Goal: Find contact information: Find contact information

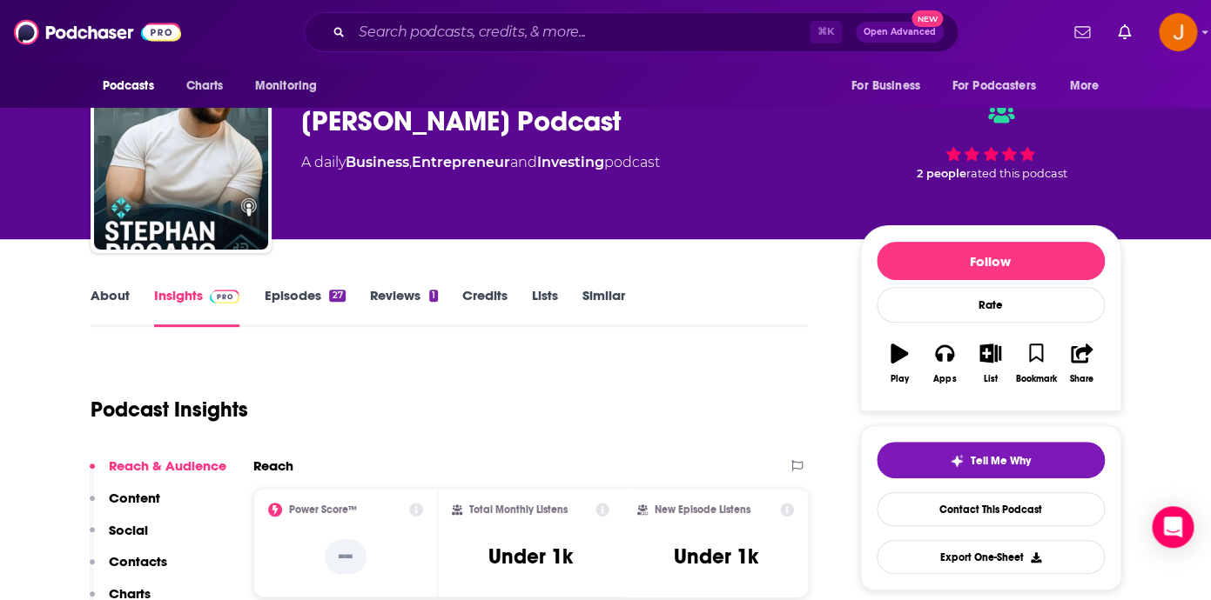
scroll to position [45, 0]
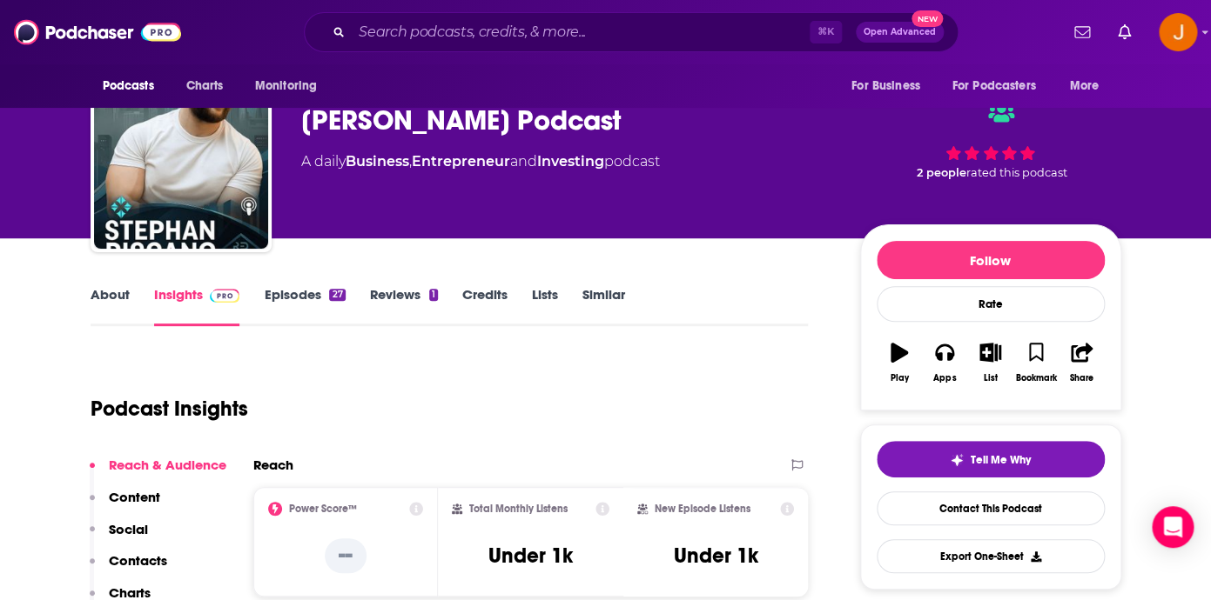
click at [303, 292] on link "Episodes 27" at bounding box center [304, 306] width 81 height 40
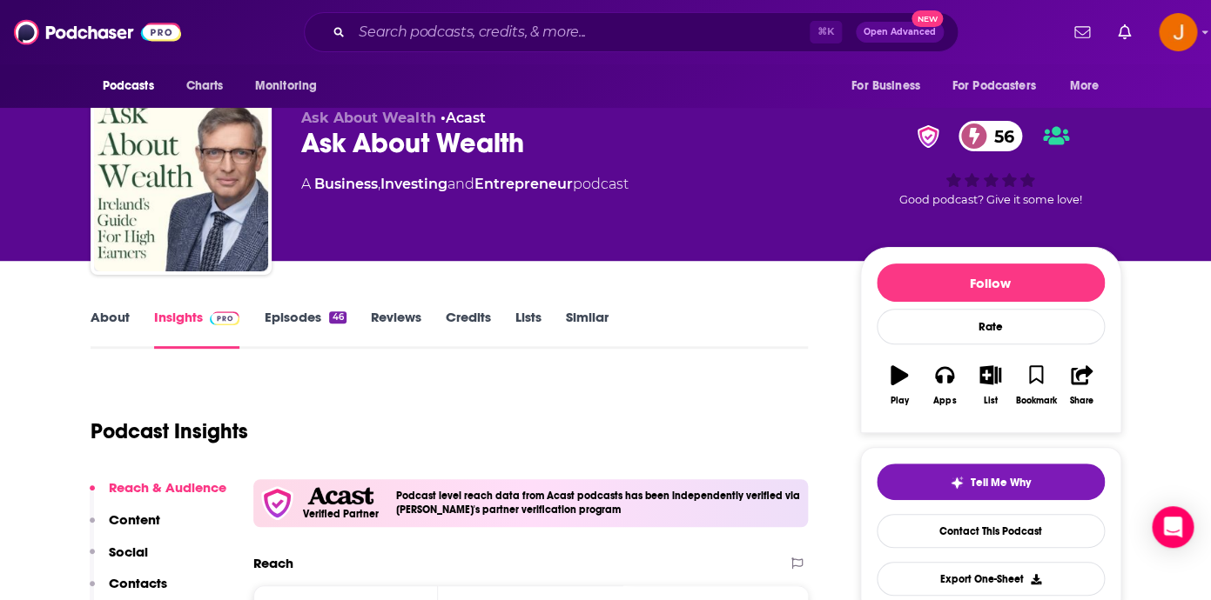
scroll to position [30, 0]
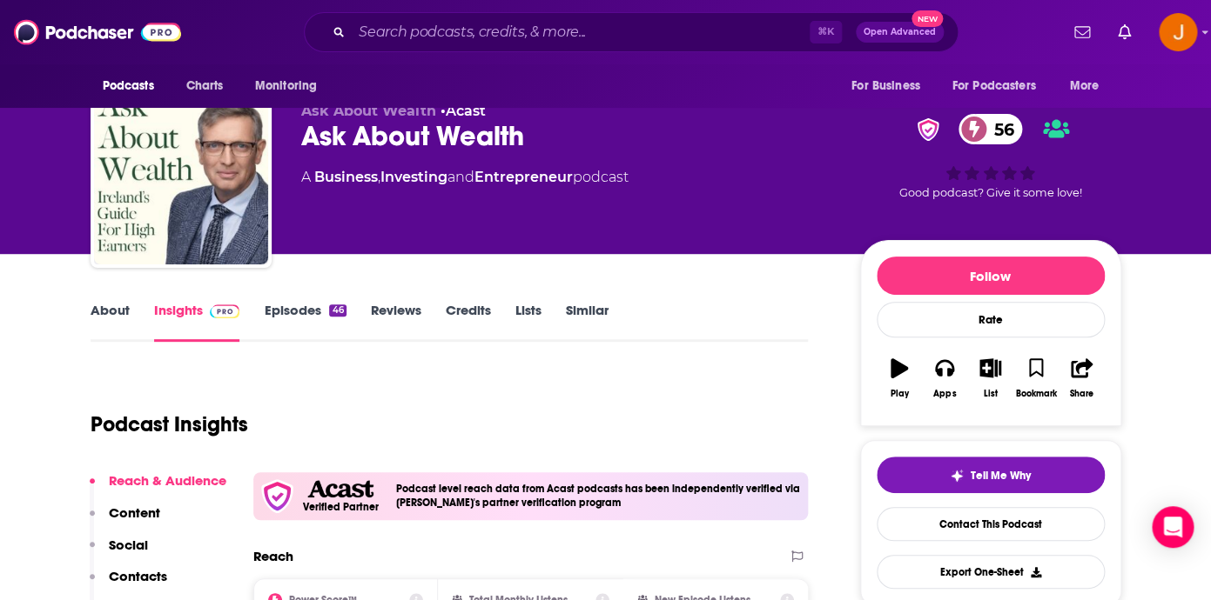
click at [288, 312] on link "Episodes 46" at bounding box center [305, 322] width 82 height 40
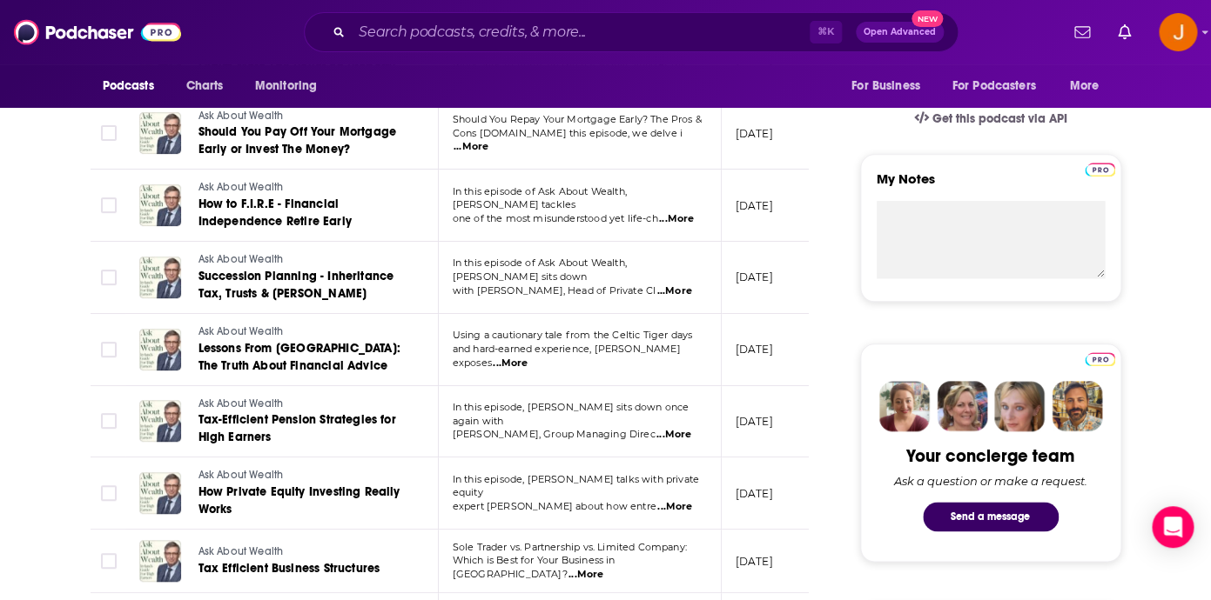
scroll to position [558, 0]
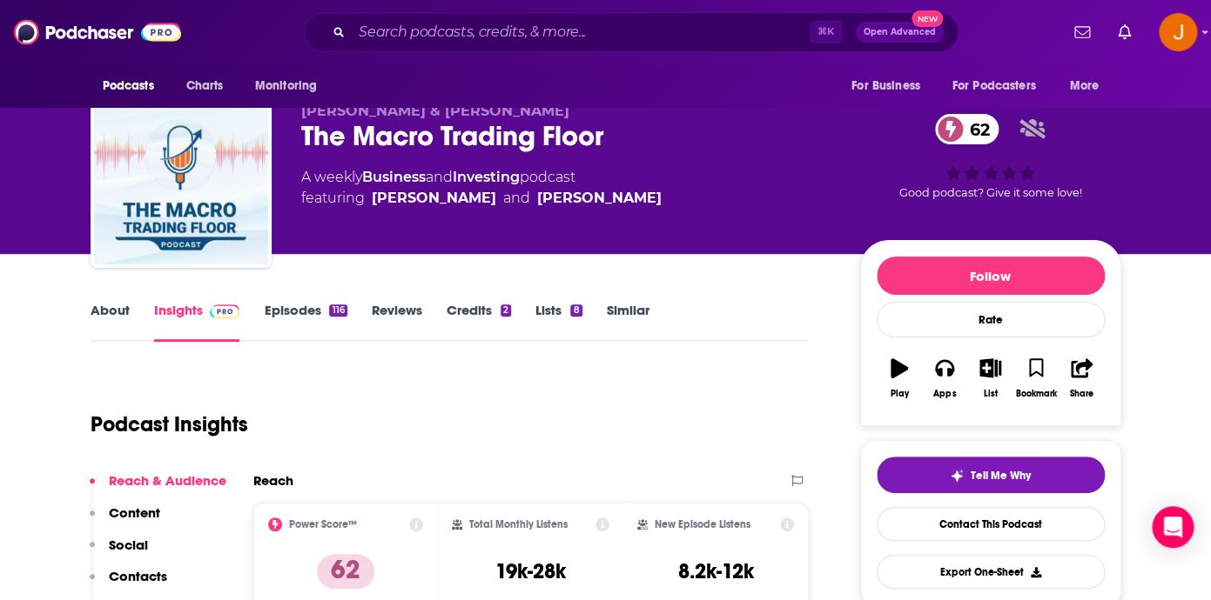
scroll to position [31, 0]
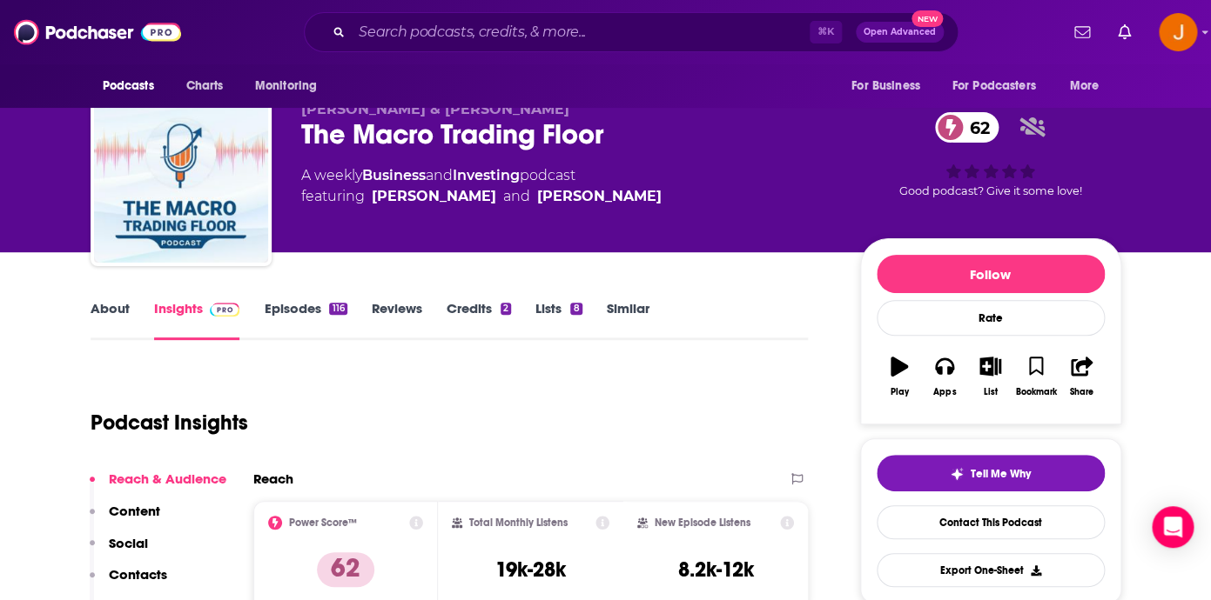
click at [301, 304] on link "Episodes 116" at bounding box center [305, 320] width 83 height 40
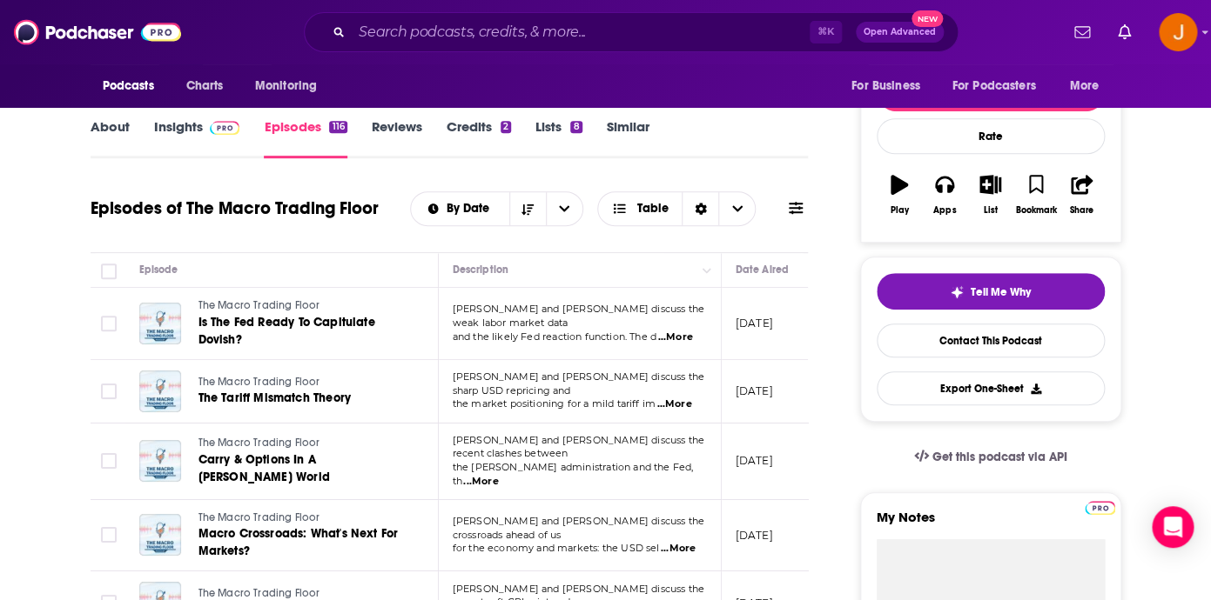
scroll to position [394, 0]
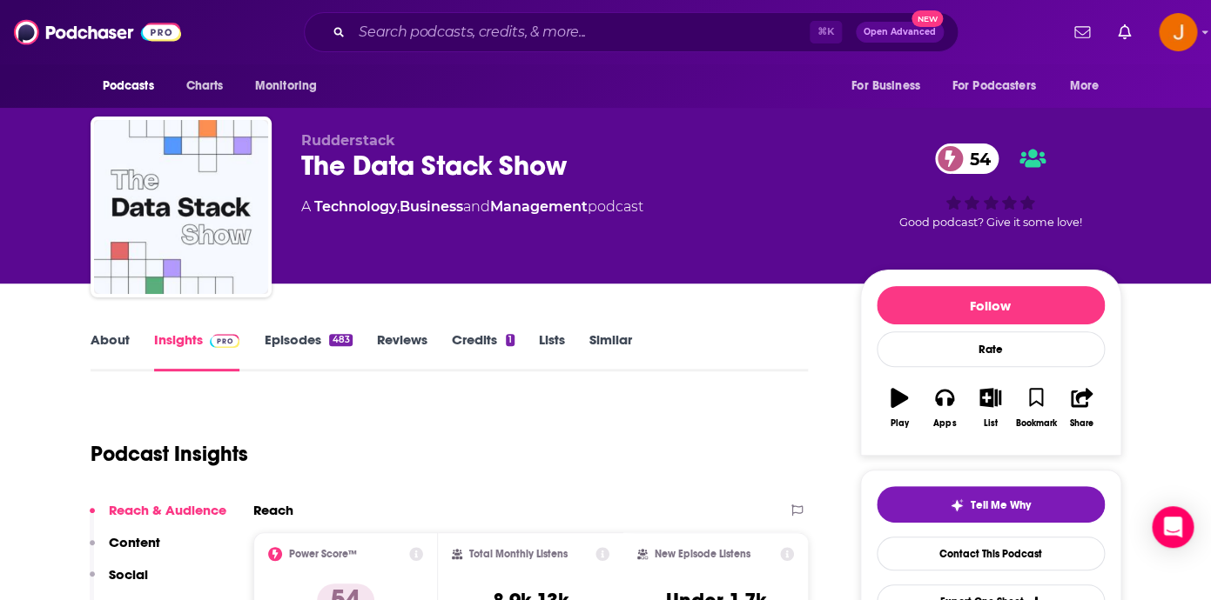
click at [296, 346] on link "Episodes 483" at bounding box center [308, 352] width 88 height 40
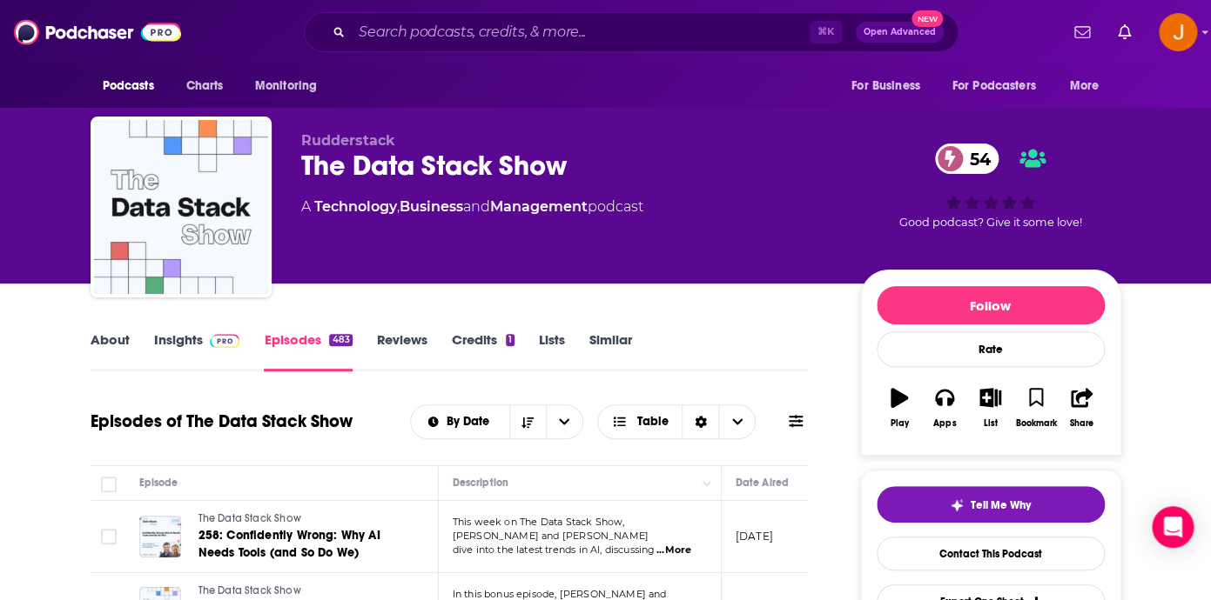
click at [107, 345] on link "About" at bounding box center [110, 352] width 39 height 40
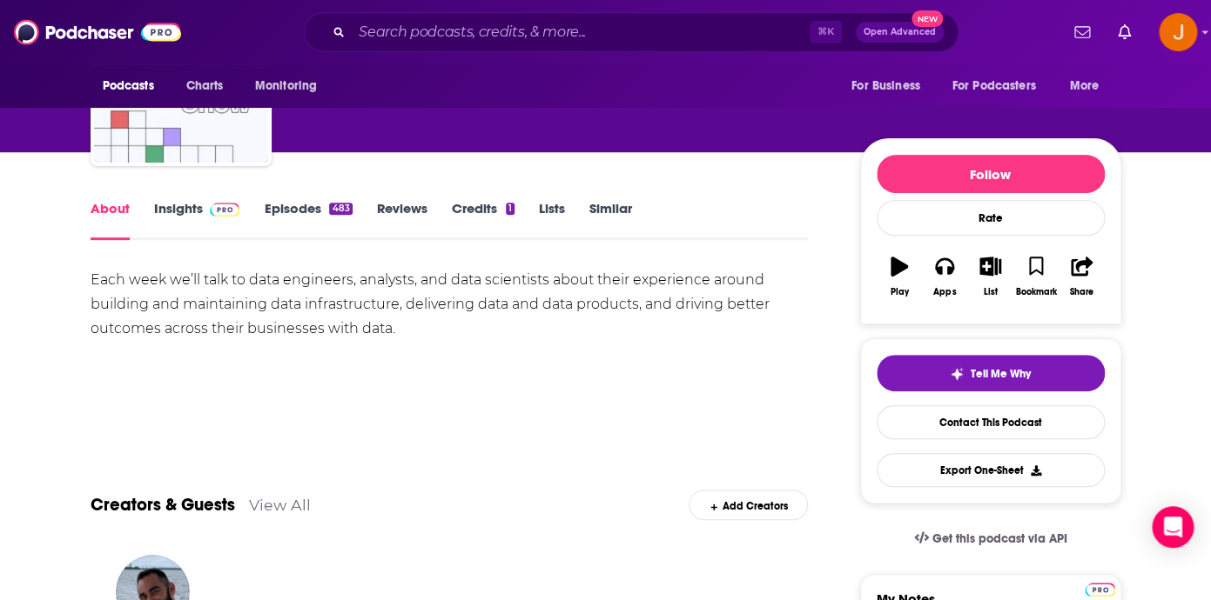
scroll to position [150, 0]
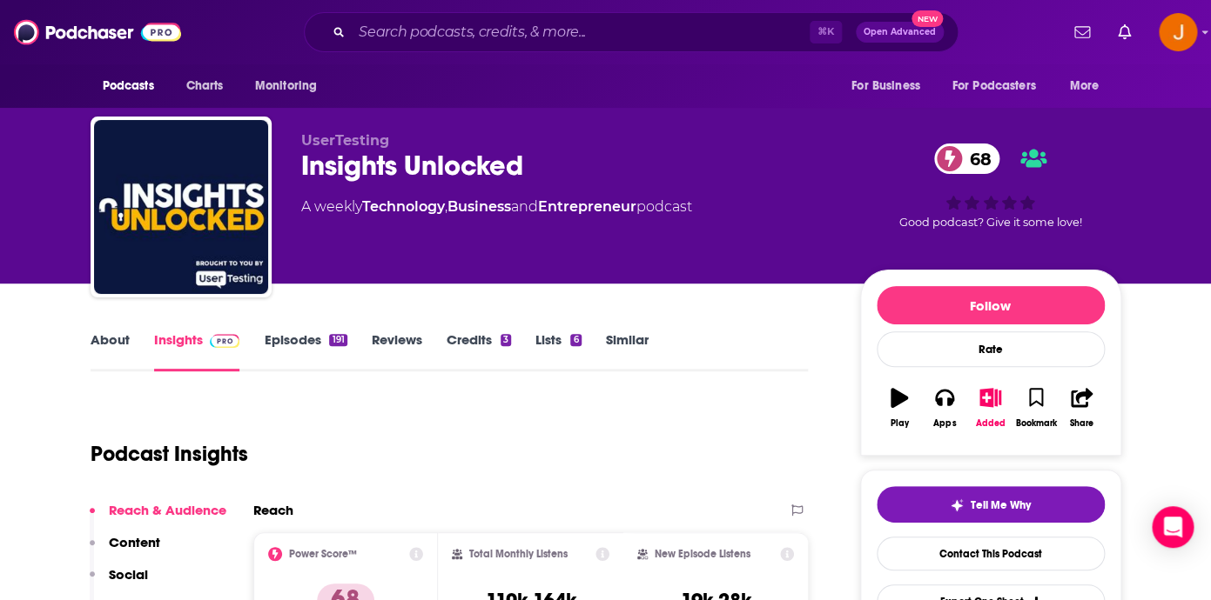
click at [109, 345] on link "About" at bounding box center [110, 352] width 39 height 40
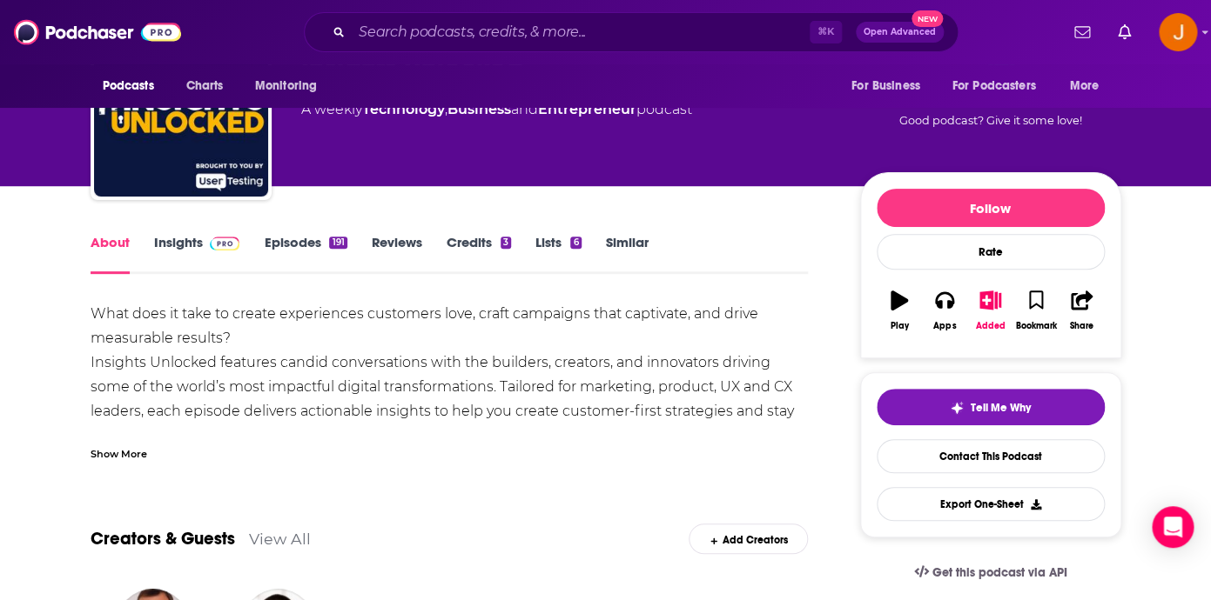
scroll to position [102, 0]
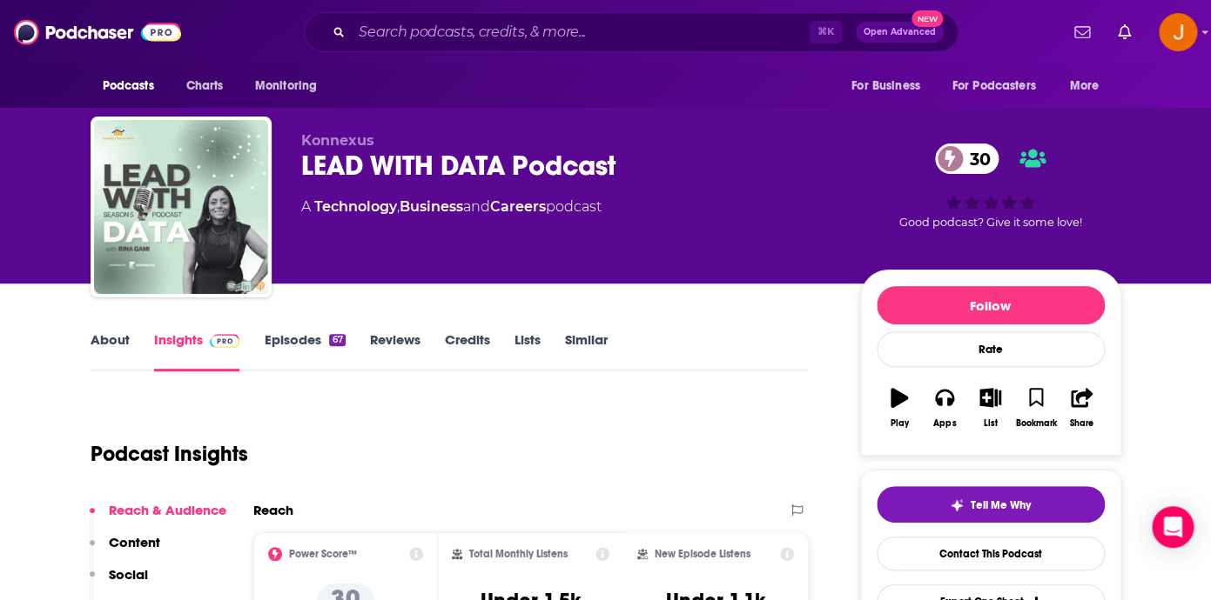
click at [119, 345] on link "About" at bounding box center [110, 352] width 39 height 40
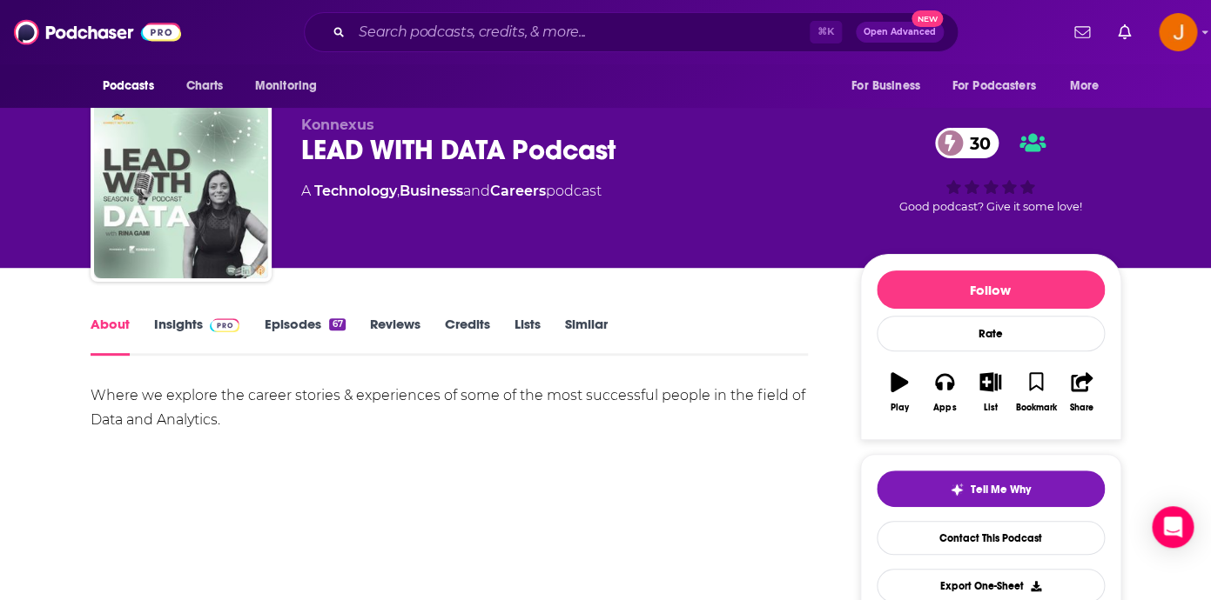
scroll to position [10, 0]
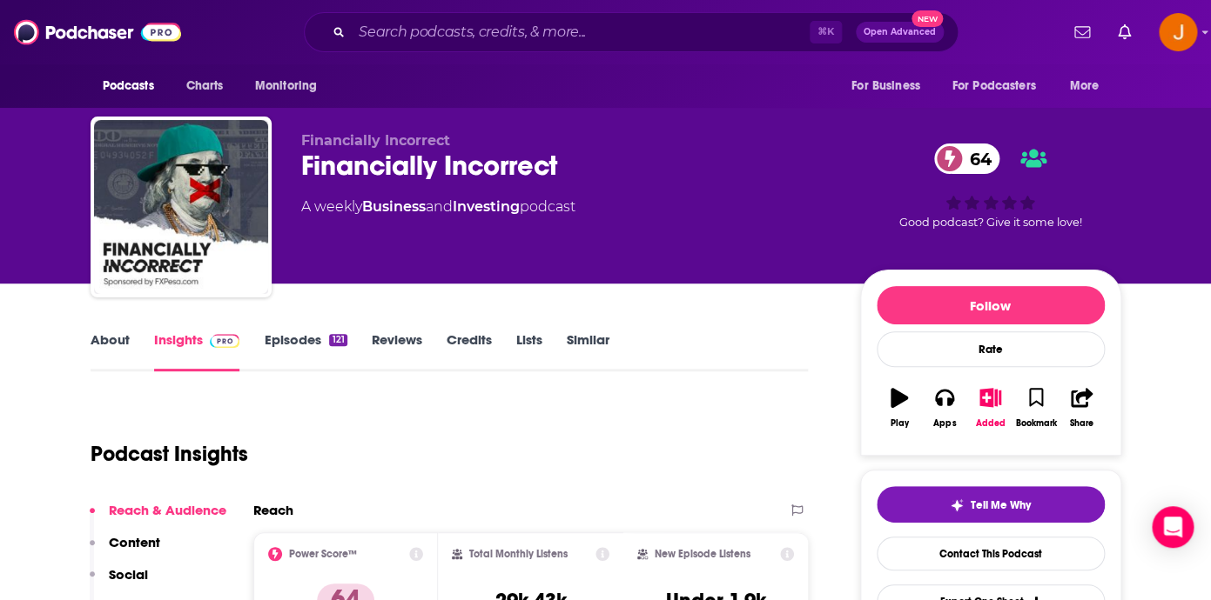
click at [106, 339] on link "About" at bounding box center [110, 352] width 39 height 40
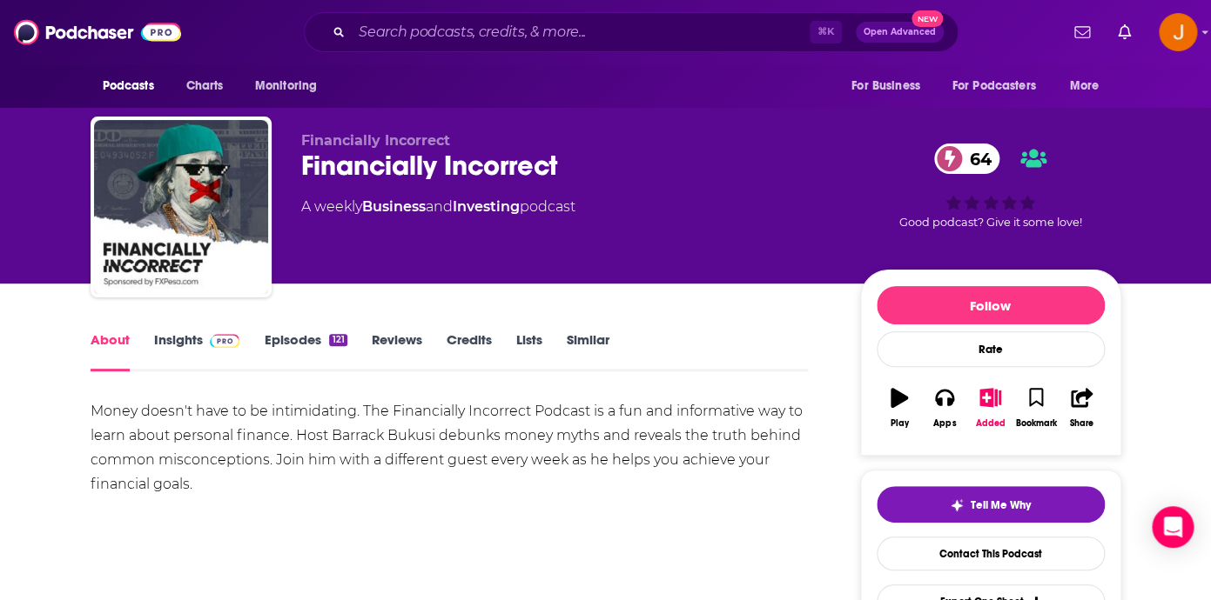
scroll to position [42, 0]
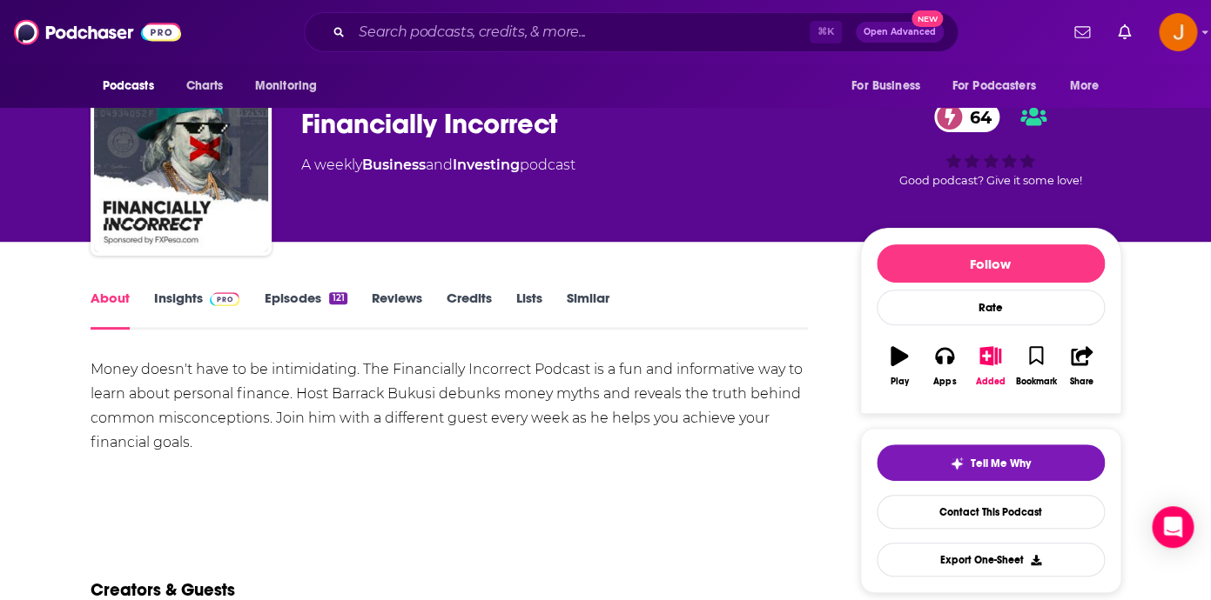
click at [199, 302] on link "Insights" at bounding box center [197, 310] width 86 height 40
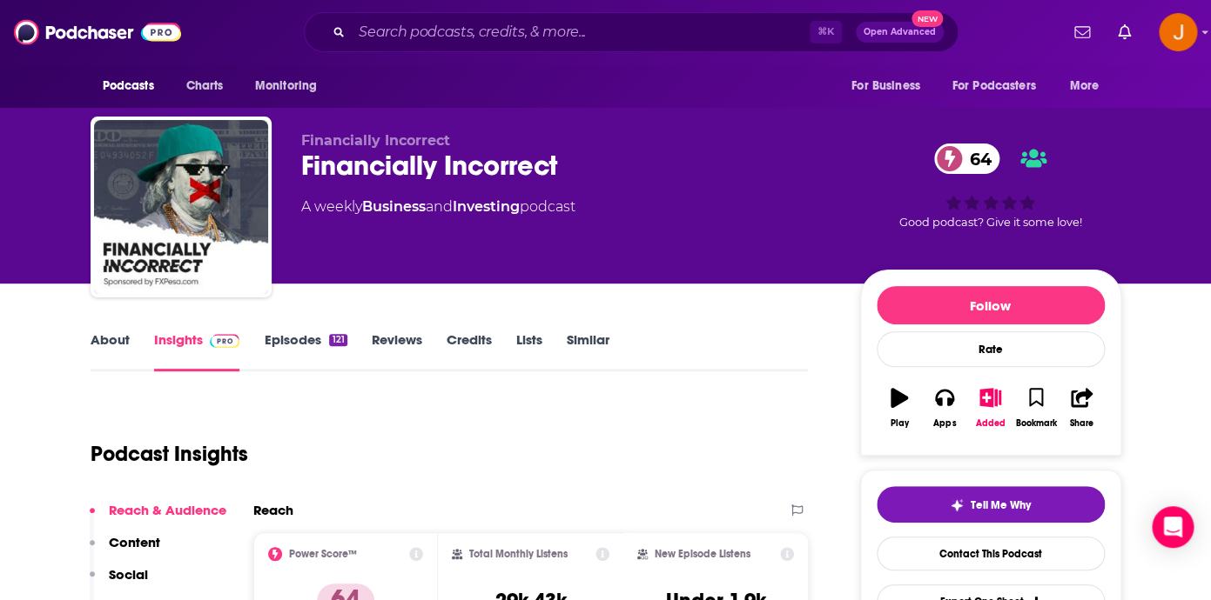
click at [305, 352] on link "Episodes 121" at bounding box center [305, 352] width 83 height 40
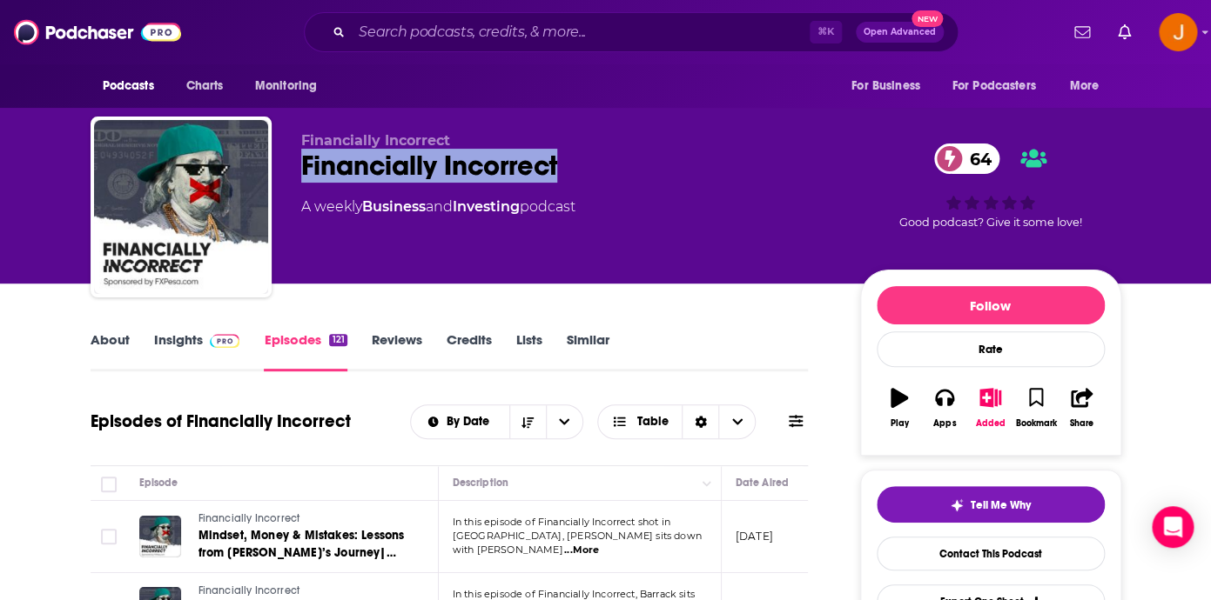
drag, startPoint x: 295, startPoint y: 171, endPoint x: 609, endPoint y: 162, distance: 314.3
click at [609, 162] on div "Financially Incorrect Financially Incorrect 64 A weekly Business and Investing …" at bounding box center [606, 211] width 1030 height 188
copy h2 "Financially Incorrect"
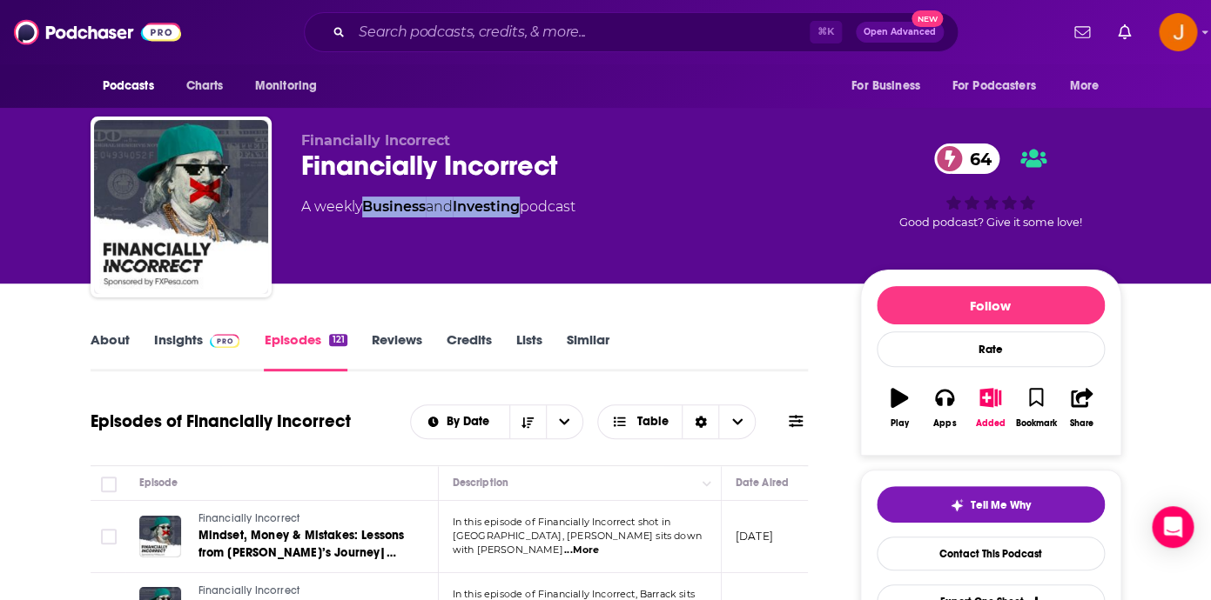
drag, startPoint x: 532, startPoint y: 211, endPoint x: 366, endPoint y: 211, distance: 166.2
click at [366, 211] on div "A weekly Business and Investing podcast" at bounding box center [438, 207] width 274 height 21
copy div "Business and Investing"
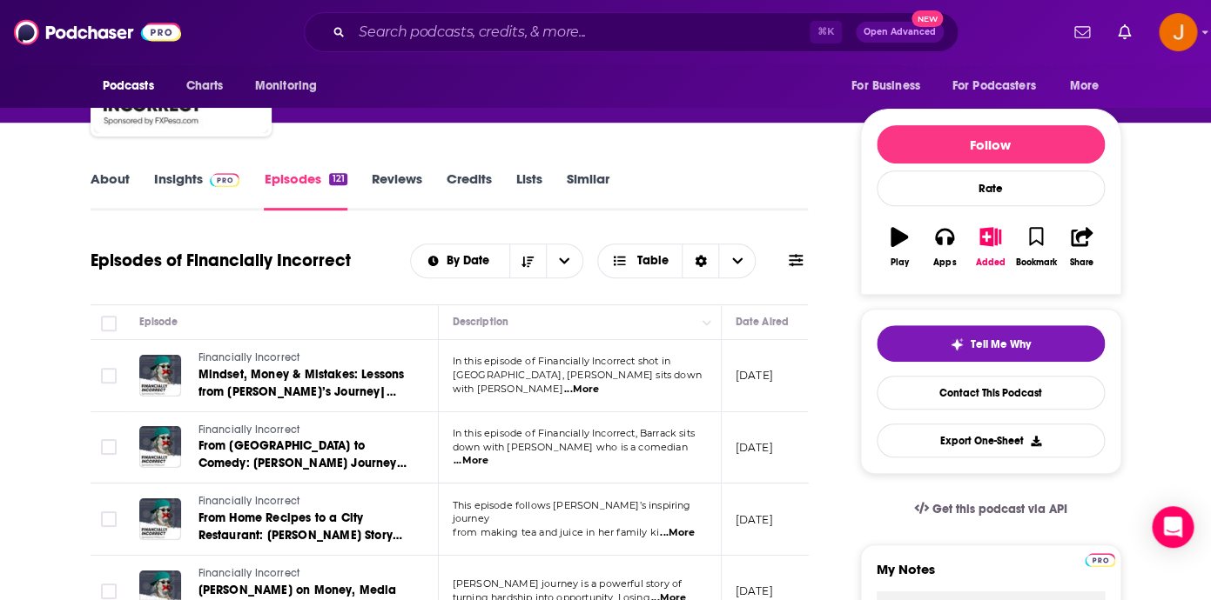
scroll to position [196, 0]
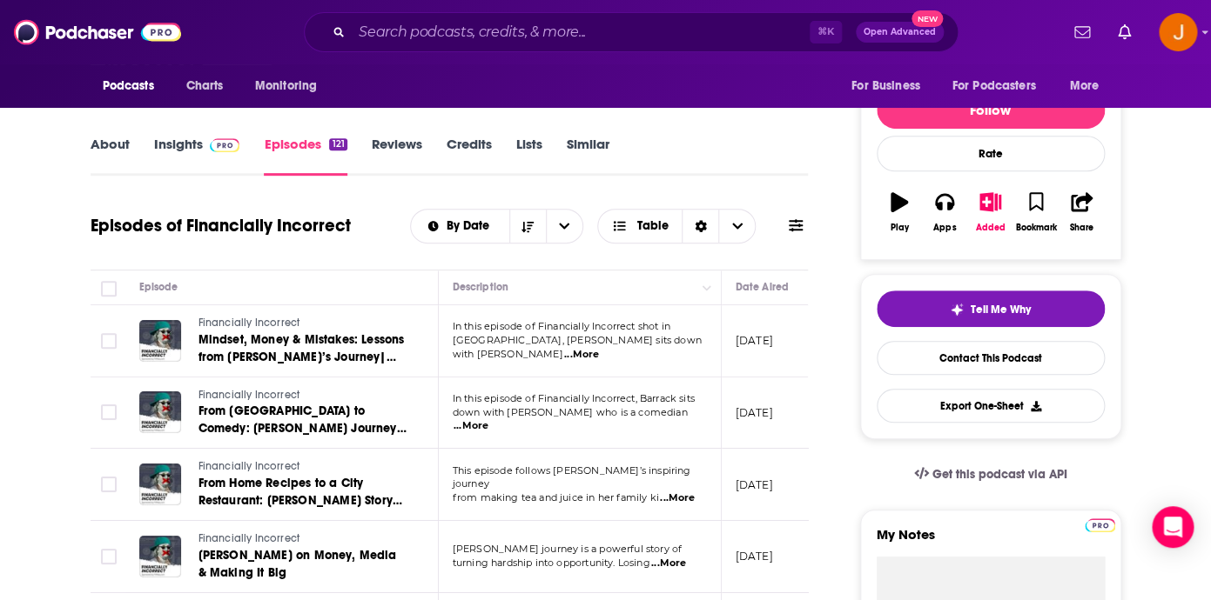
click at [180, 148] on link "Insights" at bounding box center [197, 156] width 86 height 40
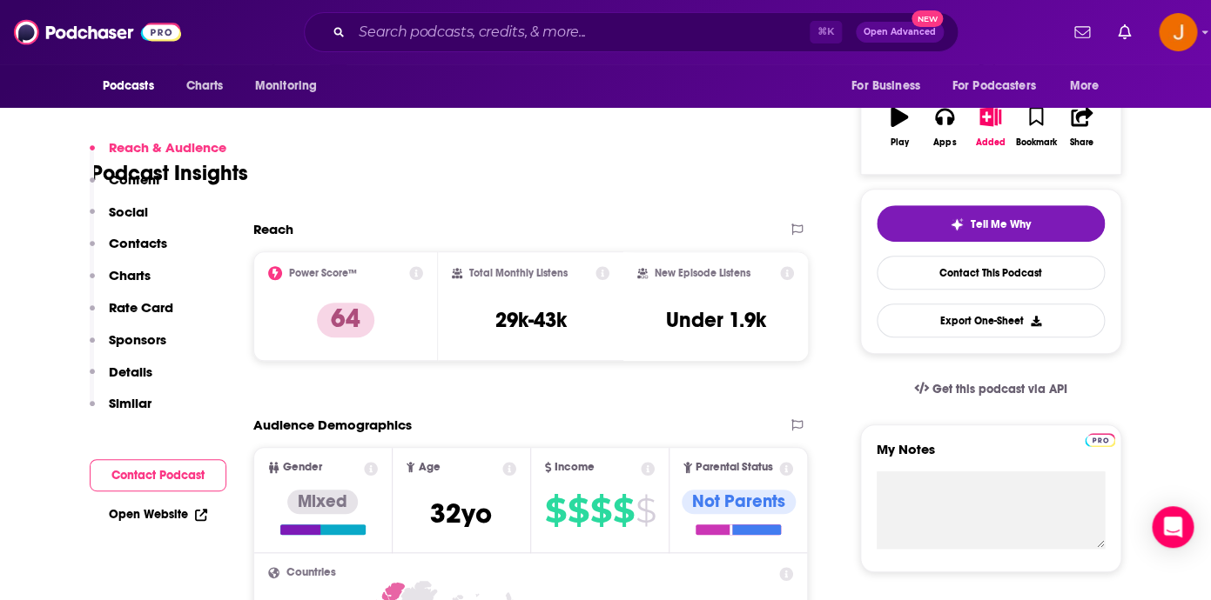
scroll to position [339, 0]
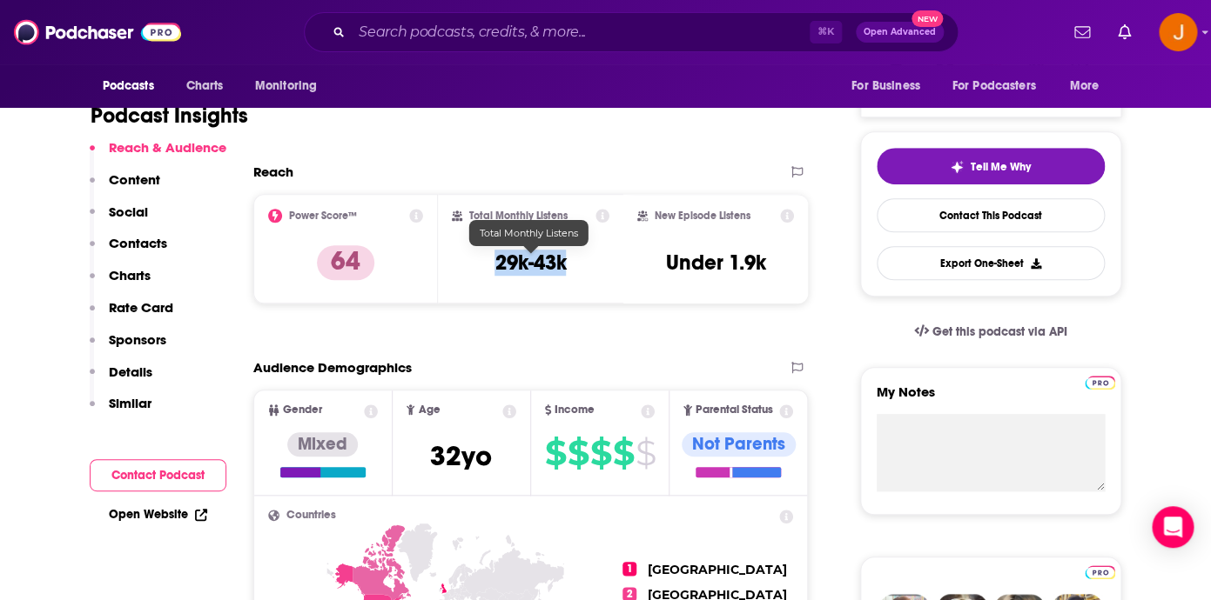
drag, startPoint x: 493, startPoint y: 265, endPoint x: 541, endPoint y: 271, distance: 48.3
click at [564, 268] on div "Total Monthly Listens 29k-43k" at bounding box center [531, 249] width 158 height 80
copy h3 "29k-43k"
click at [150, 246] on p "Contacts" at bounding box center [138, 243] width 58 height 17
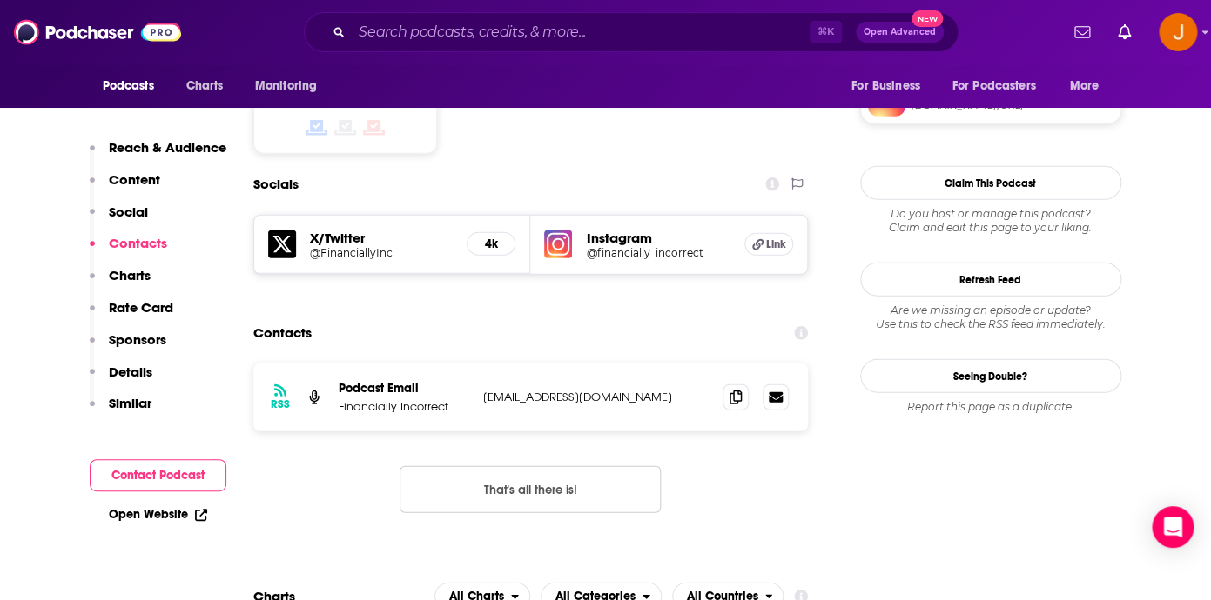
scroll to position [1420, 0]
drag, startPoint x: 641, startPoint y: 324, endPoint x: 477, endPoint y: 330, distance: 164.6
click at [483, 389] on p "financiallyinc@gmail.com" at bounding box center [596, 396] width 226 height 15
copy p "financiallyinc@gmail.com"
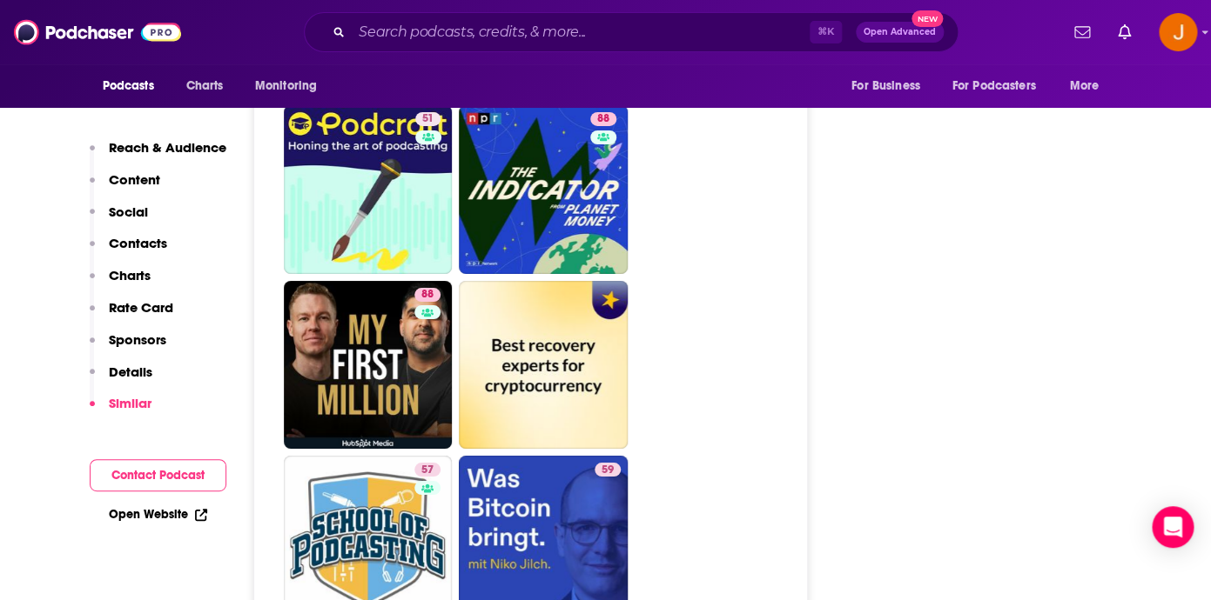
scroll to position [7061, 0]
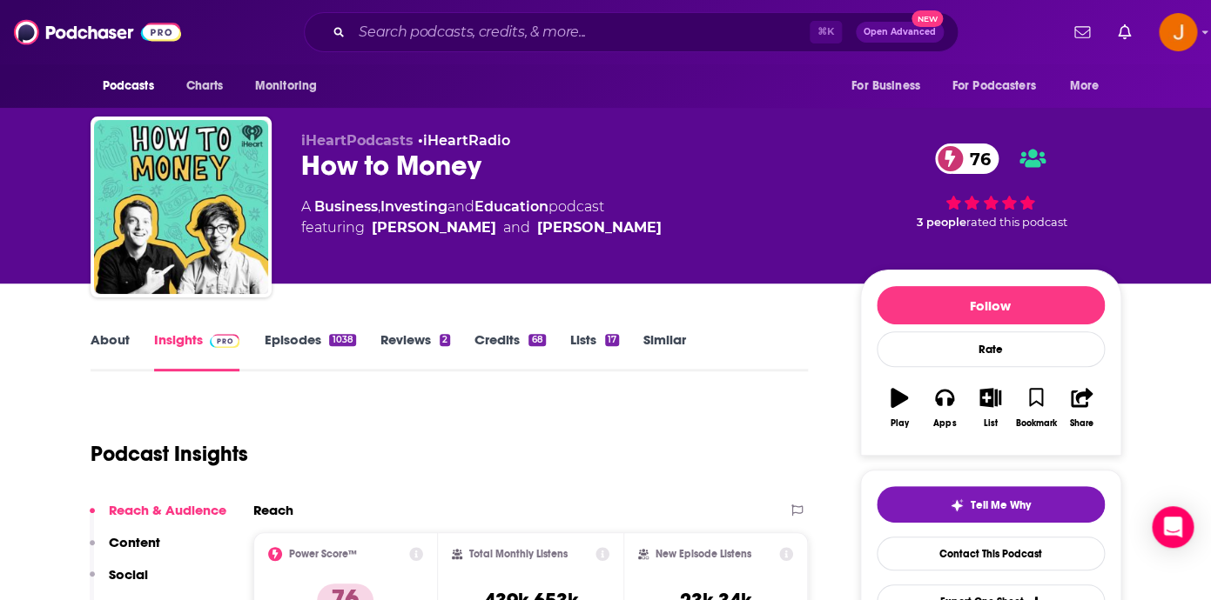
scroll to position [71, 0]
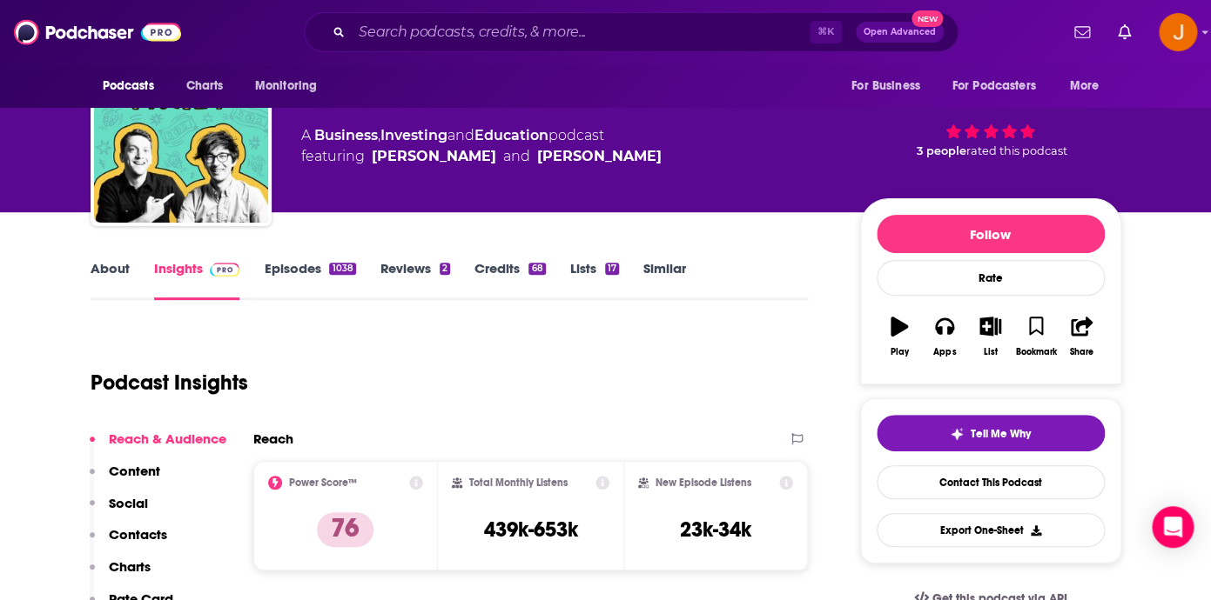
click at [113, 272] on link "About" at bounding box center [110, 280] width 39 height 40
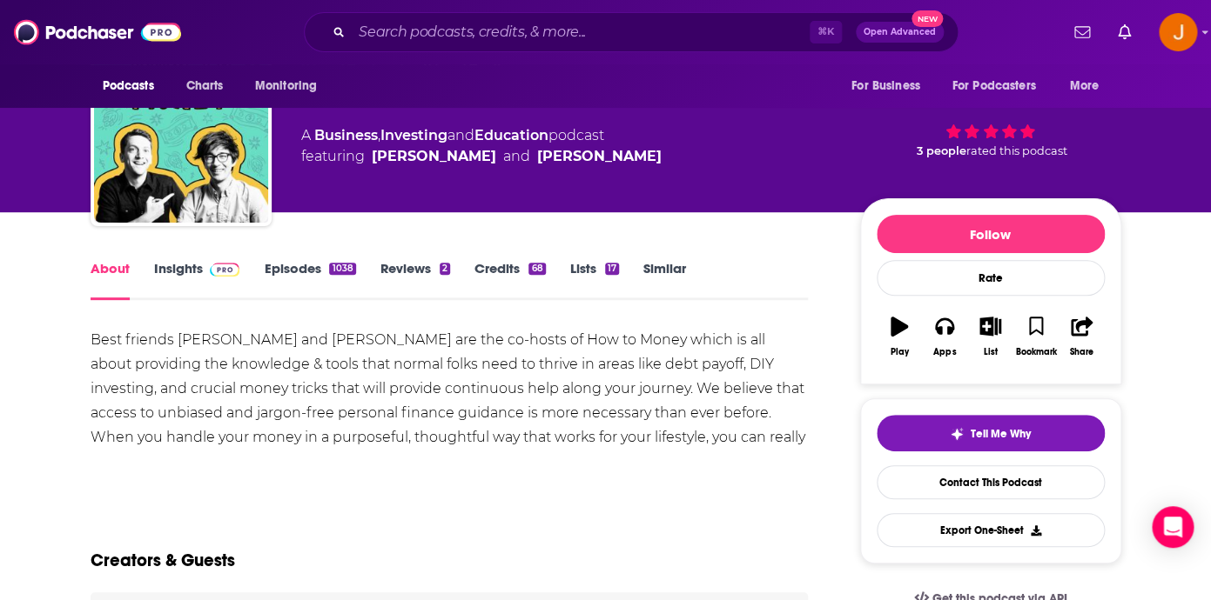
scroll to position [85, 0]
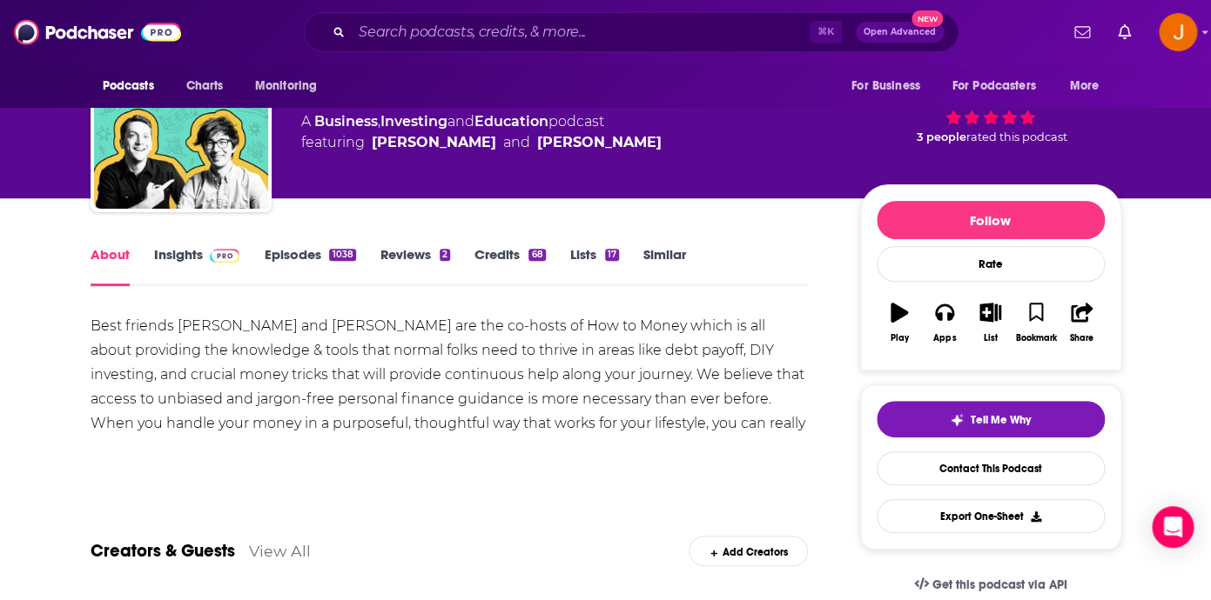
click at [299, 256] on link "Episodes 1038" at bounding box center [309, 266] width 91 height 40
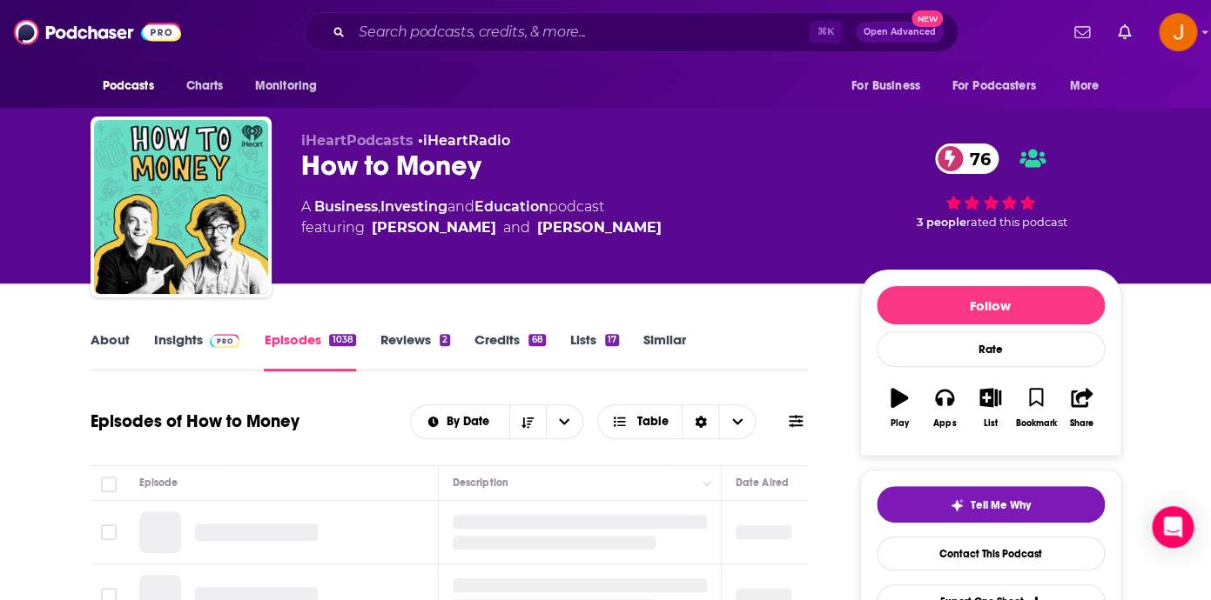
scroll to position [296, 0]
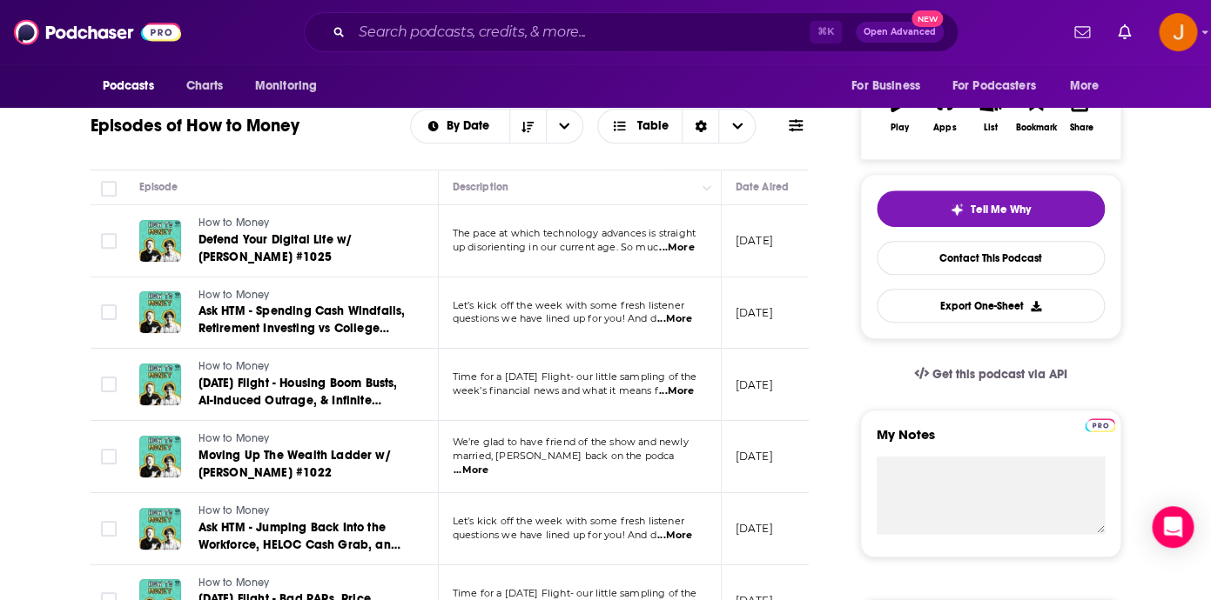
scroll to position [0, 0]
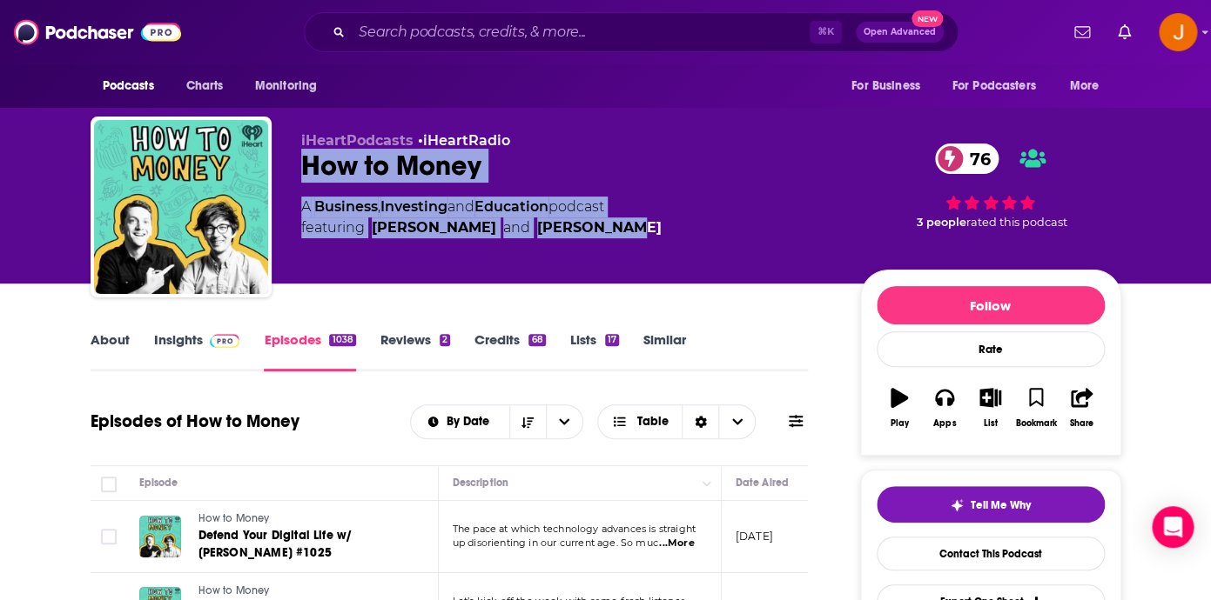
drag, startPoint x: 646, startPoint y: 228, endPoint x: 300, endPoint y: 174, distance: 349.7
click at [301, 197] on div "A Business , Investing and Education podcast featuring Joel Larsgaard and Matt …" at bounding box center [566, 218] width 531 height 42
copy div "How to Money 76 A Business , Investing and Education podcast featuring Joel Lar…"
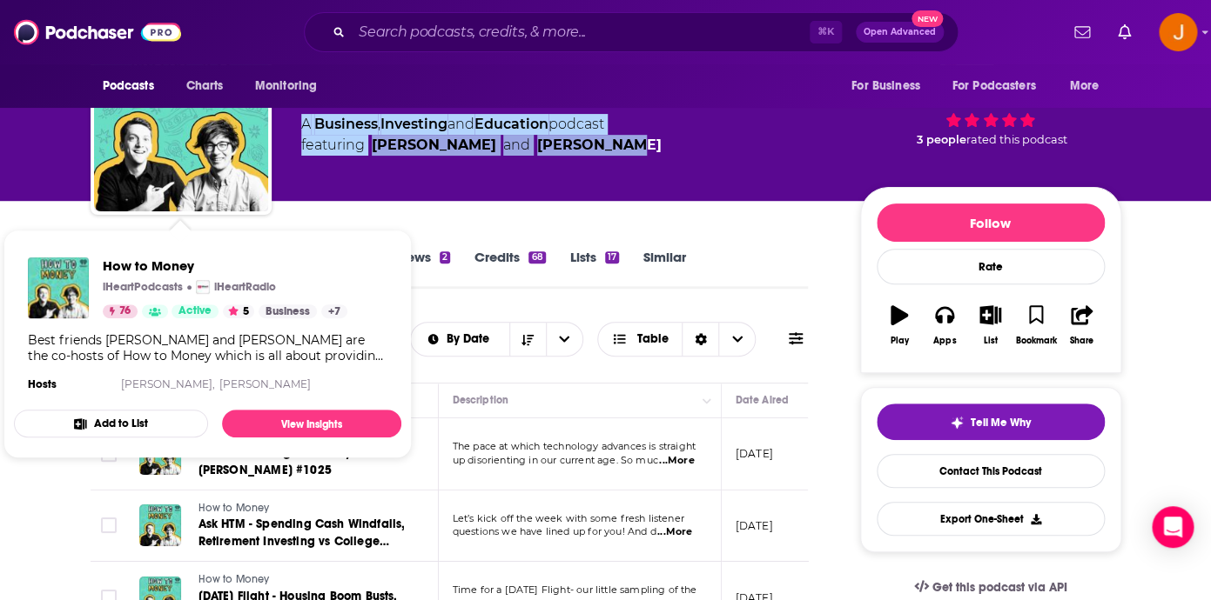
scroll to position [115, 0]
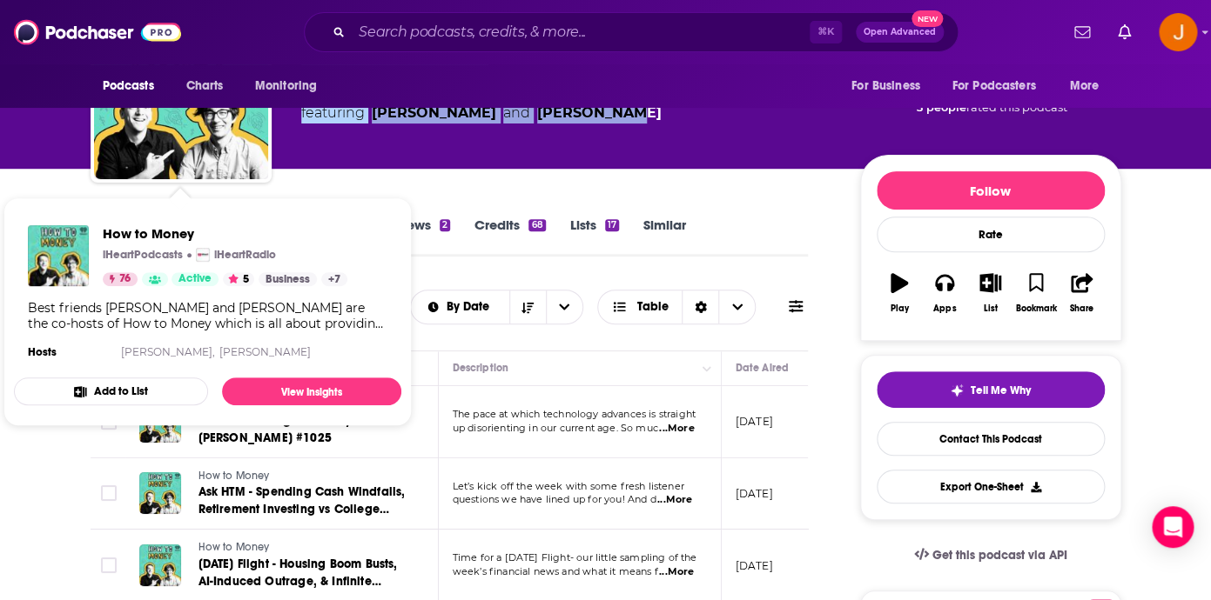
click at [412, 166] on div "iHeartPodcasts • iHeartRadio How to Money 76 A Business , Investing and Educati…" at bounding box center [711, 95] width 820 height 157
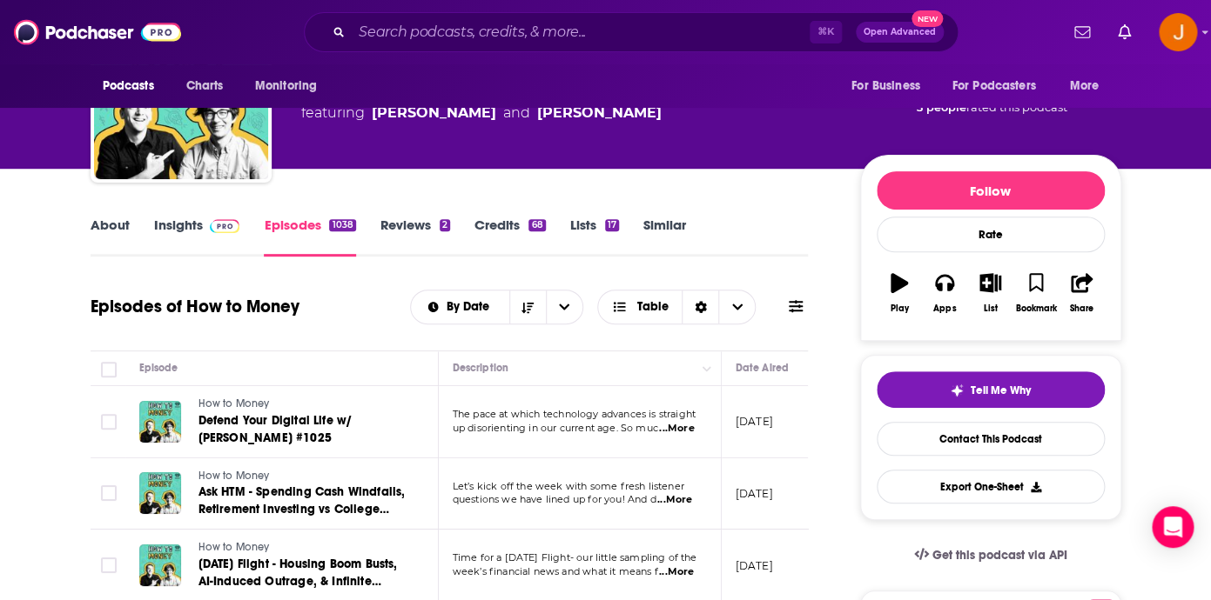
click at [180, 222] on link "Insights" at bounding box center [197, 237] width 86 height 40
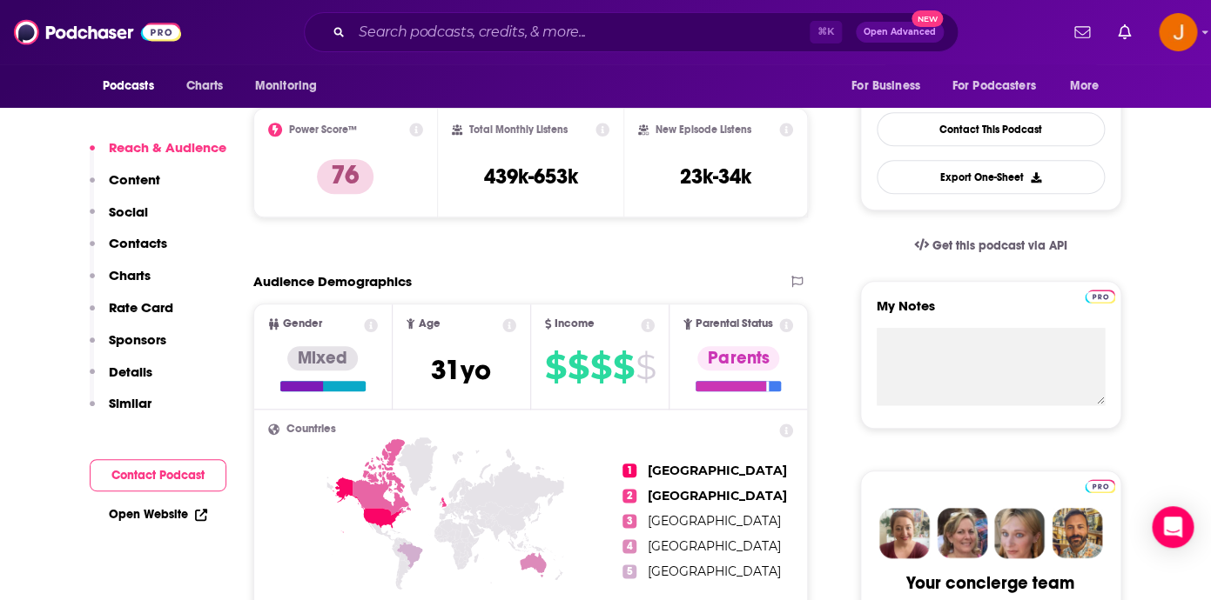
click at [145, 254] on button "Contacts" at bounding box center [128, 251] width 77 height 32
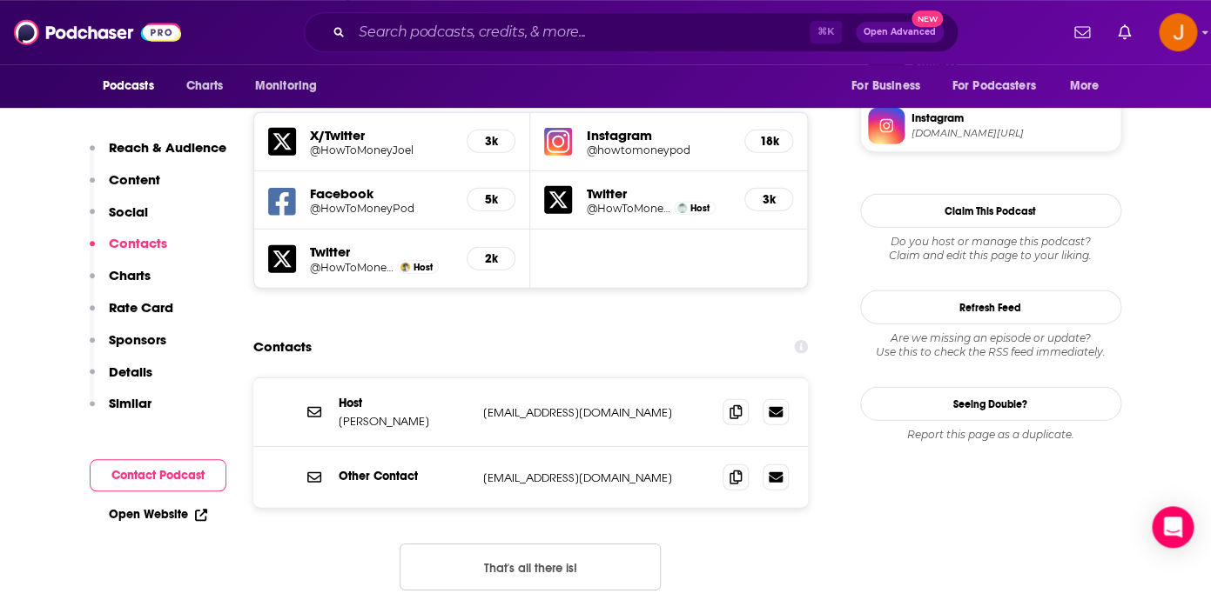
scroll to position [1583, 0]
drag, startPoint x: 582, startPoint y: 322, endPoint x: 484, endPoint y: 323, distance: 98.3
click at [484, 405] on p "altmix@gmail.com" at bounding box center [596, 412] width 226 height 15
copy p "altmix@gmail.com"
drag, startPoint x: 672, startPoint y: 390, endPoint x: 484, endPoint y: 391, distance: 188.0
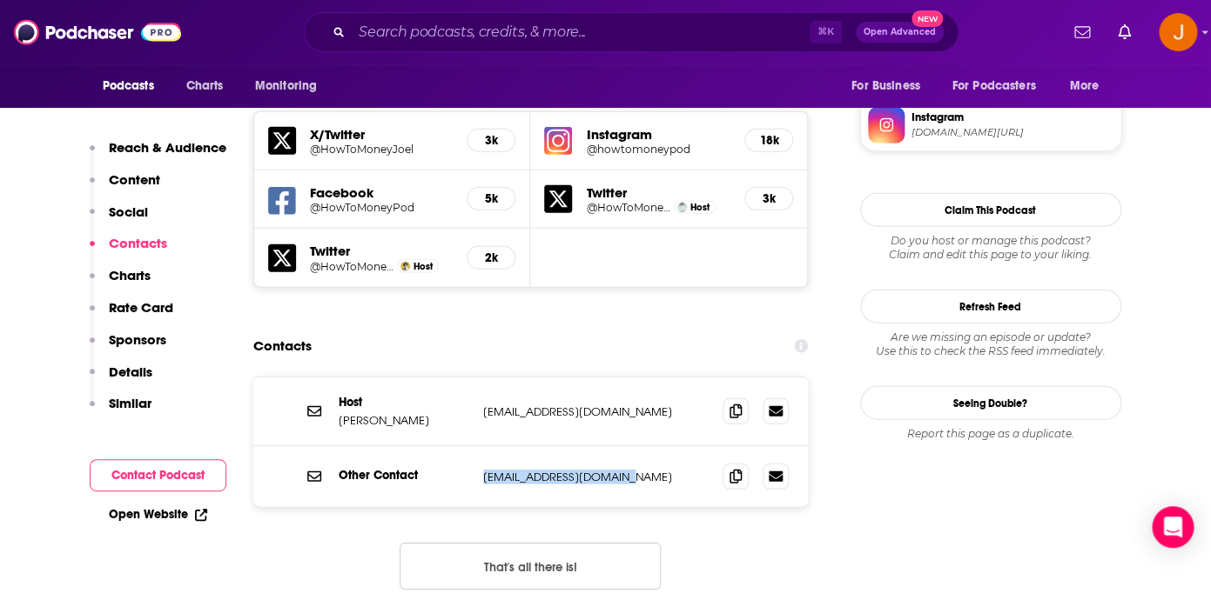
click at [484, 470] on p "HowToMoneyPod@gmail.com" at bounding box center [596, 477] width 226 height 15
copy p "HowToMoneyPod@gmail.com"
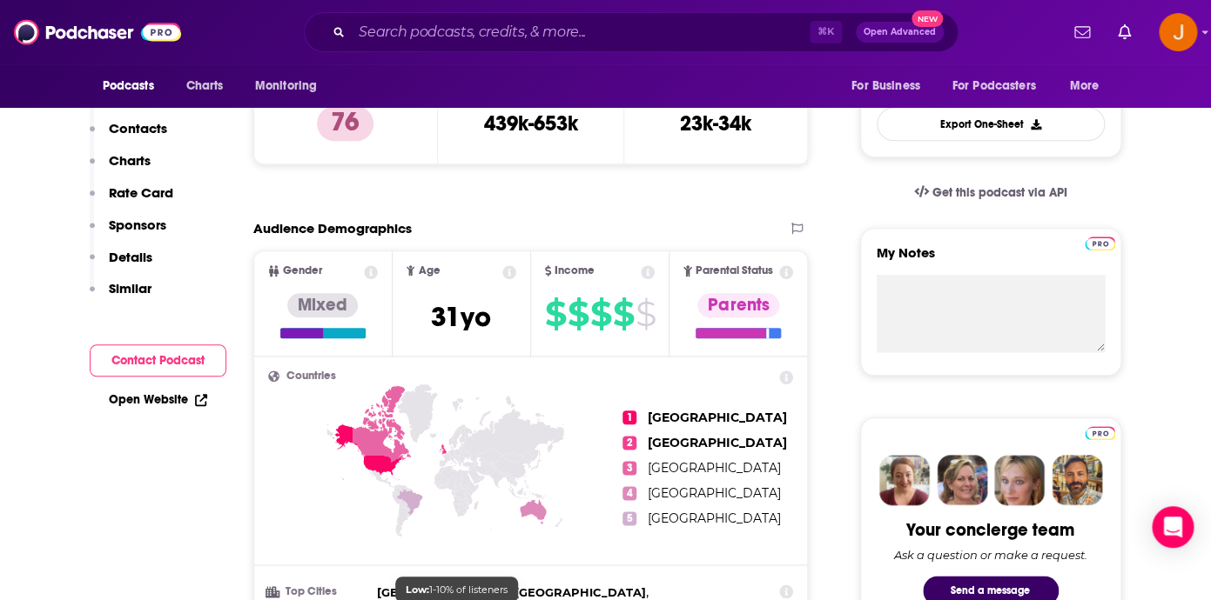
scroll to position [230, 0]
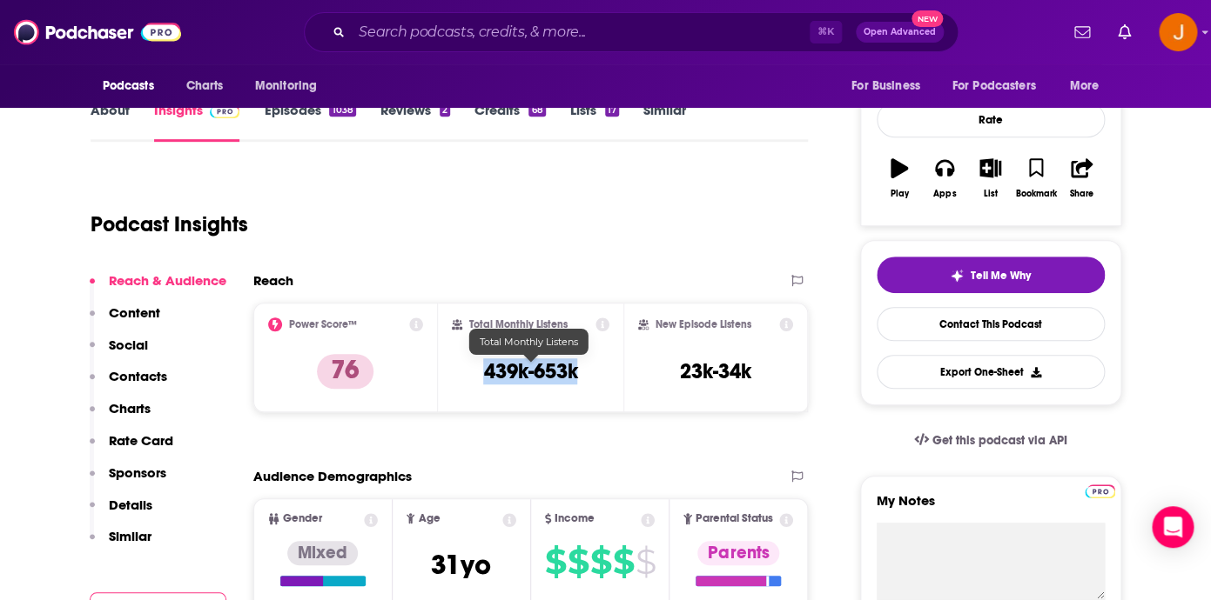
drag, startPoint x: 485, startPoint y: 369, endPoint x: 576, endPoint y: 371, distance: 91.4
click at [576, 371] on h3 "439k-653k" at bounding box center [530, 372] width 94 height 26
copy h3 "439k-653k"
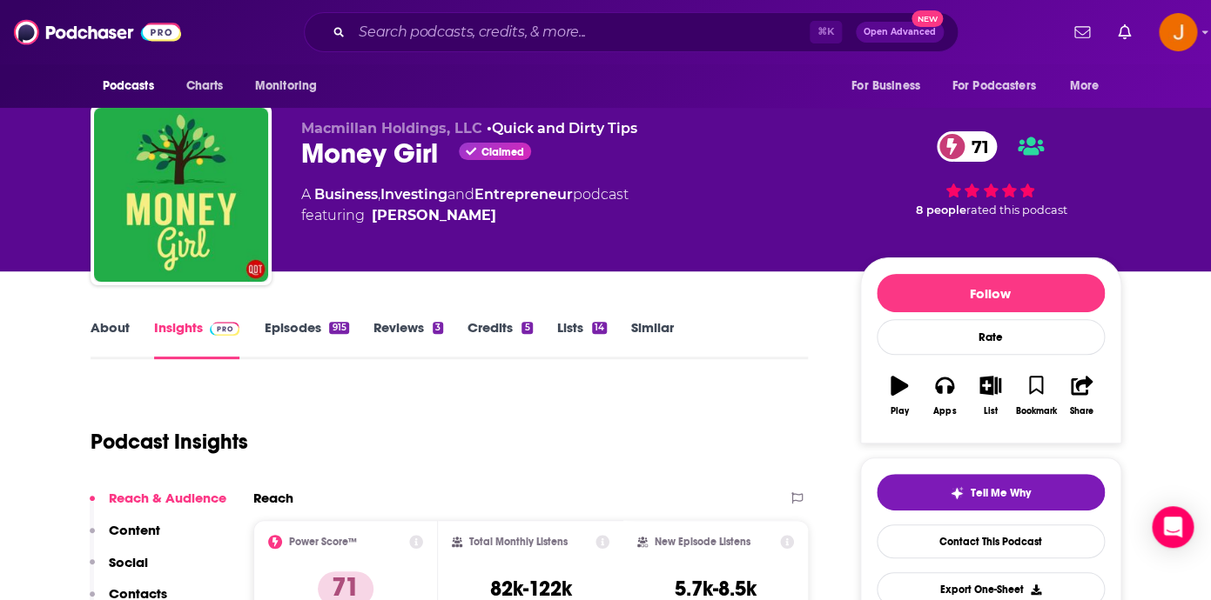
scroll to position [11, 0]
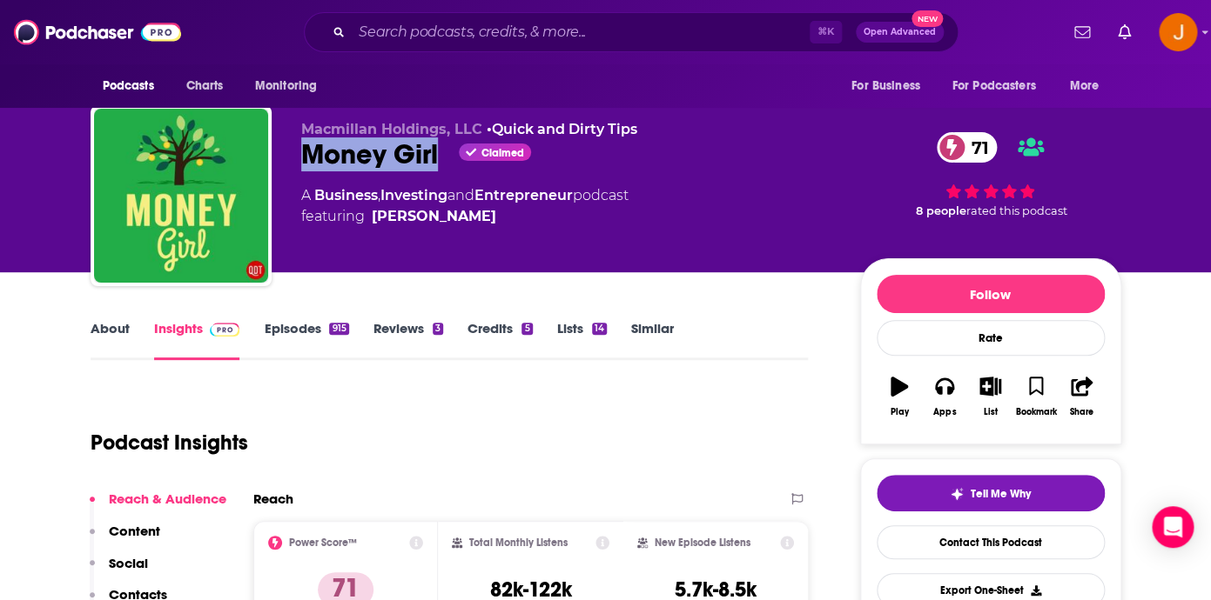
drag, startPoint x: 298, startPoint y: 151, endPoint x: 449, endPoint y: 158, distance: 151.6
click at [449, 158] on div "Macmillan Holdings, LLC • Quick and Dirty Tips Money Girl Claimed 71 A Business…" at bounding box center [606, 199] width 1030 height 188
drag, startPoint x: 486, startPoint y: 231, endPoint x: 287, endPoint y: 148, distance: 215.8
click at [287, 148] on div "Macmillan Holdings, LLC • Quick and Dirty Tips Money Girl Claimed 71 A Business…" at bounding box center [606, 199] width 1030 height 188
copy h2 "Money Girl"
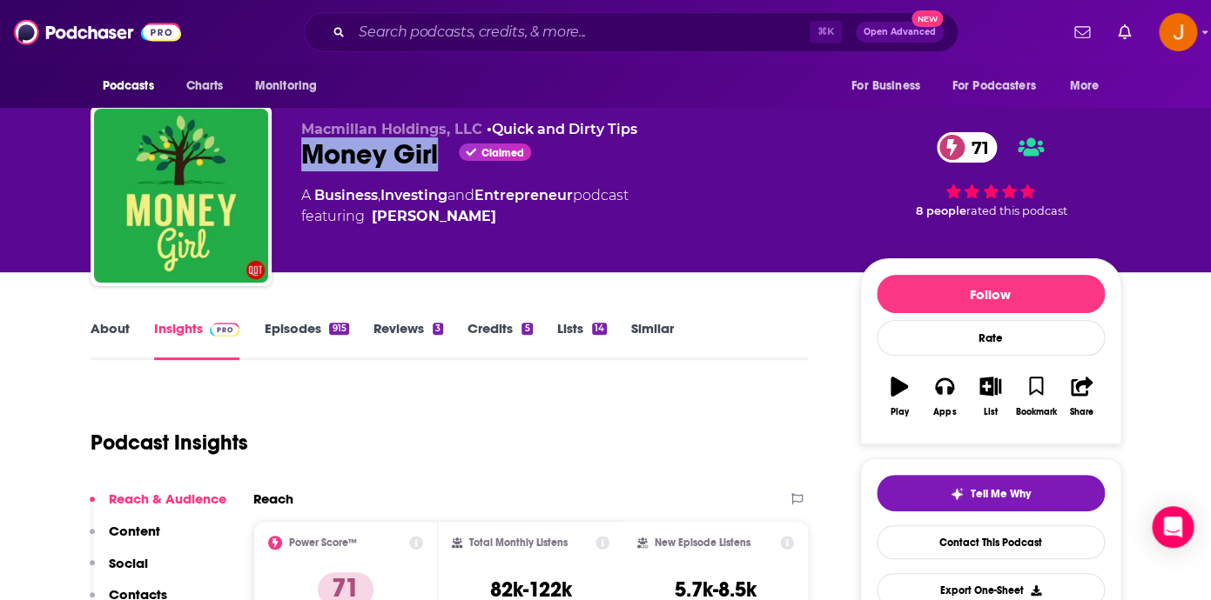
click at [95, 332] on link "About" at bounding box center [110, 340] width 39 height 40
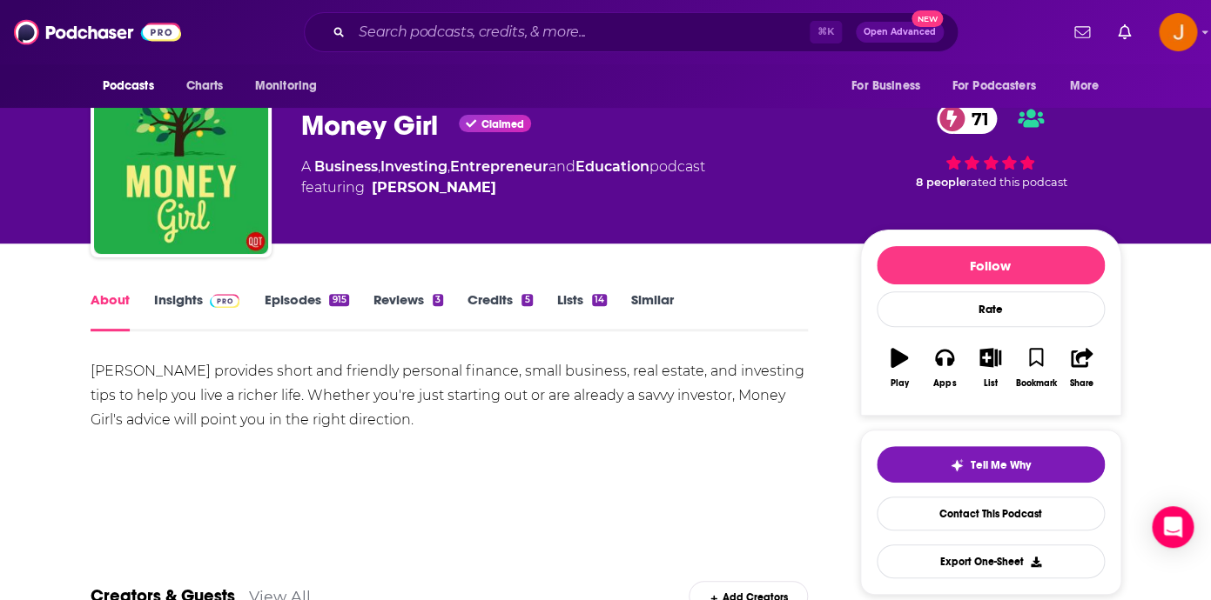
scroll to position [63, 0]
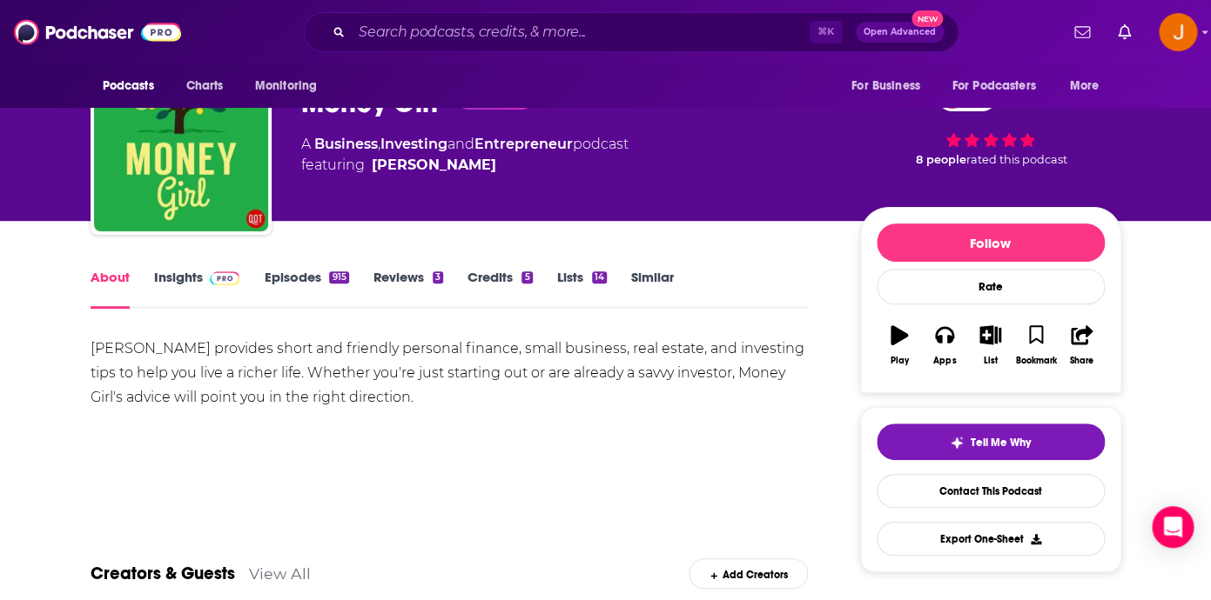
click at [307, 282] on link "Episodes 915" at bounding box center [306, 289] width 84 height 40
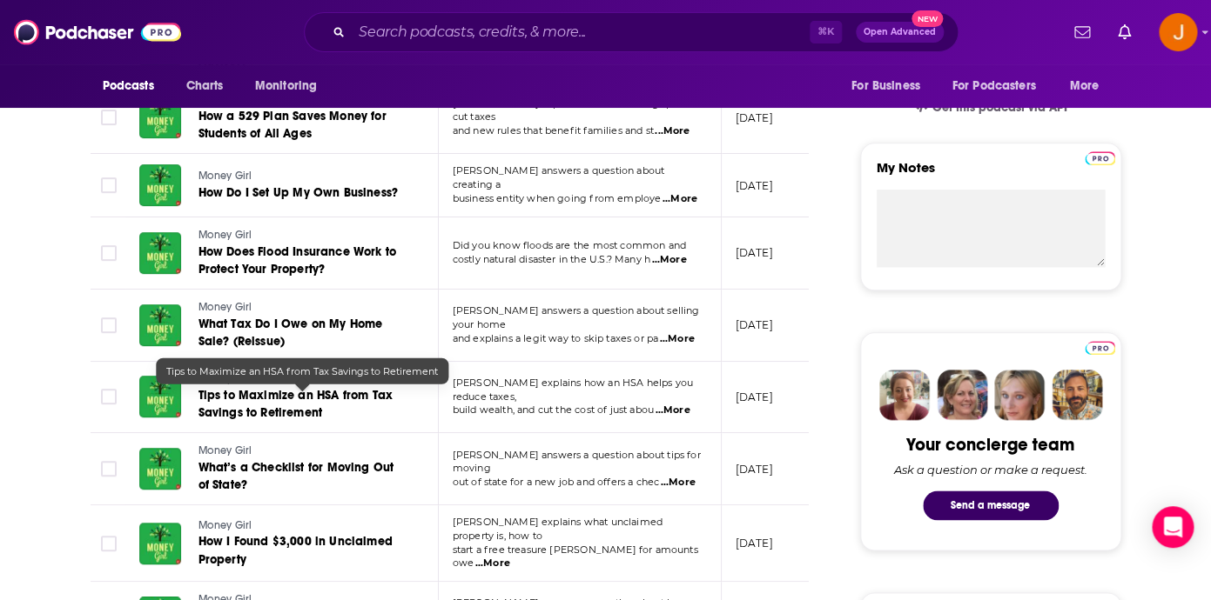
scroll to position [616, 0]
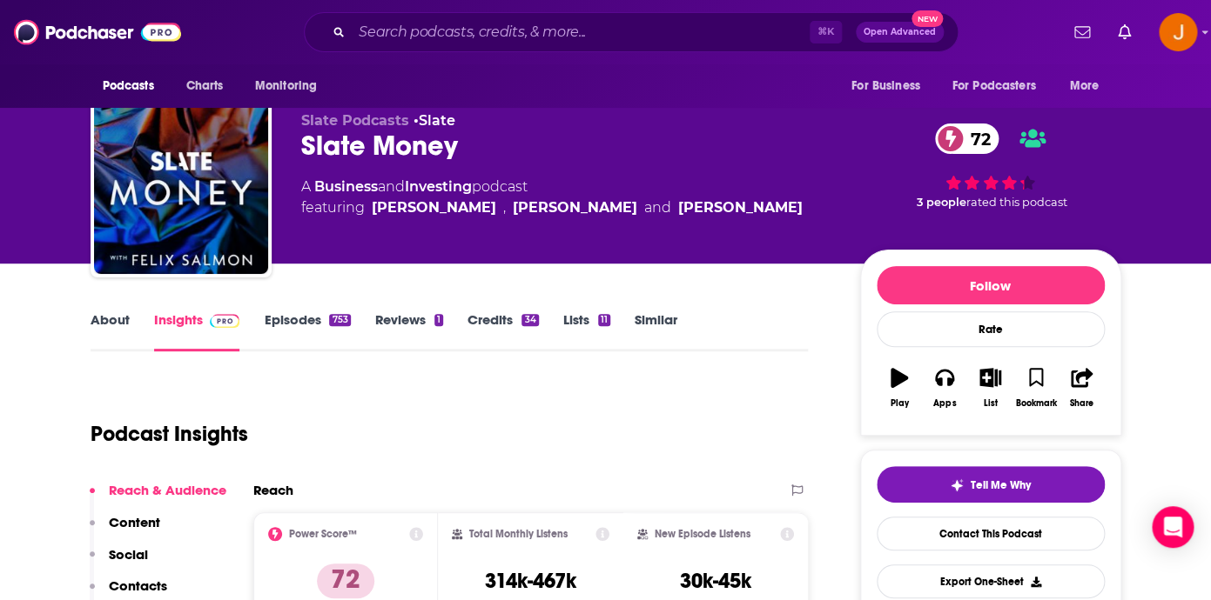
scroll to position [59, 0]
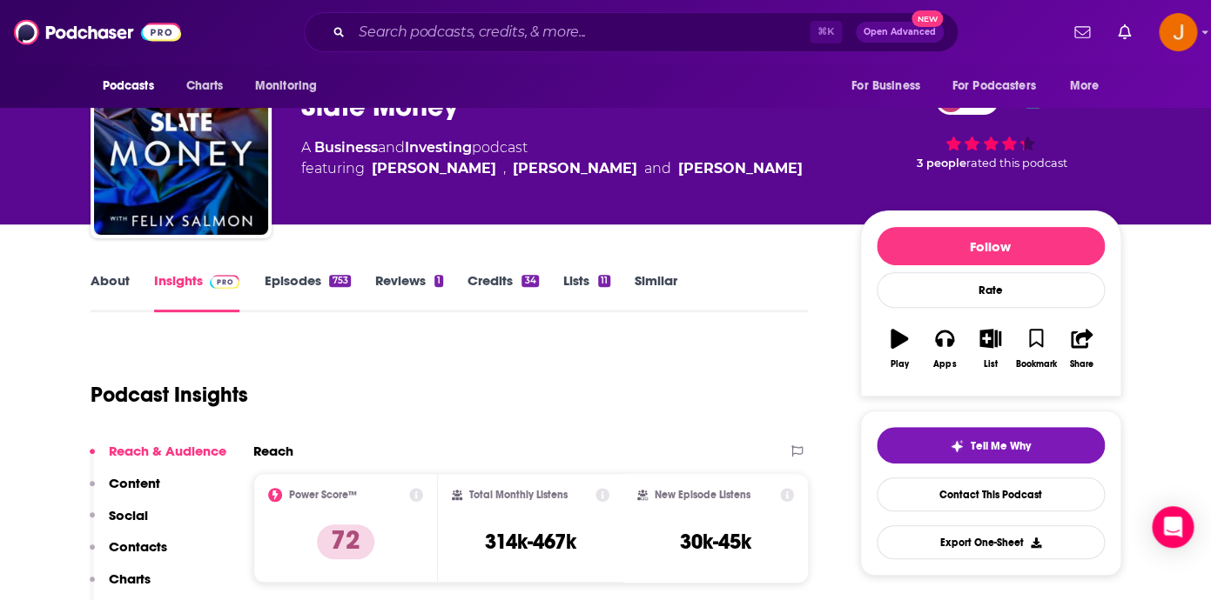
click at [112, 277] on link "About" at bounding box center [110, 292] width 39 height 40
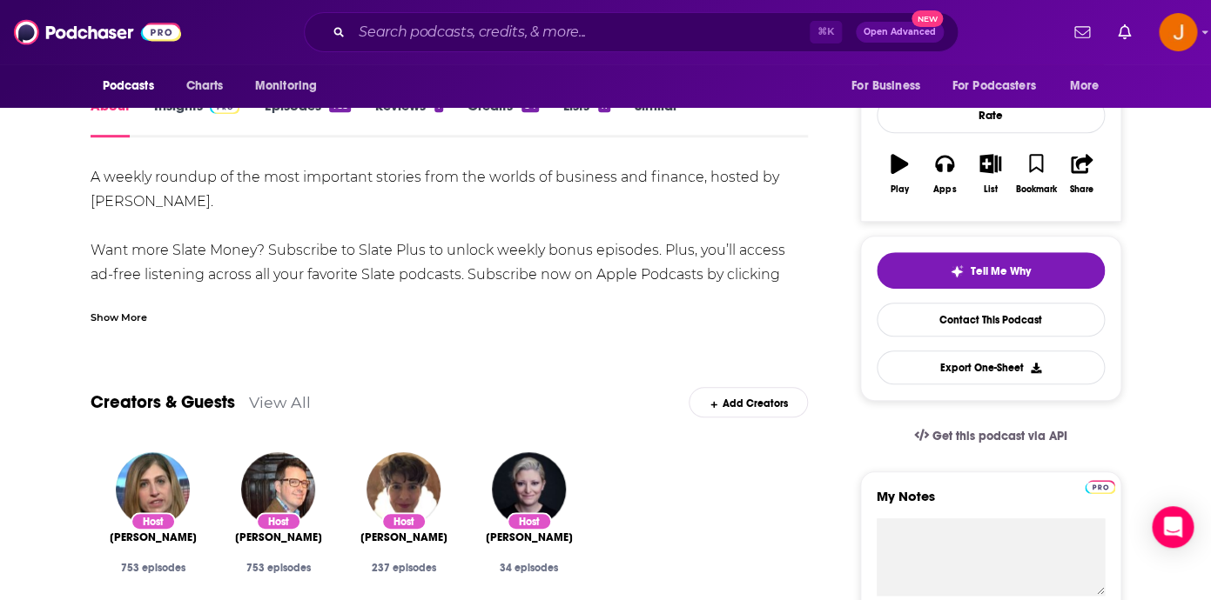
scroll to position [231, 0]
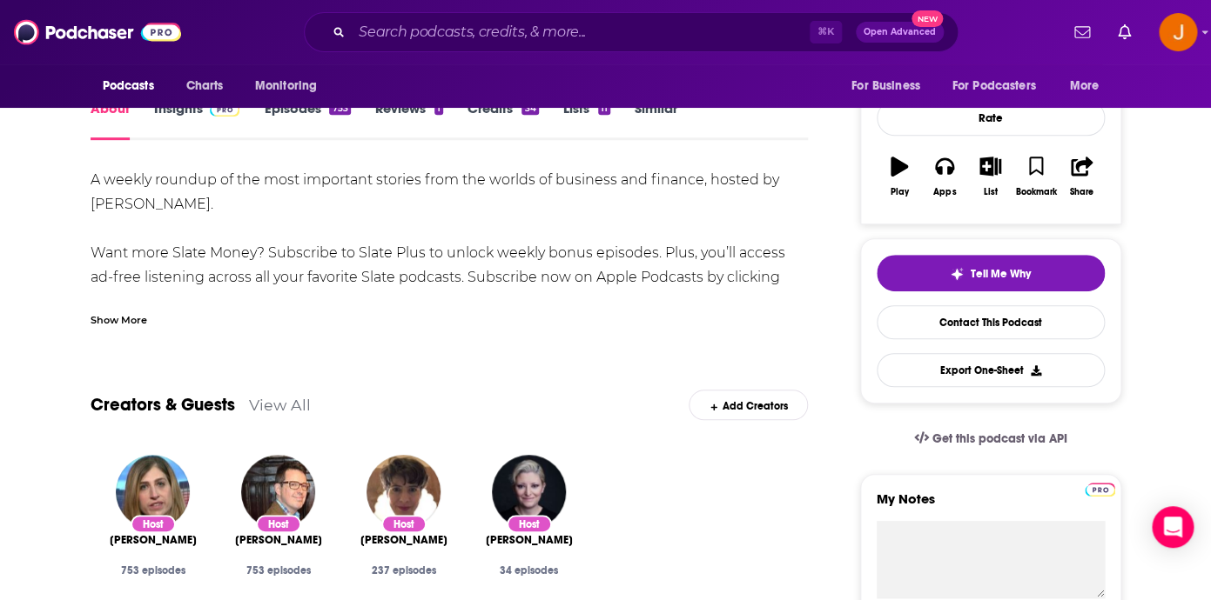
click at [131, 323] on div "Show More" at bounding box center [119, 319] width 57 height 17
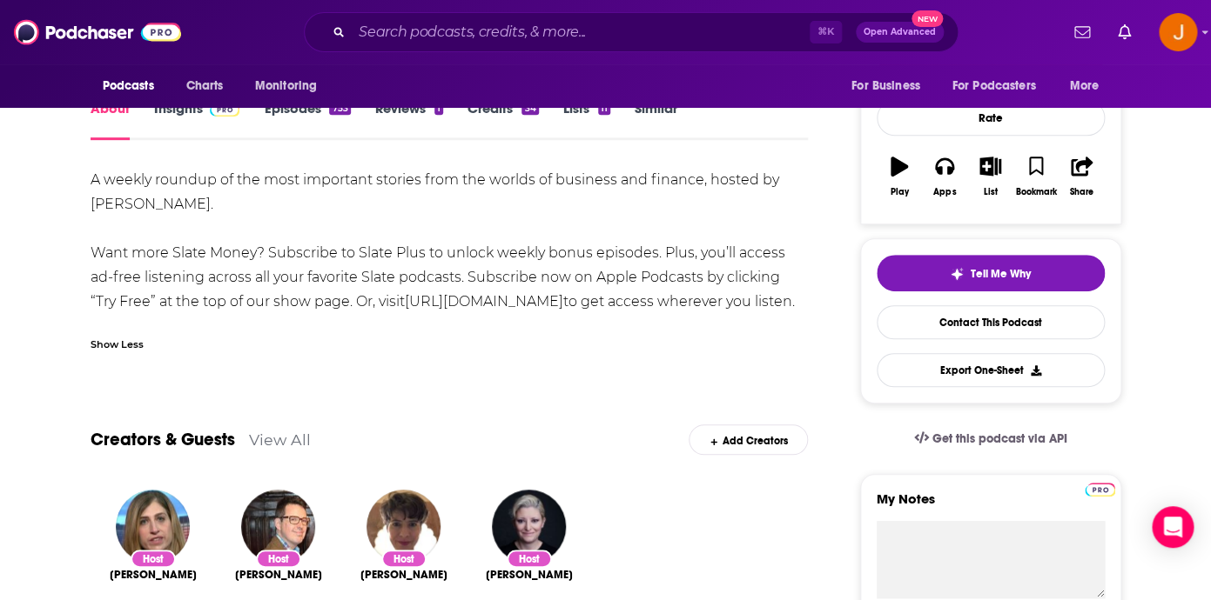
scroll to position [217, 0]
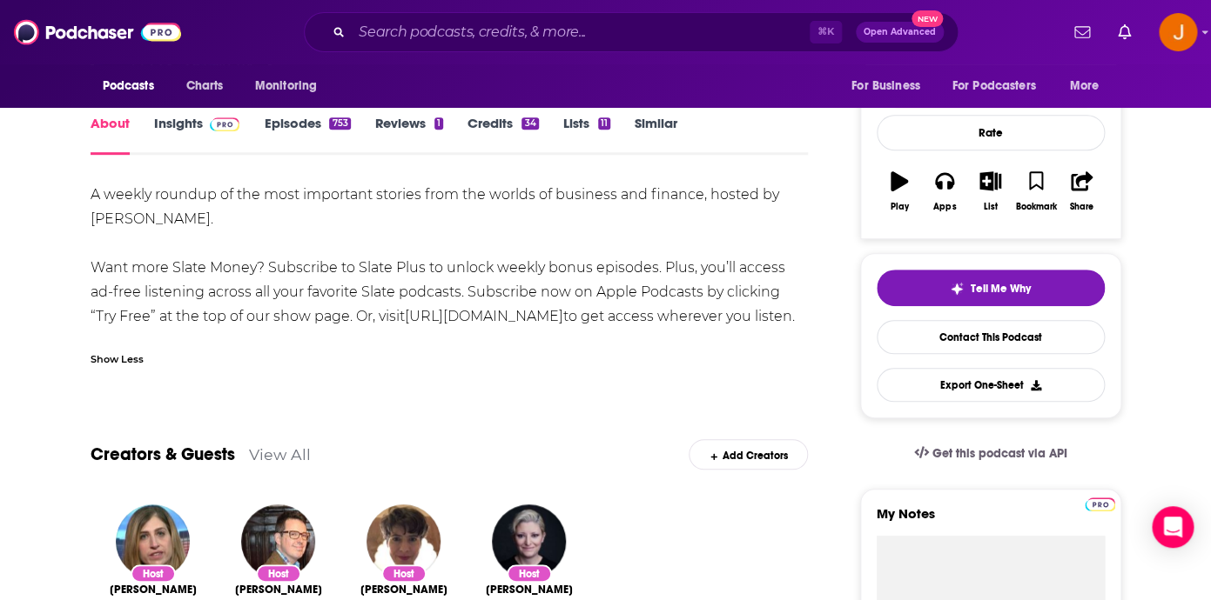
click at [290, 125] on link "Episodes 753" at bounding box center [307, 135] width 86 height 40
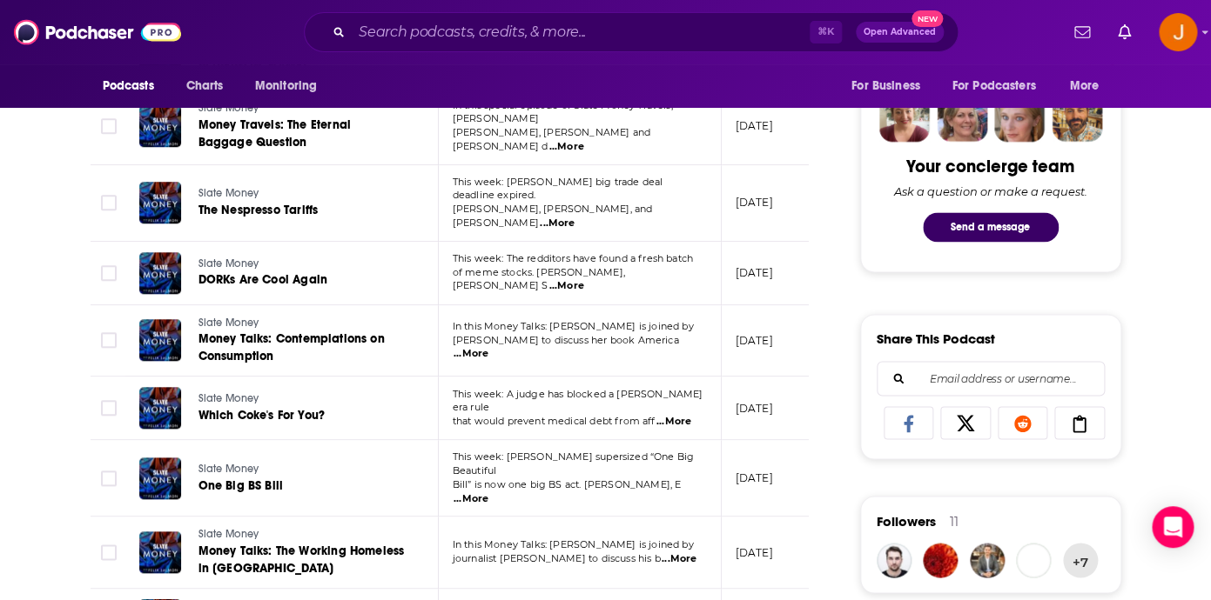
scroll to position [926, 0]
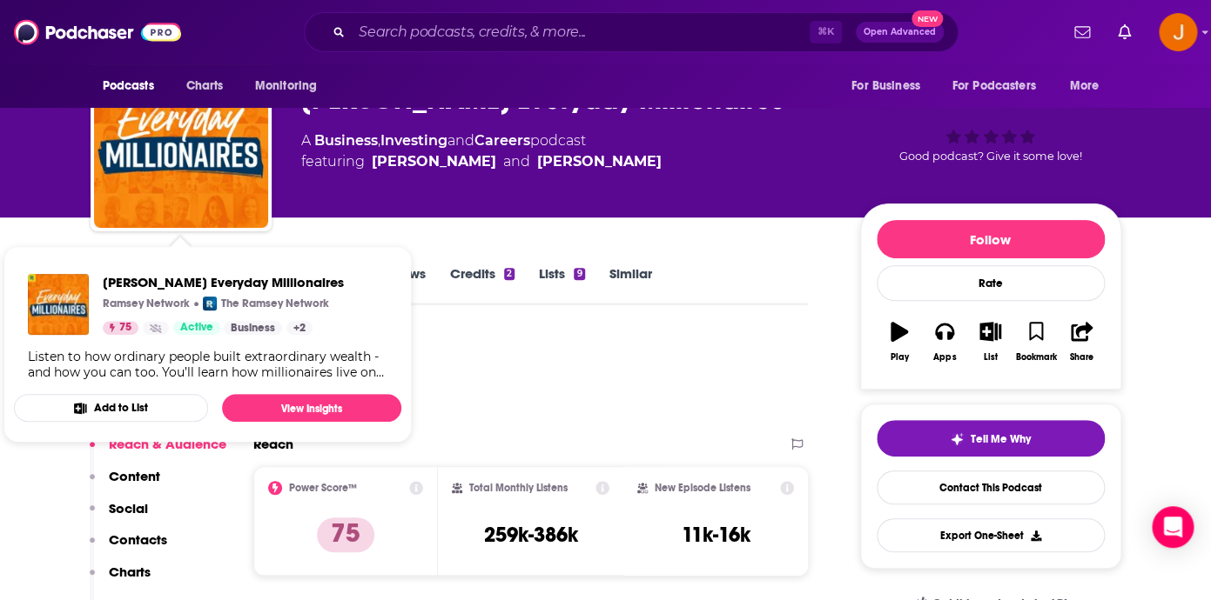
scroll to position [67, 0]
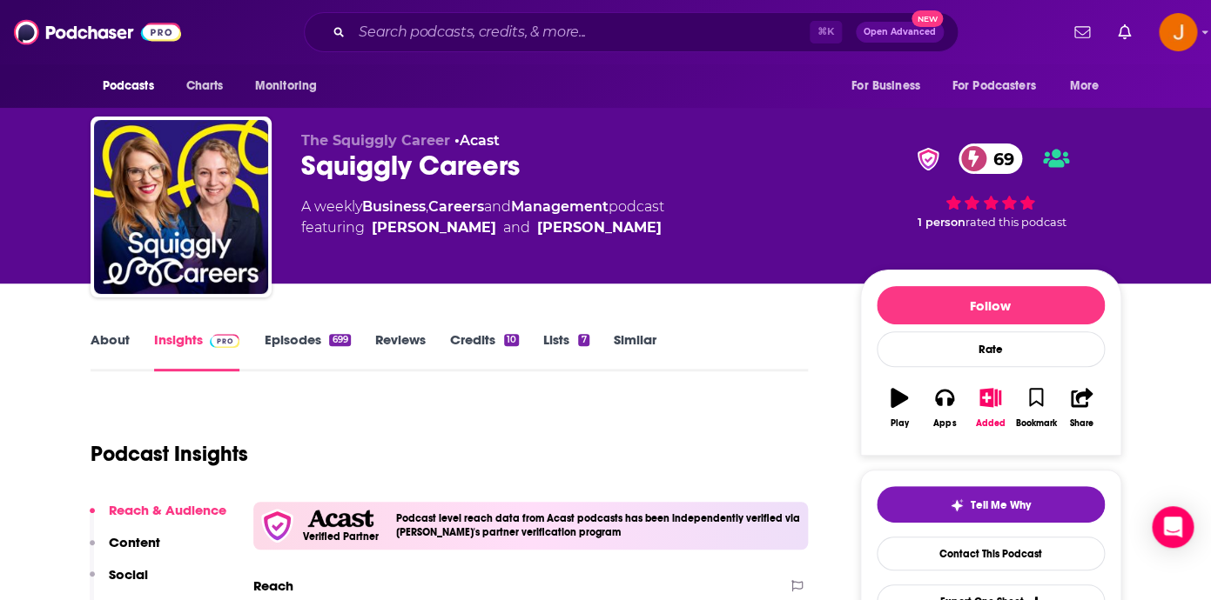
click at [110, 339] on link "About" at bounding box center [110, 352] width 39 height 40
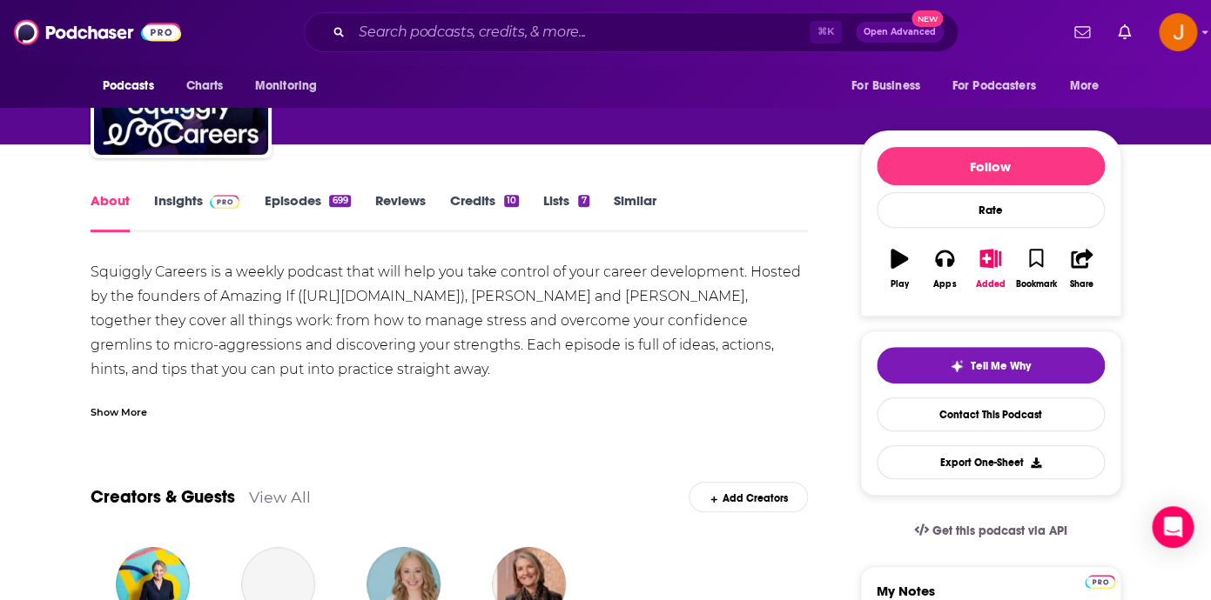
scroll to position [204, 0]
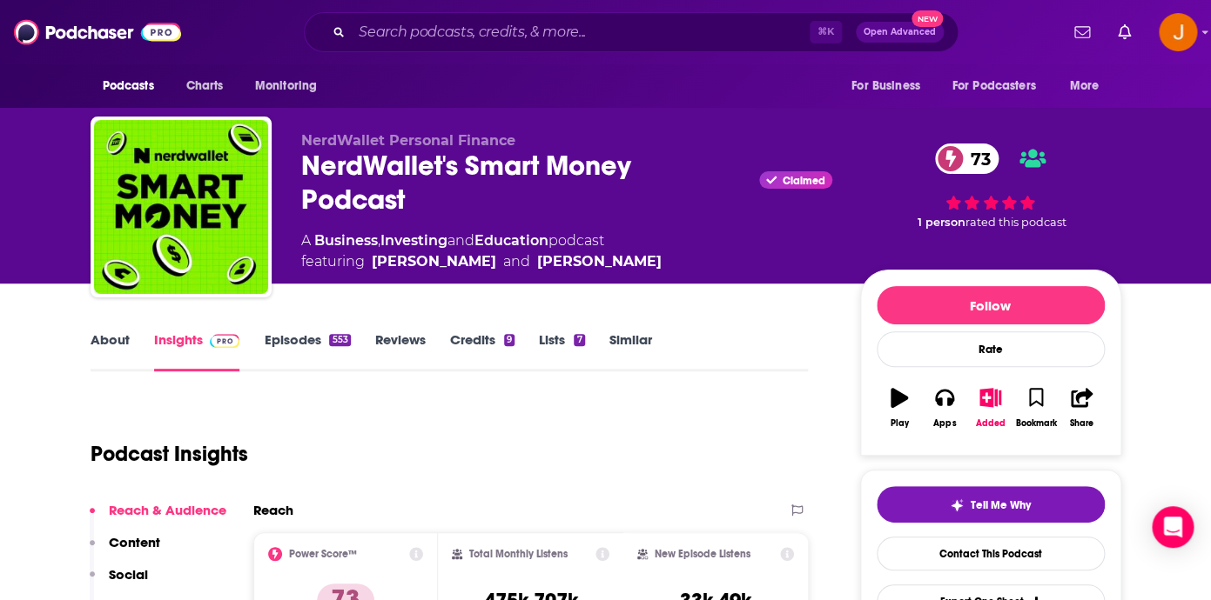
scroll to position [29, 0]
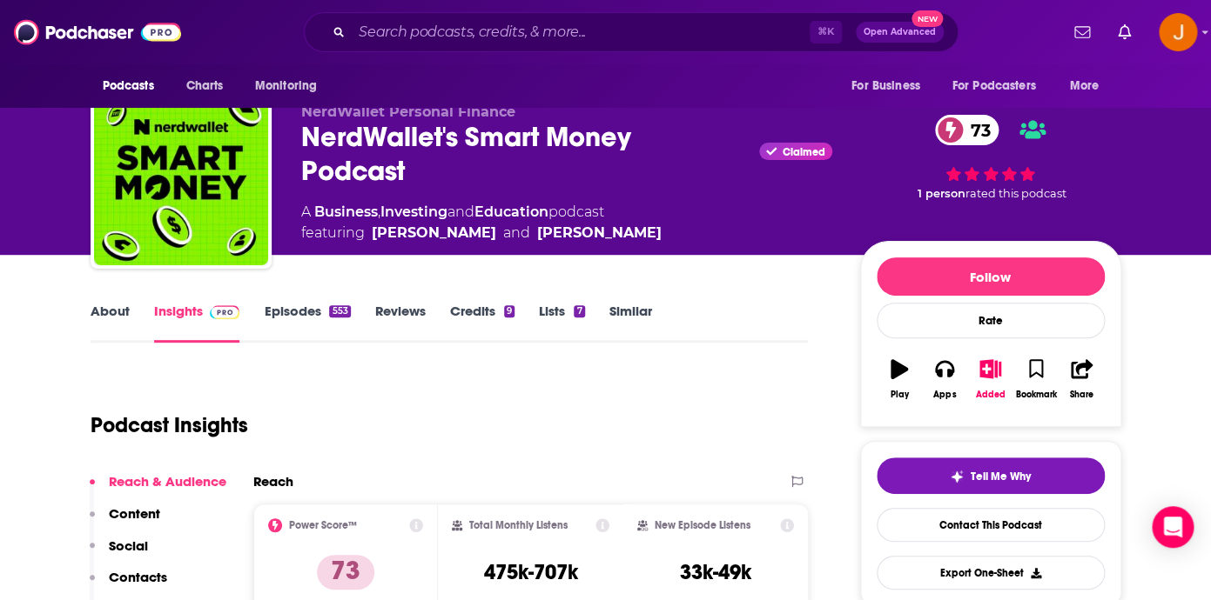
click at [111, 321] on link "About" at bounding box center [110, 323] width 39 height 40
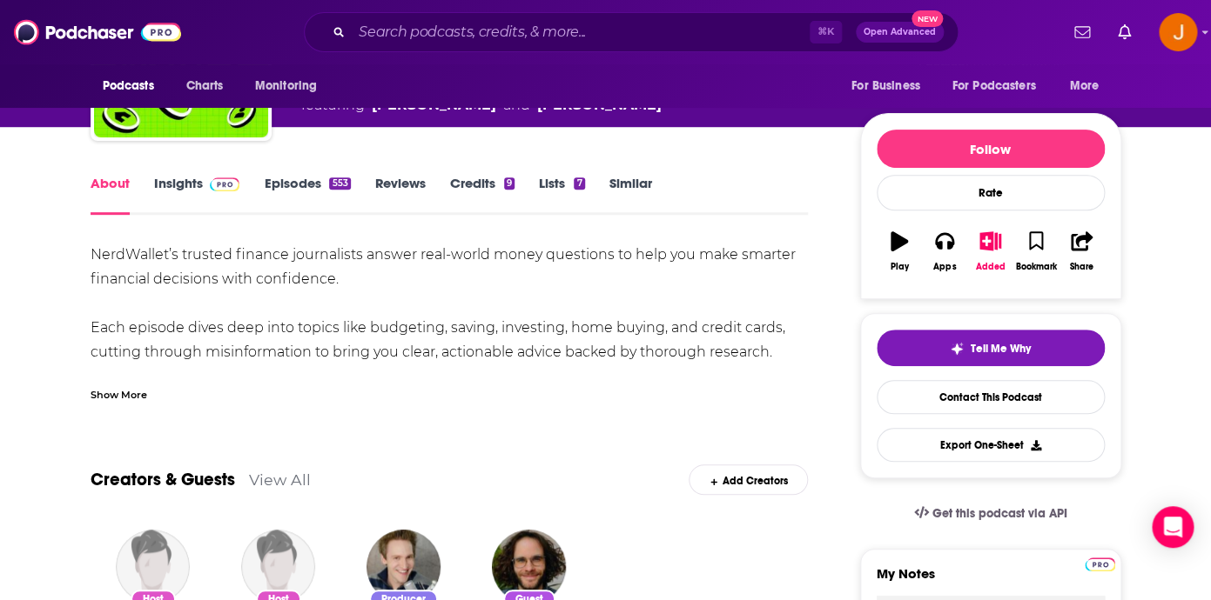
scroll to position [168, 0]
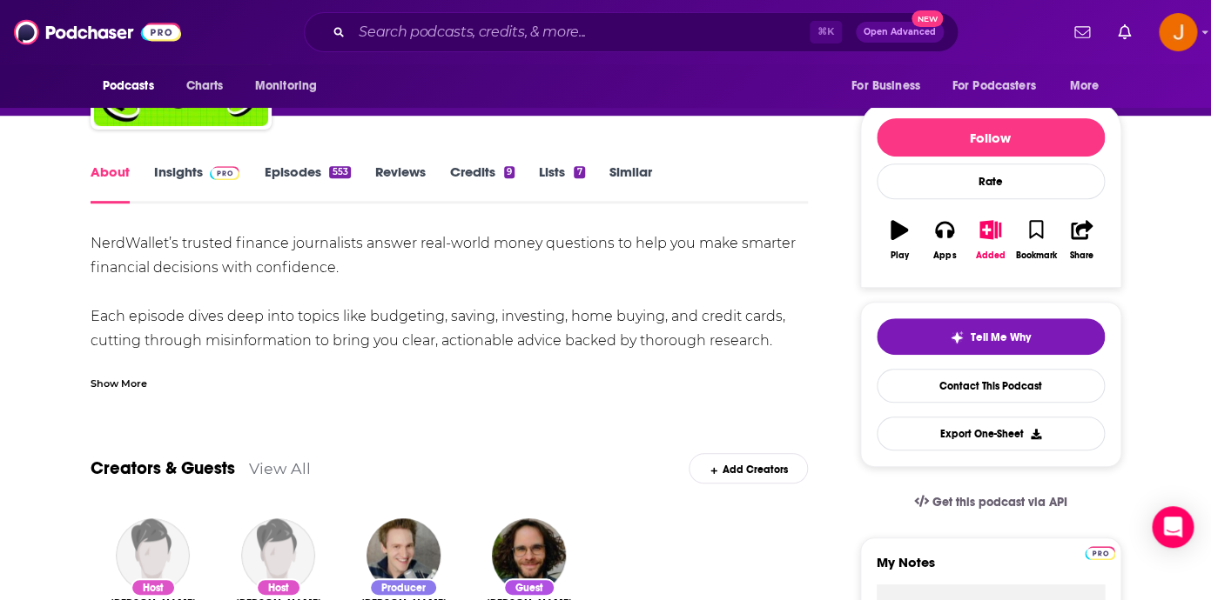
click at [195, 171] on link "Insights" at bounding box center [197, 184] width 86 height 40
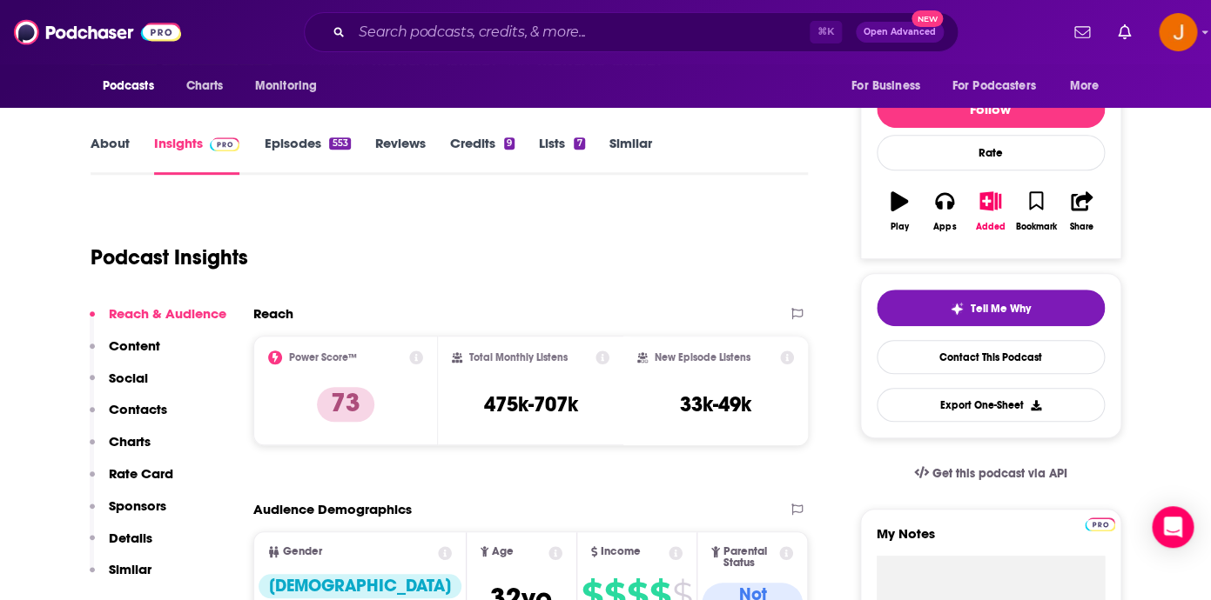
scroll to position [67, 0]
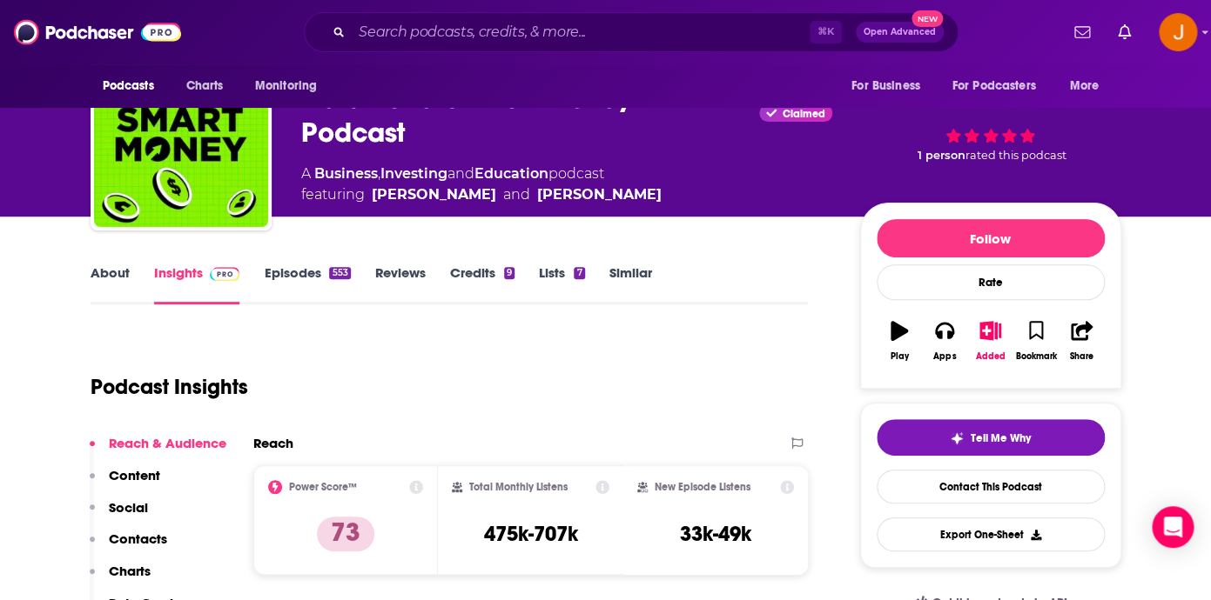
click at [292, 274] on link "Episodes 553" at bounding box center [307, 285] width 86 height 40
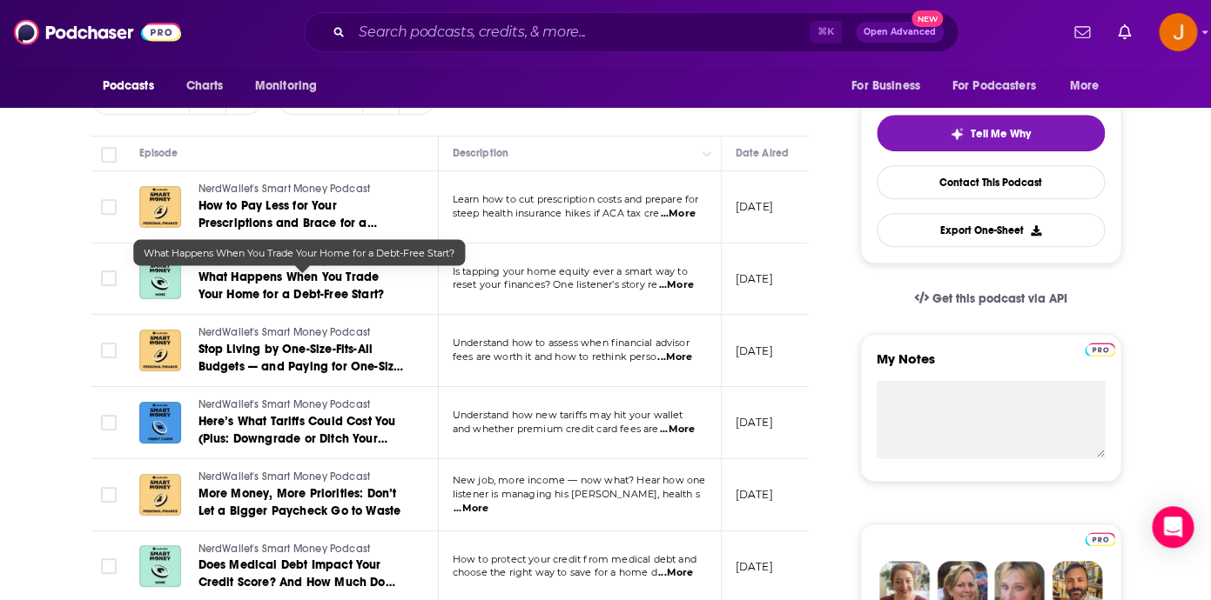
scroll to position [374, 0]
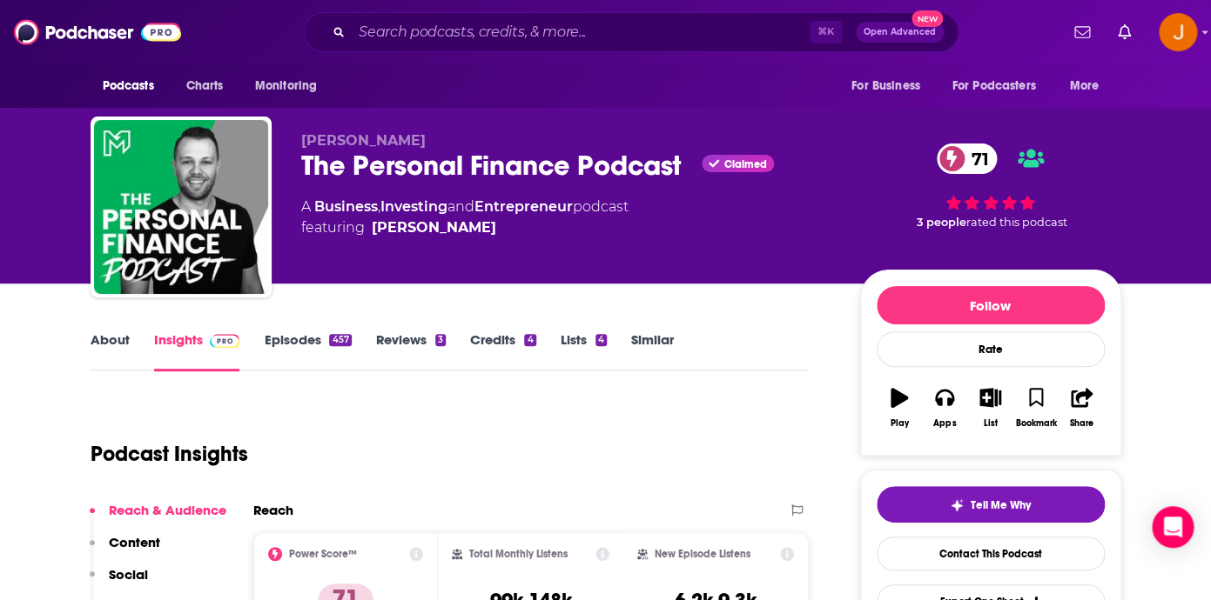
click at [299, 343] on link "Episodes 457" at bounding box center [307, 352] width 87 height 40
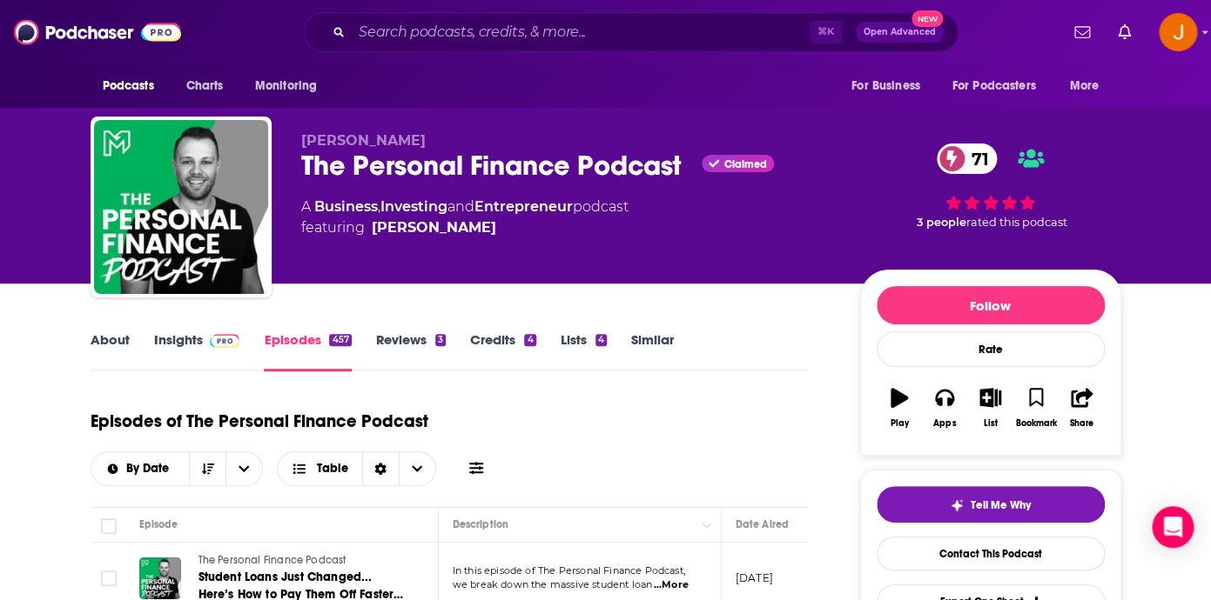
drag, startPoint x: 300, startPoint y: 169, endPoint x: 608, endPoint y: 225, distance: 313.1
click at [664, 236] on div "Andrew Giancola The Personal Finance Podcast Claimed 71 A Business , Investing …" at bounding box center [606, 211] width 1030 height 188
copy div "Claimed 71 A Business , Investing and Entrepreneur podcast featuring Andrew Gia…"
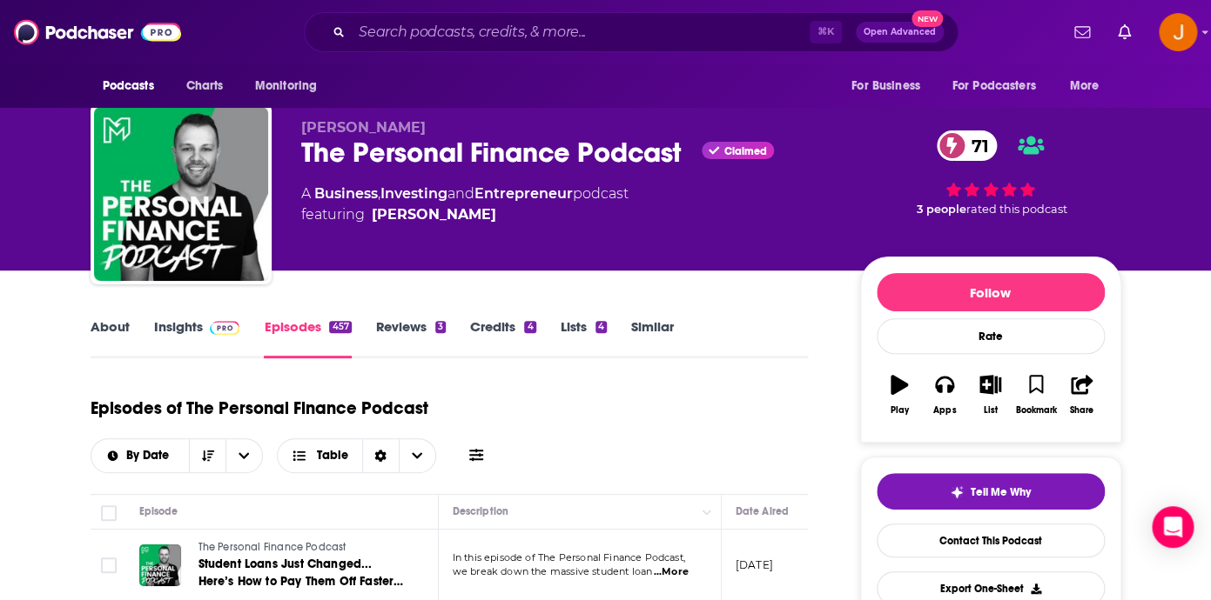
click at [199, 327] on link "Insights" at bounding box center [197, 339] width 86 height 40
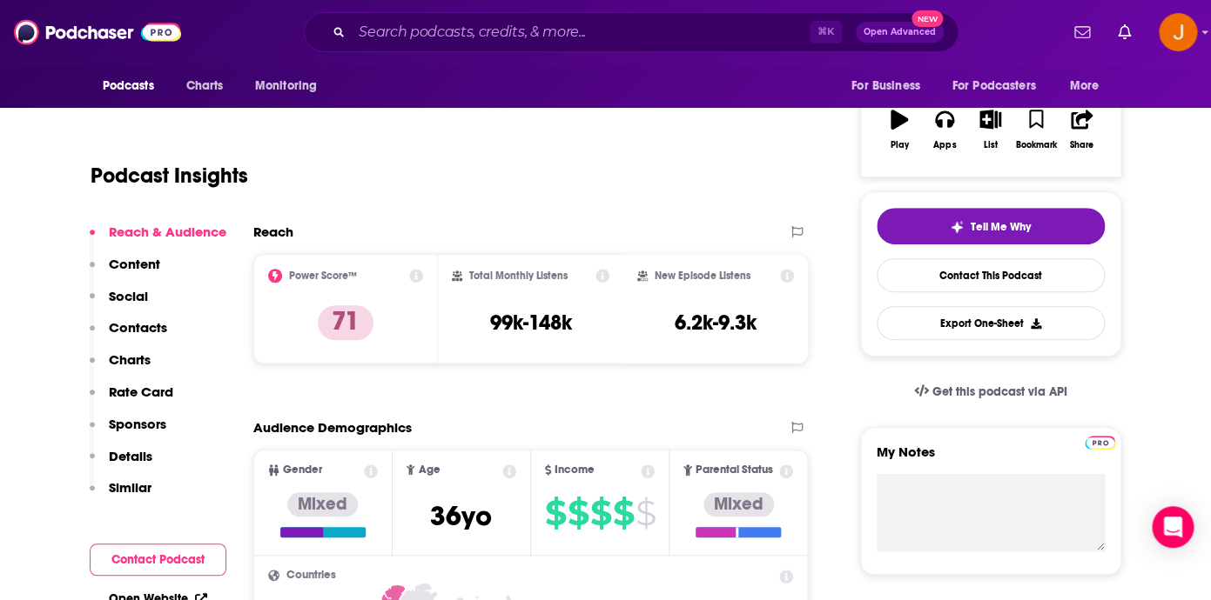
scroll to position [325, 0]
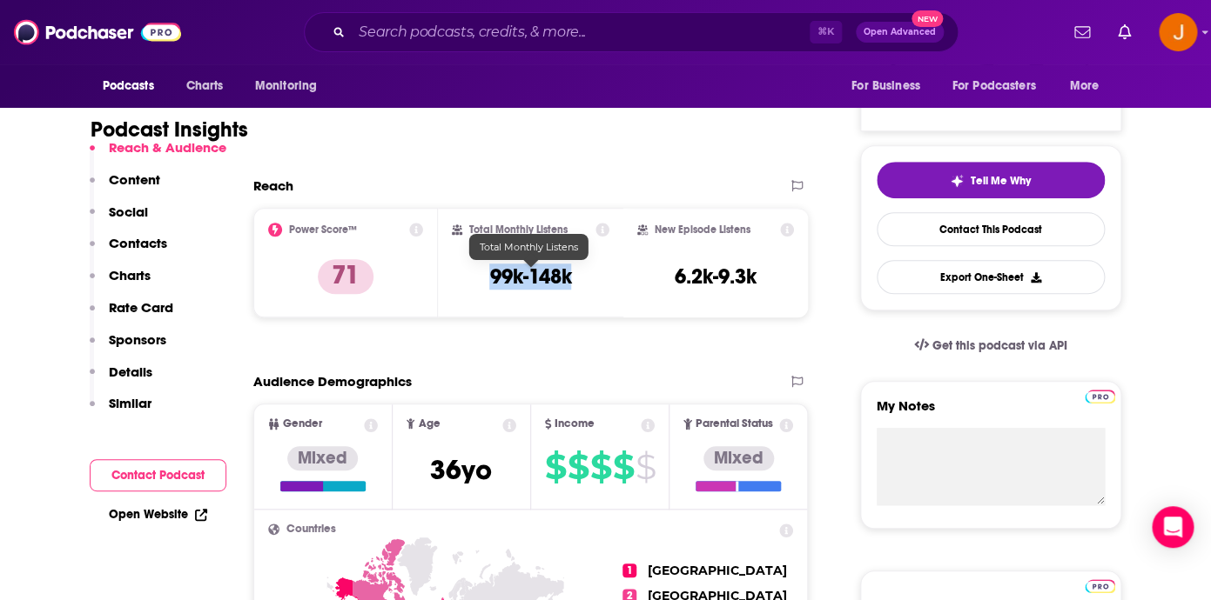
drag, startPoint x: 484, startPoint y: 280, endPoint x: 571, endPoint y: 282, distance: 87.0
click at [571, 282] on div "Total Monthly Listens 99k-148k" at bounding box center [531, 263] width 158 height 80
copy h3 "99k-148k"
click at [140, 237] on p "Contacts" at bounding box center [138, 243] width 58 height 17
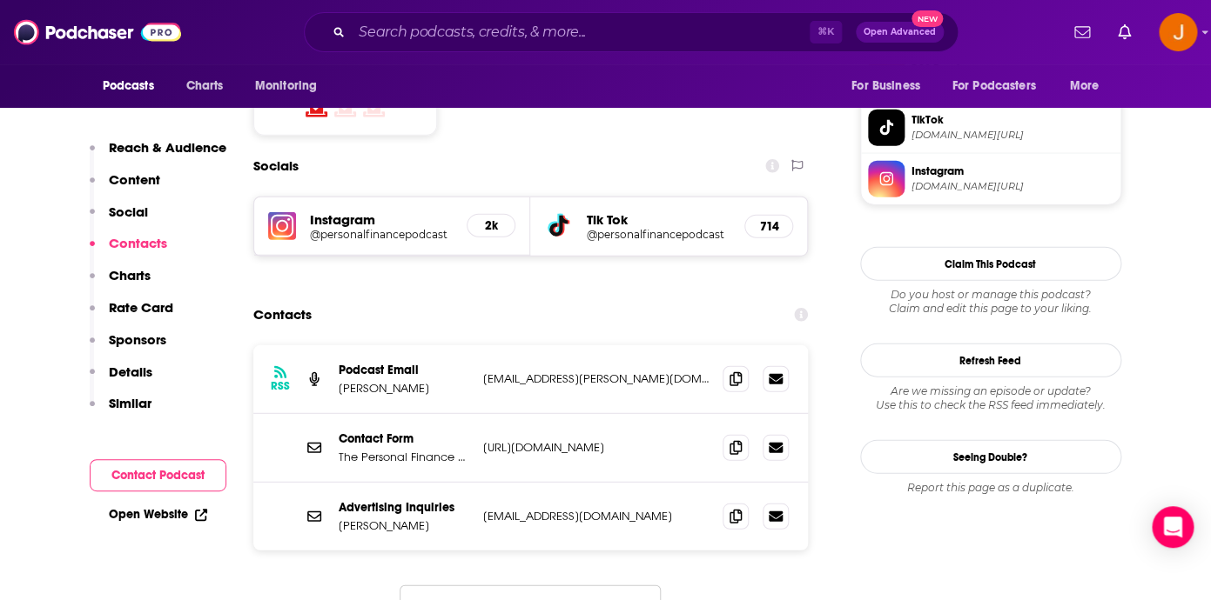
scroll to position [1522, 0]
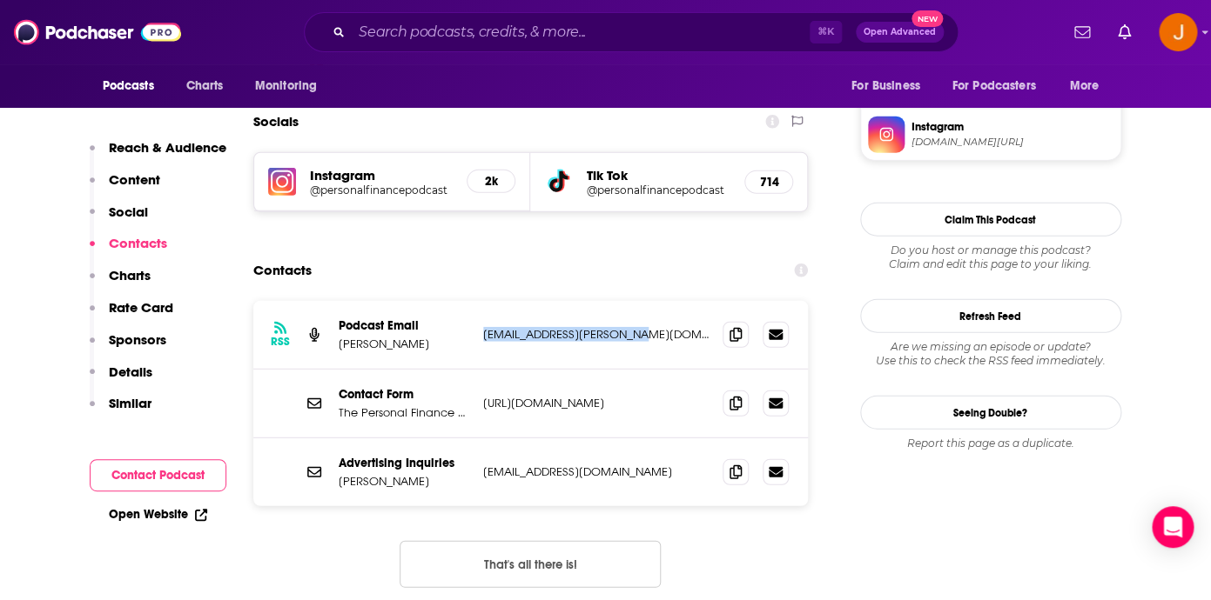
drag, startPoint x: 478, startPoint y: 245, endPoint x: 646, endPoint y: 252, distance: 168.1
click at [646, 301] on div "RSS Podcast Email Andrew Giancola giancola.andrew@gmail.com giancola.andrew@gma…" at bounding box center [530, 335] width 555 height 69
copy p "giancola.andrew@gmail.com"
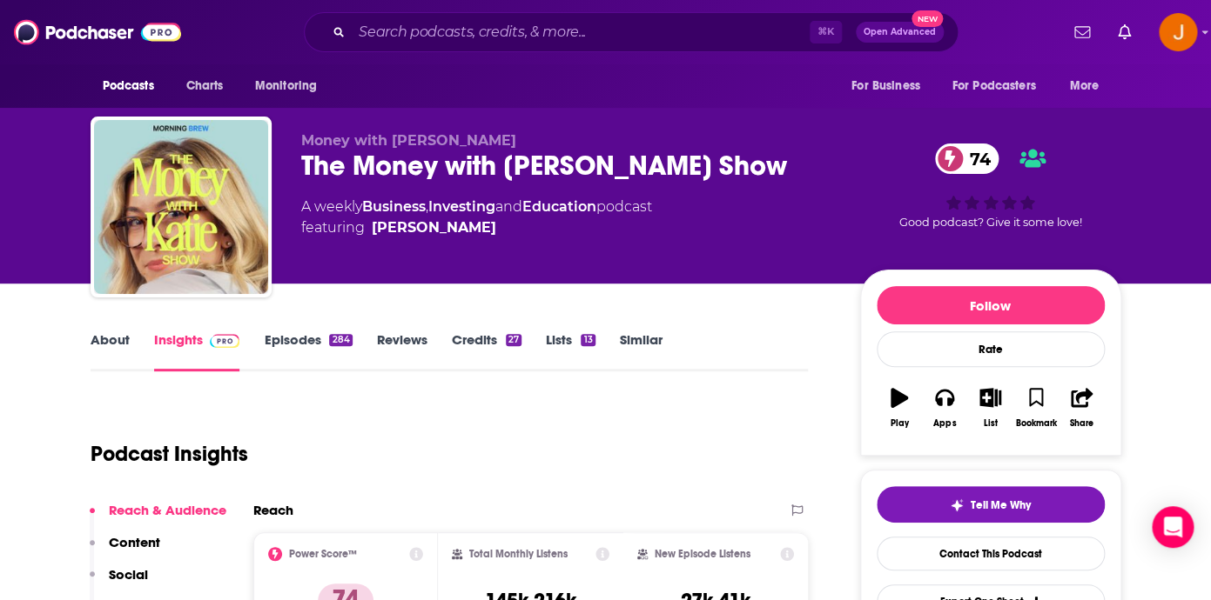
scroll to position [20, 0]
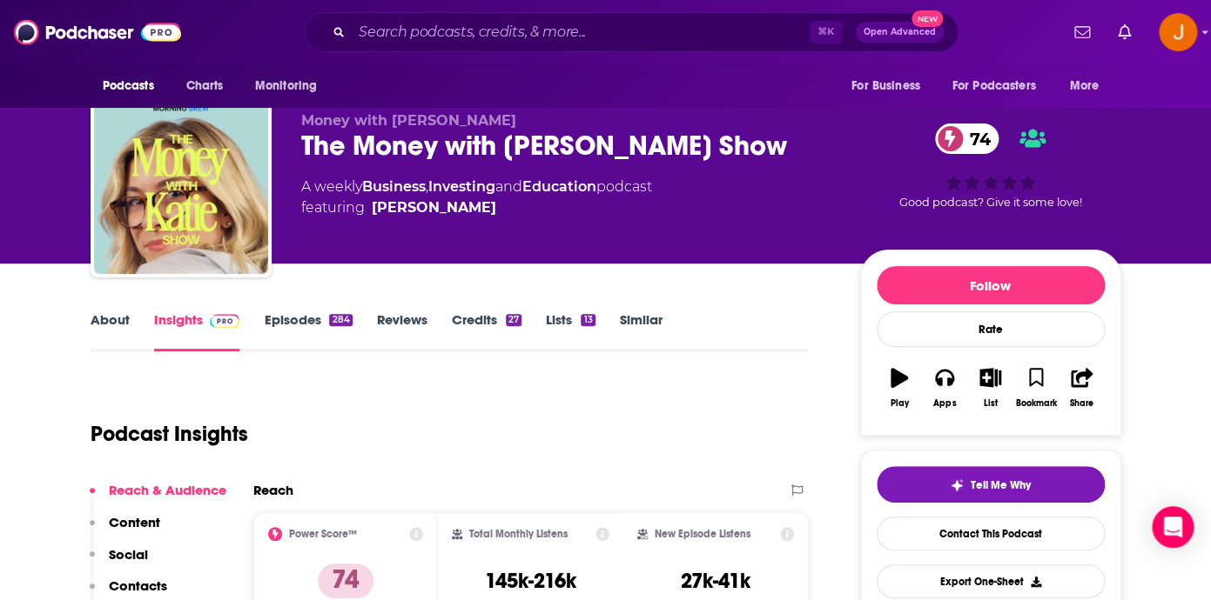
click at [108, 323] on link "About" at bounding box center [110, 332] width 39 height 40
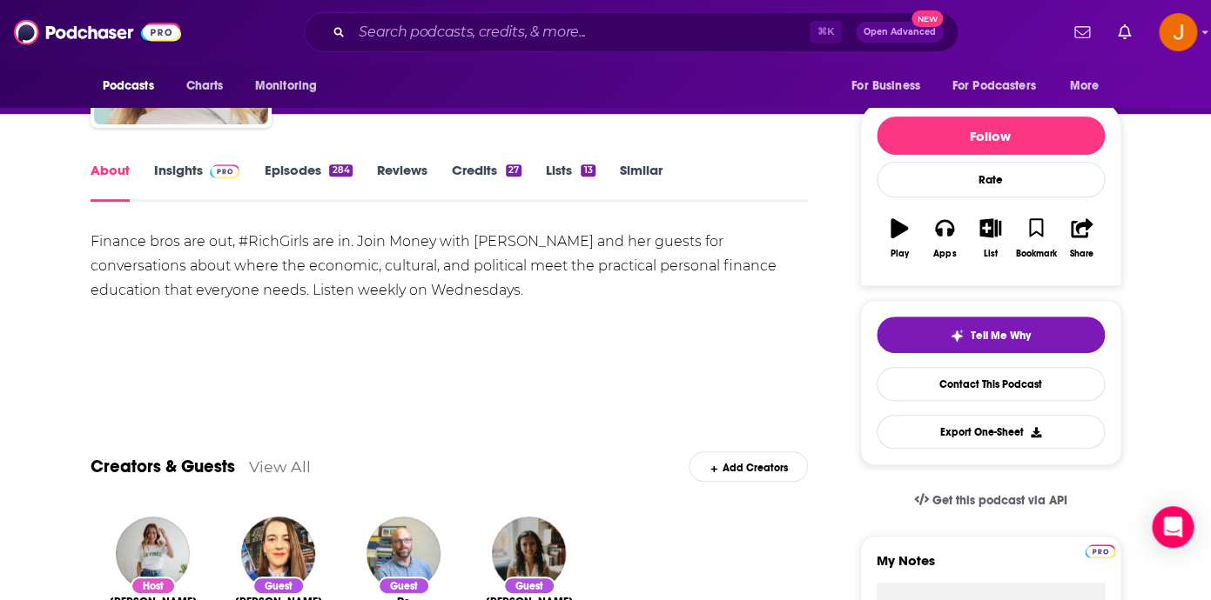
scroll to position [184, 0]
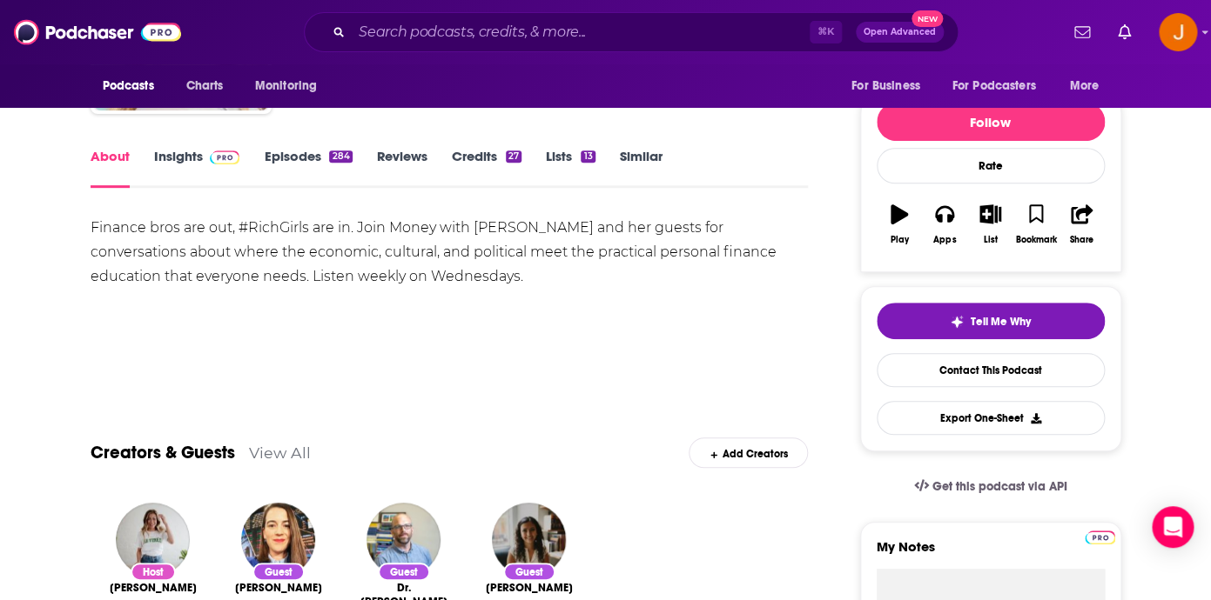
click at [296, 156] on link "Episodes 284" at bounding box center [308, 168] width 88 height 40
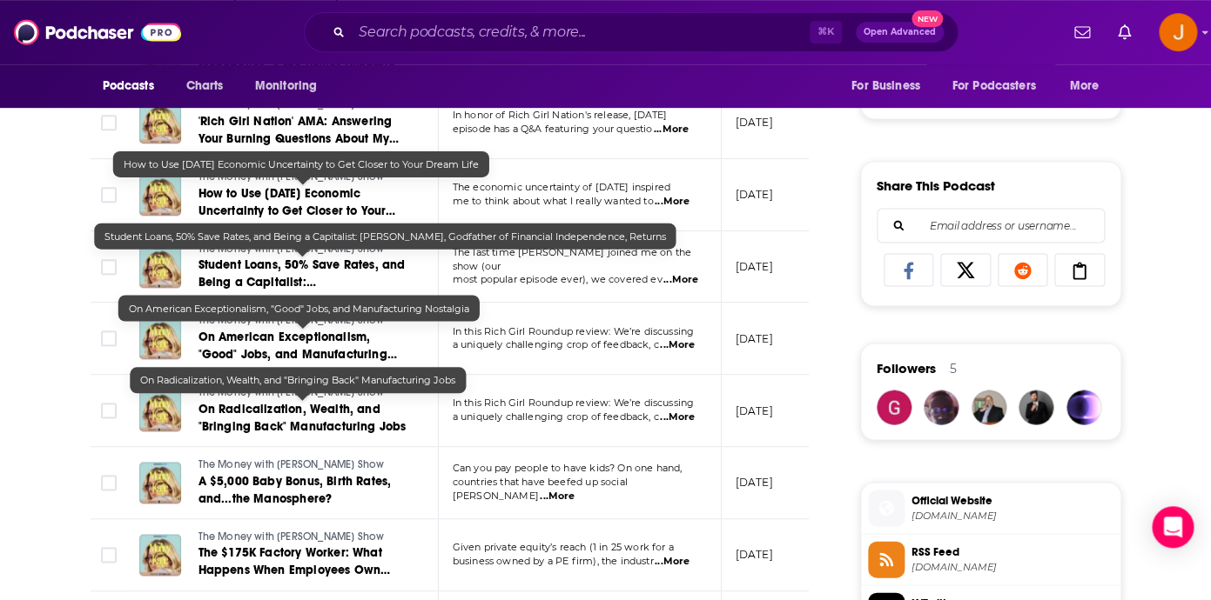
scroll to position [1029, 0]
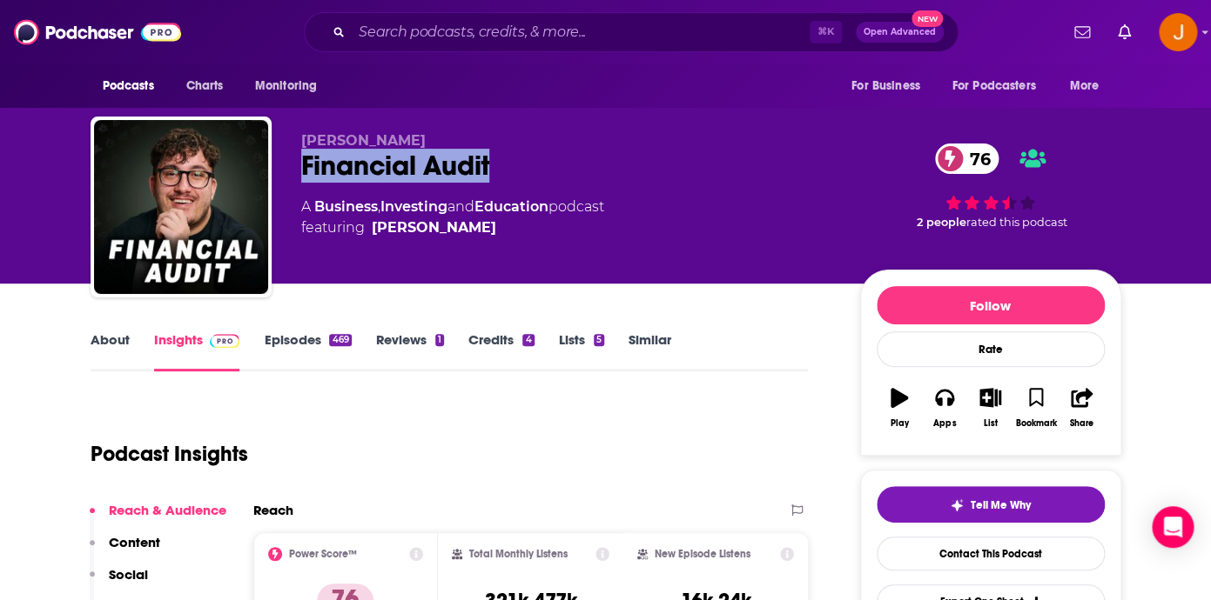
drag, startPoint x: 504, startPoint y: 166, endPoint x: 304, endPoint y: 174, distance: 200.3
click at [305, 174] on div "Financial Audit 76" at bounding box center [566, 166] width 531 height 34
copy h2 "Financial Audit"
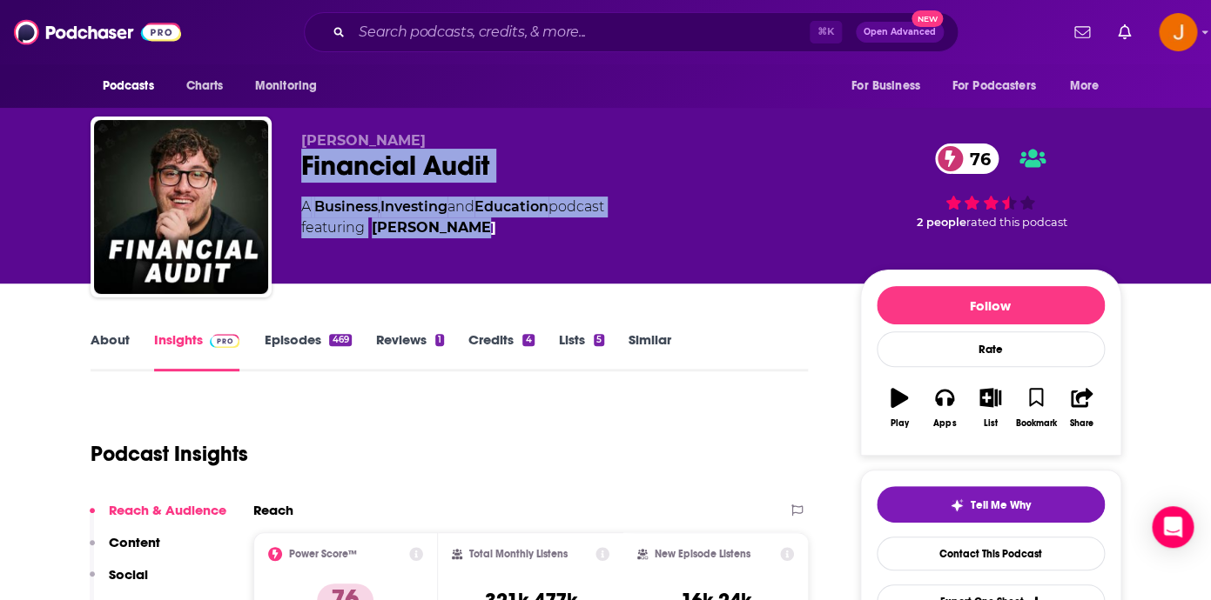
drag, startPoint x: 523, startPoint y: 244, endPoint x: 299, endPoint y: 168, distance: 237.0
click at [299, 168] on div "[PERSON_NAME] Financial Audit 76 A Business , Investing and Education podcast f…" at bounding box center [606, 211] width 1030 height 188
copy div "Financial Audit 76 A Business , Investing and Education podcast featuring [PERS…"
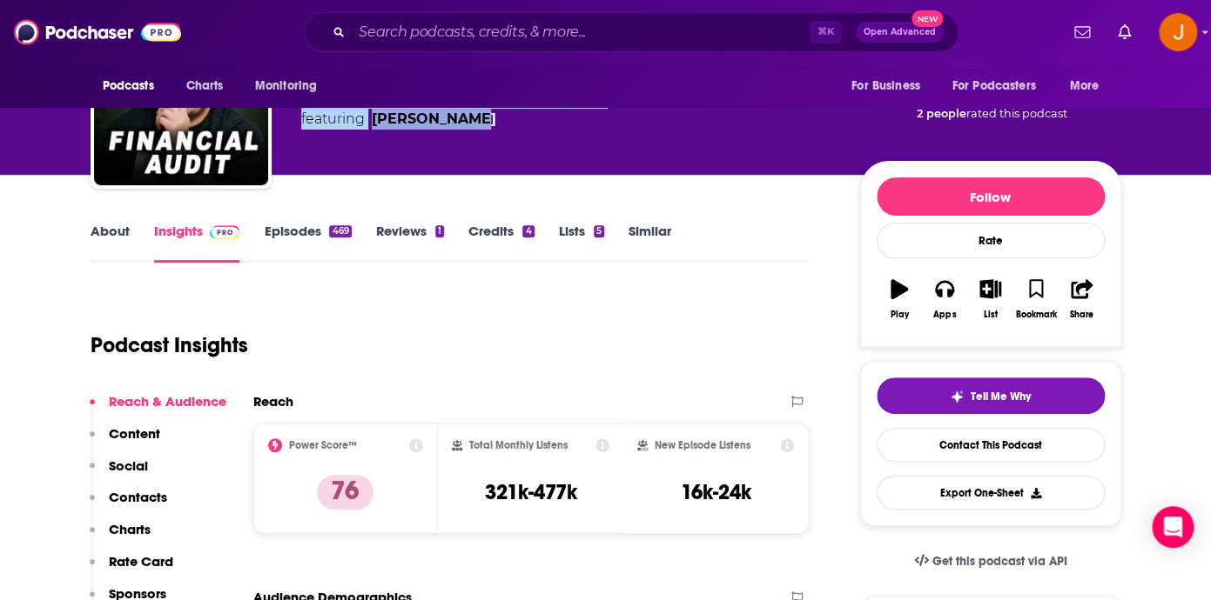
scroll to position [145, 0]
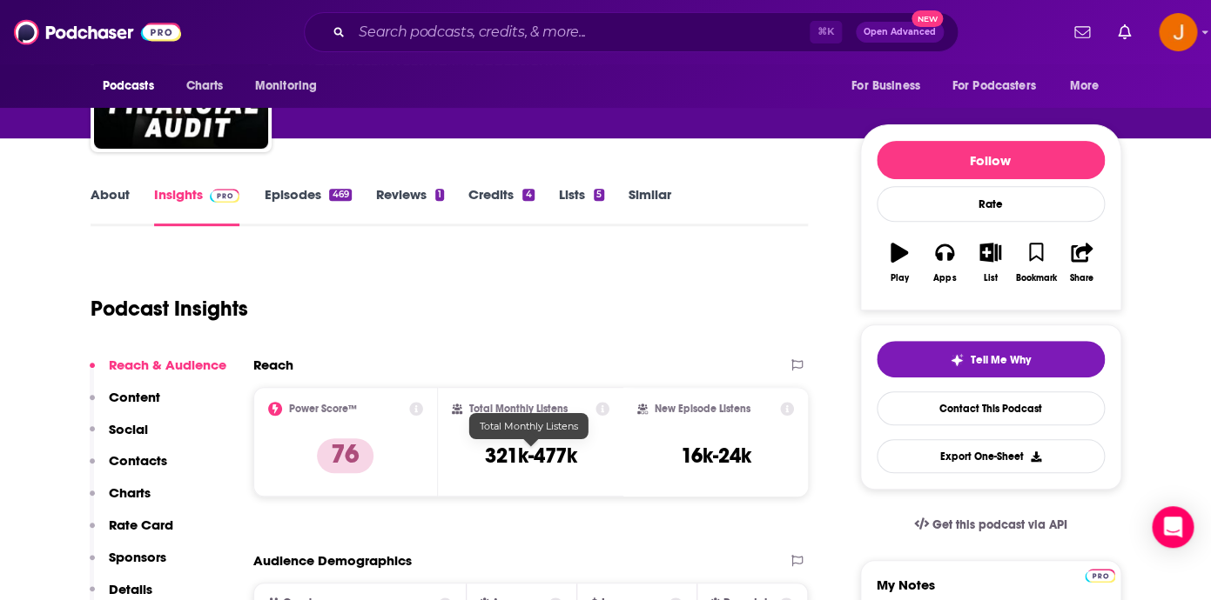
drag, startPoint x: 488, startPoint y: 463, endPoint x: 579, endPoint y: 460, distance: 90.6
click at [579, 460] on div "Total Monthly Listens 321k-477k" at bounding box center [531, 442] width 158 height 80
copy h2
drag, startPoint x: 484, startPoint y: 458, endPoint x: 573, endPoint y: 461, distance: 88.8
click at [573, 461] on h3 "321k-477k" at bounding box center [530, 456] width 92 height 26
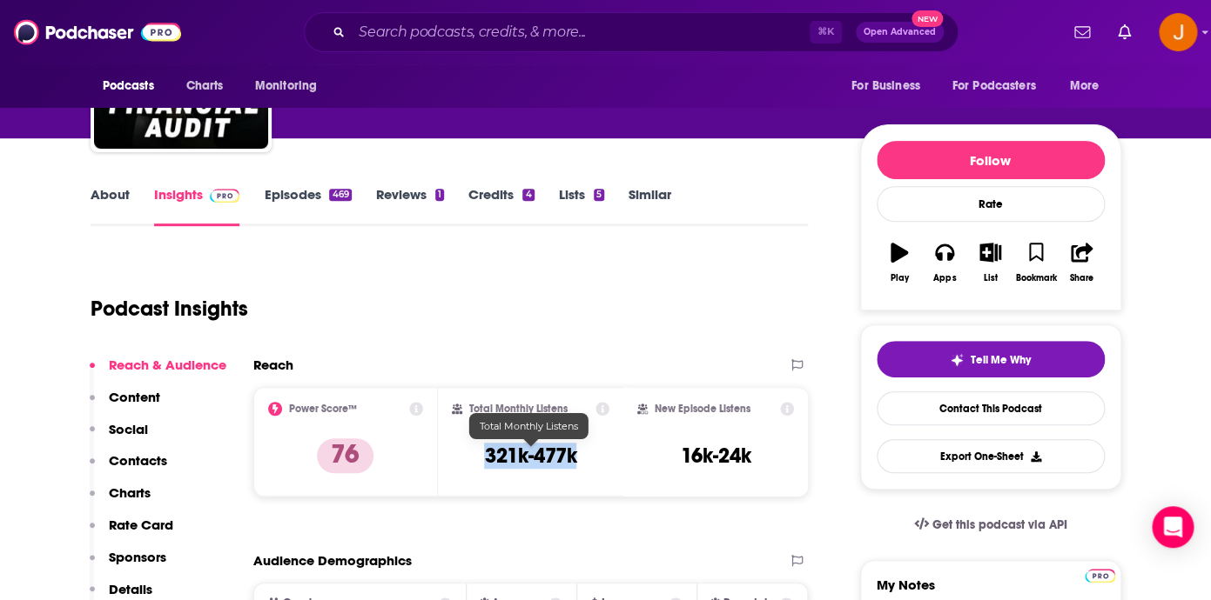
copy h3 "321k-477k"
click at [151, 460] on p "Contacts" at bounding box center [138, 461] width 58 height 17
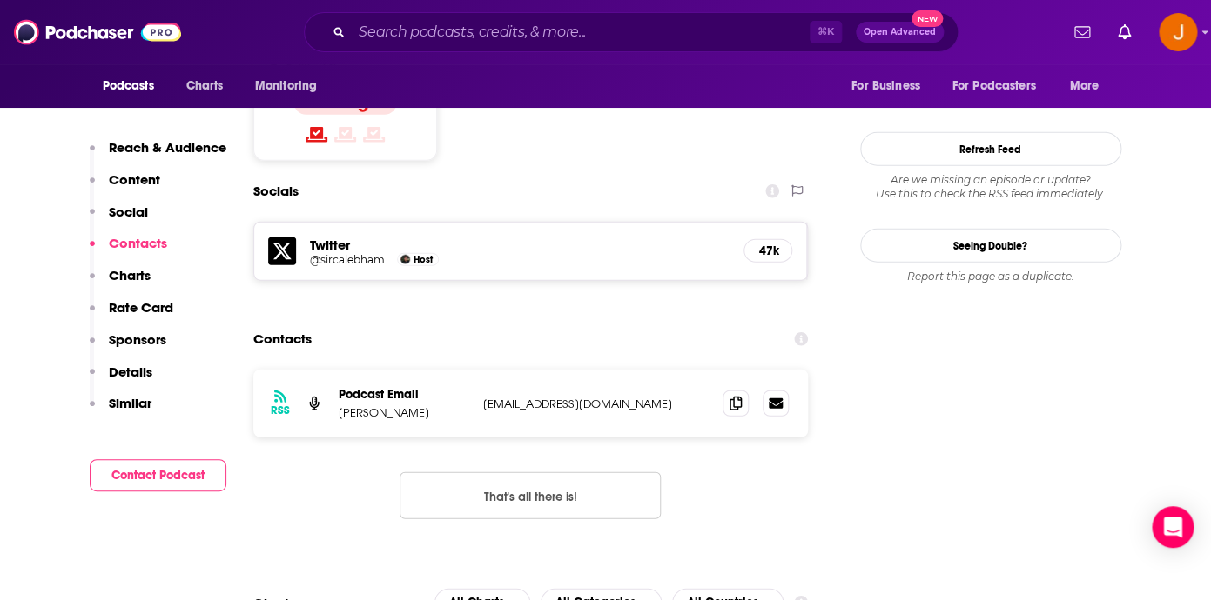
scroll to position [1459, 0]
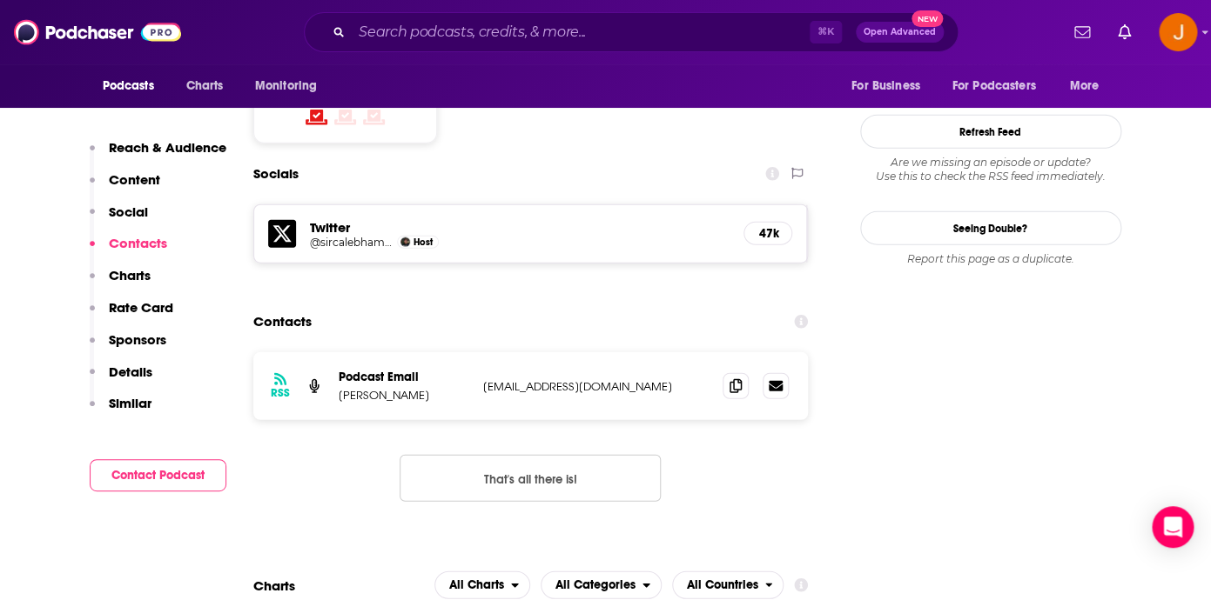
drag, startPoint x: 677, startPoint y: 306, endPoint x: 480, endPoint y: 312, distance: 196.8
click at [483, 379] on p "calebhammer@creatorsagency.co" at bounding box center [596, 386] width 226 height 15
copy p "calebhammer@creatorsagency.co"
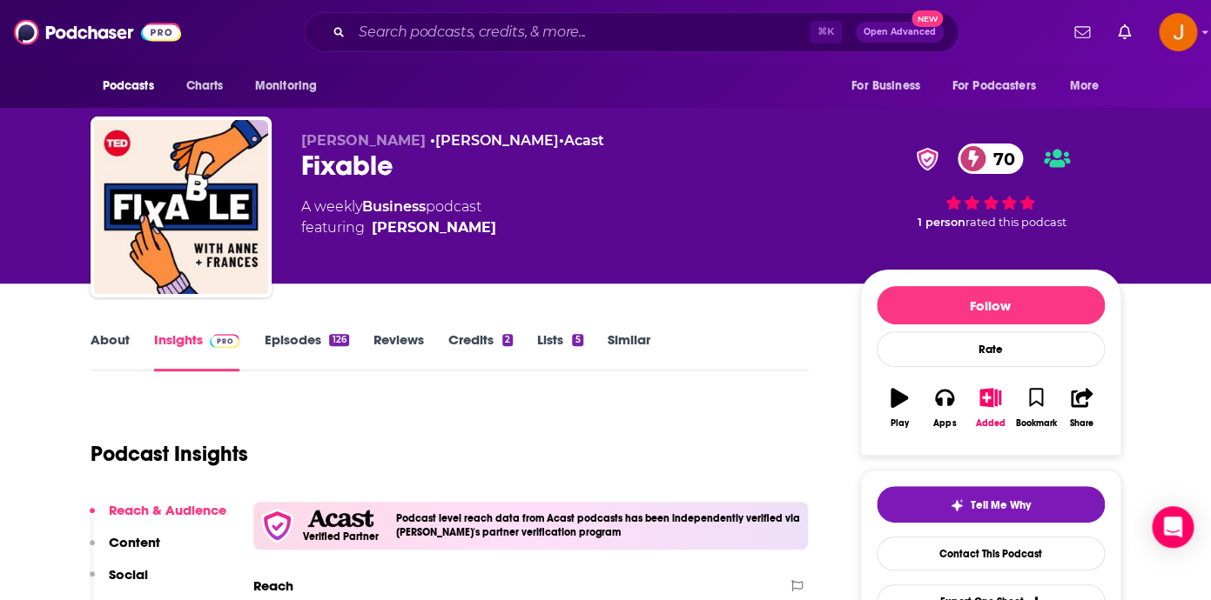
scroll to position [3, 0]
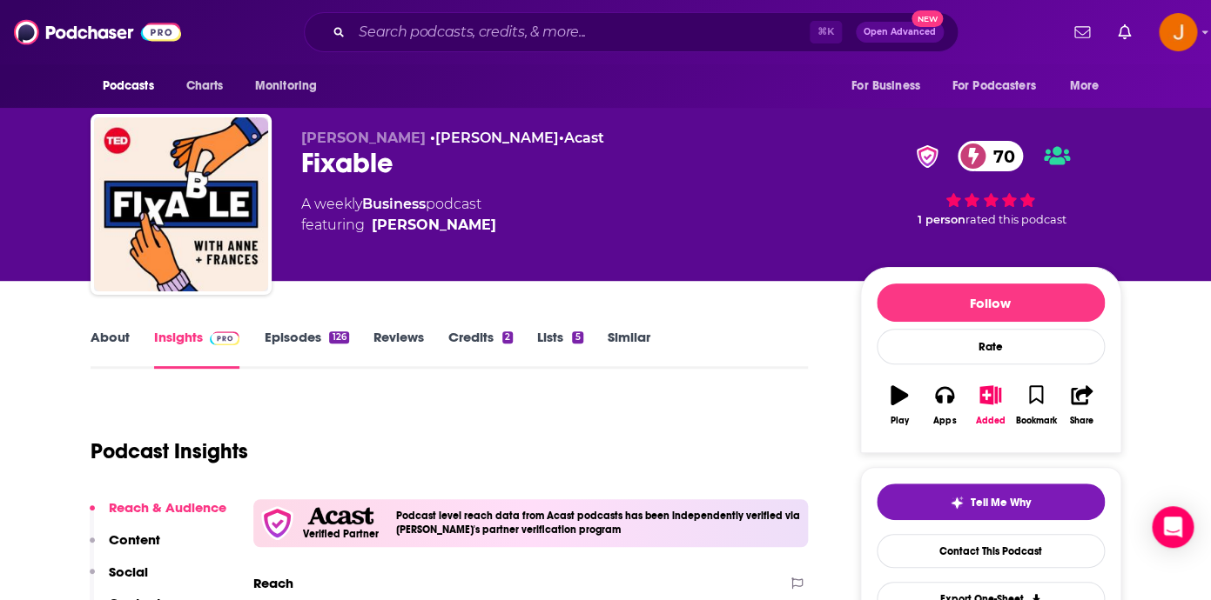
click at [281, 341] on link "Episodes 126" at bounding box center [306, 349] width 84 height 40
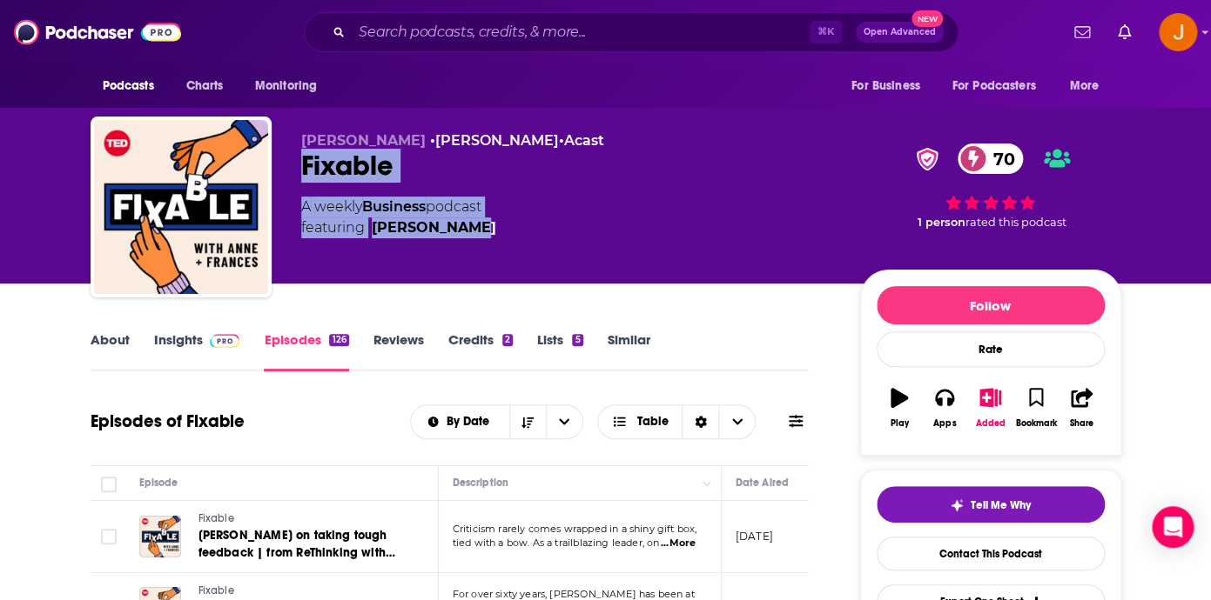
drag, startPoint x: 519, startPoint y: 248, endPoint x: 298, endPoint y: 171, distance: 233.9
click at [298, 171] on div "TED • TED • Acast Fixable 70 A weekly Business podcast featuring Anne Morriss 7…" at bounding box center [606, 211] width 1030 height 188
copy div "Fixable 70 A weekly Business podcast featuring Anne Morriss"
click at [189, 340] on link "Insights" at bounding box center [197, 352] width 86 height 40
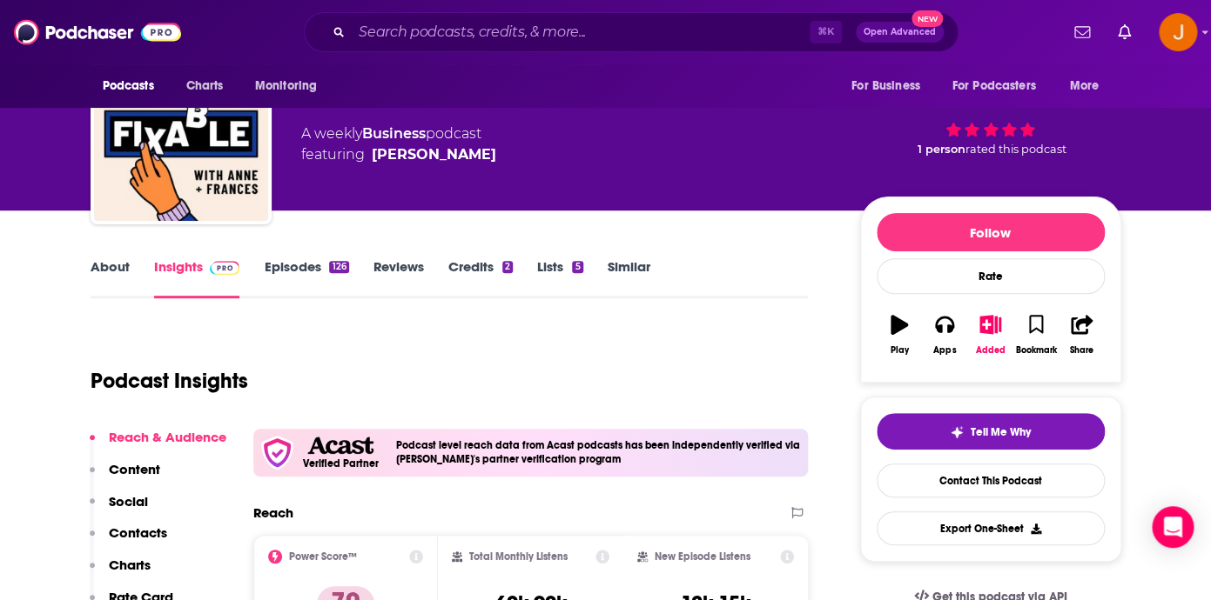
click at [144, 535] on p "Contacts" at bounding box center [138, 533] width 58 height 17
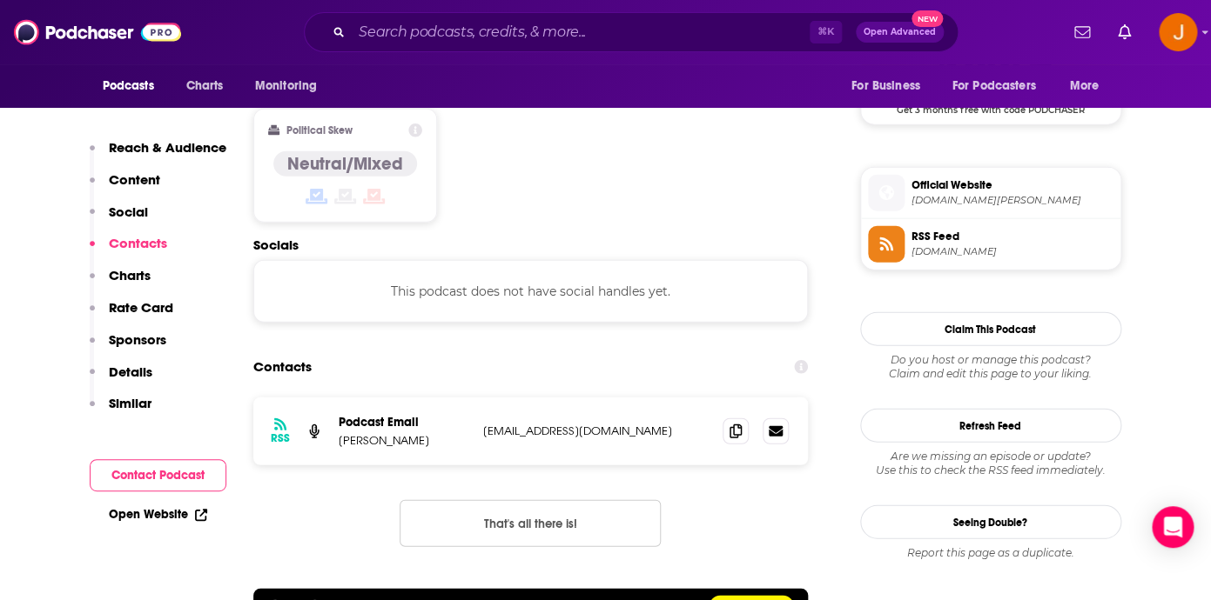
scroll to position [1475, 0]
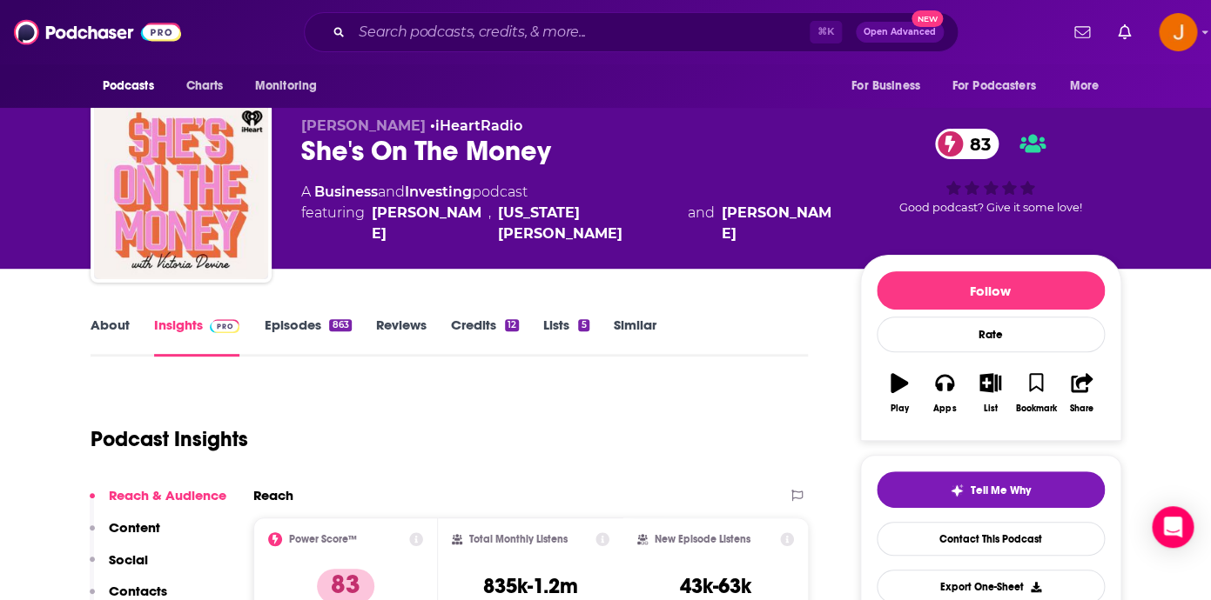
scroll to position [17, 0]
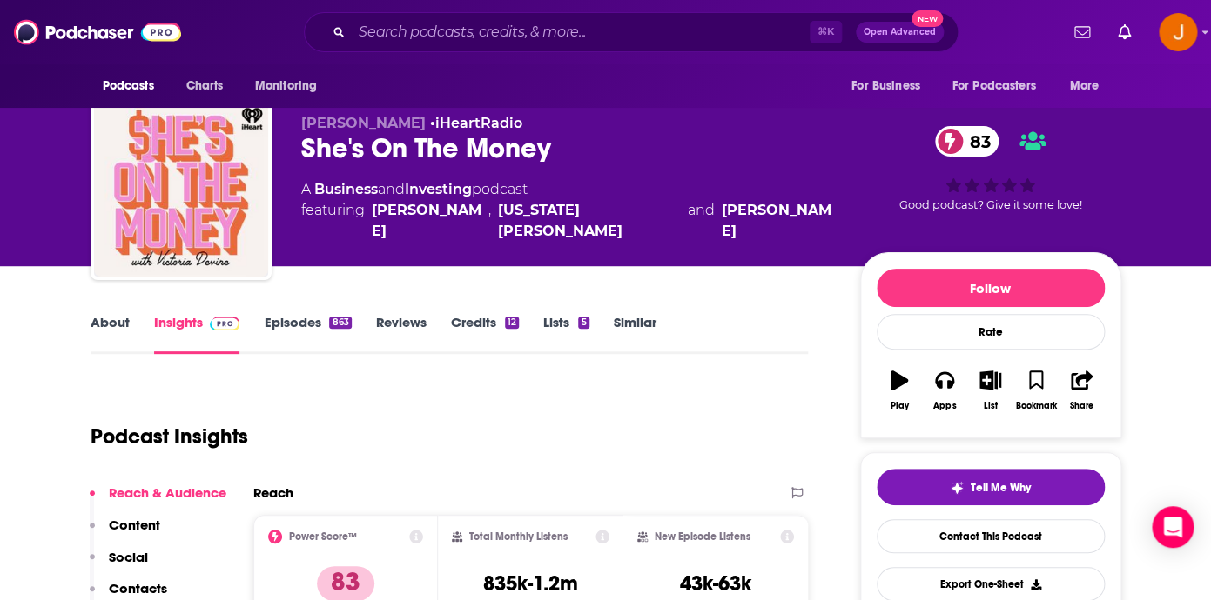
click at [283, 330] on link "Episodes 863" at bounding box center [307, 334] width 87 height 40
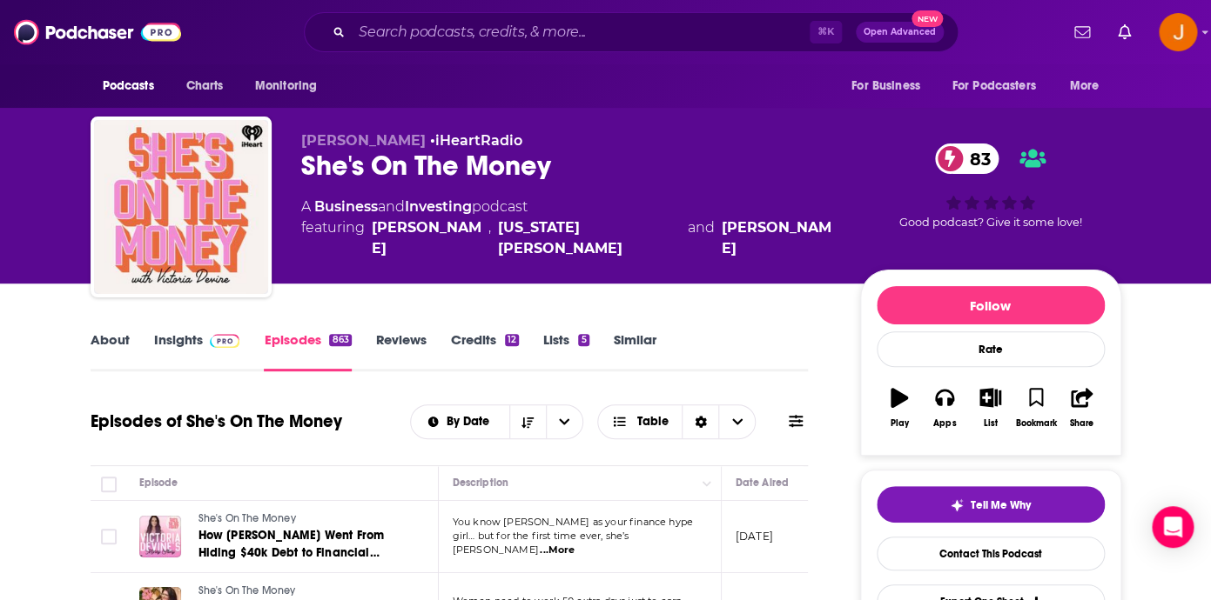
drag, startPoint x: 306, startPoint y: 166, endPoint x: 629, endPoint y: 191, distance: 323.8
click at [620, 139] on div "[PERSON_NAME] • iHeartRadio She's On The Money 83 A Business and Investing podc…" at bounding box center [566, 201] width 531 height 139
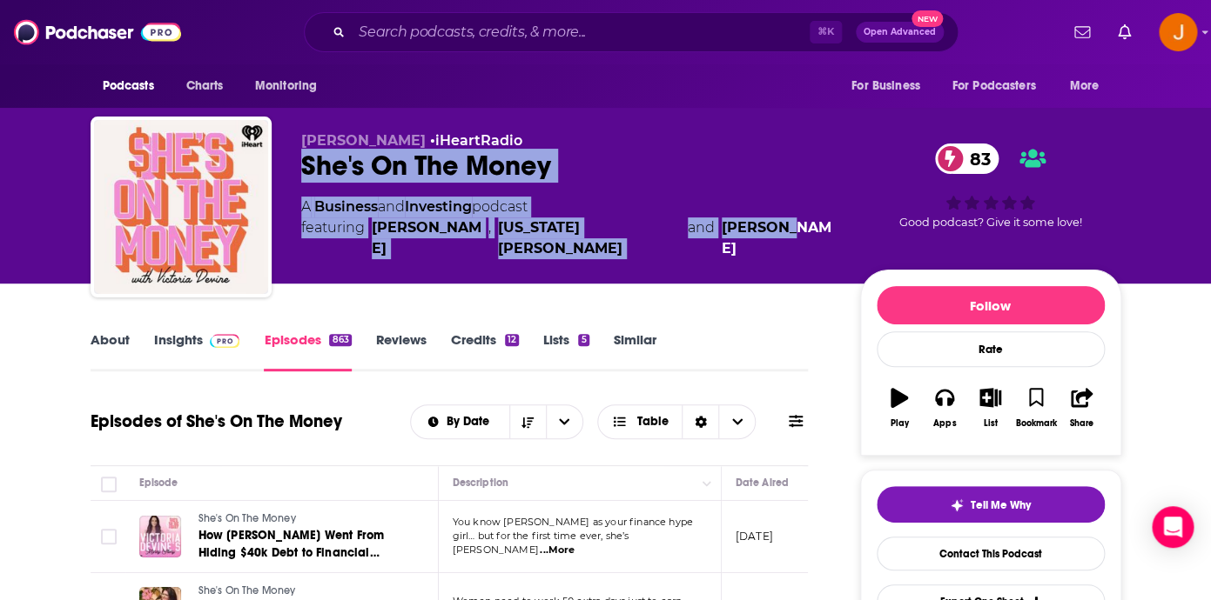
drag, startPoint x: 721, startPoint y: 239, endPoint x: 296, endPoint y: 170, distance: 431.2
click at [301, 197] on div "A Business and Investing podcast featuring Victoria Devine , Georgia King and B…" at bounding box center [566, 228] width 531 height 63
copy div "She's On The Money 83 A Business and Investing podcast featuring Victoria Devin…"
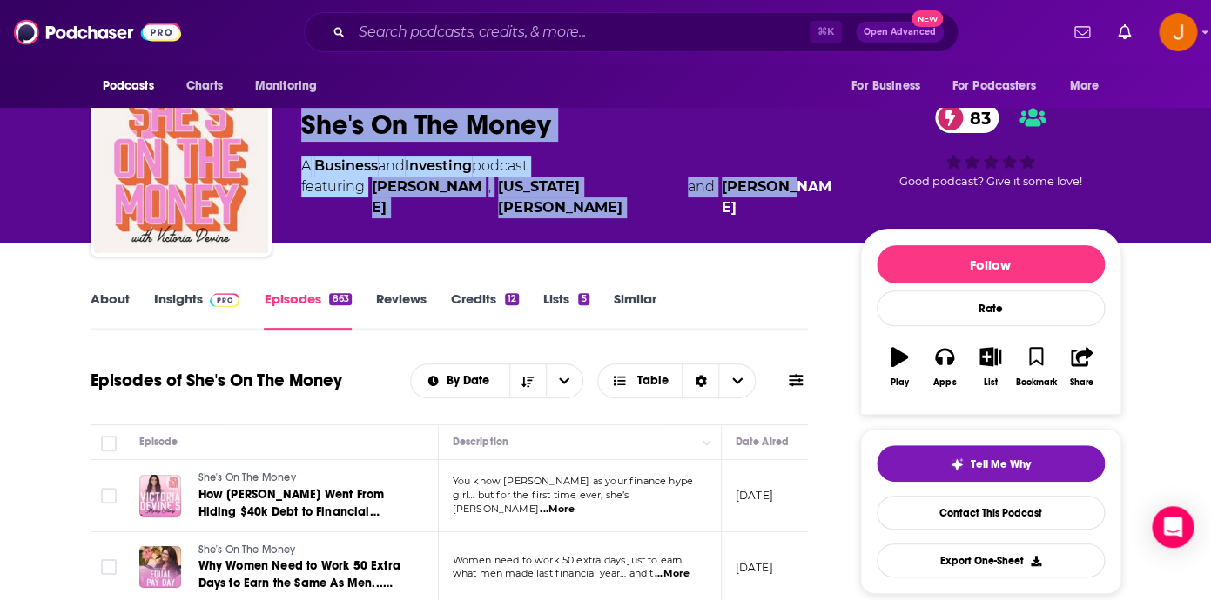
click at [188, 300] on link "Insights" at bounding box center [197, 311] width 86 height 40
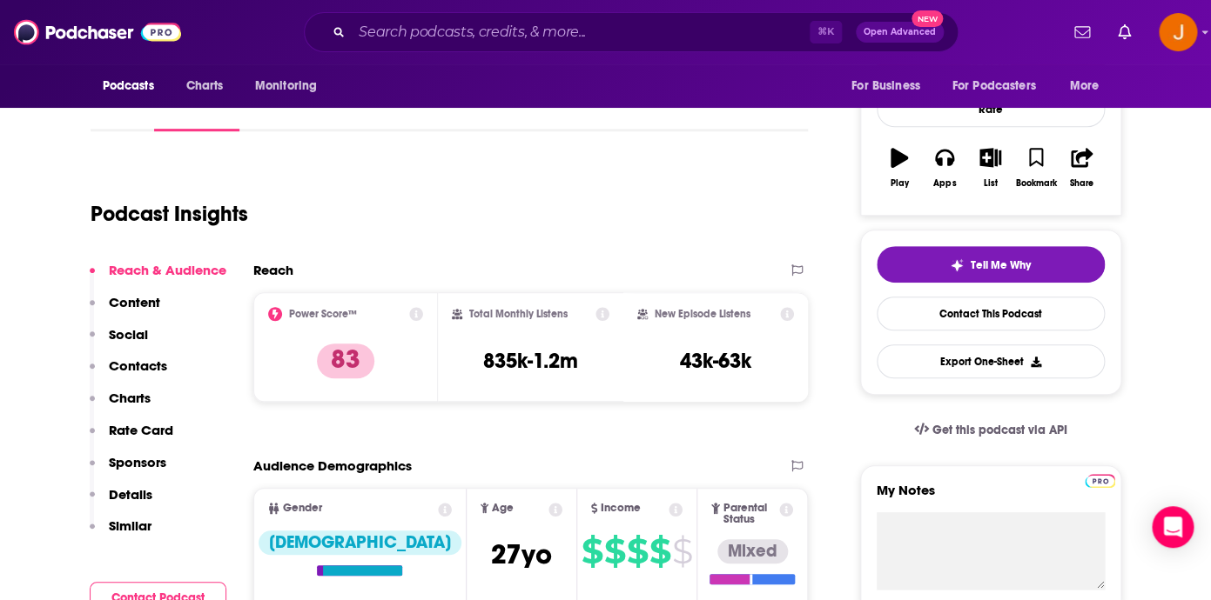
scroll to position [278, 0]
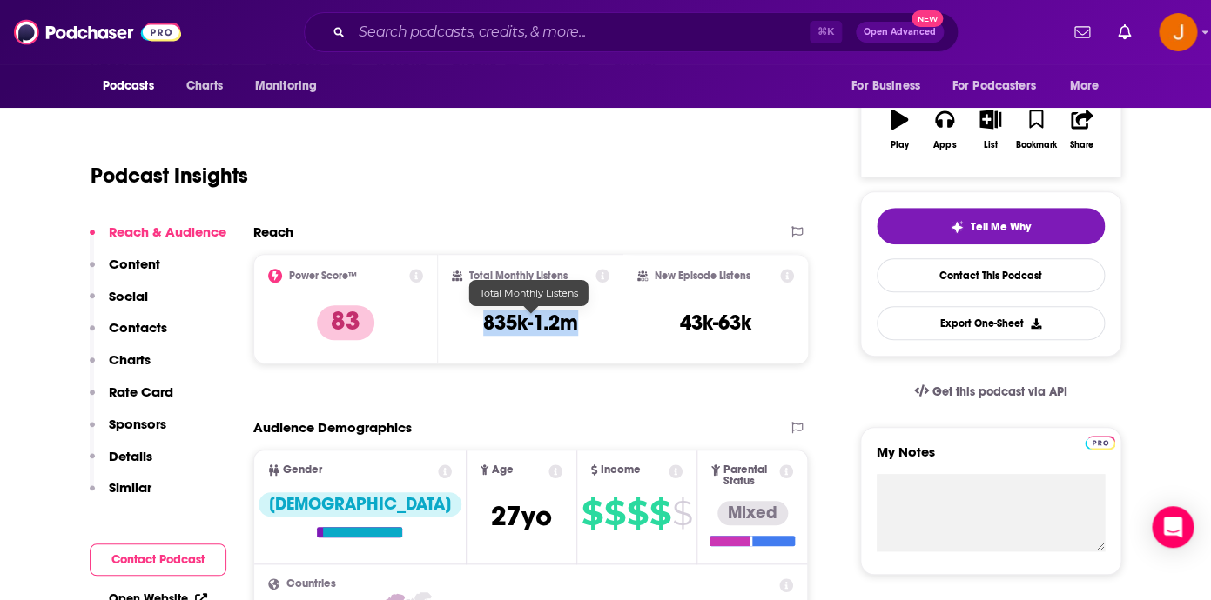
drag, startPoint x: 485, startPoint y: 325, endPoint x: 573, endPoint y: 327, distance: 87.9
click at [573, 327] on h3 "835k-1.2m" at bounding box center [530, 323] width 95 height 26
copy h3 "835k-1.2m"
click at [150, 329] on p "Contacts" at bounding box center [138, 327] width 58 height 17
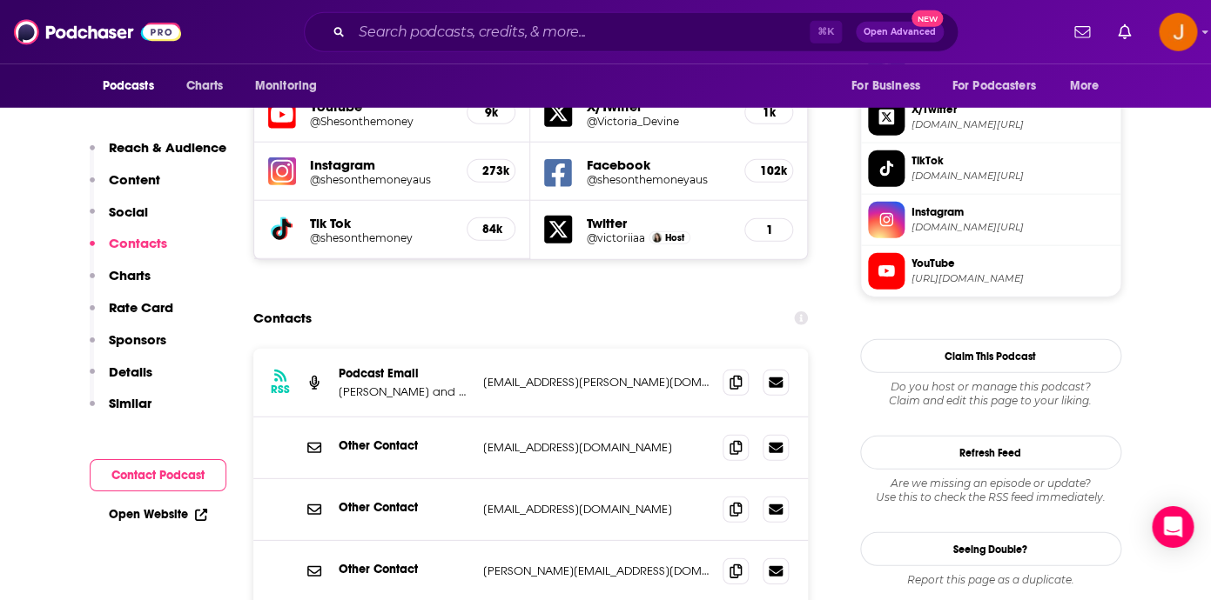
scroll to position [1540, 0]
drag, startPoint x: 621, startPoint y: 331, endPoint x: 486, endPoint y: 328, distance: 134.0
click at [486, 374] on p "victoria@zella.com.au" at bounding box center [596, 381] width 226 height 15
drag, startPoint x: 481, startPoint y: 325, endPoint x: 603, endPoint y: 325, distance: 121.8
click at [603, 348] on div "RSS Podcast Email Ryan Jon and Victoria Devine victoria@zella.com.au victoria@z…" at bounding box center [530, 382] width 555 height 69
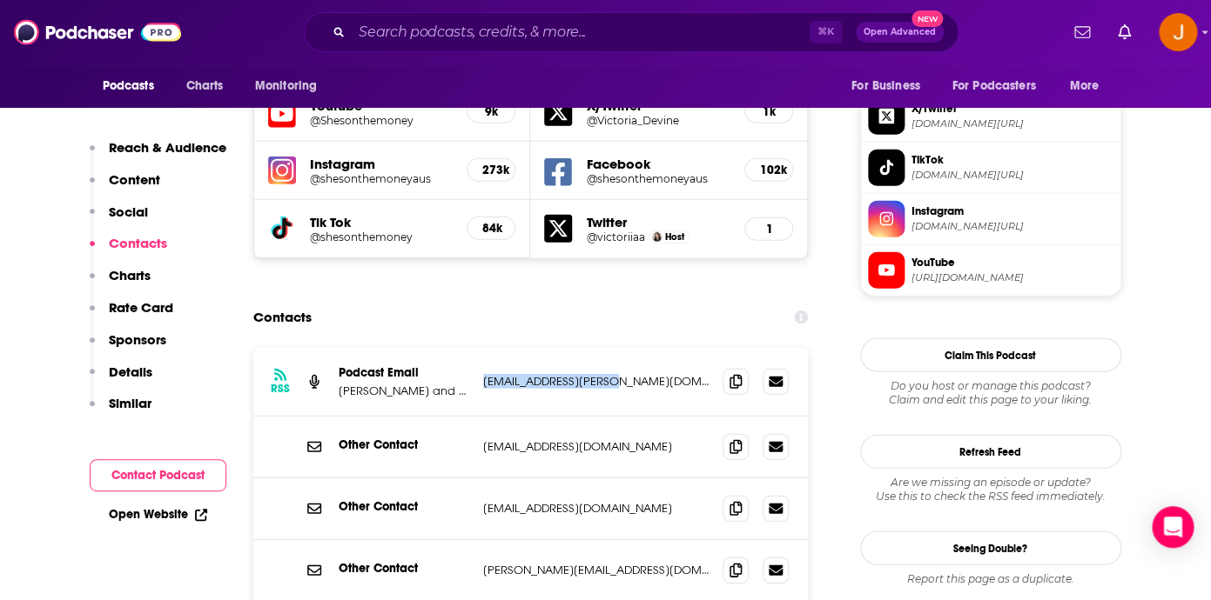
copy p "victoria@zella.com.au"
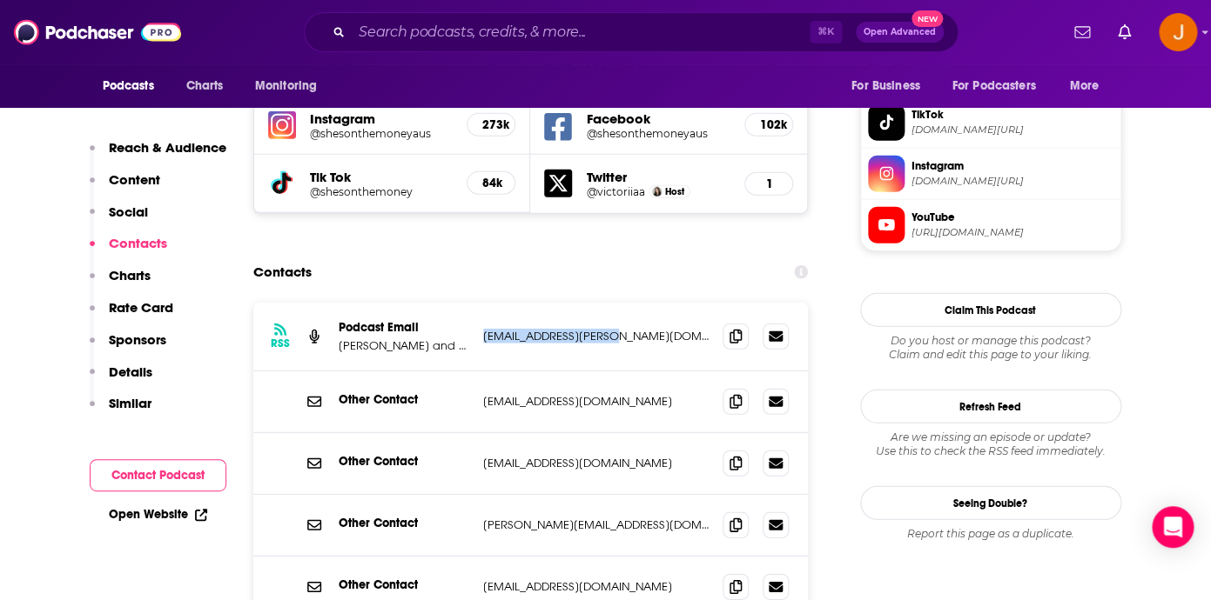
scroll to position [1591, 0]
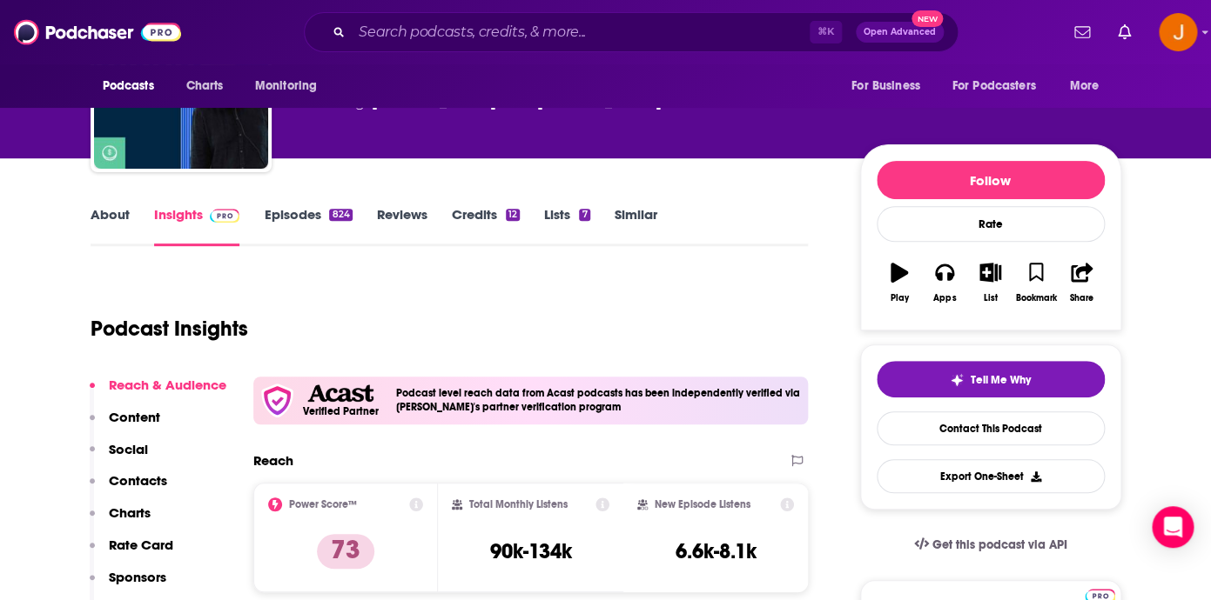
scroll to position [137, 0]
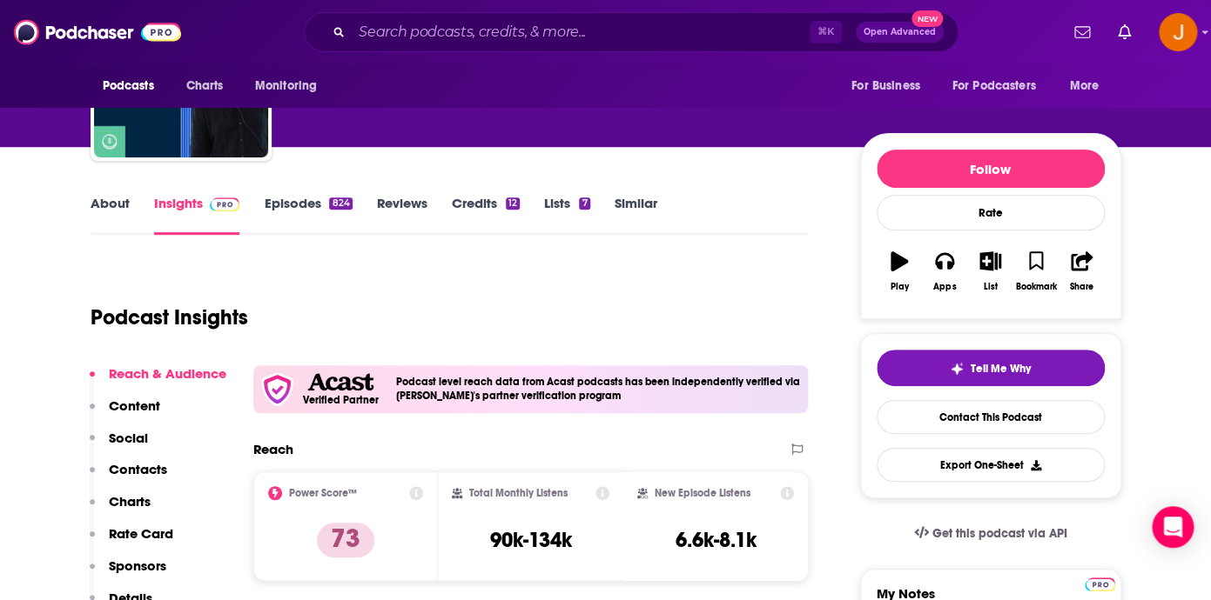
click at [294, 204] on link "Episodes 824" at bounding box center [308, 215] width 88 height 40
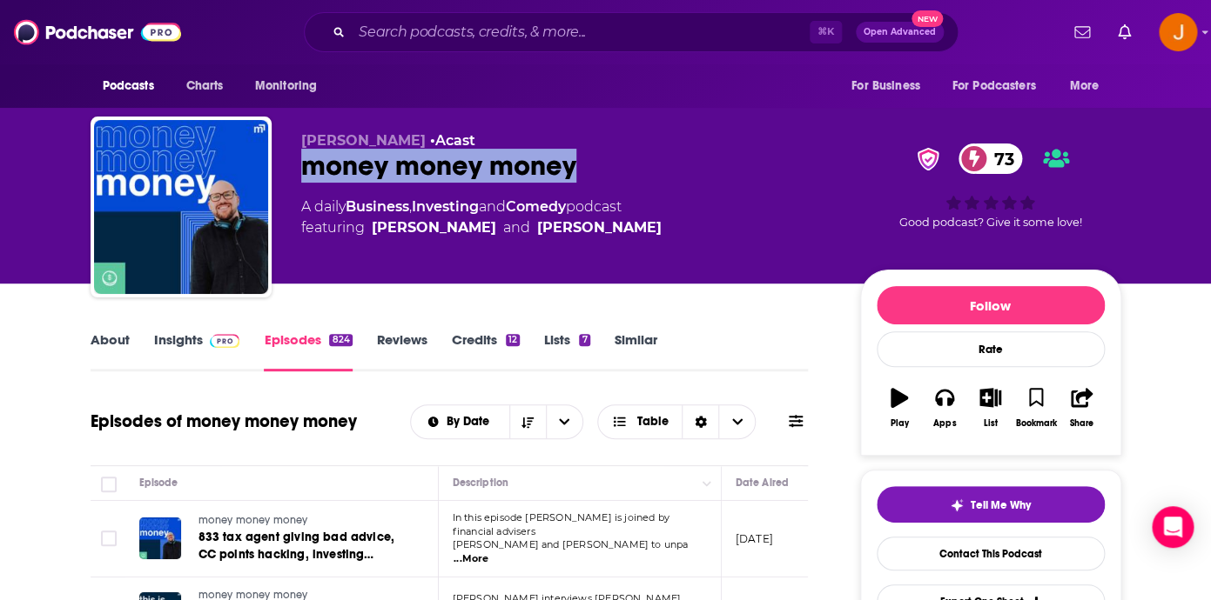
drag, startPoint x: 303, startPoint y: 165, endPoint x: 627, endPoint y: 187, distance: 325.3
click at [627, 187] on div "[PERSON_NAME] • Acast money money money 73 A daily Business , Investing and Com…" at bounding box center [566, 201] width 531 height 139
copy h2 "money money money"
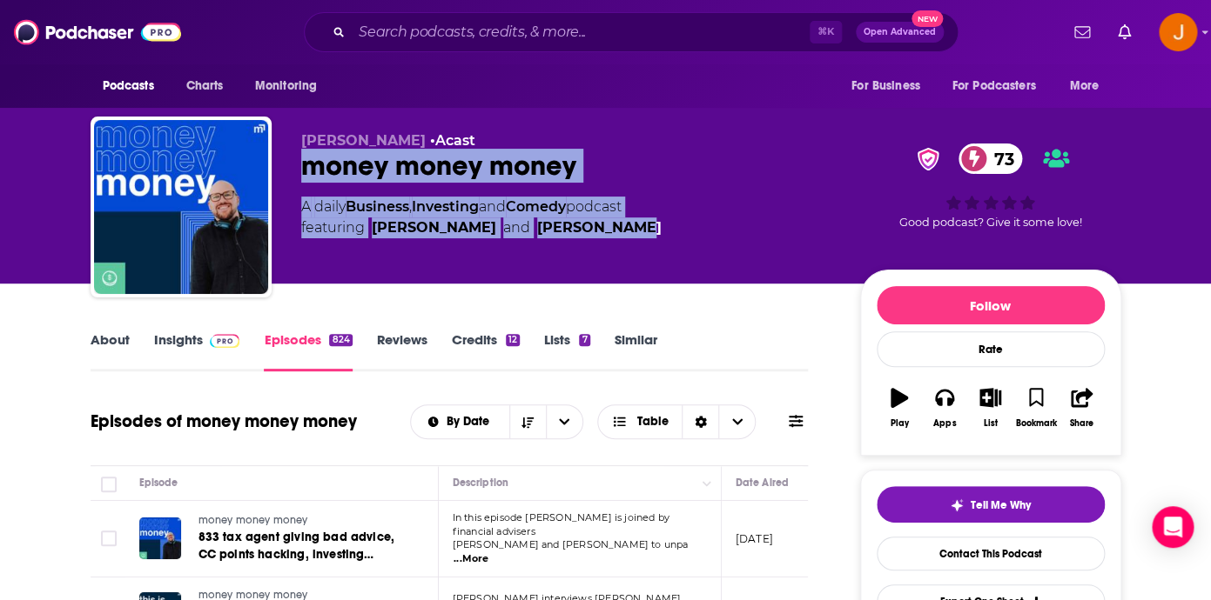
drag, startPoint x: 621, startPoint y: 254, endPoint x: 290, endPoint y: 155, distance: 345.3
click at [290, 155] on div "Glen James • Acast money money money 73 A daily Business , Investing and Comedy…" at bounding box center [606, 211] width 1030 height 188
copy div "money money money 73 A daily Business , Investing and Comedy podcast featuring …"
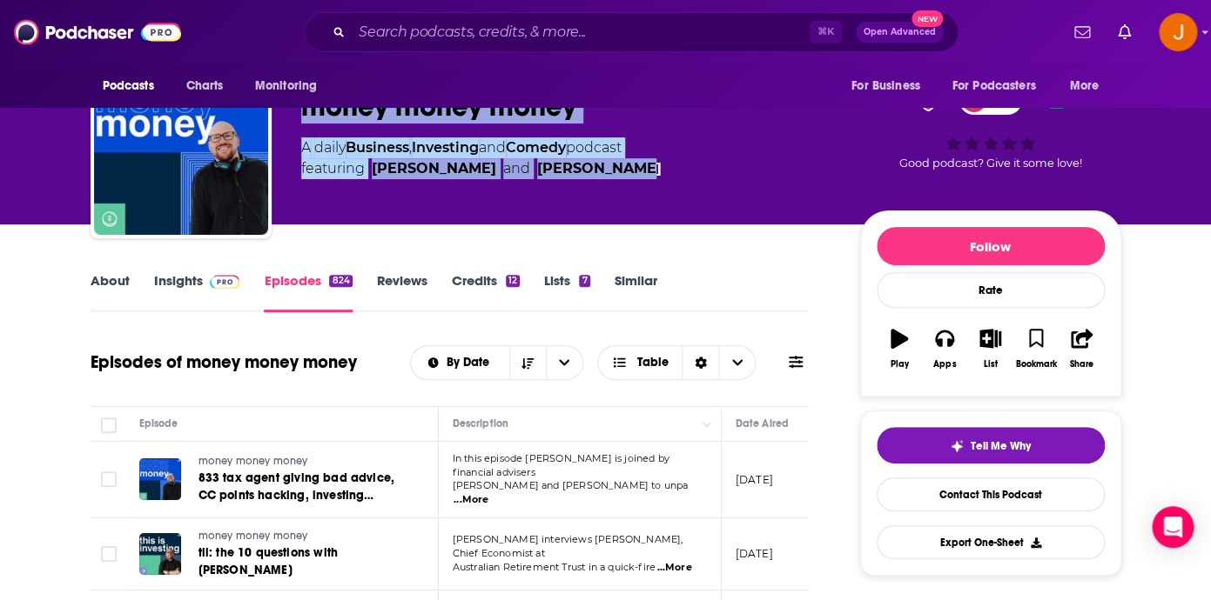
scroll to position [178, 0]
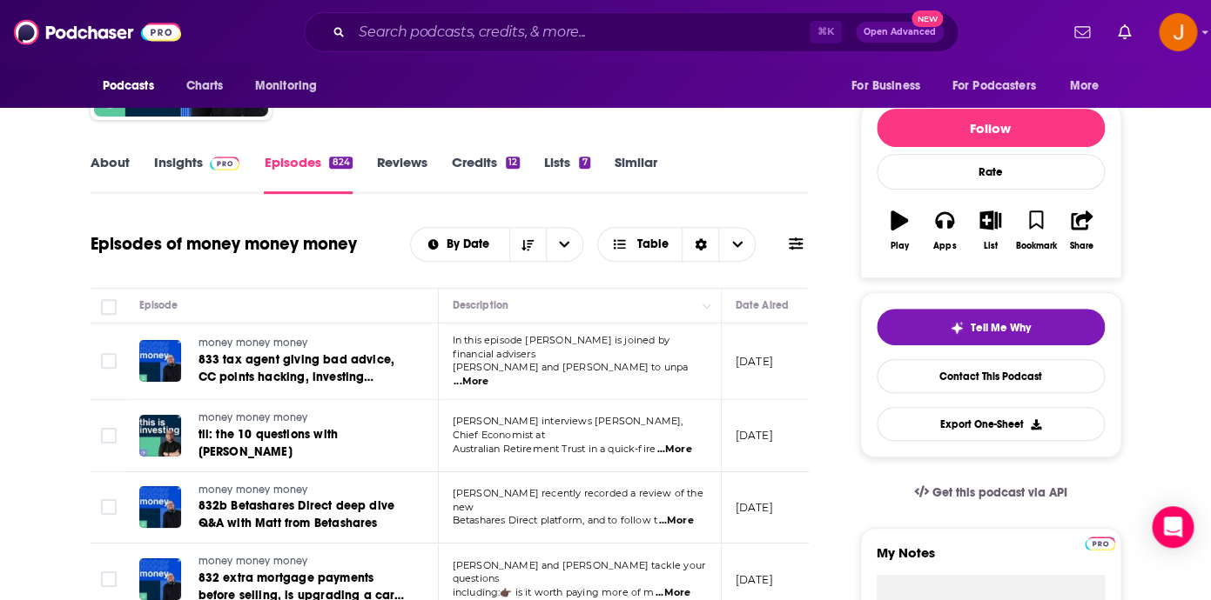
click at [203, 167] on span at bounding box center [221, 162] width 37 height 17
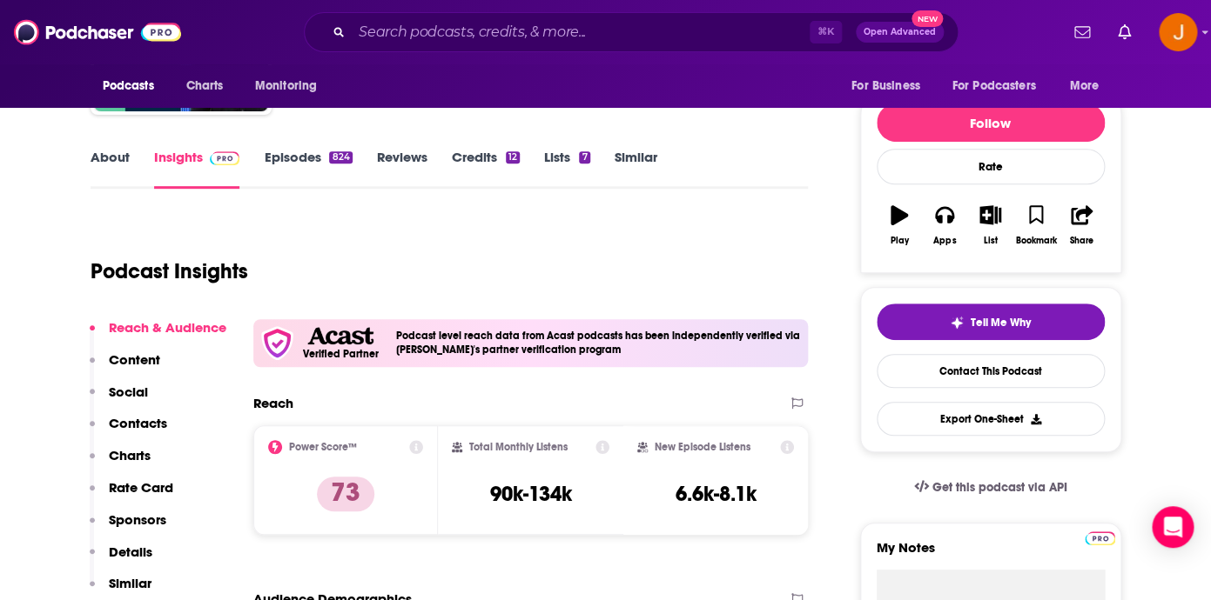
scroll to position [227, 0]
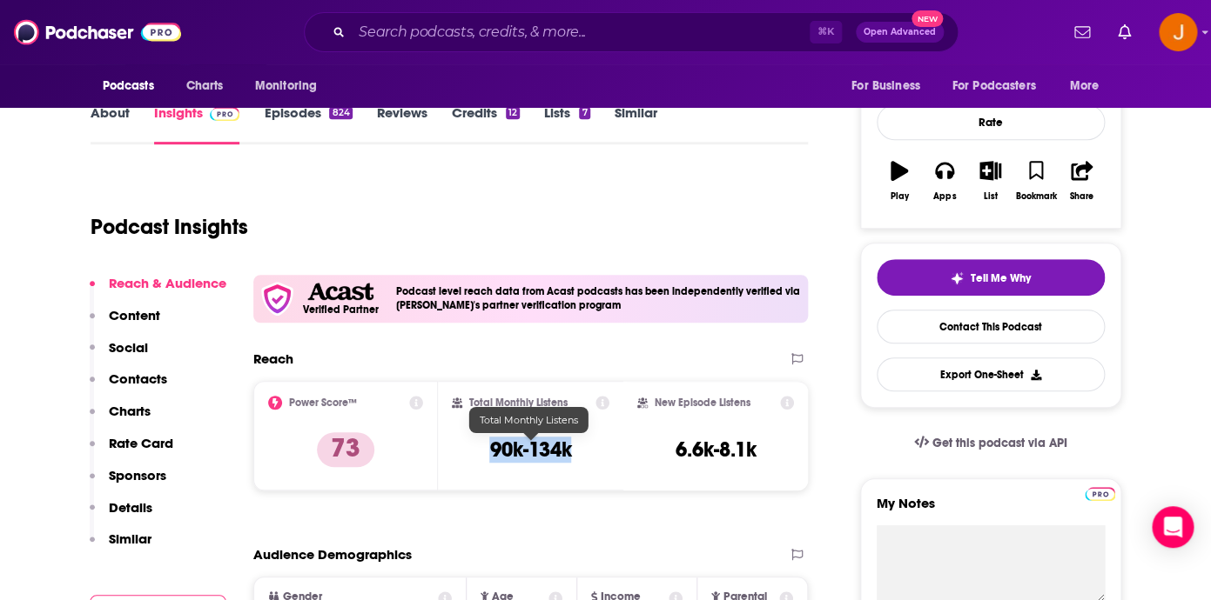
drag, startPoint x: 486, startPoint y: 456, endPoint x: 569, endPoint y: 457, distance: 83.6
click at [569, 457] on div "Total Monthly Listens 90k-134k" at bounding box center [531, 436] width 158 height 80
copy h3 "90k-134k"
click at [138, 379] on p "Contacts" at bounding box center [138, 379] width 58 height 17
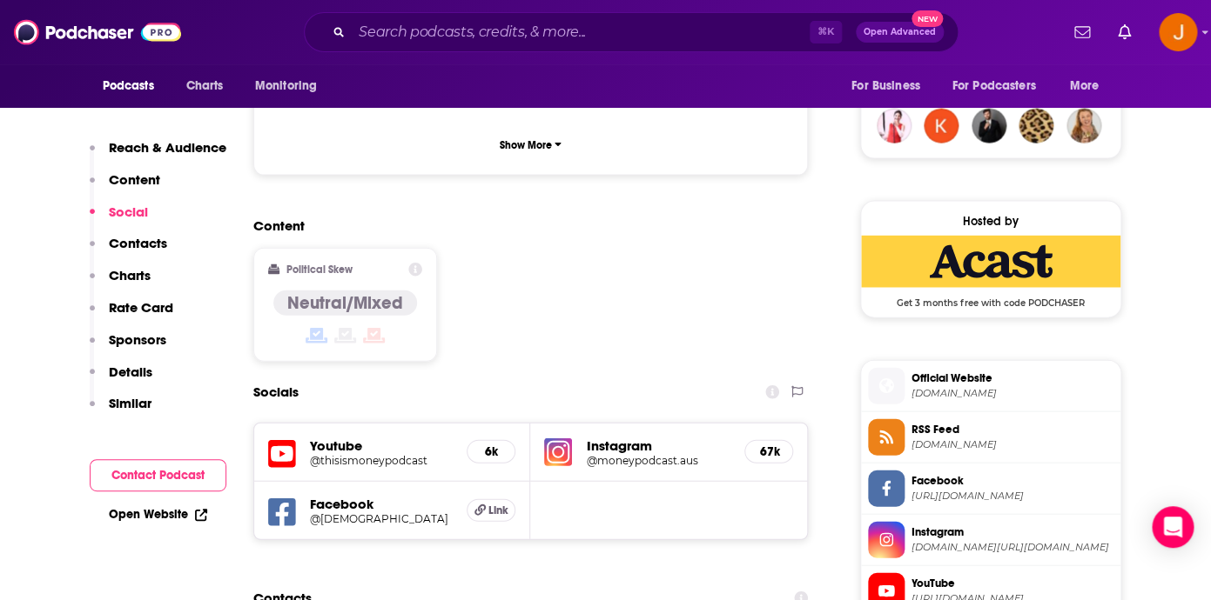
scroll to position [1273, 0]
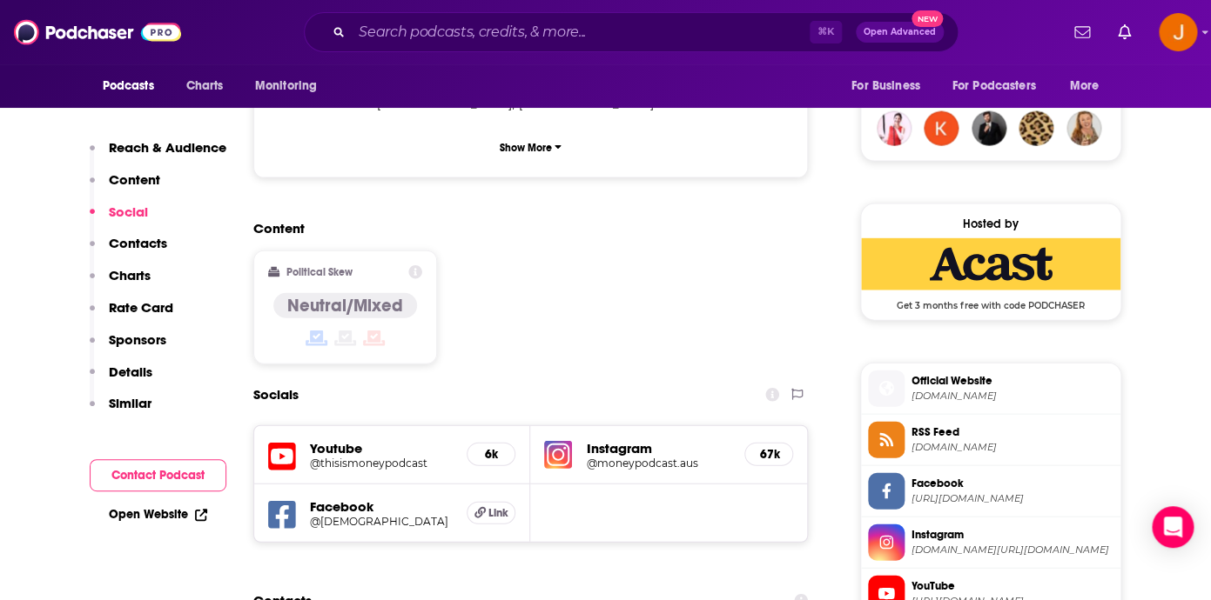
click at [288, 441] on icon at bounding box center [282, 457] width 28 height 32
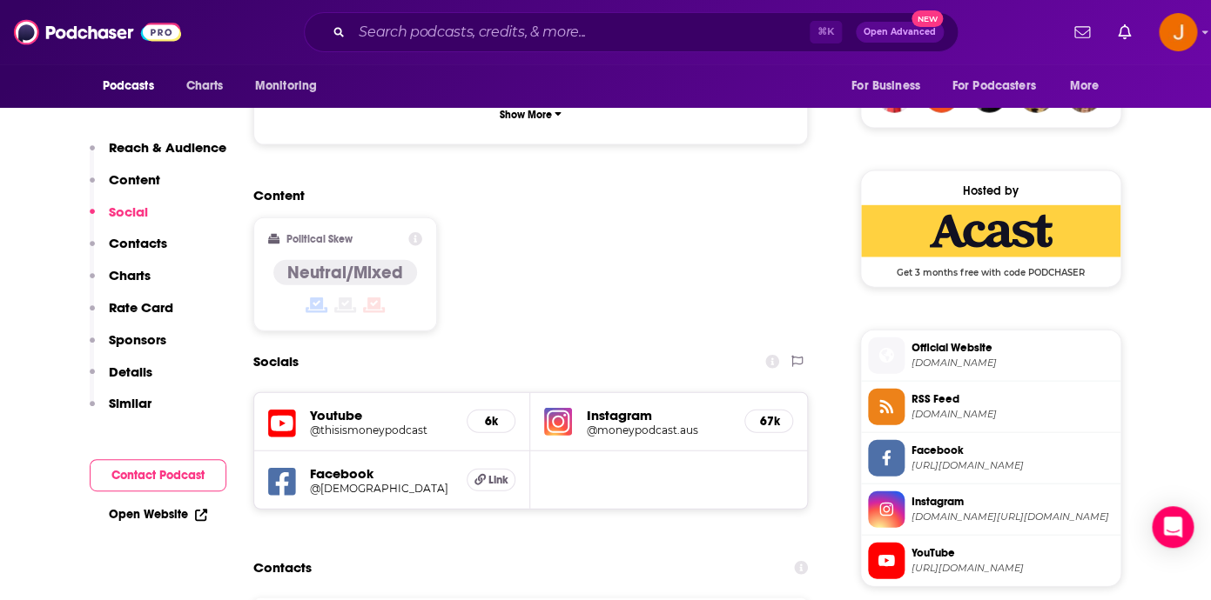
click at [281, 410] on icon at bounding box center [282, 424] width 28 height 28
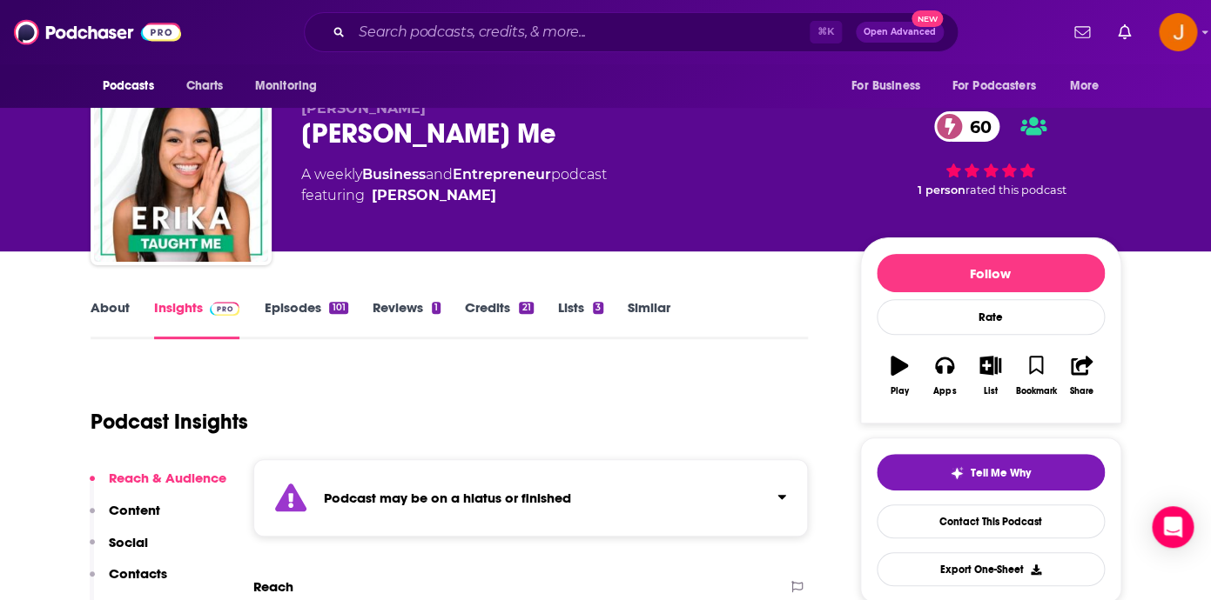
scroll to position [44, 0]
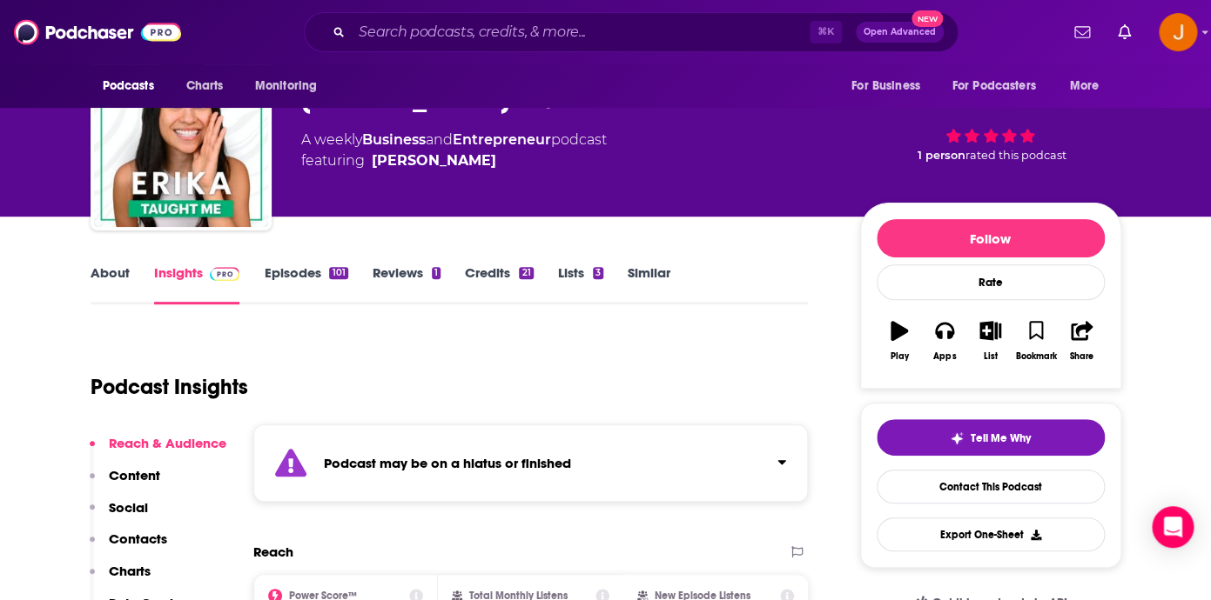
click at [152, 545] on p "Contacts" at bounding box center [138, 539] width 58 height 17
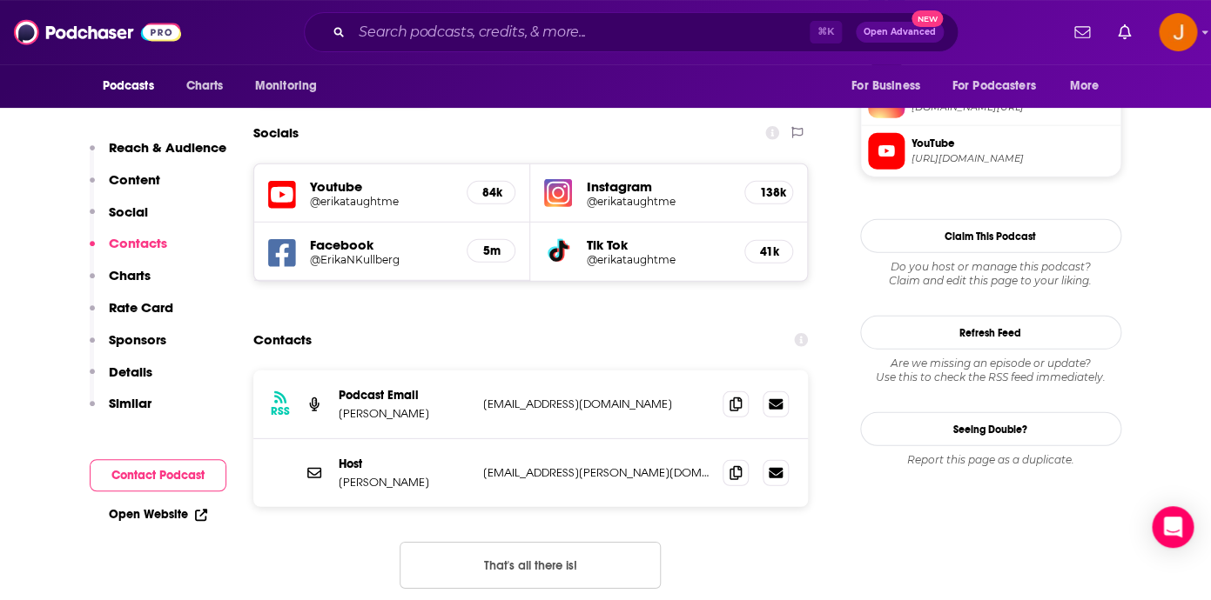
scroll to position [1609, 0]
drag, startPoint x: 653, startPoint y: 320, endPoint x: 480, endPoint y: 326, distance: 173.3
click at [483, 396] on p "podcast@erikakullberg.com" at bounding box center [596, 403] width 226 height 15
copy p "podcast@erikakullberg.com"
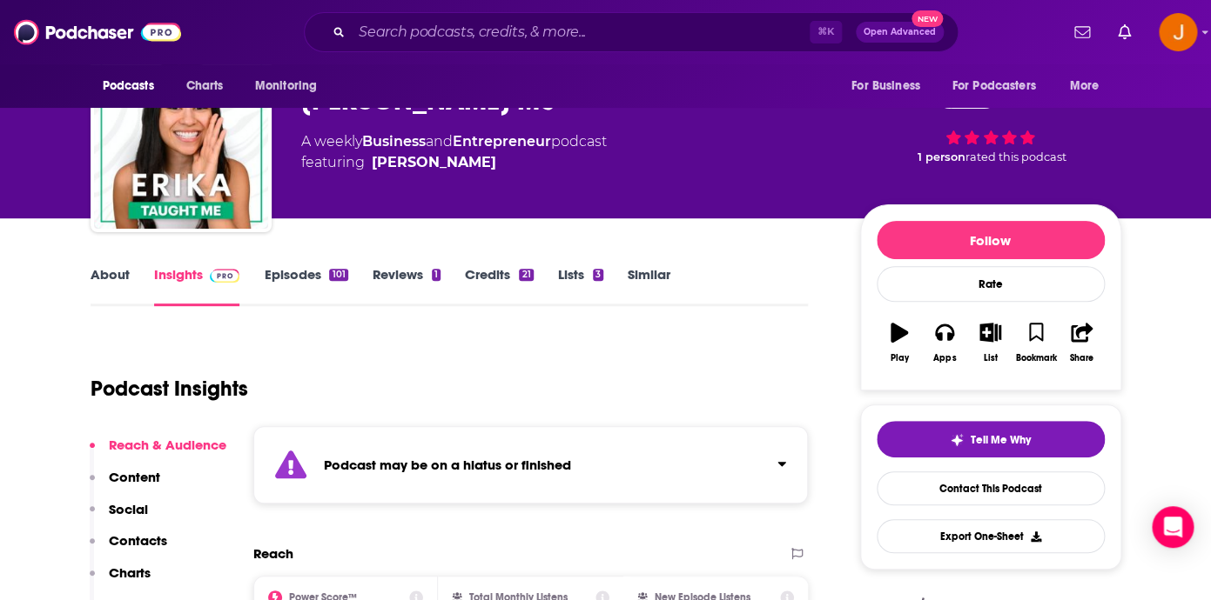
scroll to position [0, 0]
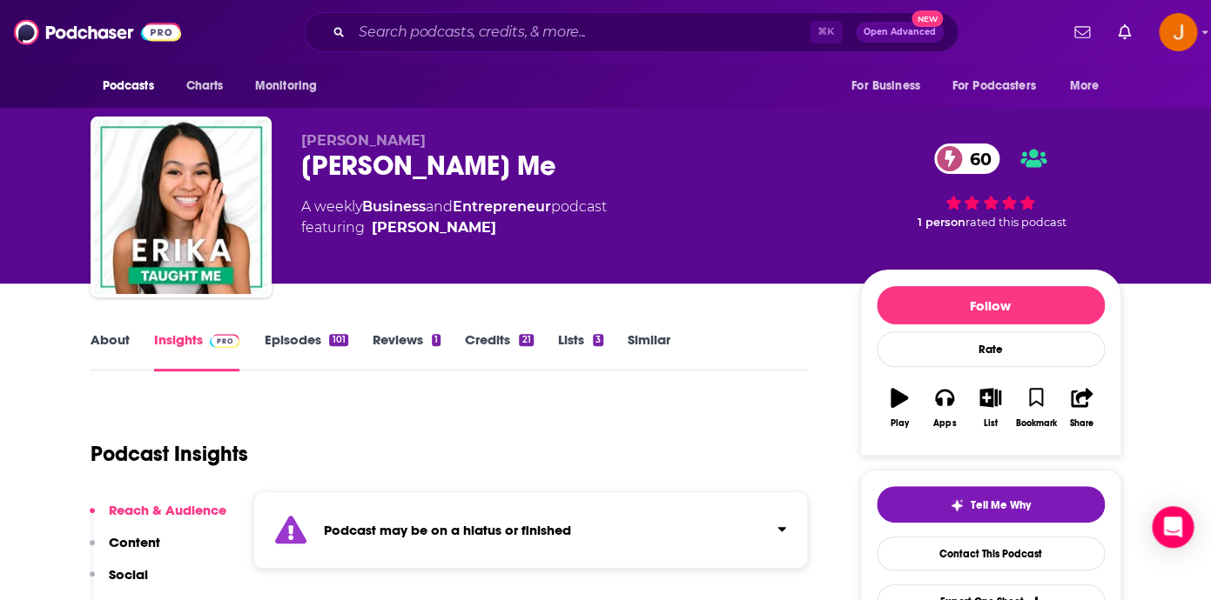
drag, startPoint x: 313, startPoint y: 170, endPoint x: 492, endPoint y: 235, distance: 190.0
click at [492, 235] on div "Erika Kullberg Erika Taught Me 60 A weekly Business and Entrepreneur podcast fe…" at bounding box center [606, 211] width 1030 height 188
copy div "Erika Taught Me 60 A weekly Business and Entrepreneur podcast featuring Erika K…"
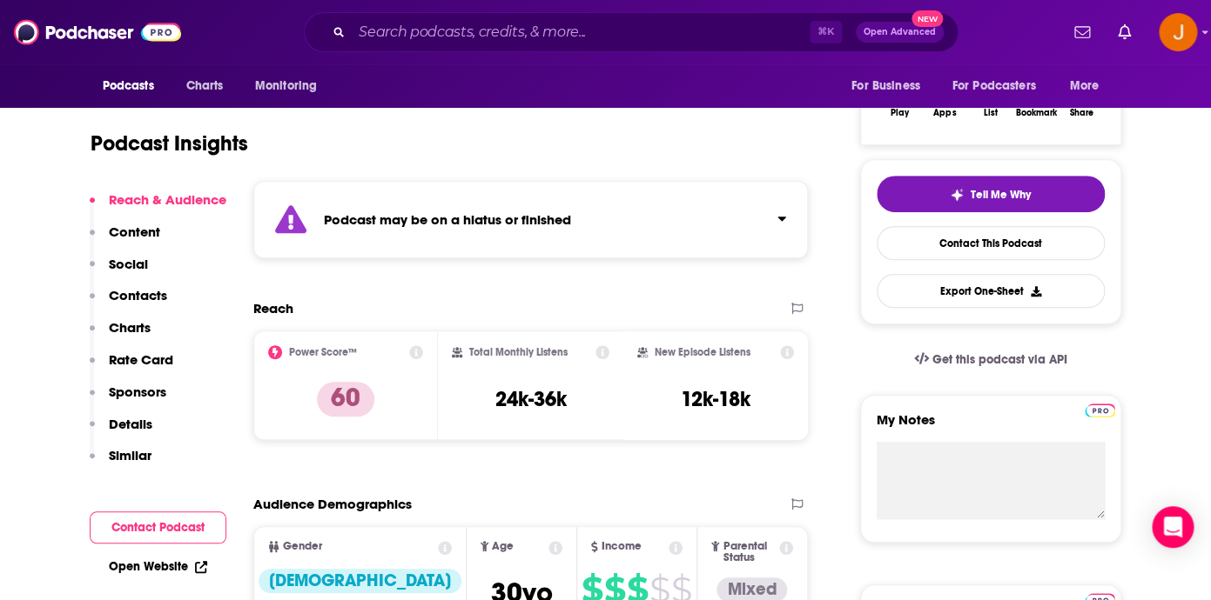
scroll to position [332, 0]
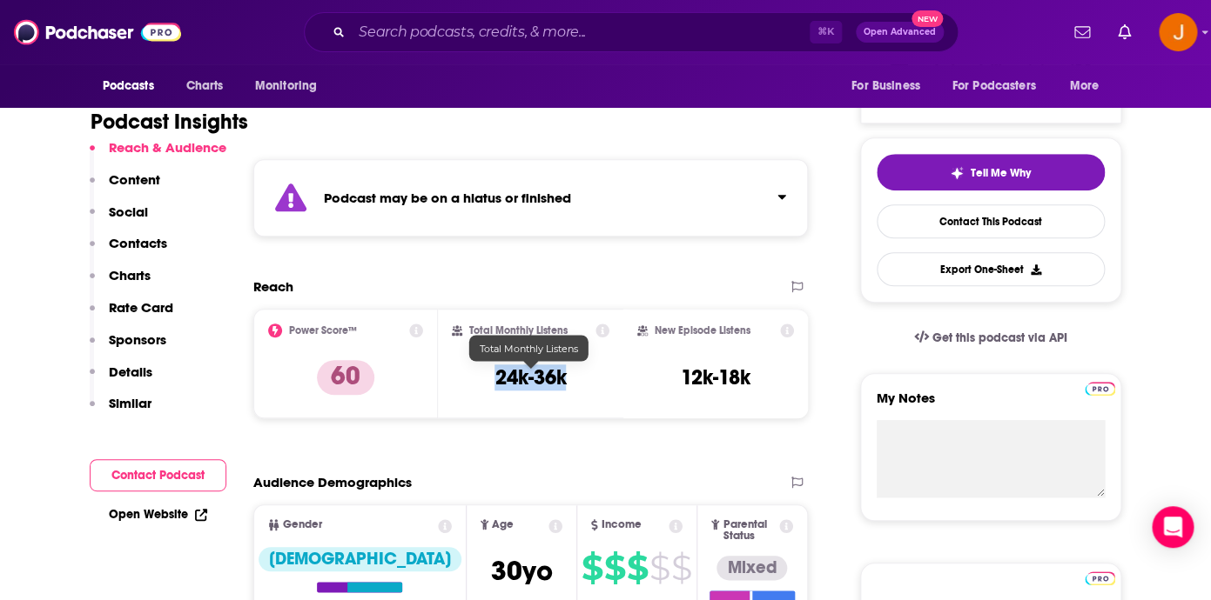
drag, startPoint x: 486, startPoint y: 381, endPoint x: 565, endPoint y: 383, distance: 79.2
click at [565, 383] on div "Total Monthly Listens 24k-36k" at bounding box center [531, 364] width 158 height 80
copy h3 "24k-36k"
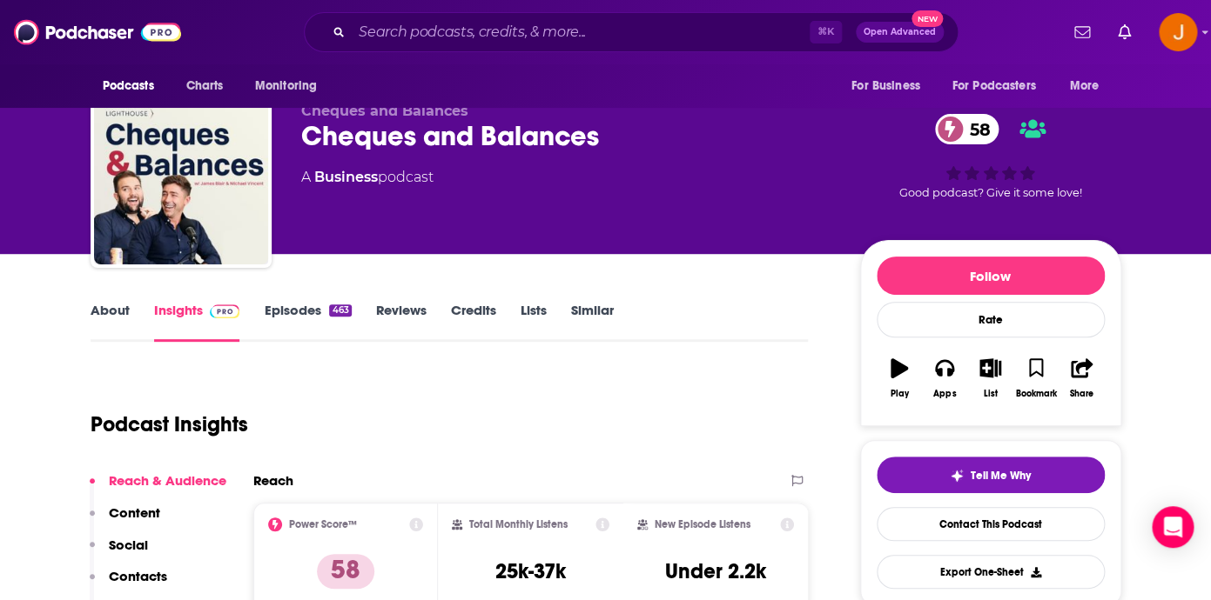
scroll to position [32, 0]
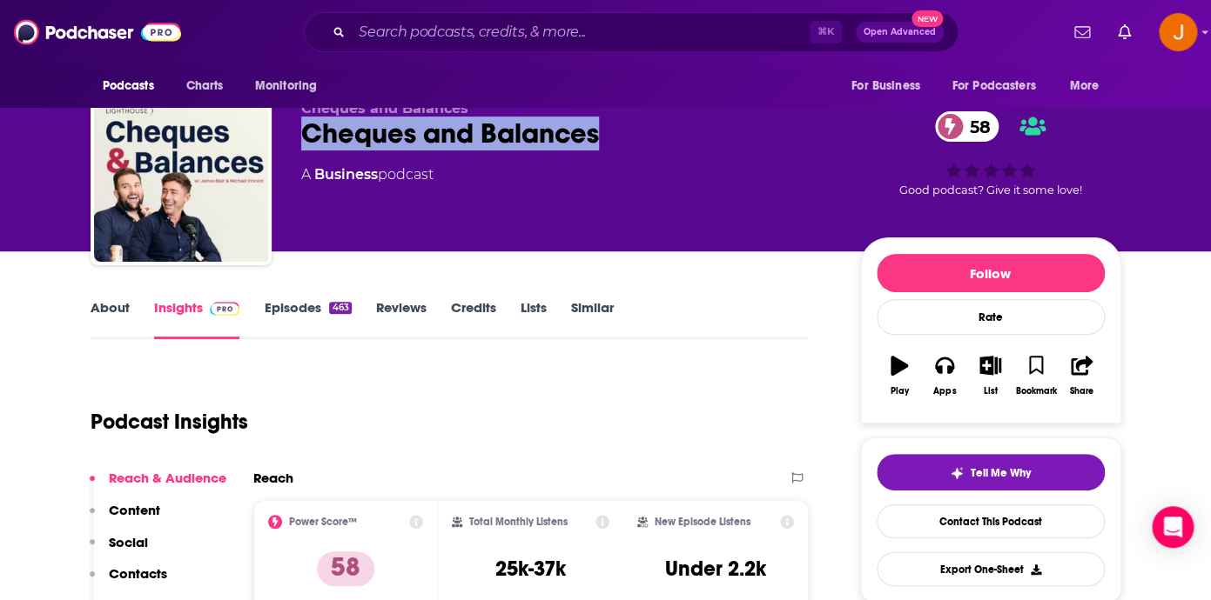
drag, startPoint x: 297, startPoint y: 136, endPoint x: 647, endPoint y: 154, distance: 351.2
click at [647, 154] on div "Cheques and Balances Cheques and Balances 58 A Business podcast 58 Good podcast…" at bounding box center [606, 178] width 1030 height 188
copy h2 "Cheques and Balances"
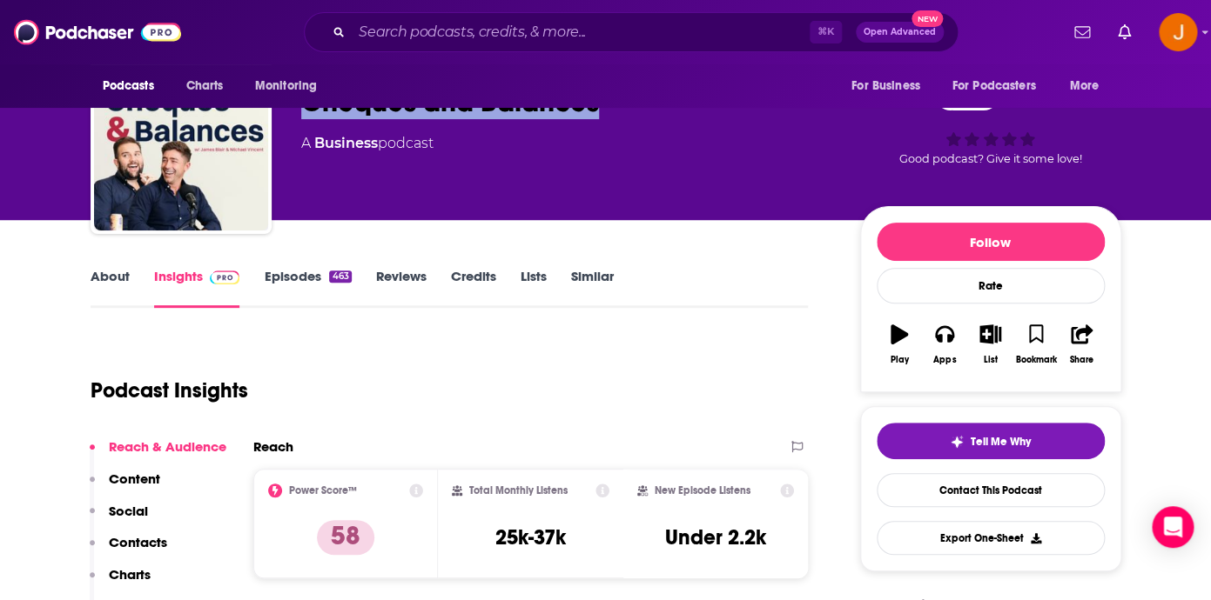
scroll to position [106, 0]
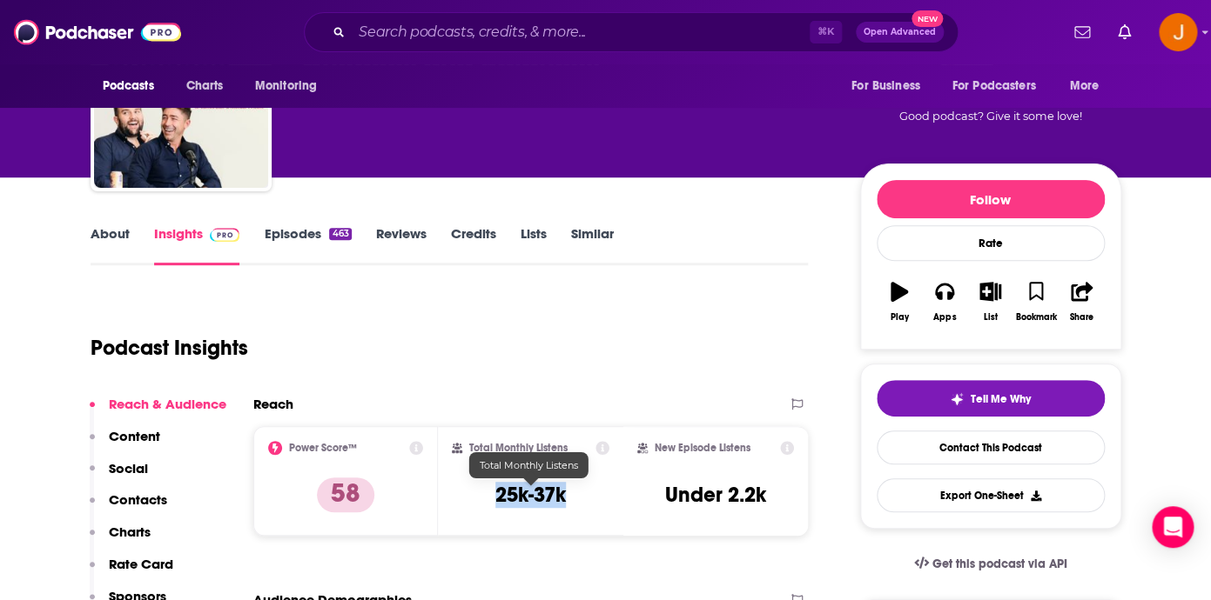
drag, startPoint x: 489, startPoint y: 492, endPoint x: 567, endPoint y: 500, distance: 77.8
click at [567, 500] on div "Total Monthly Listens 25k-37k" at bounding box center [531, 481] width 158 height 80
copy h3 "25k-37k"
click at [143, 504] on p "Contacts" at bounding box center [138, 500] width 58 height 17
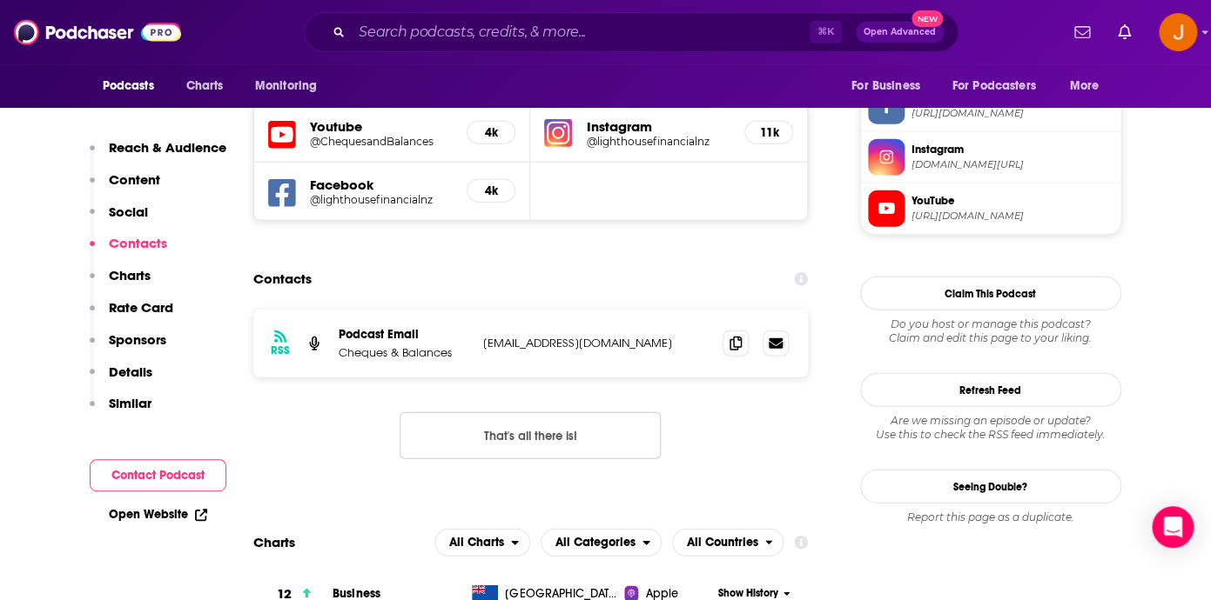
scroll to position [1496, 0]
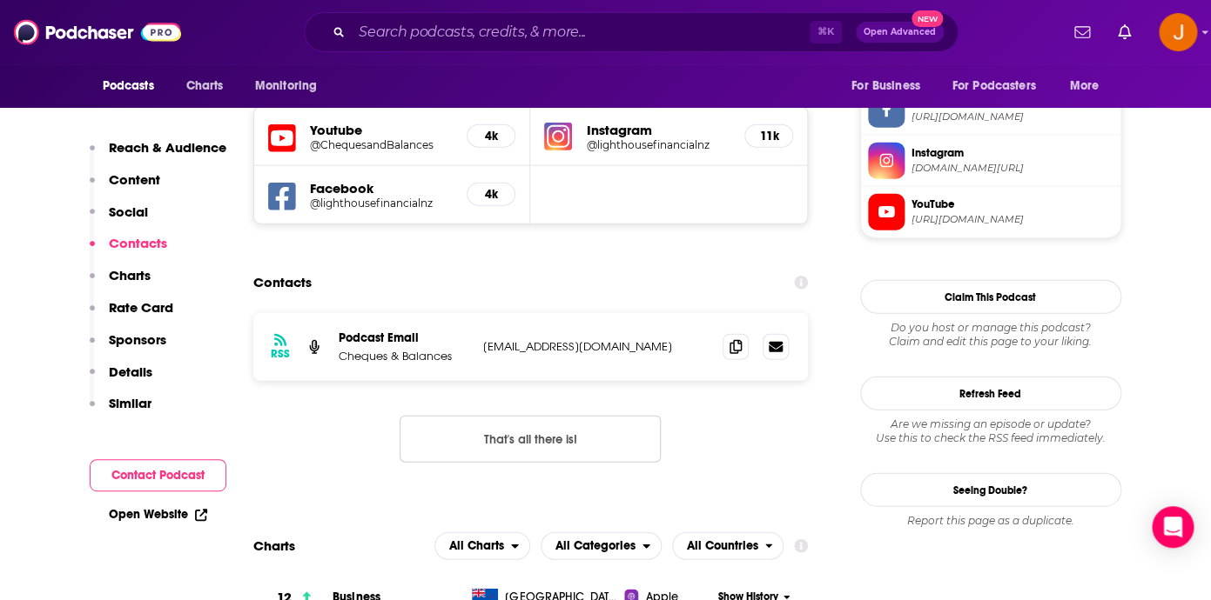
drag, startPoint x: 655, startPoint y: 326, endPoint x: 480, endPoint y: 330, distance: 175.8
click at [483, 339] on p "[EMAIL_ADDRESS][DOMAIN_NAME]" at bounding box center [596, 346] width 226 height 15
copy p "[EMAIL_ADDRESS][DOMAIN_NAME]"
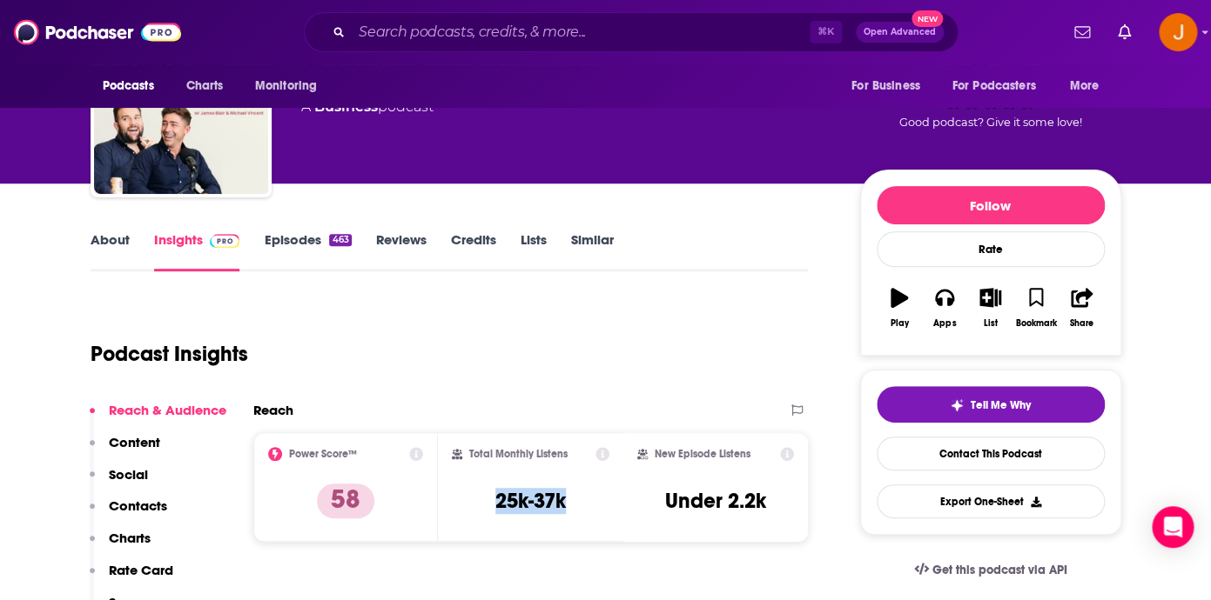
scroll to position [161, 0]
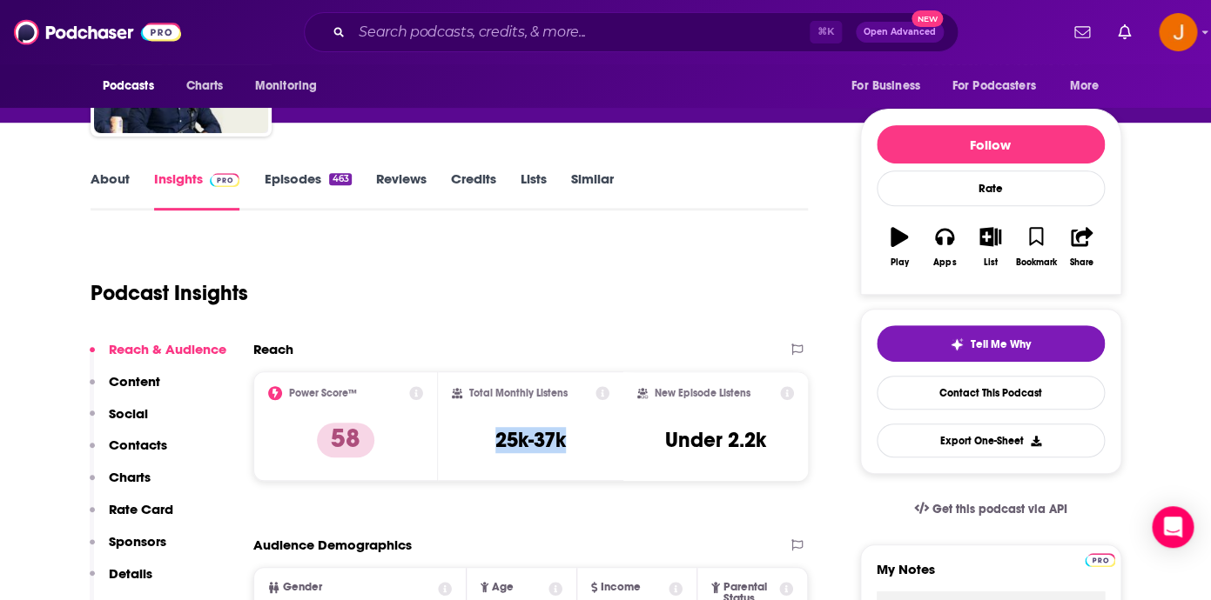
click at [118, 178] on link "About" at bounding box center [110, 191] width 39 height 40
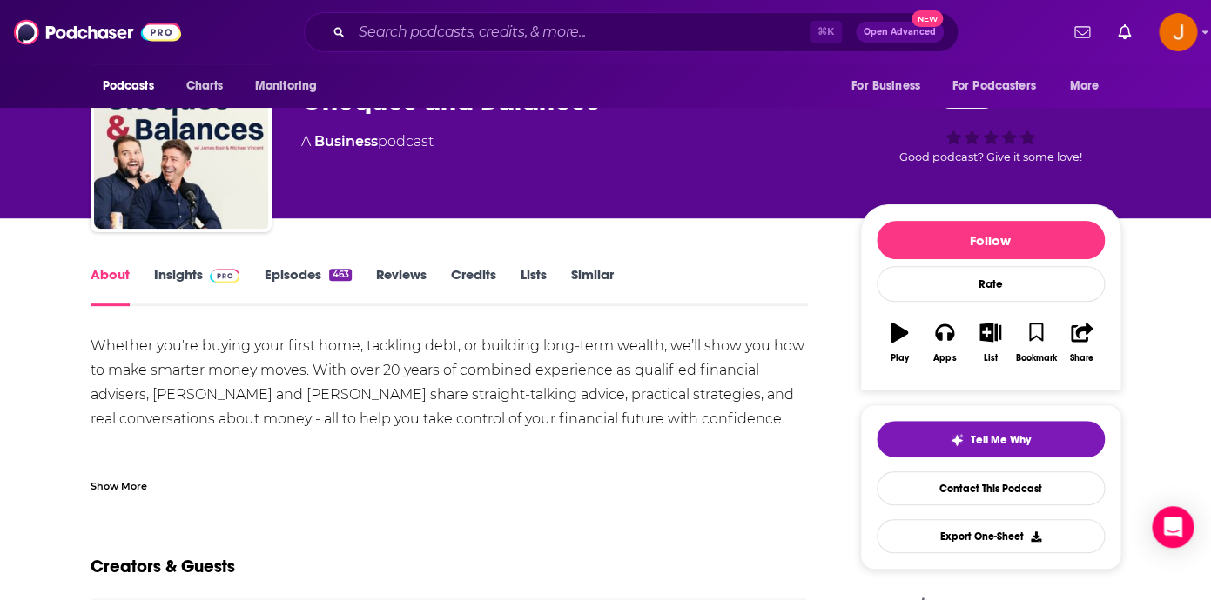
scroll to position [127, 0]
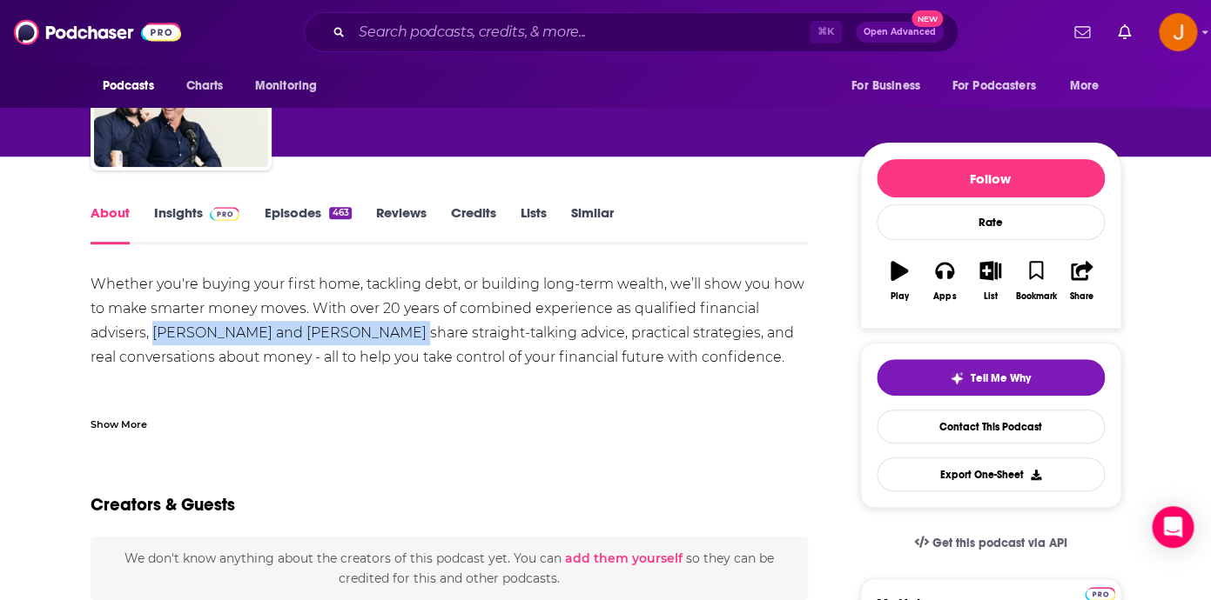
drag, startPoint x: 158, startPoint y: 331, endPoint x: 379, endPoint y: 336, distance: 221.1
click at [381, 333] on div "Whether you're buying your first home, tackling debt, or building long-term wea…" at bounding box center [450, 357] width 718 height 171
copy div "[PERSON_NAME] and [PERSON_NAME]"
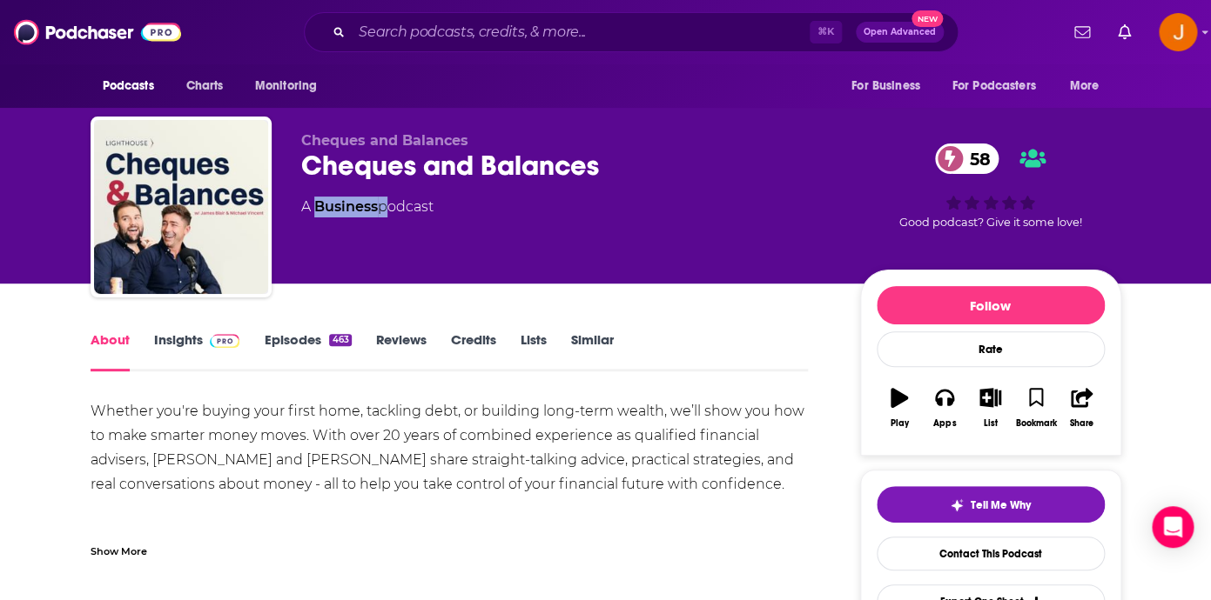
drag, startPoint x: 383, startPoint y: 214, endPoint x: 316, endPoint y: 213, distance: 67.0
click at [316, 213] on div "A Business podcast" at bounding box center [367, 207] width 132 height 21
copy div "Business"
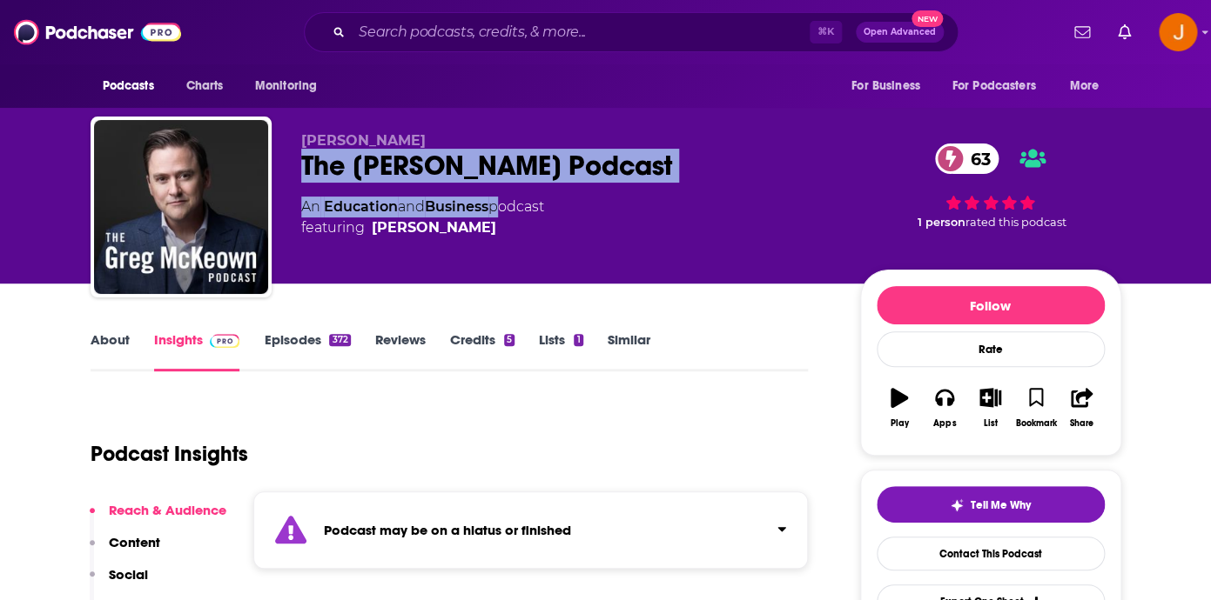
drag, startPoint x: 297, startPoint y: 171, endPoint x: 498, endPoint y: 212, distance: 205.2
click at [498, 212] on div "Greg McKeown The Greg McKeown Podcast 63 An Education and Business podcast feat…" at bounding box center [606, 211] width 1030 height 188
drag, startPoint x: 497, startPoint y: 233, endPoint x: 303, endPoint y: 172, distance: 203.4
click at [303, 197] on div "An Education and Business podcast featuring Greg McKeown" at bounding box center [566, 218] width 531 height 42
copy div "The Greg McKeown Podcast 63 An Education and Business podcast featuring Greg Mc…"
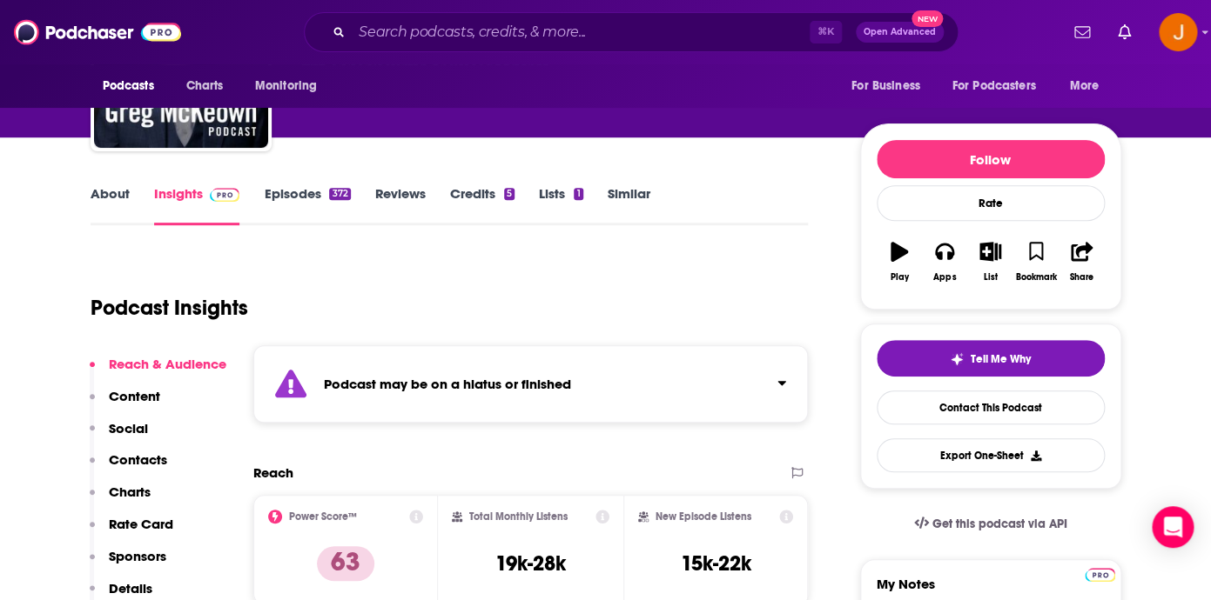
scroll to position [218, 0]
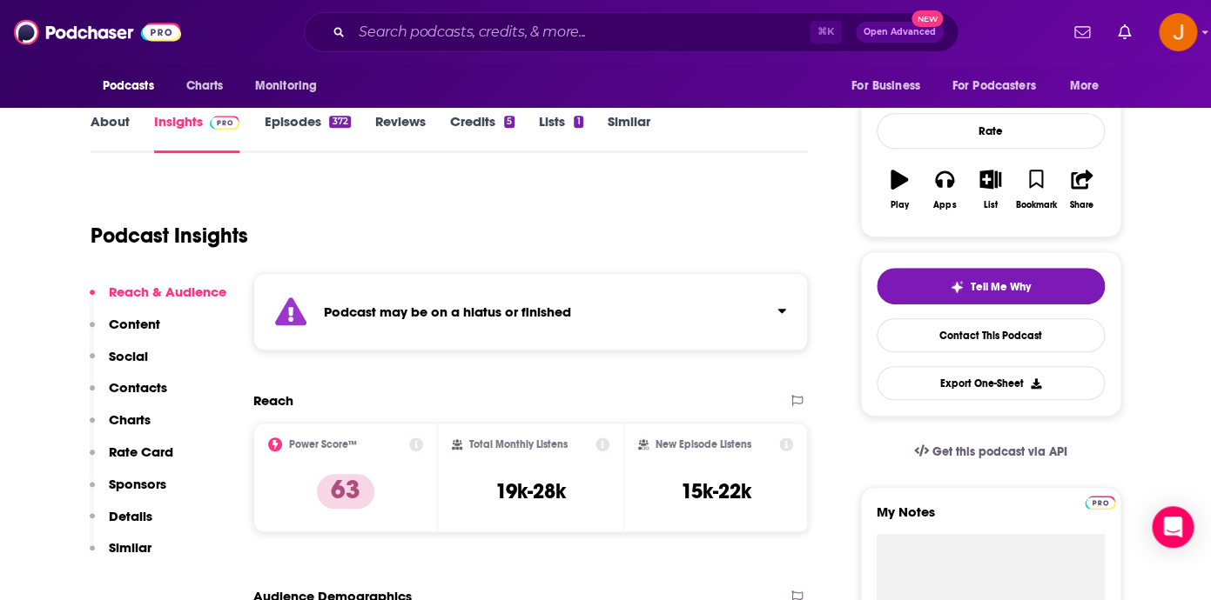
click at [144, 391] on p "Contacts" at bounding box center [138, 387] width 58 height 17
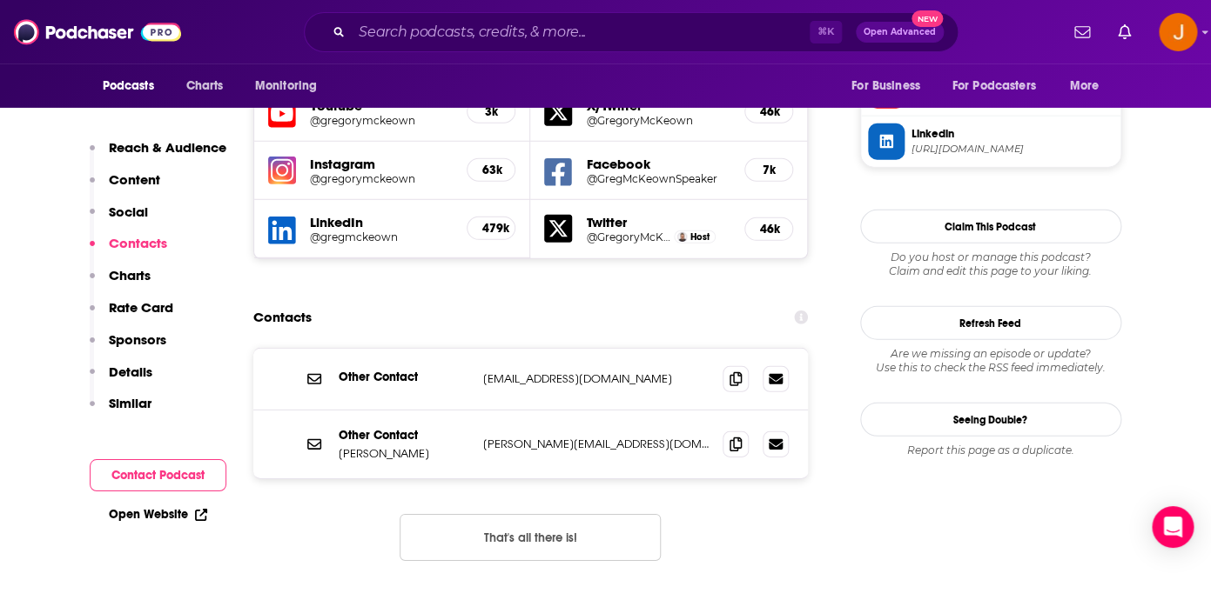
scroll to position [1670, 0]
drag, startPoint x: 641, startPoint y: 321, endPoint x: 573, endPoint y: 349, distance: 74.2
click at [483, 371] on p "info@gregmckeown.com" at bounding box center [596, 378] width 226 height 15
drag, startPoint x: 632, startPoint y: 389, endPoint x: 483, endPoint y: 388, distance: 148.8
click at [483, 436] on p "greg@gregmckeown.com" at bounding box center [596, 443] width 226 height 15
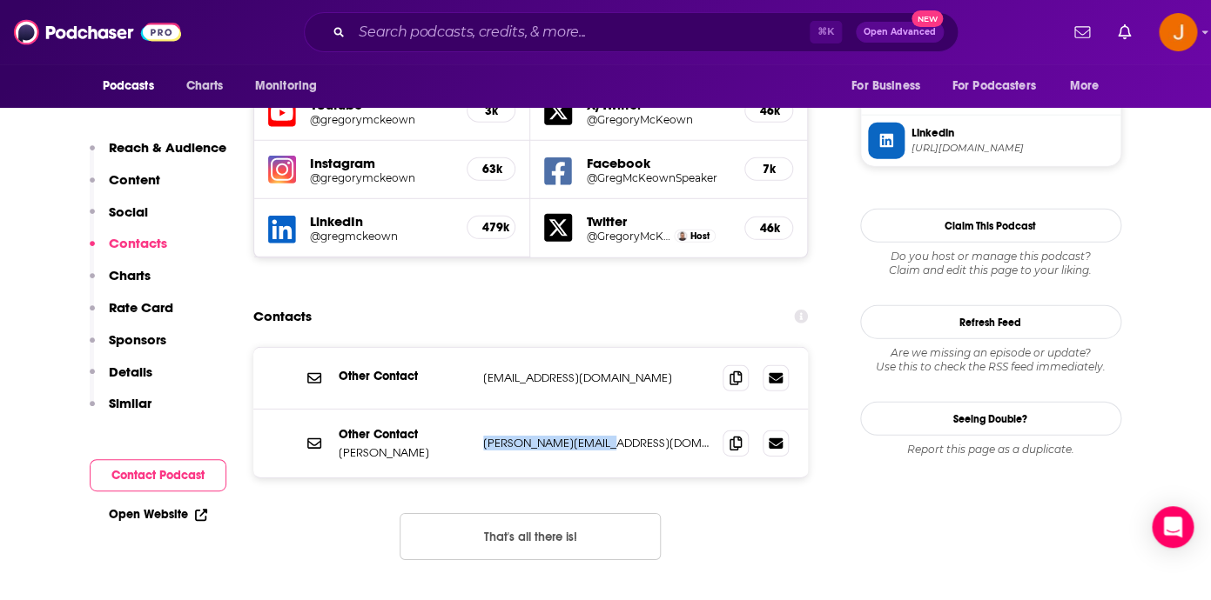
copy p "greg@gregmckeown.com"
drag, startPoint x: 647, startPoint y: 314, endPoint x: 475, endPoint y: 323, distance: 172.5
click at [483, 371] on p "info@gregmckeown.com" at bounding box center [596, 378] width 226 height 15
copy div "info@gregmckeown.com"
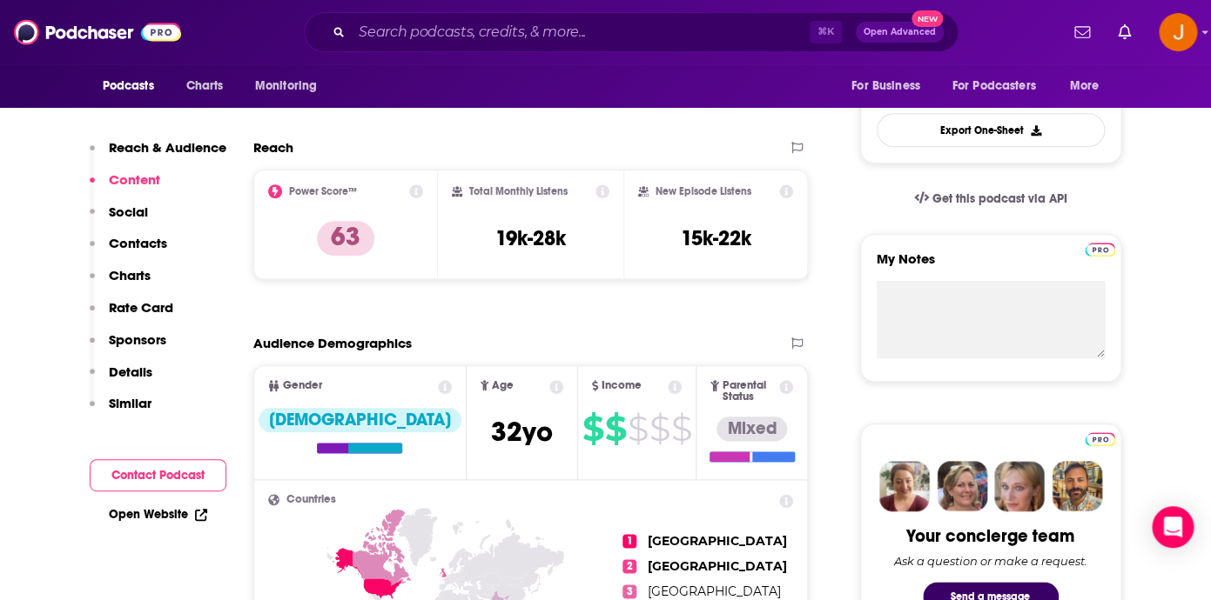
scroll to position [282, 0]
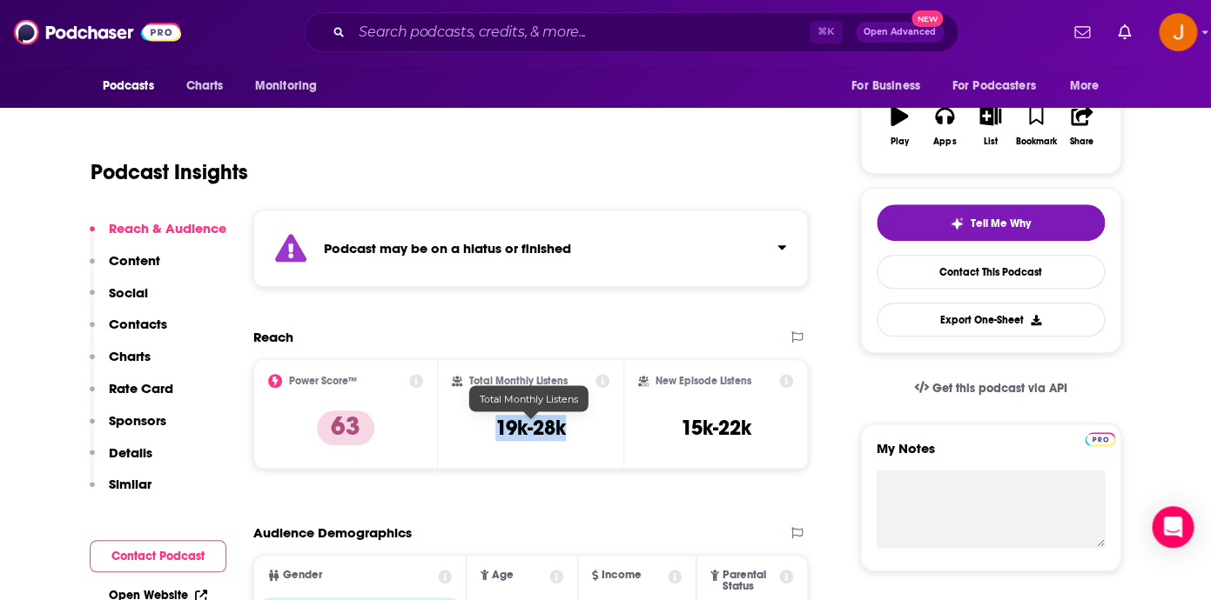
drag, startPoint x: 501, startPoint y: 429, endPoint x: 563, endPoint y: 432, distance: 61.8
click at [563, 432] on h3 "19k-28k" at bounding box center [530, 428] width 70 height 26
copy h3 "19k-28k"
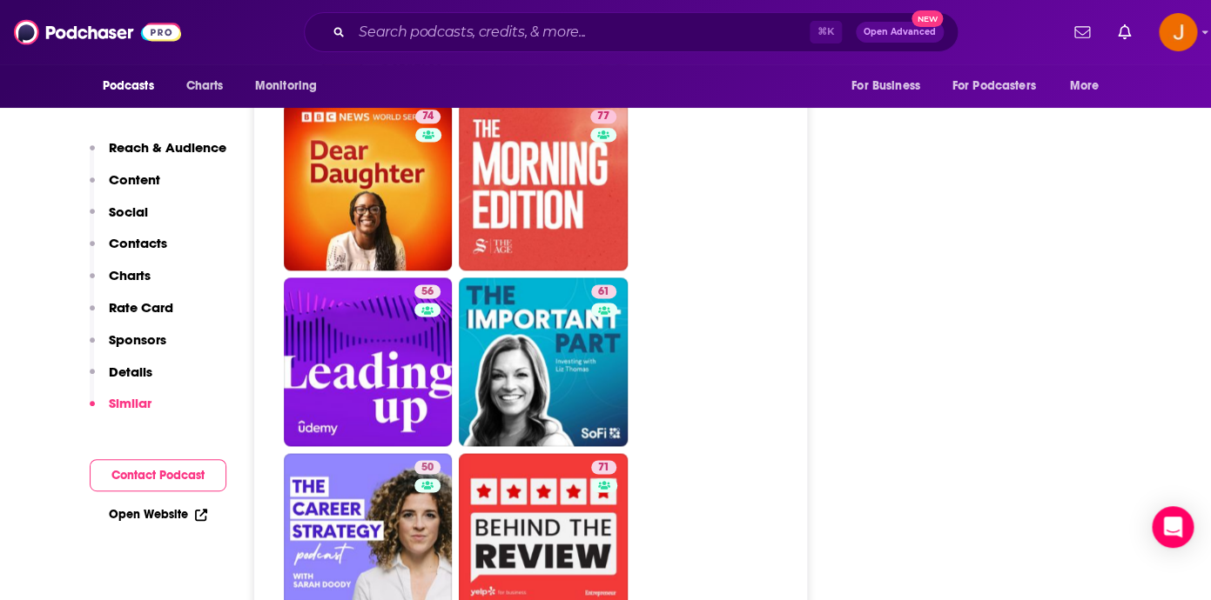
scroll to position [5646, 0]
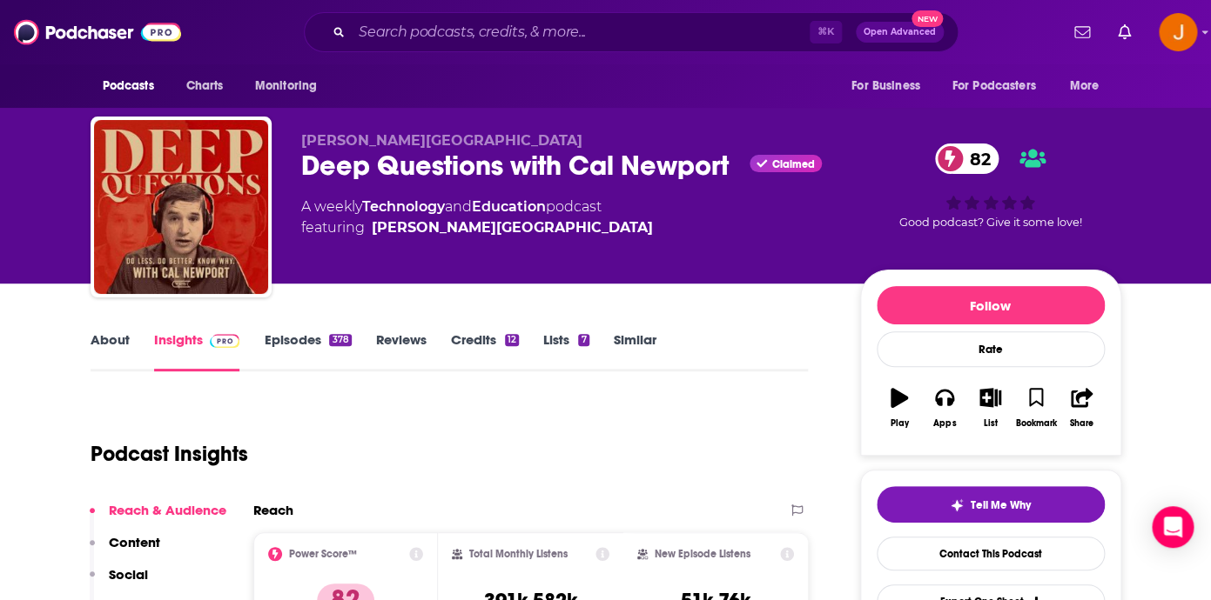
scroll to position [34, 0]
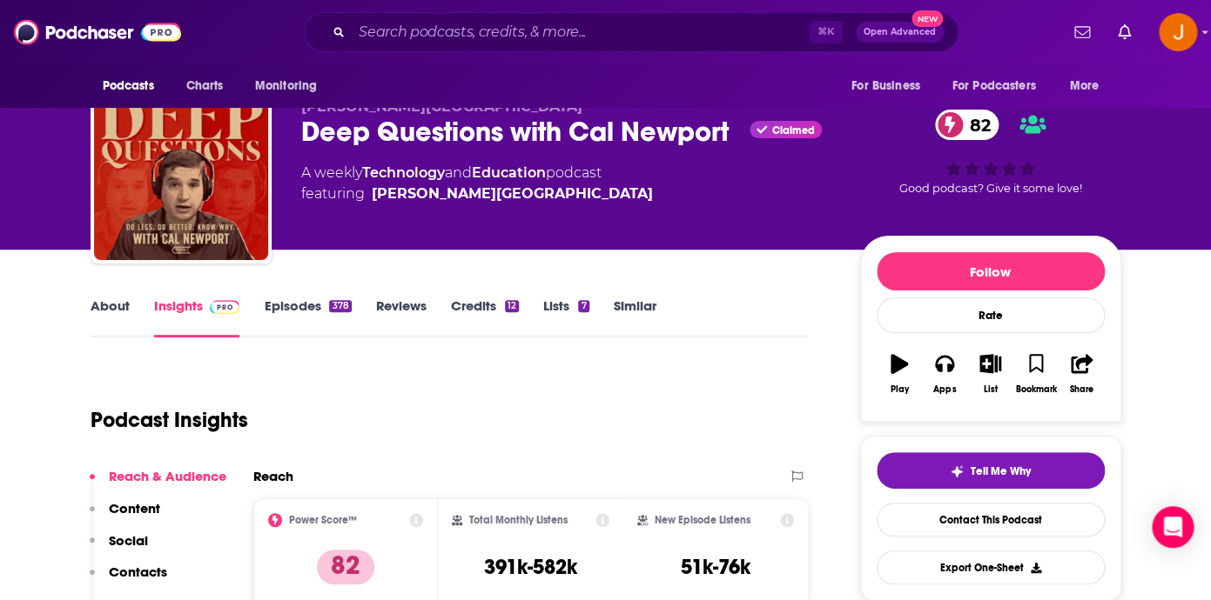
click at [278, 313] on link "Episodes 378" at bounding box center [307, 318] width 87 height 40
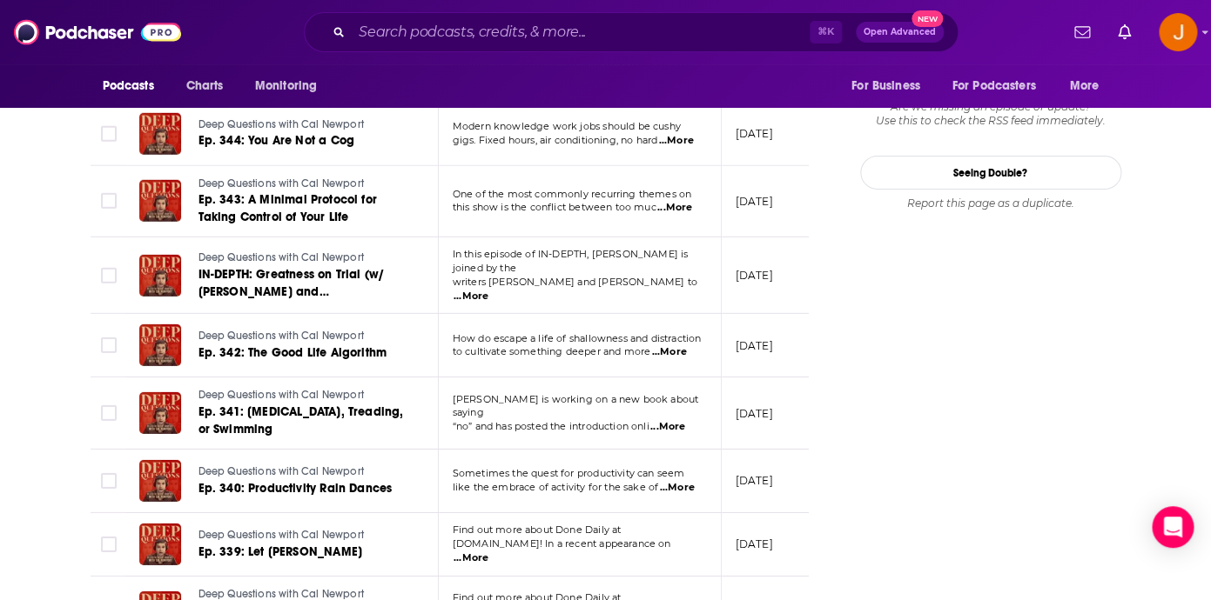
scroll to position [2324, 0]
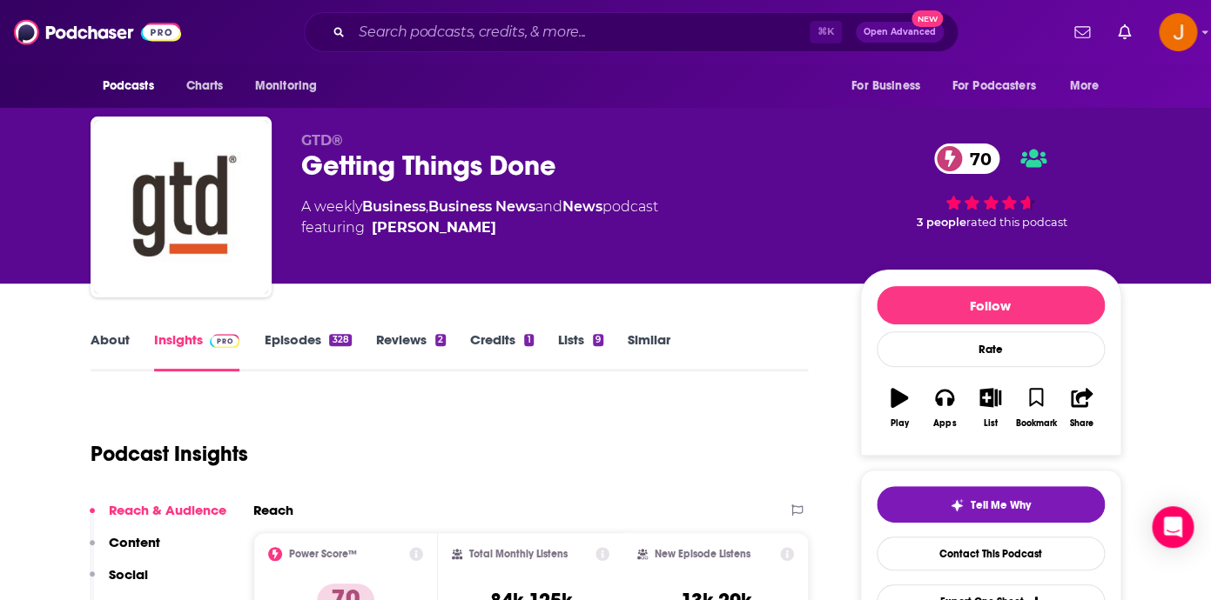
click at [273, 340] on link "Episodes 328" at bounding box center [307, 352] width 87 height 40
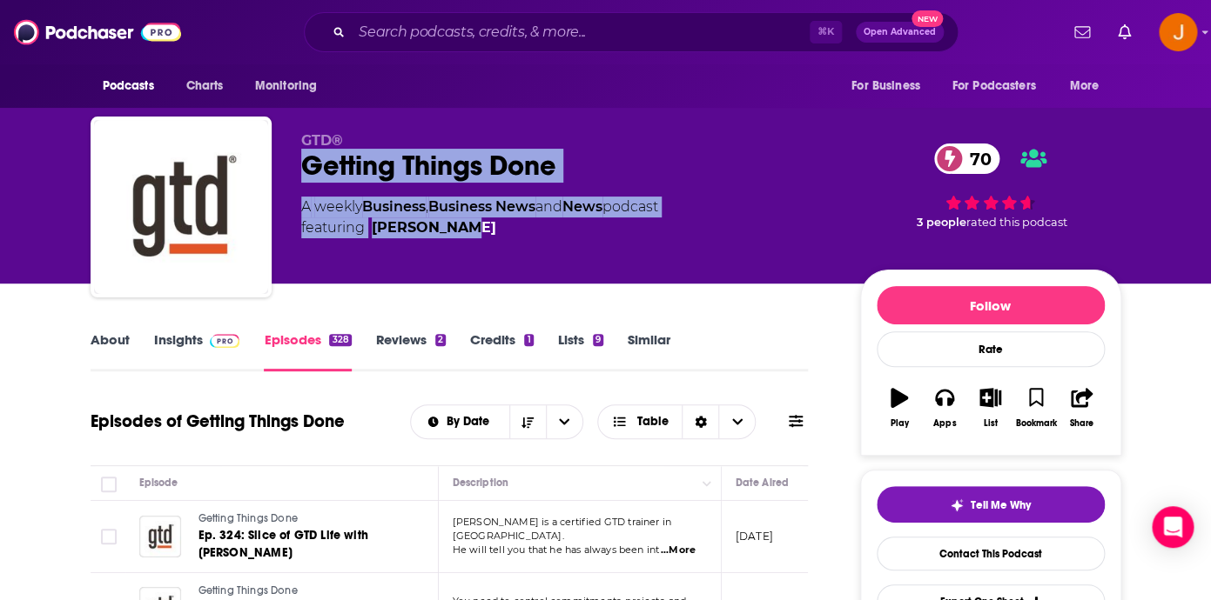
drag, startPoint x: 301, startPoint y: 165, endPoint x: 490, endPoint y: 231, distance: 199.8
click at [490, 231] on div "GTD® Getting Things Done 70 A weekly Business , Business News and News podcast …" at bounding box center [566, 201] width 531 height 139
copy div "Getting Things Done 70 A weekly Business , Business News and News podcast featu…"
click at [166, 342] on link "Insights" at bounding box center [197, 352] width 86 height 40
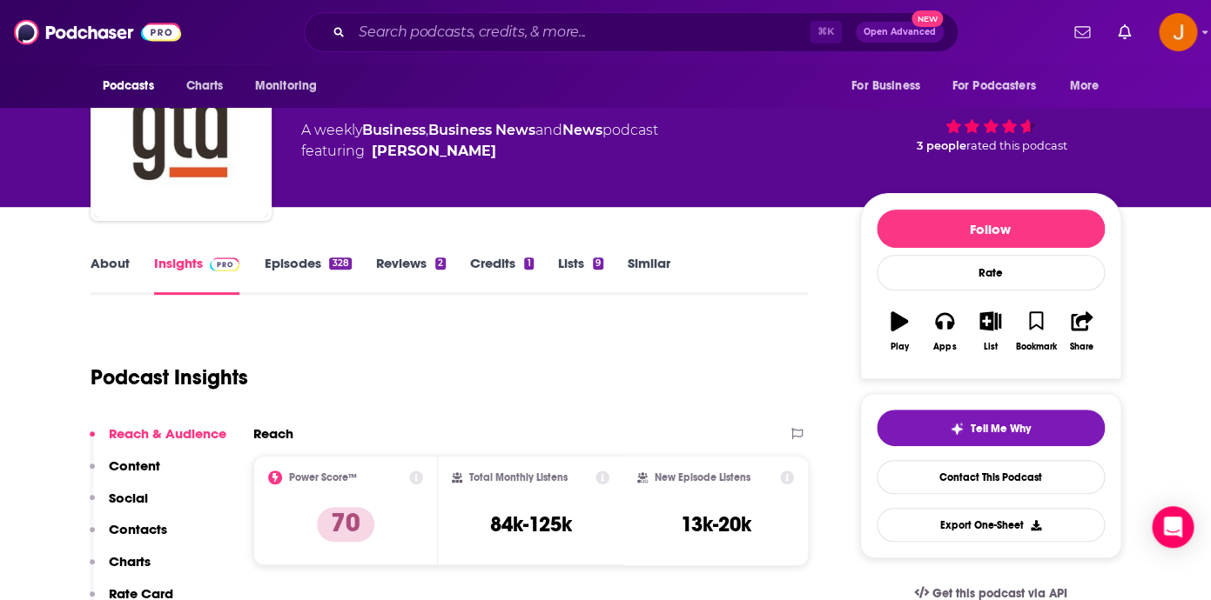
scroll to position [194, 0]
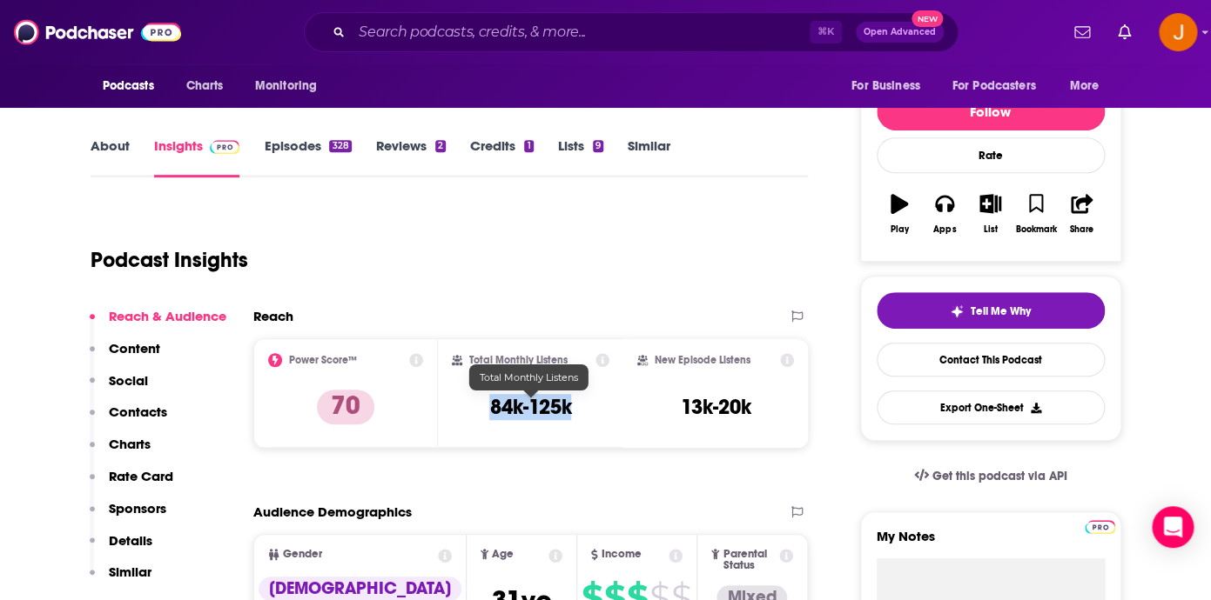
drag, startPoint x: 484, startPoint y: 404, endPoint x: 569, endPoint y: 414, distance: 85.9
click at [569, 414] on div "Total Monthly Listens 84k-125k" at bounding box center [531, 393] width 158 height 80
copy h3 "84k-125k"
click at [138, 433] on button "Contacts" at bounding box center [128, 420] width 77 height 32
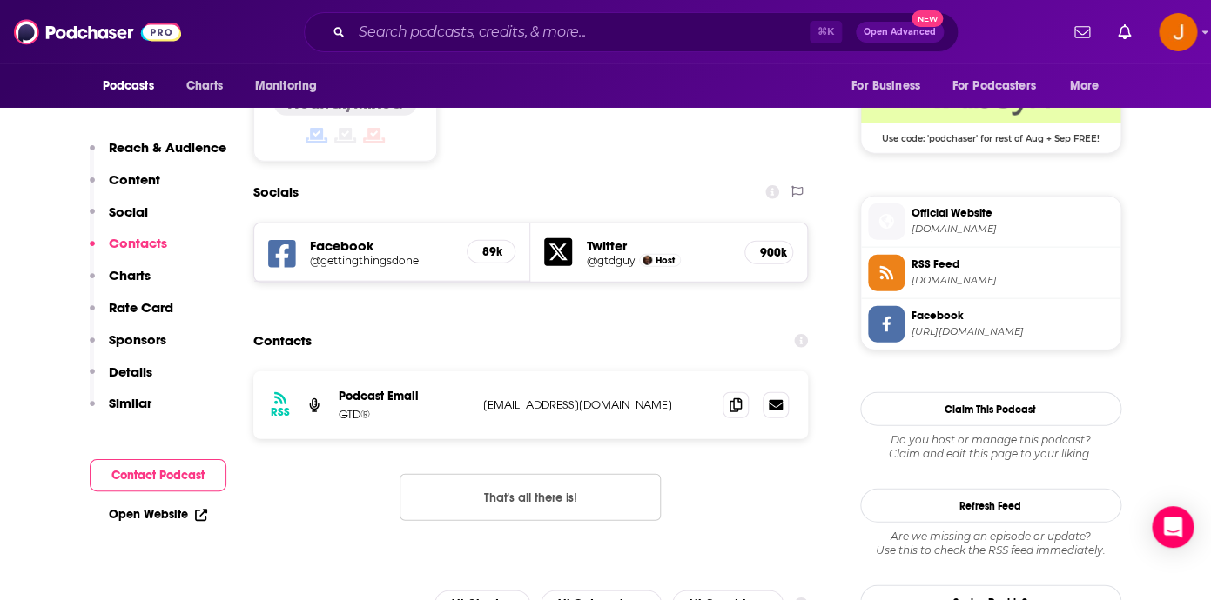
scroll to position [1441, 0]
drag, startPoint x: 674, startPoint y: 341, endPoint x: 470, endPoint y: 327, distance: 204.1
click at [470, 371] on div "RSS Podcast Email GTD® podcast@gettingthingsdone.com podcast@gettingthingsdone.…" at bounding box center [530, 405] width 555 height 68
copy div "GTD® podcast@gettingthingsdone.com"
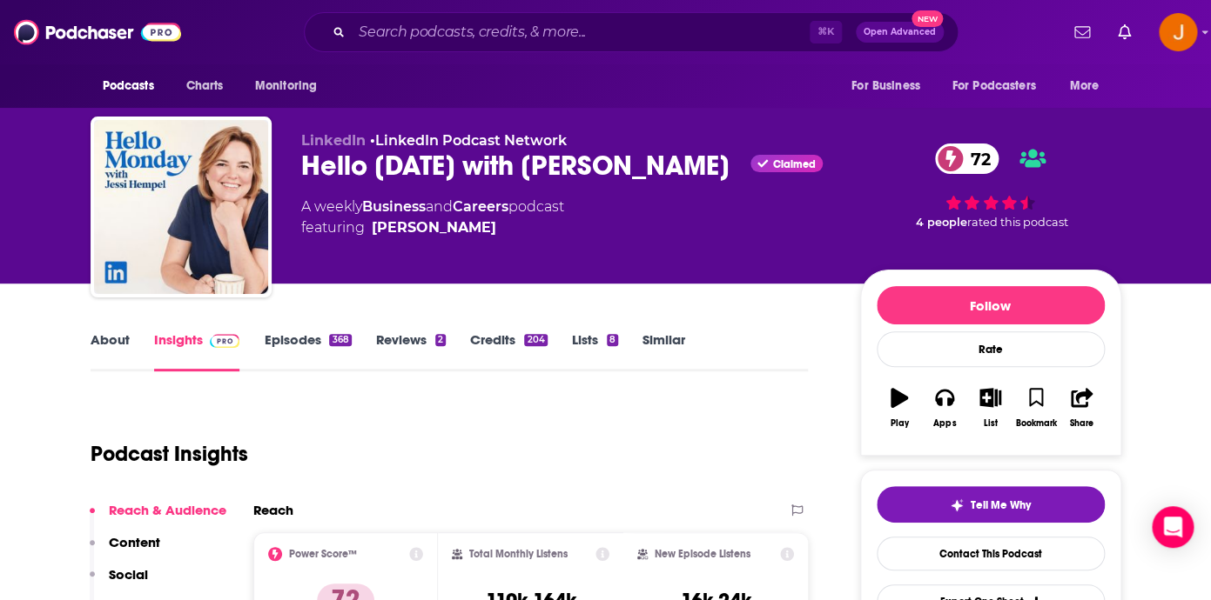
click at [280, 345] on link "Episodes 368" at bounding box center [307, 352] width 87 height 40
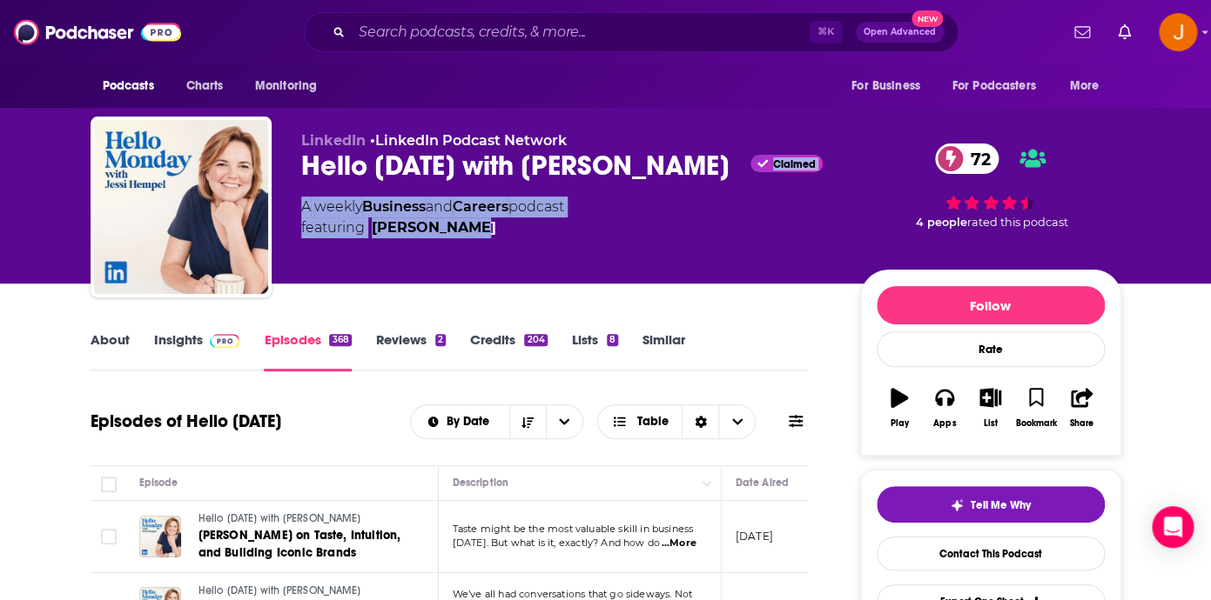
drag, startPoint x: 297, startPoint y: 173, endPoint x: 670, endPoint y: 223, distance: 376.6
click at [670, 223] on div "LinkedIn • LinkedIn Podcast Network Hello Monday with Jessi Hempel Claimed 72 A…" at bounding box center [606, 211] width 1030 height 188
copy div "Claimed 72 A weekly Business and Careers podcast featuring Jessi Hempel"
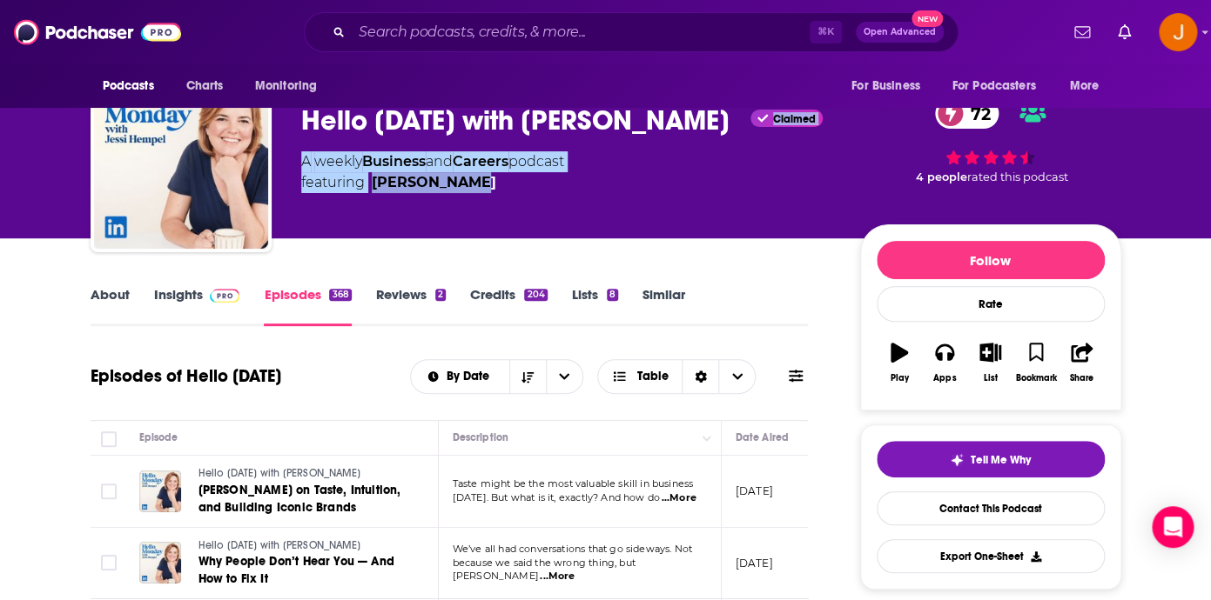
click at [194, 292] on link "Insights" at bounding box center [197, 306] width 86 height 40
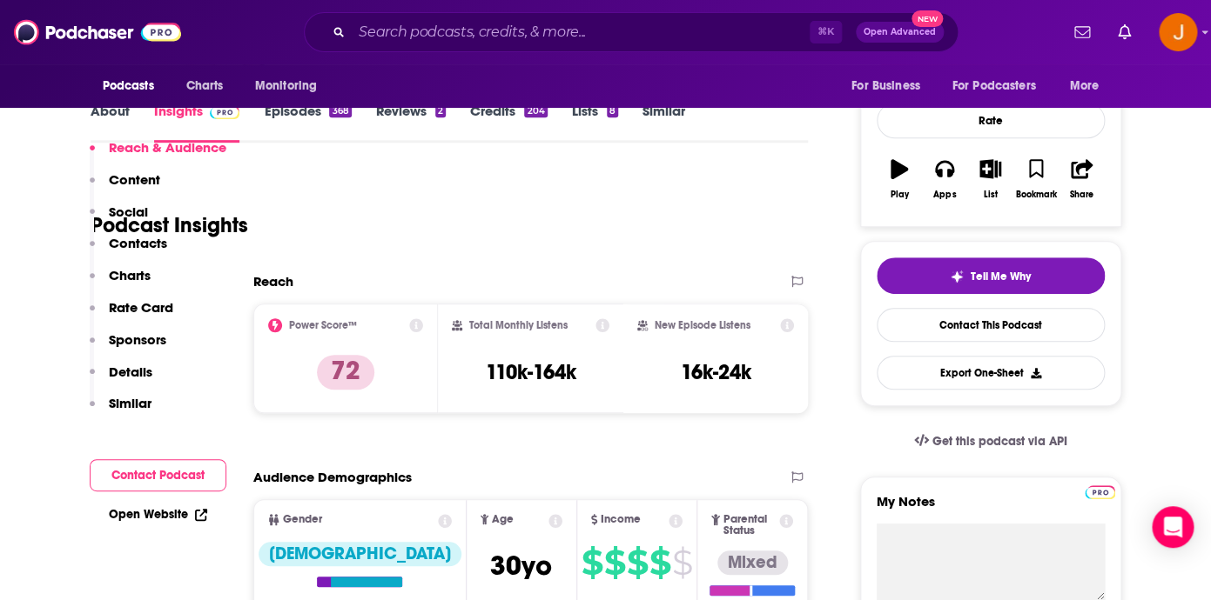
scroll to position [334, 0]
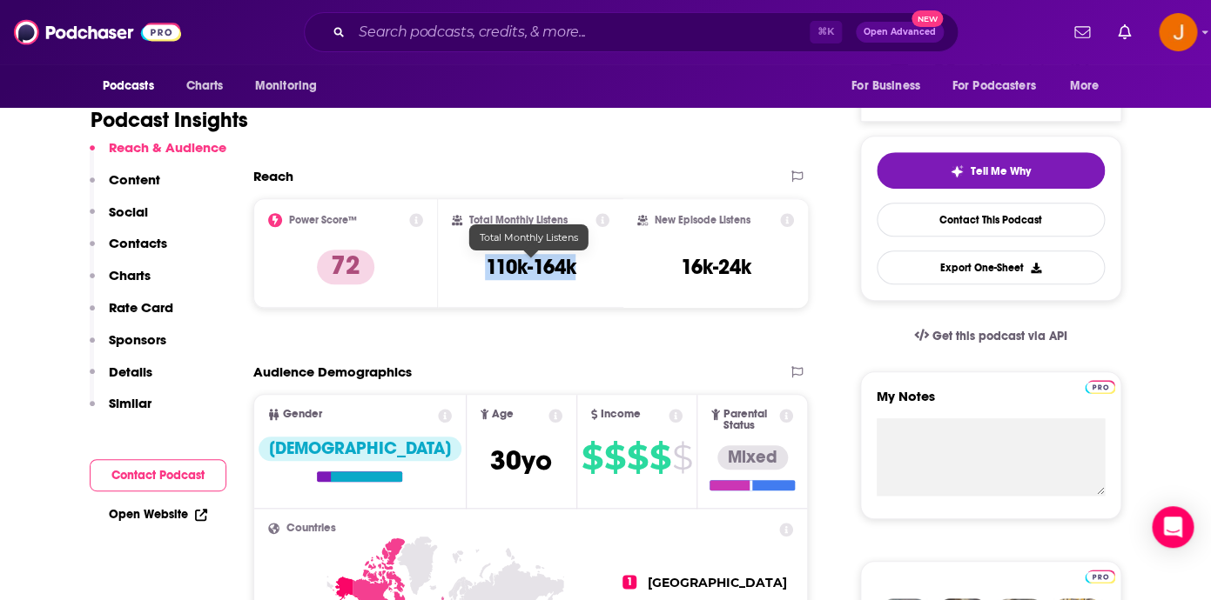
drag, startPoint x: 486, startPoint y: 262, endPoint x: 573, endPoint y: 275, distance: 88.0
click at [573, 275] on h3 "110k-164k" at bounding box center [530, 267] width 91 height 26
copy h3 "110k-164k"
click at [128, 242] on p "Contacts" at bounding box center [138, 243] width 58 height 17
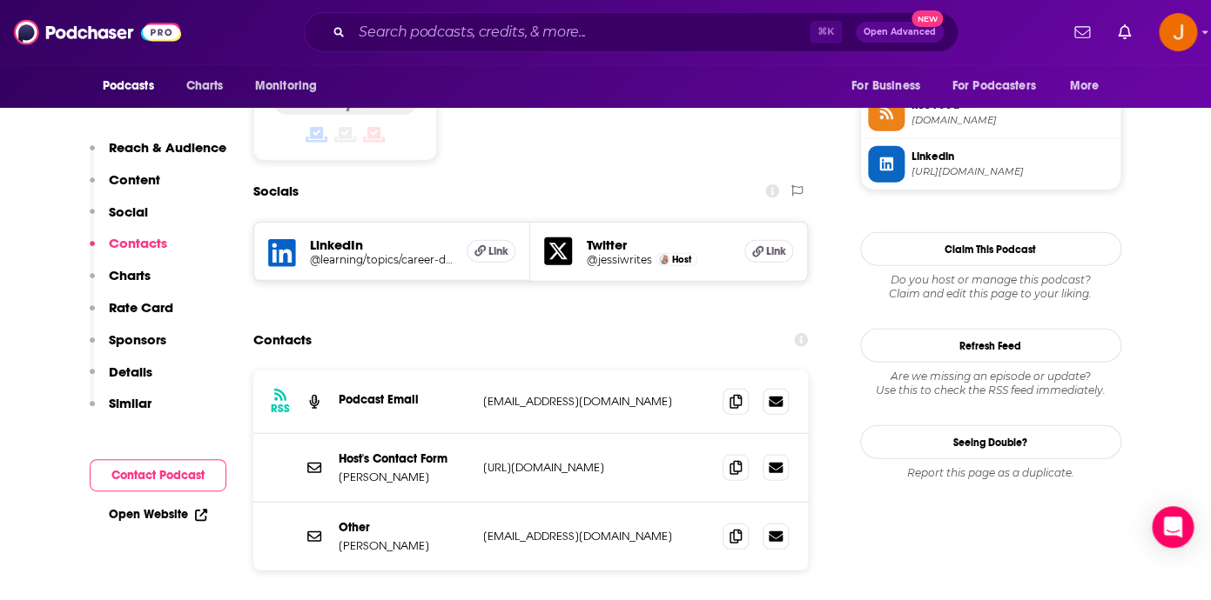
scroll to position [1473, 0]
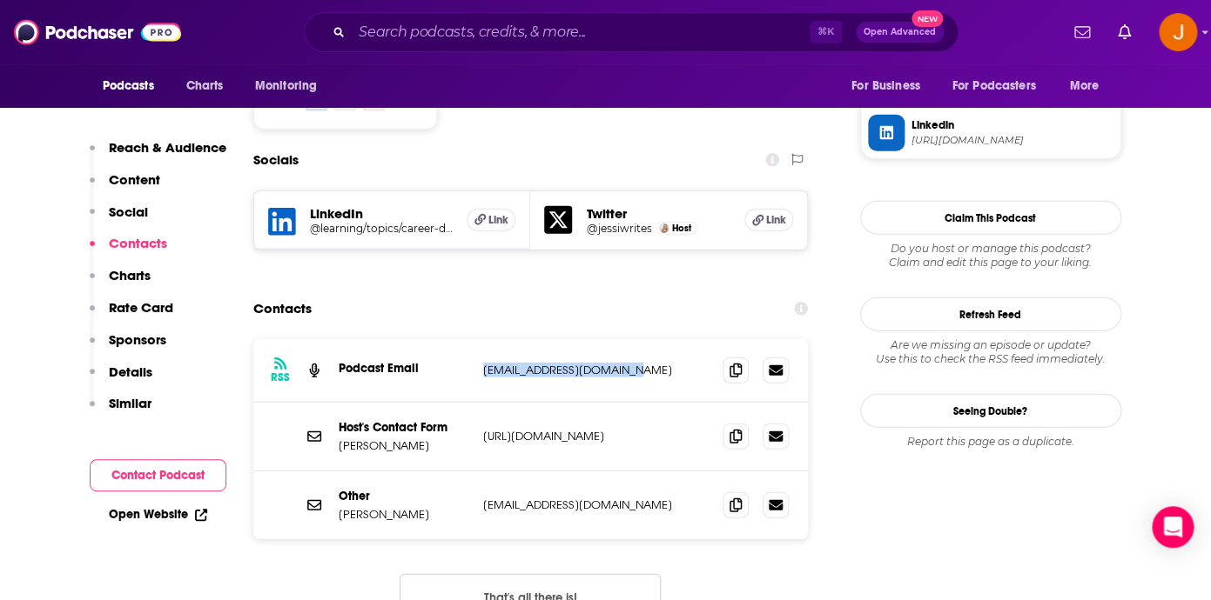
drag, startPoint x: 668, startPoint y: 293, endPoint x: 484, endPoint y: 292, distance: 183.6
click at [484, 363] on p "hellomonday@linkedin.com" at bounding box center [596, 370] width 226 height 15
copy p "hellomonday@linkedin.com"
drag, startPoint x: 616, startPoint y: 431, endPoint x: 474, endPoint y: 429, distance: 141.9
click at [483, 498] on p "jhempel@linkedin.com" at bounding box center [596, 505] width 226 height 15
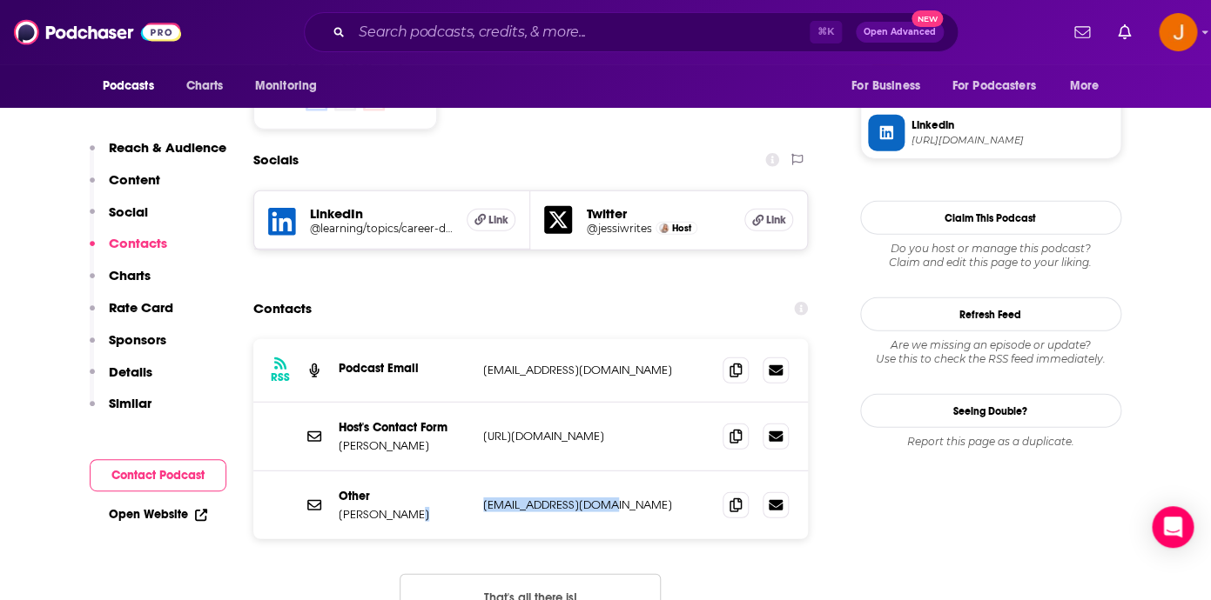
copy div "jhempel@linkedin.com"
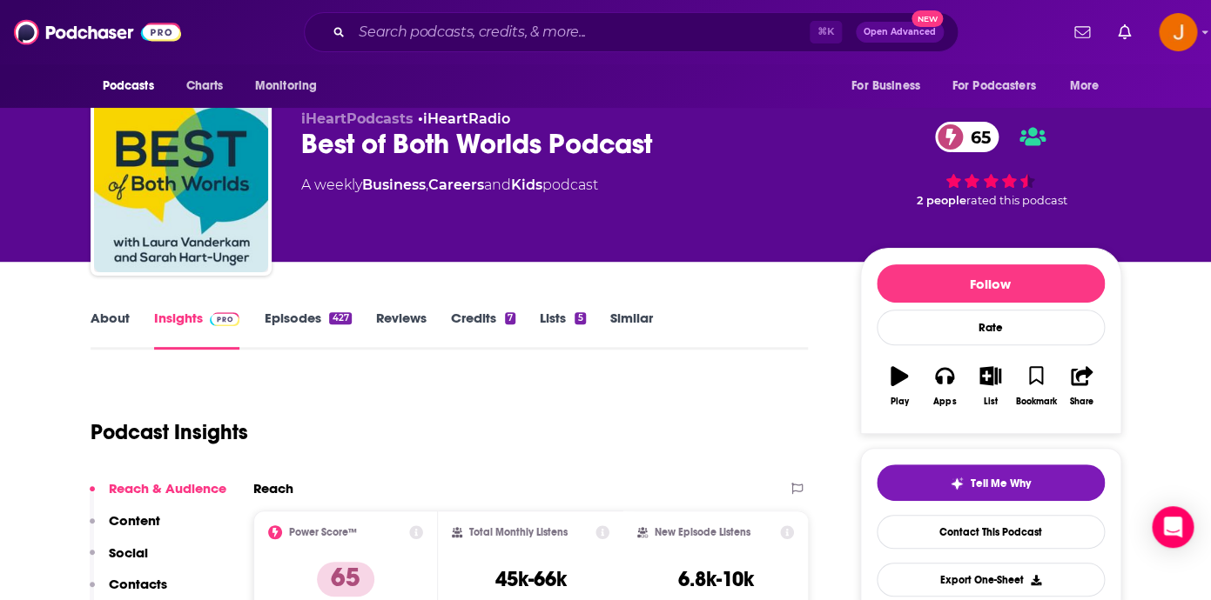
scroll to position [30, 0]
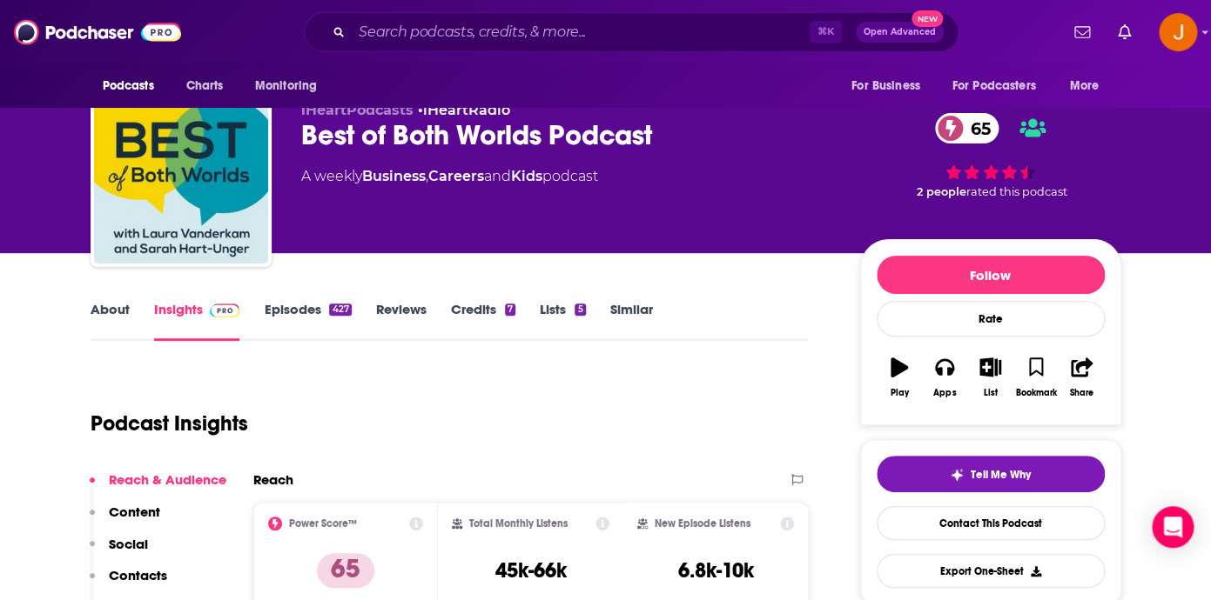
click at [287, 313] on link "Episodes 427" at bounding box center [307, 321] width 87 height 40
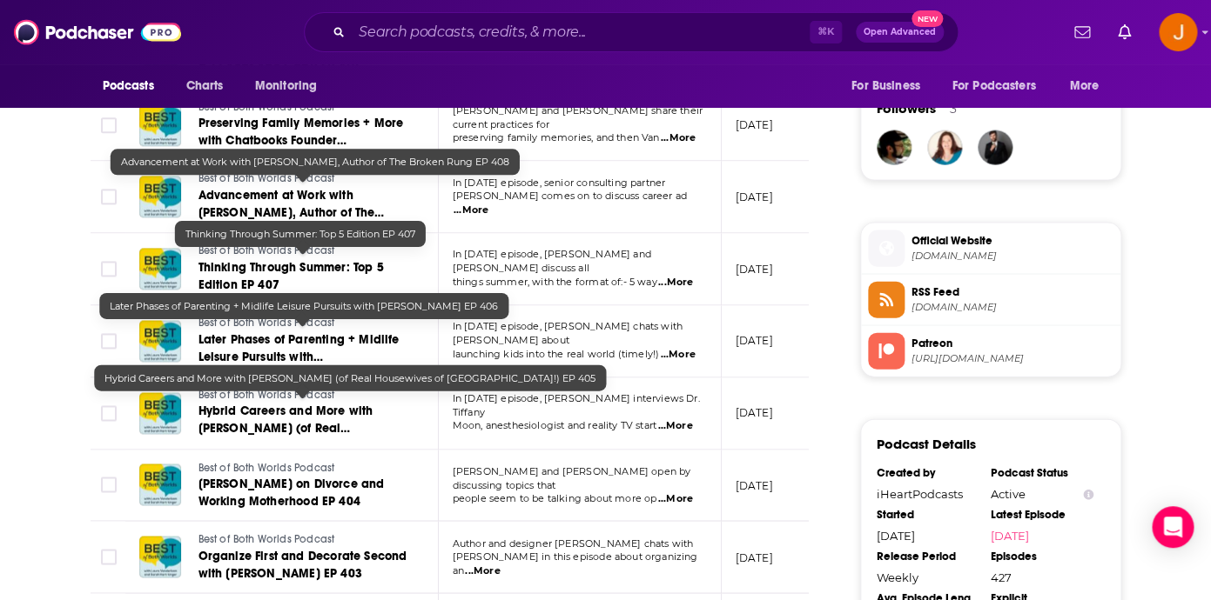
scroll to position [1370, 0]
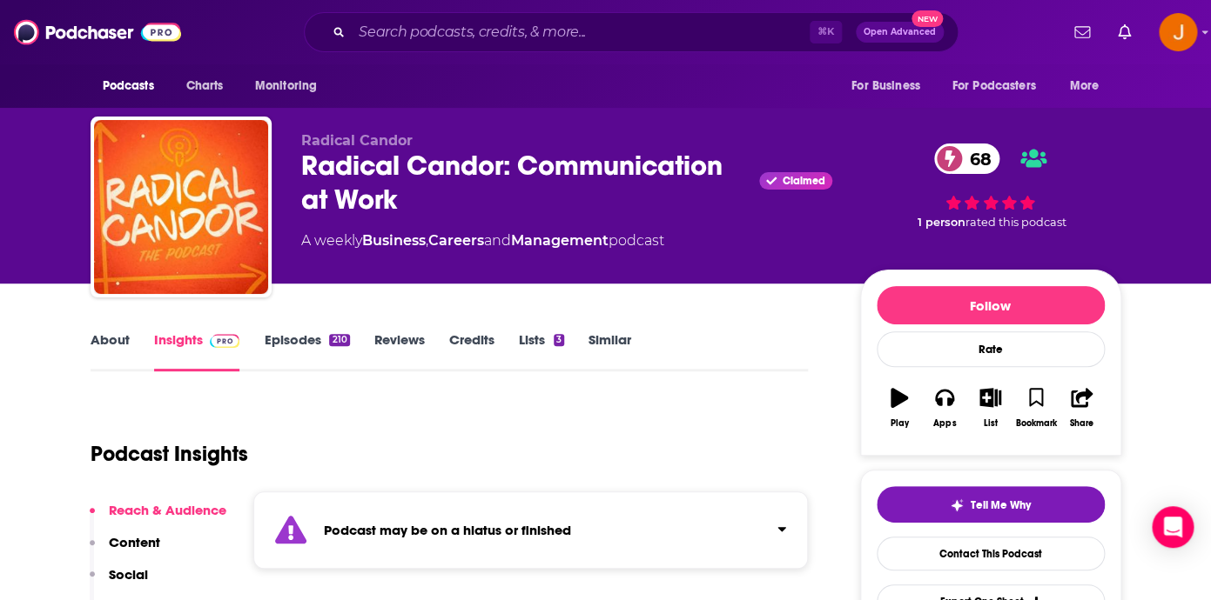
click at [300, 336] on link "Episodes 210" at bounding box center [306, 352] width 85 height 40
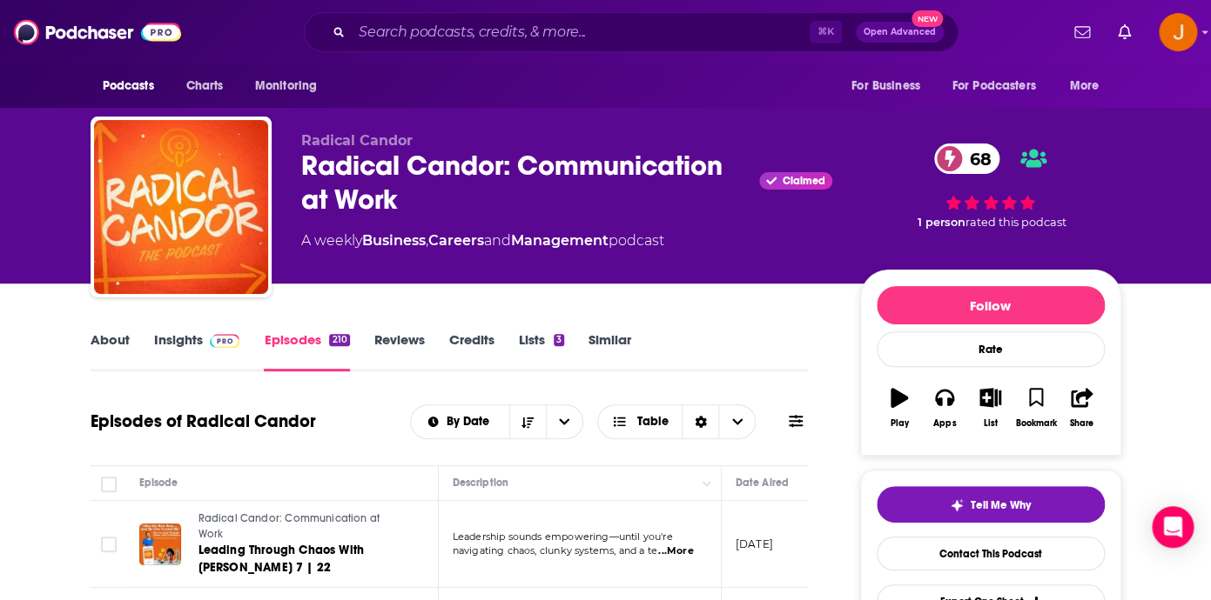
drag, startPoint x: 294, startPoint y: 162, endPoint x: 697, endPoint y: 250, distance: 412.4
click at [697, 250] on div "Radical Candor Radical Candor: Communication at Work Claimed 68 A weekly Busine…" at bounding box center [606, 211] width 1030 height 188
copy div "Claimed 68 A weekly Business , Careers and Management podcast"
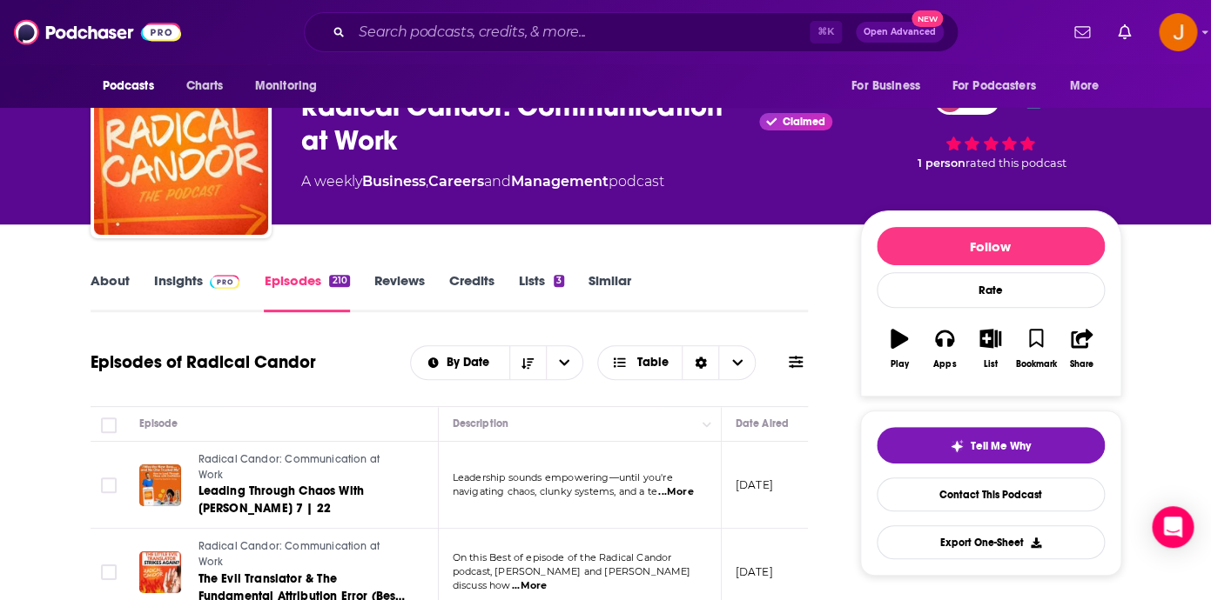
scroll to position [138, 0]
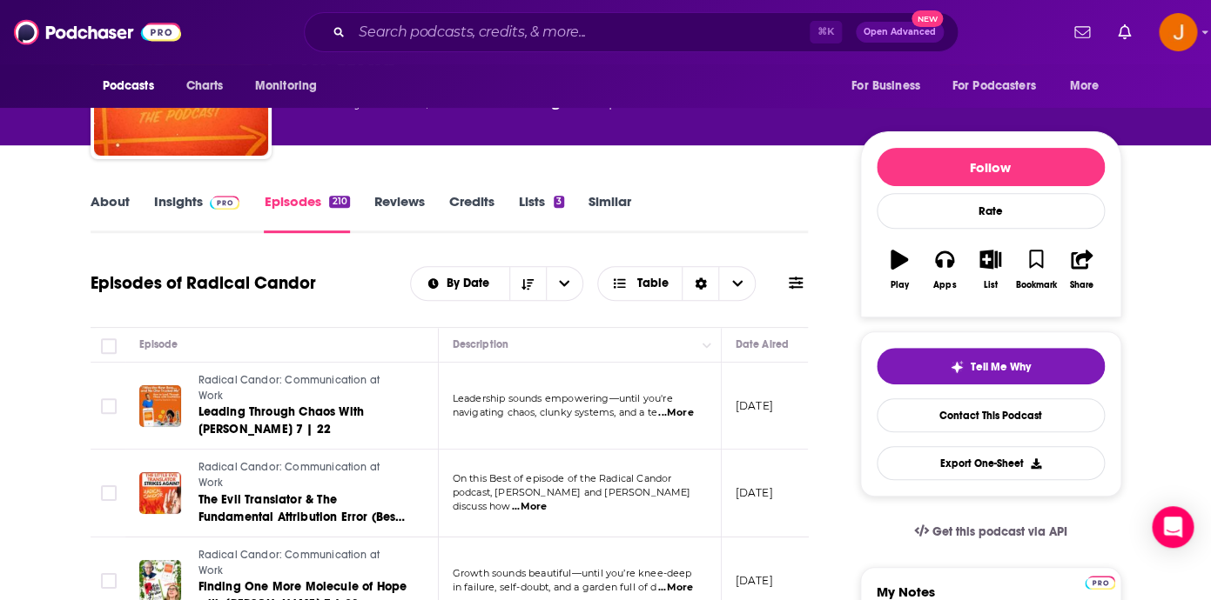
click at [192, 201] on link "Insights" at bounding box center [197, 213] width 86 height 40
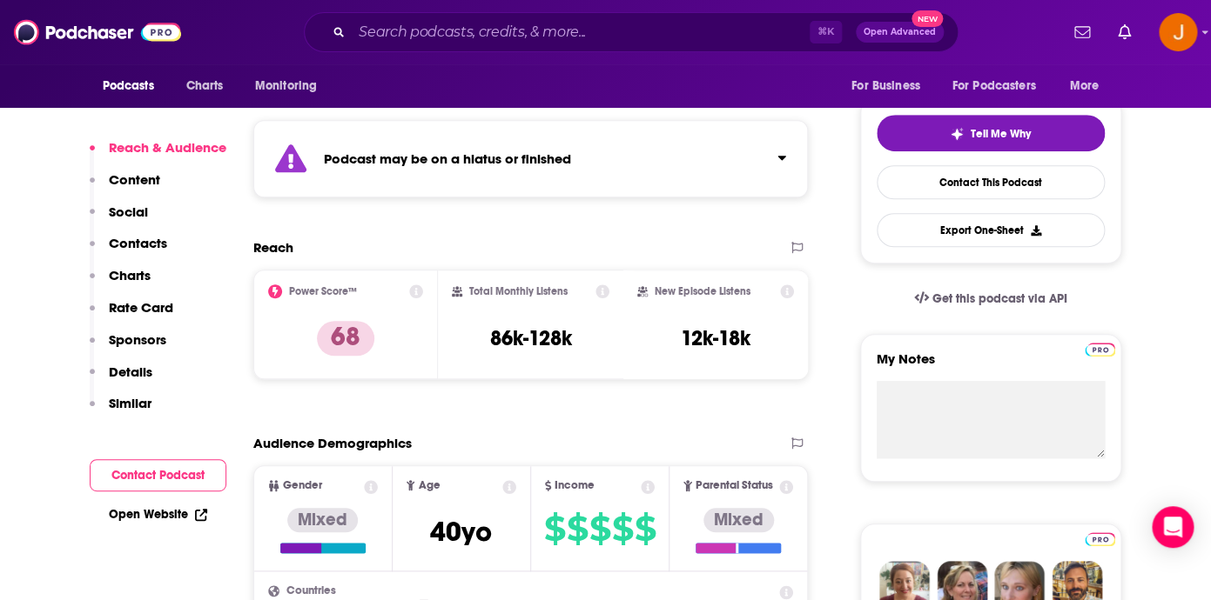
scroll to position [401, 0]
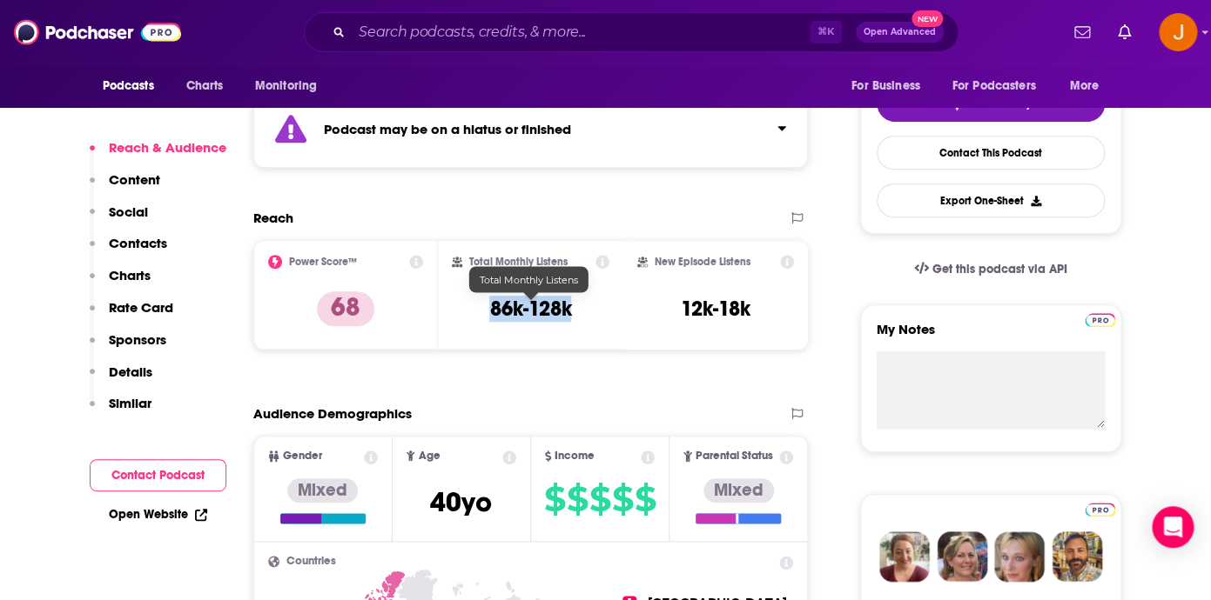
drag, startPoint x: 475, startPoint y: 303, endPoint x: 570, endPoint y: 314, distance: 95.5
click at [570, 314] on div "Total Monthly Listens 86k-128k" at bounding box center [531, 295] width 158 height 80
copy h3 "86k-128k"
click at [146, 243] on p "Contacts" at bounding box center [138, 243] width 58 height 17
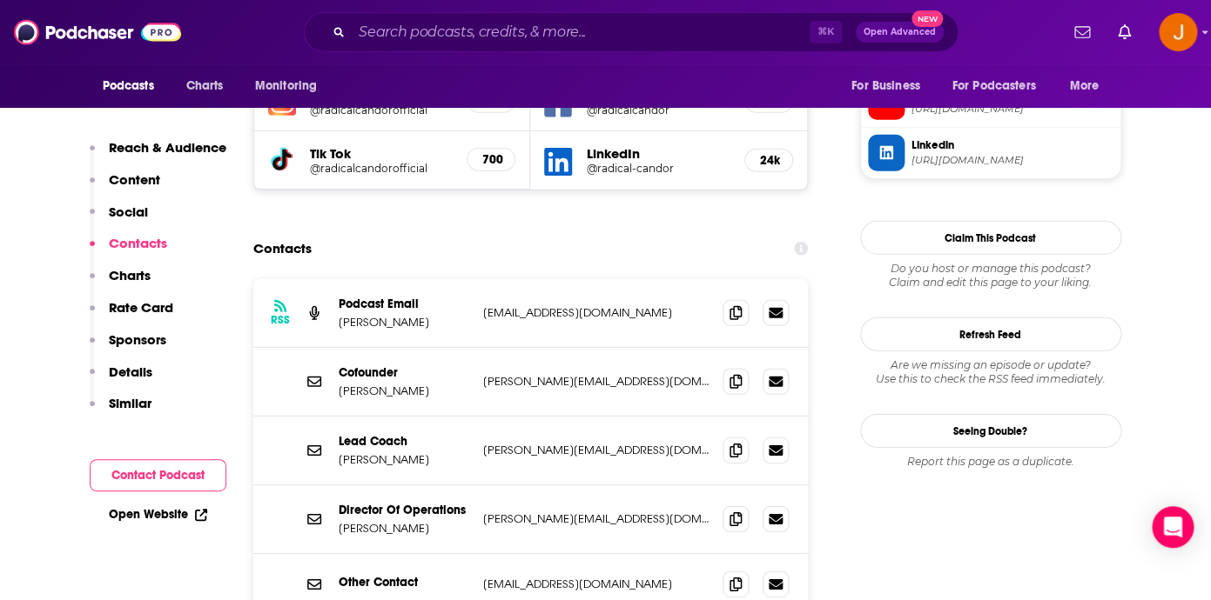
scroll to position [1724, 0]
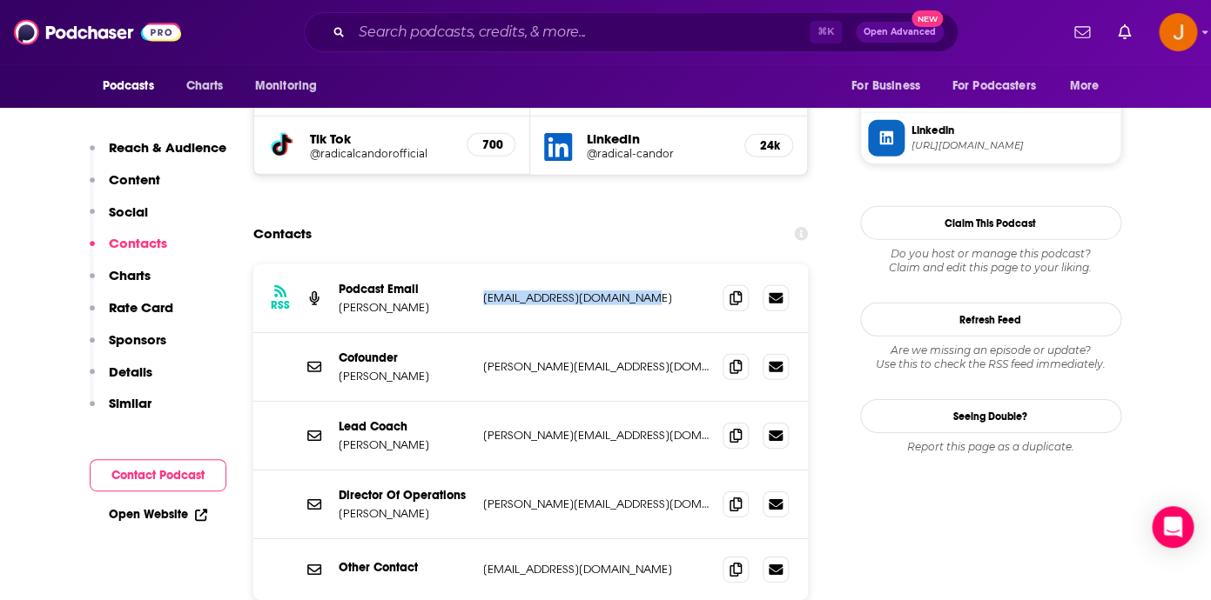
drag, startPoint x: 479, startPoint y: 227, endPoint x: 654, endPoint y: 229, distance: 175.8
click at [654, 265] on div "RSS Podcast Email [PERSON_NAME] [EMAIL_ADDRESS][DOMAIN_NAME] [EMAIL_ADDRESS][DO…" at bounding box center [530, 299] width 555 height 69
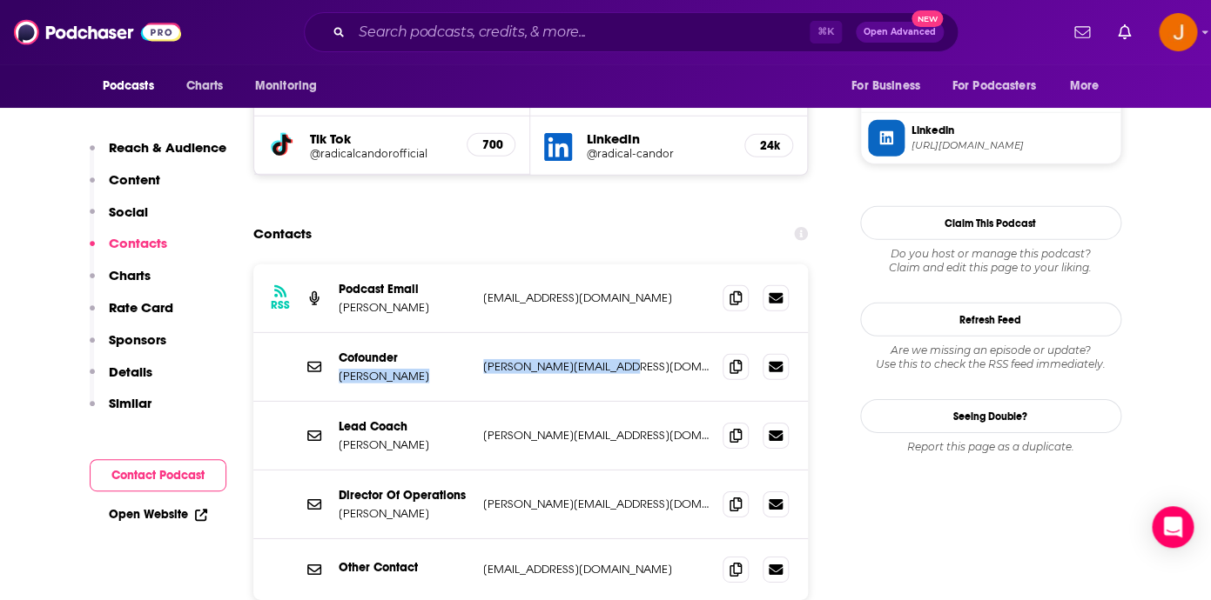
drag, startPoint x: 472, startPoint y: 299, endPoint x: 636, endPoint y: 299, distance: 164.5
click at [636, 333] on div "Cofounder [PERSON_NAME] [PERSON_NAME][EMAIL_ADDRESS][DOMAIN_NAME] [PERSON_NAME]…" at bounding box center [530, 367] width 555 height 69
click at [594, 333] on div "Cofounder [PERSON_NAME] [PERSON_NAME][EMAIL_ADDRESS][DOMAIN_NAME] [PERSON_NAME]…" at bounding box center [530, 367] width 555 height 69
drag, startPoint x: 629, startPoint y: 359, endPoint x: 621, endPoint y: 366, distance: 11.7
click at [621, 402] on div "Lead Coach [PERSON_NAME] [PERSON_NAME][EMAIL_ADDRESS][DOMAIN_NAME] [PERSON_NAME…" at bounding box center [530, 436] width 555 height 69
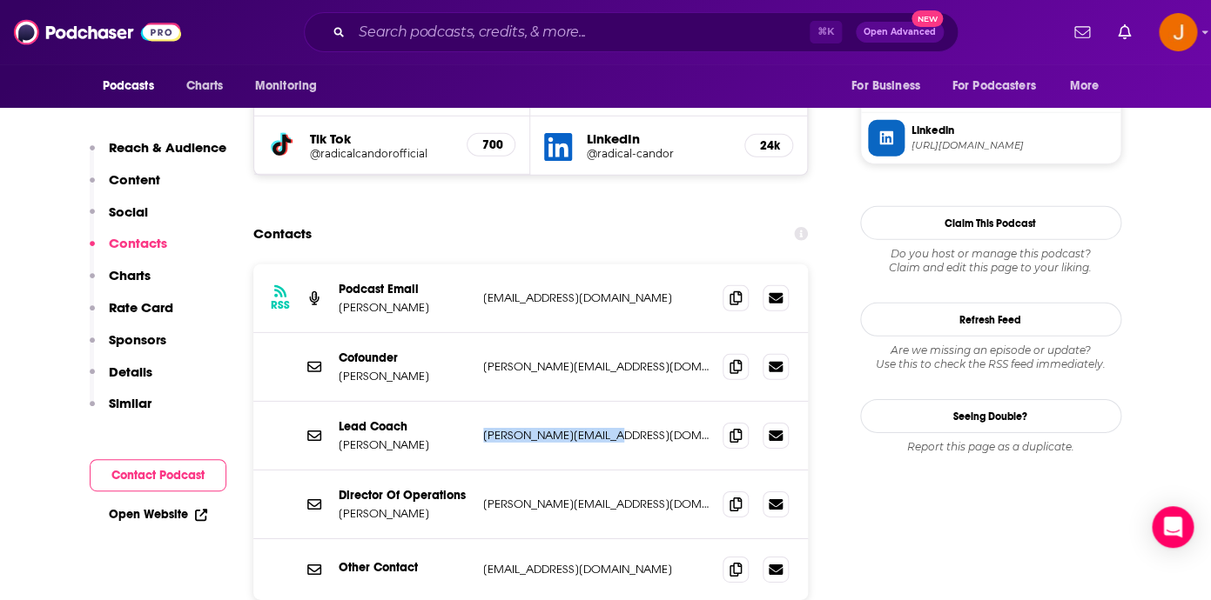
copy p "[PERSON_NAME][EMAIL_ADDRESS][DOMAIN_NAME]"
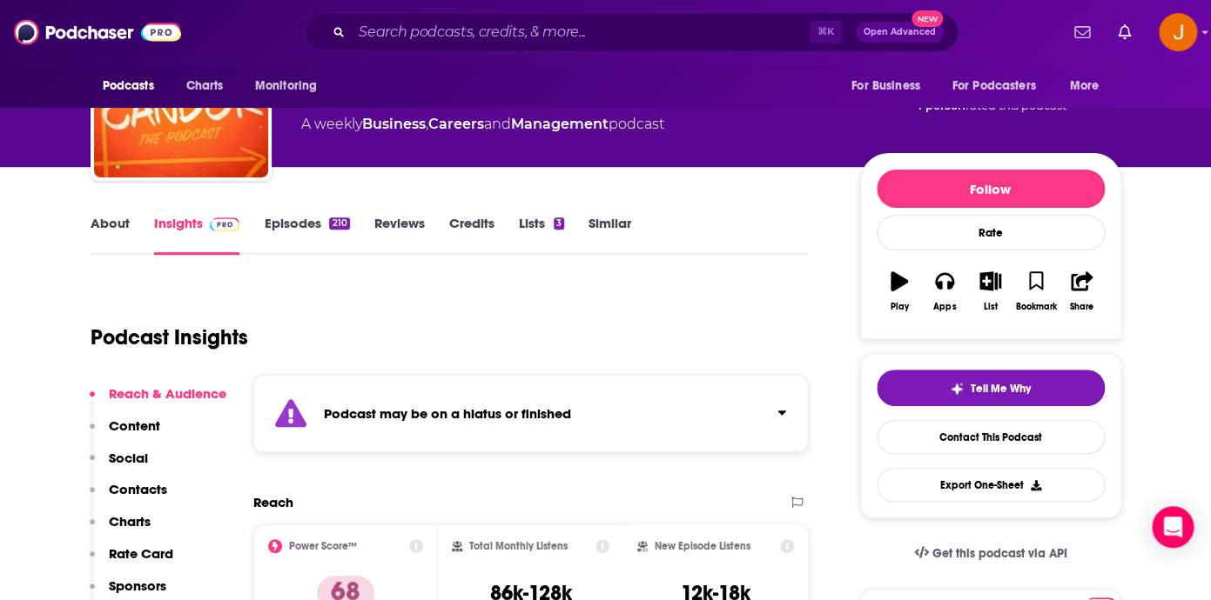
scroll to position [70, 0]
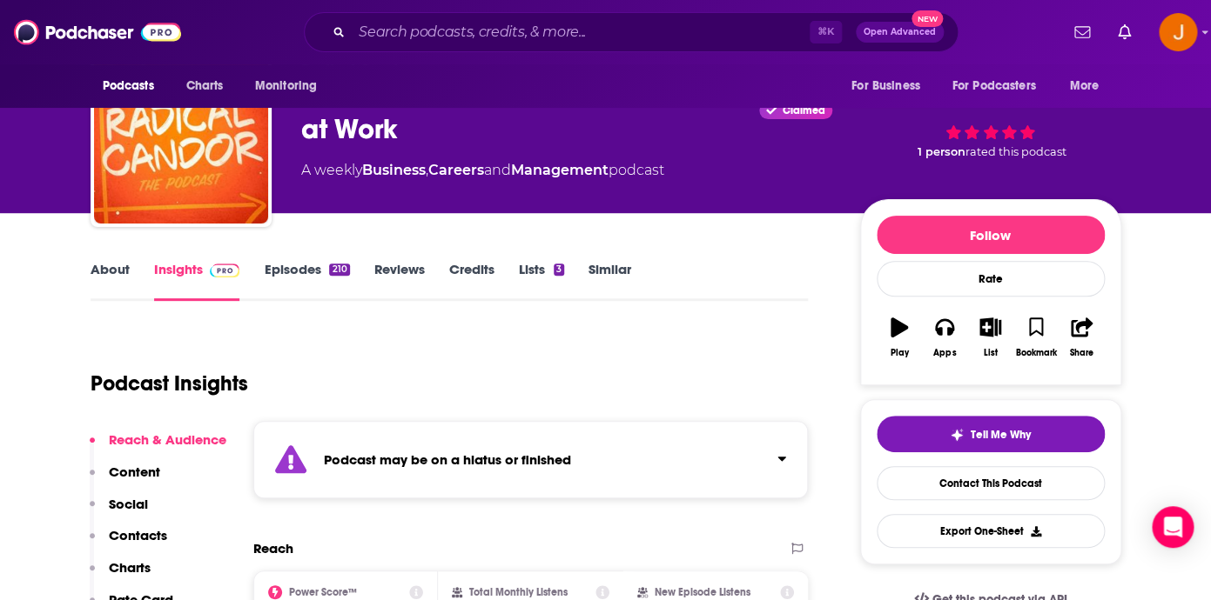
click at [97, 291] on link "About" at bounding box center [110, 281] width 39 height 40
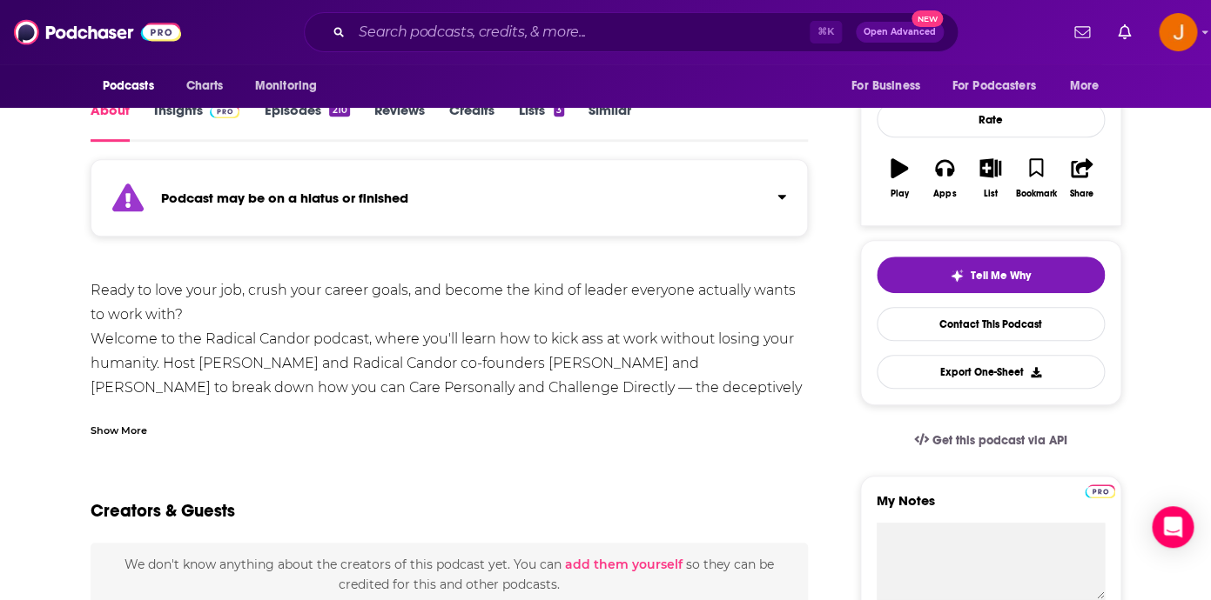
scroll to position [195, 0]
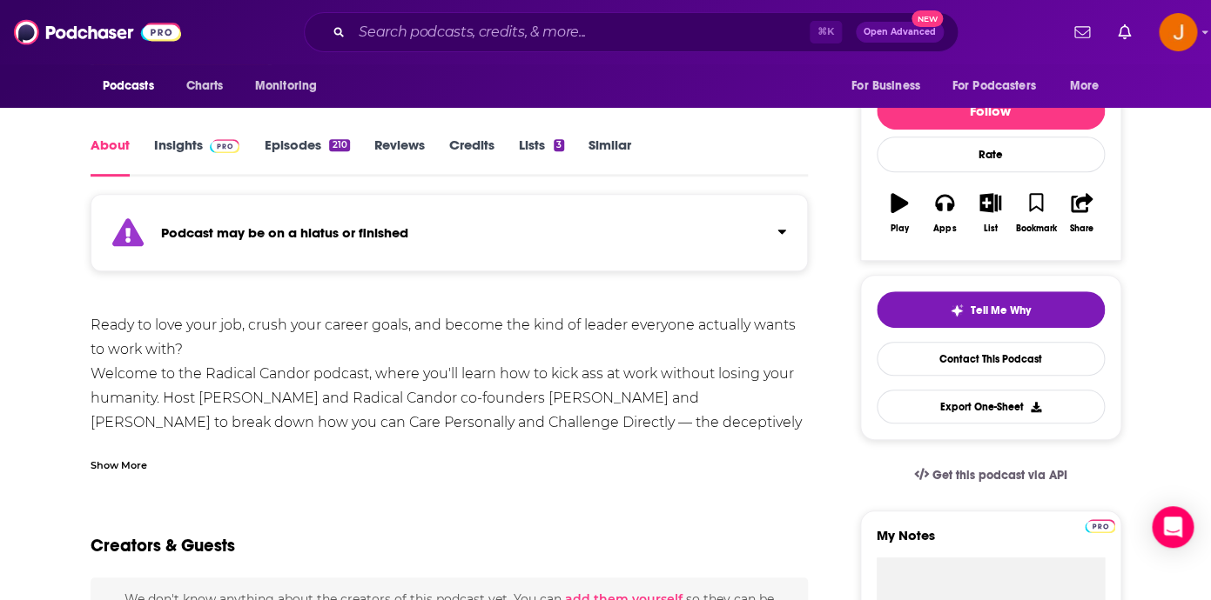
click at [191, 142] on link "Insights" at bounding box center [197, 157] width 86 height 40
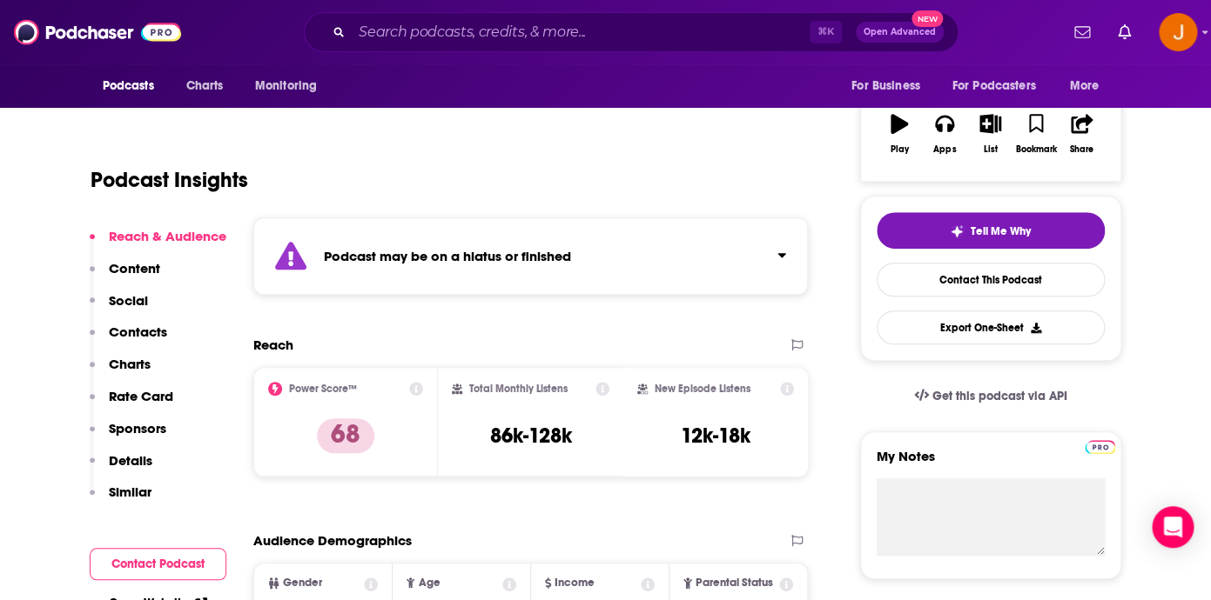
click at [162, 332] on p "Contacts" at bounding box center [138, 332] width 58 height 17
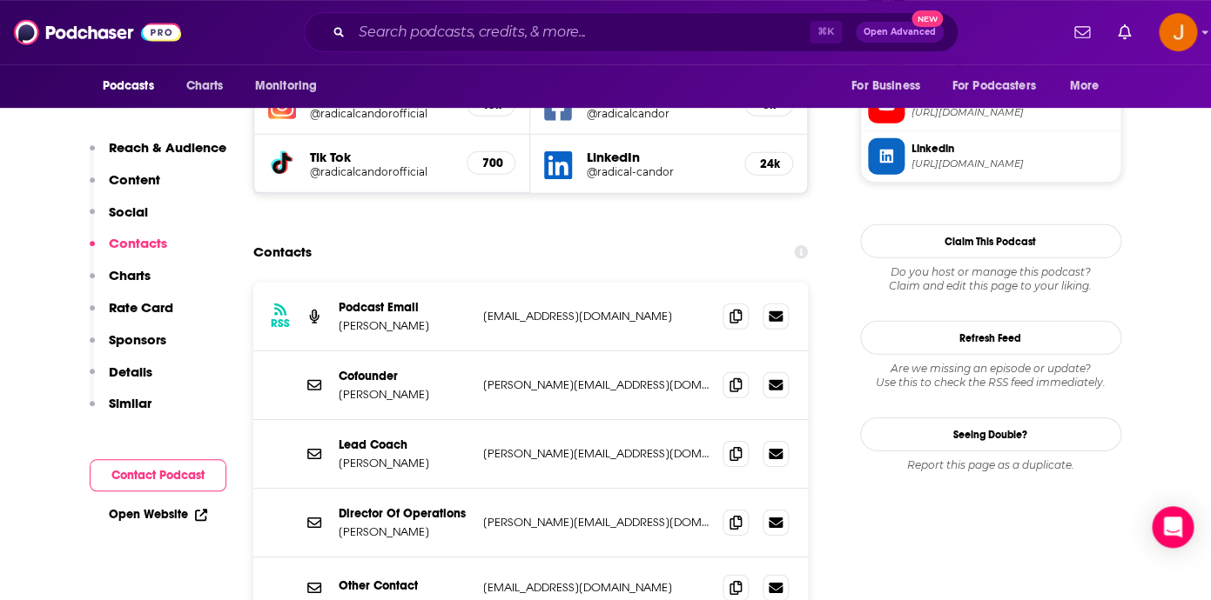
scroll to position [1729, 0]
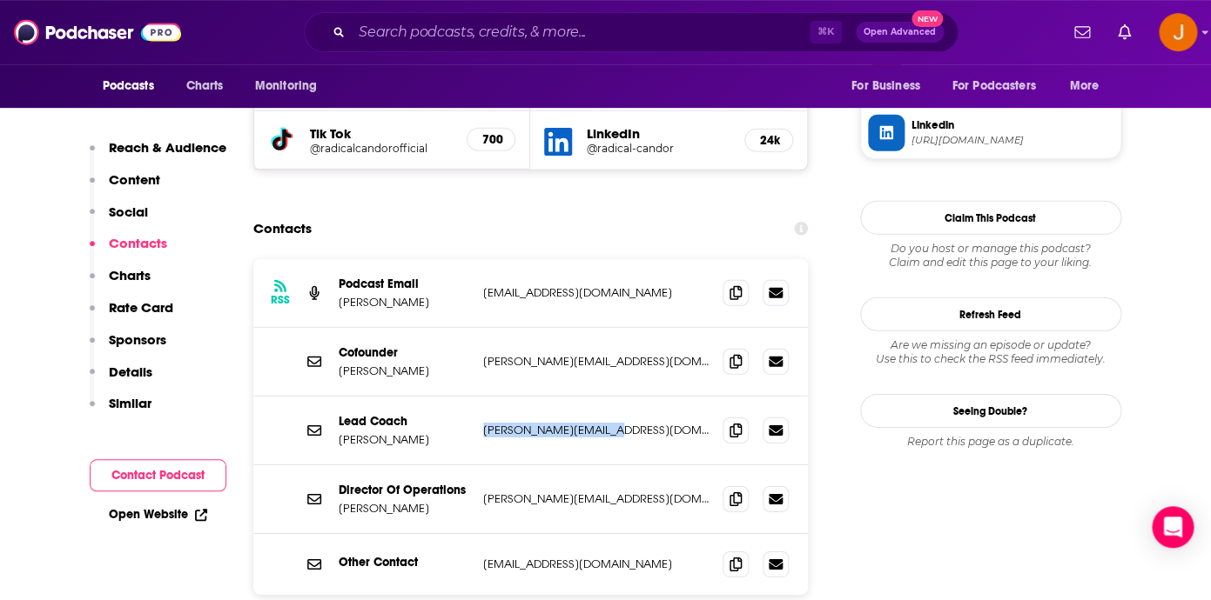
drag, startPoint x: 636, startPoint y: 359, endPoint x: 479, endPoint y: 359, distance: 157.5
click at [483, 423] on p "amy@radicalcandor.com" at bounding box center [596, 430] width 226 height 15
copy p "amy@radicalcandor.com"
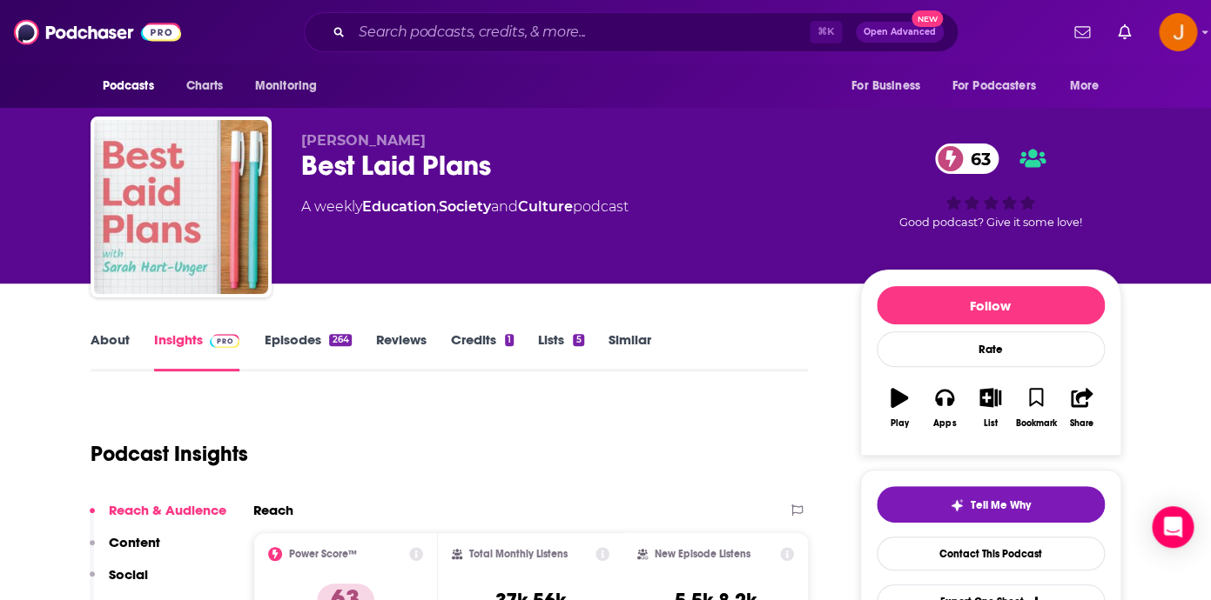
click at [294, 339] on link "Episodes 264" at bounding box center [307, 352] width 87 height 40
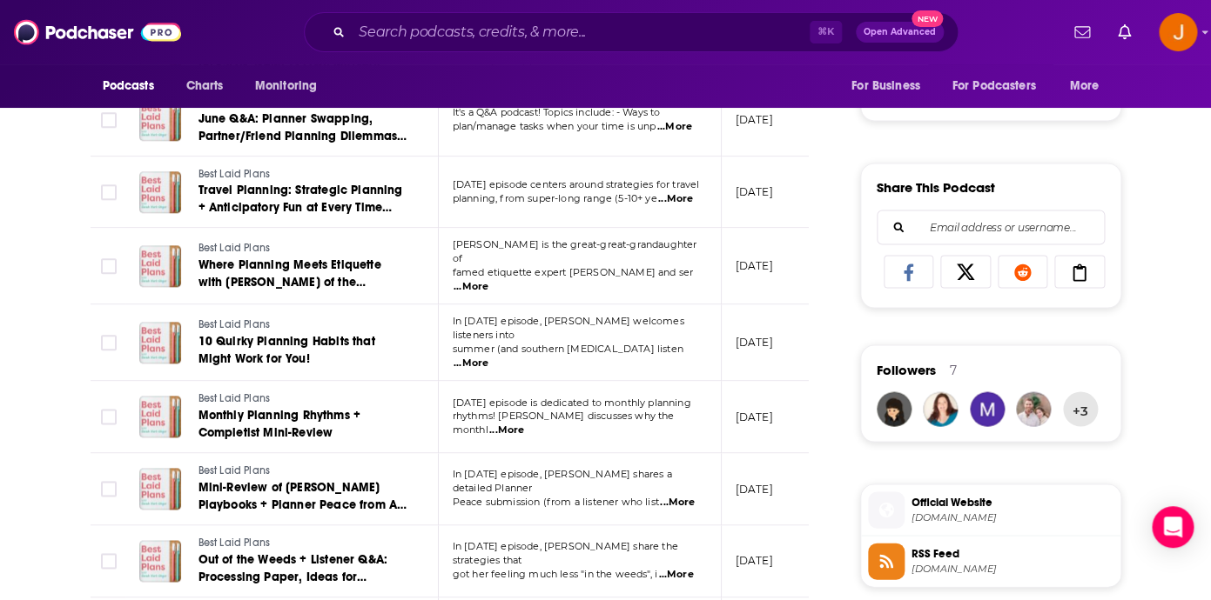
scroll to position [1151, 0]
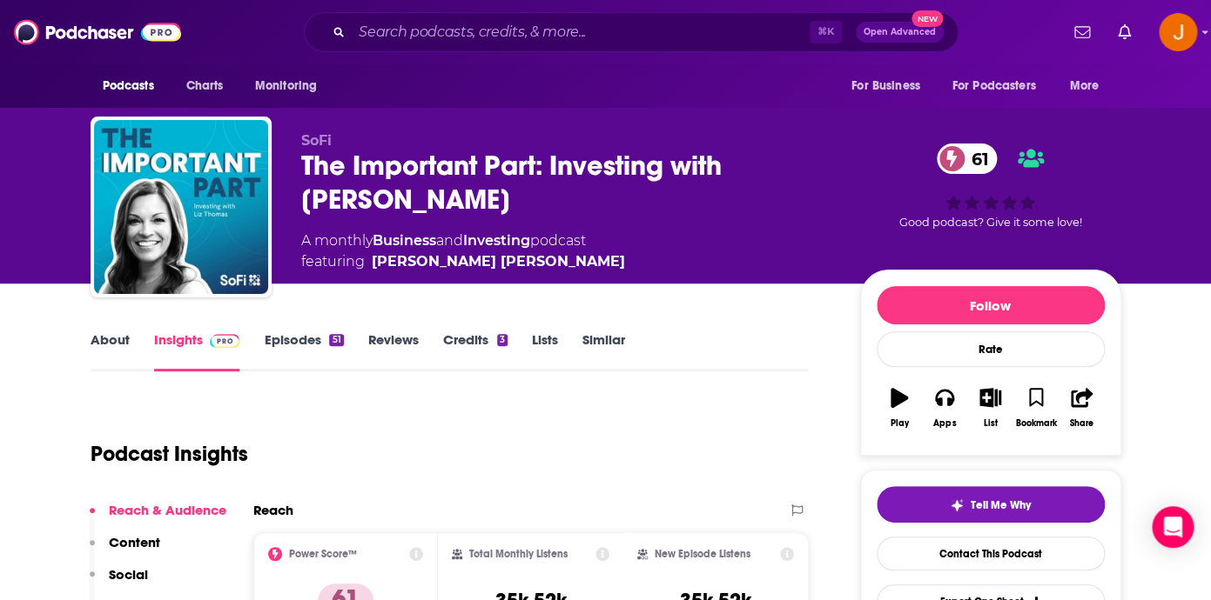
scroll to position [214, 0]
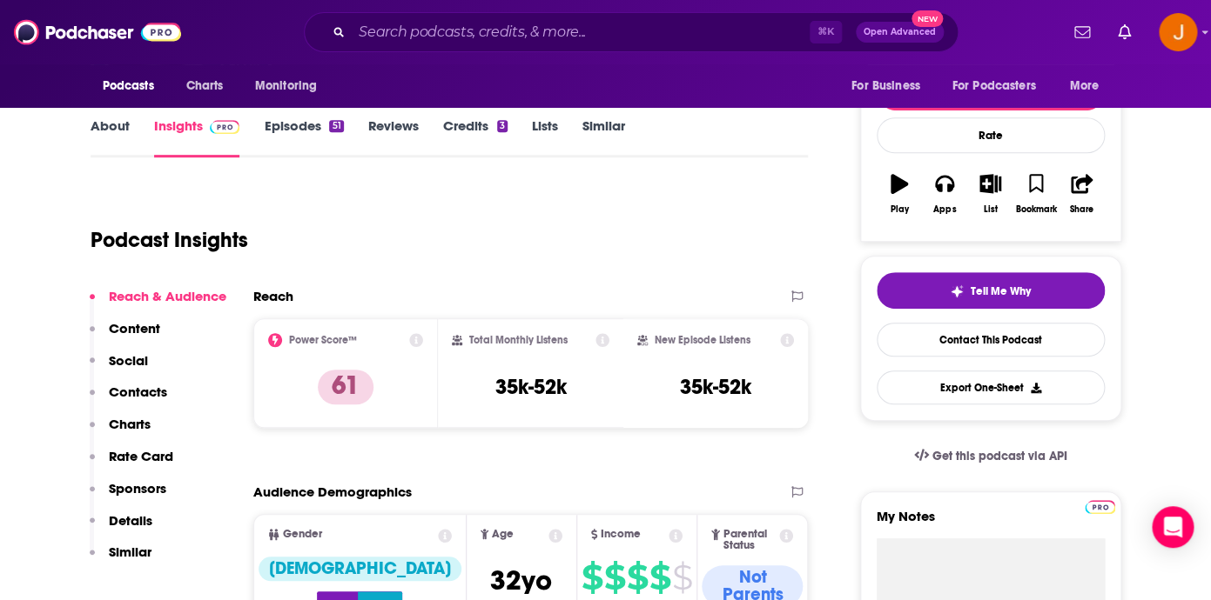
click at [301, 126] on link "Episodes 51" at bounding box center [303, 137] width 79 height 40
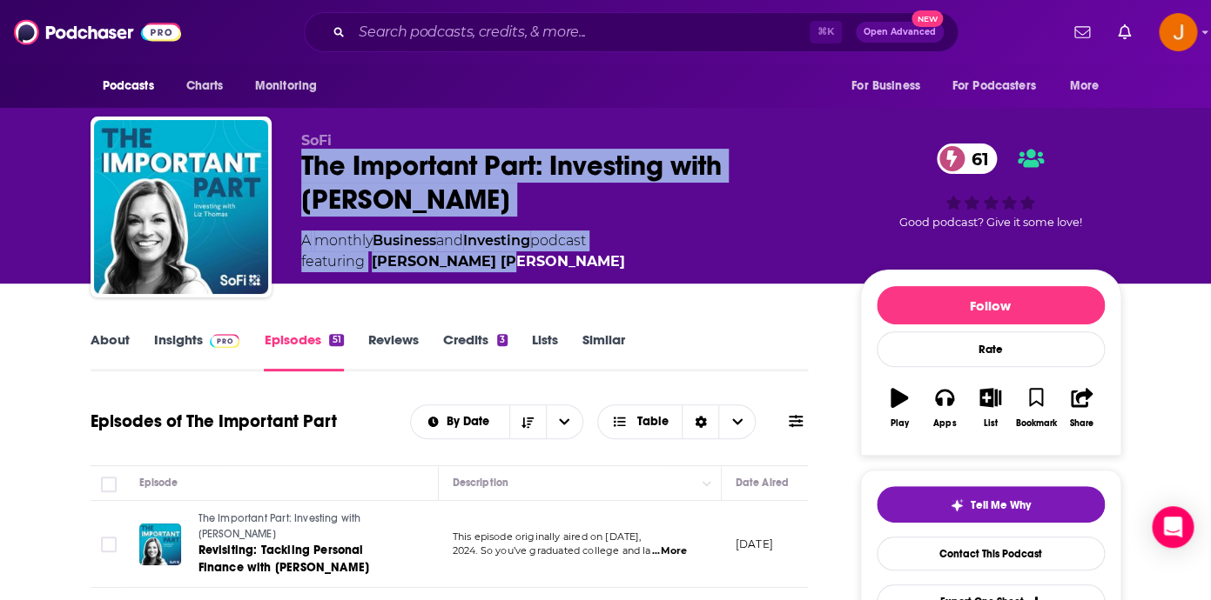
drag, startPoint x: 303, startPoint y: 161, endPoint x: 533, endPoint y: 273, distance: 256.5
click at [533, 273] on div "SoFi The Important Part: Investing with Liz Thomas 61 A monthly Business and In…" at bounding box center [606, 211] width 1030 height 188
copy div "The Important Part: Investing with Liz Thomas 61 A monthly Business and Investi…"
click at [191, 340] on link "Insights" at bounding box center [197, 352] width 86 height 40
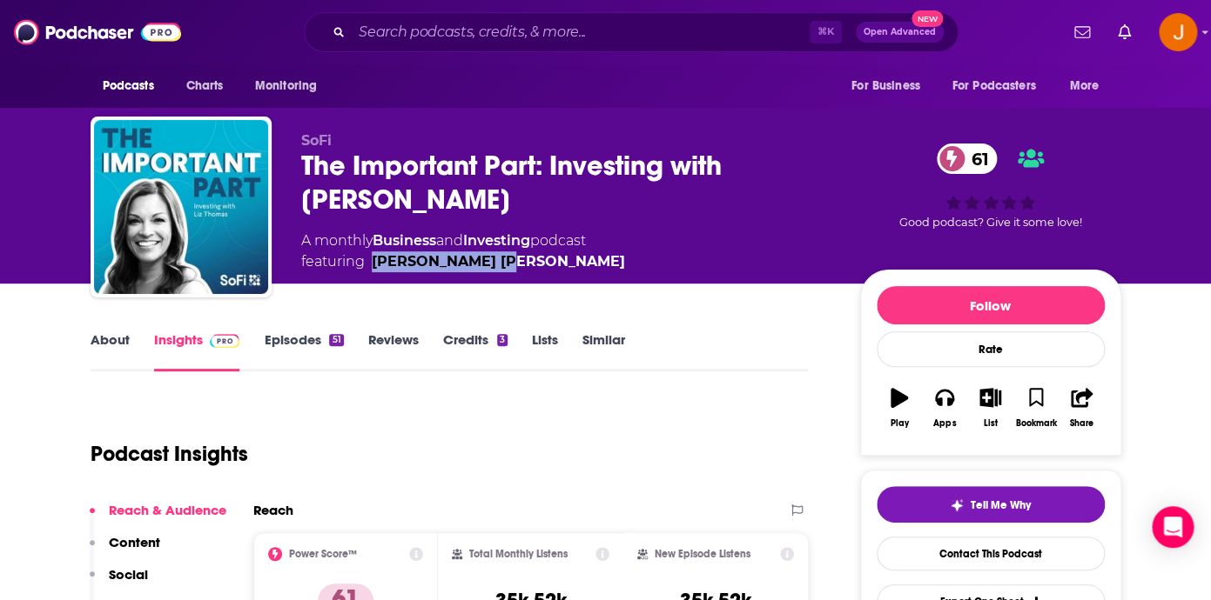
drag, startPoint x: 513, startPoint y: 265, endPoint x: 372, endPoint y: 269, distance: 141.0
click at [372, 269] on span "featuring Liz Young Thomas" at bounding box center [463, 262] width 324 height 21
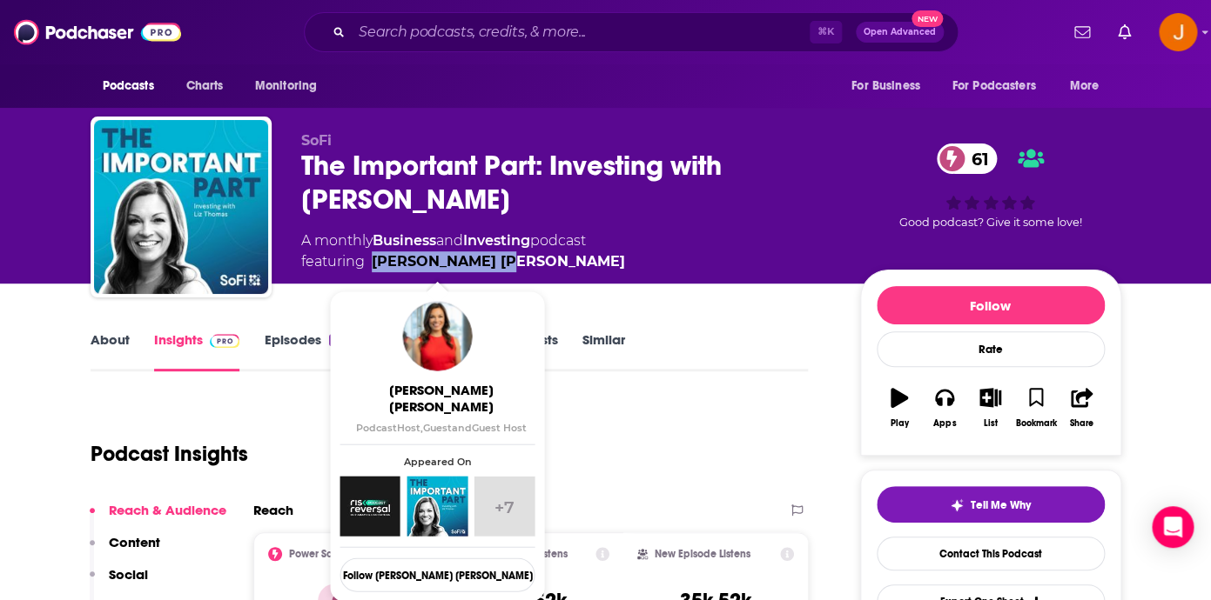
copy link "Liz Young Thomas"
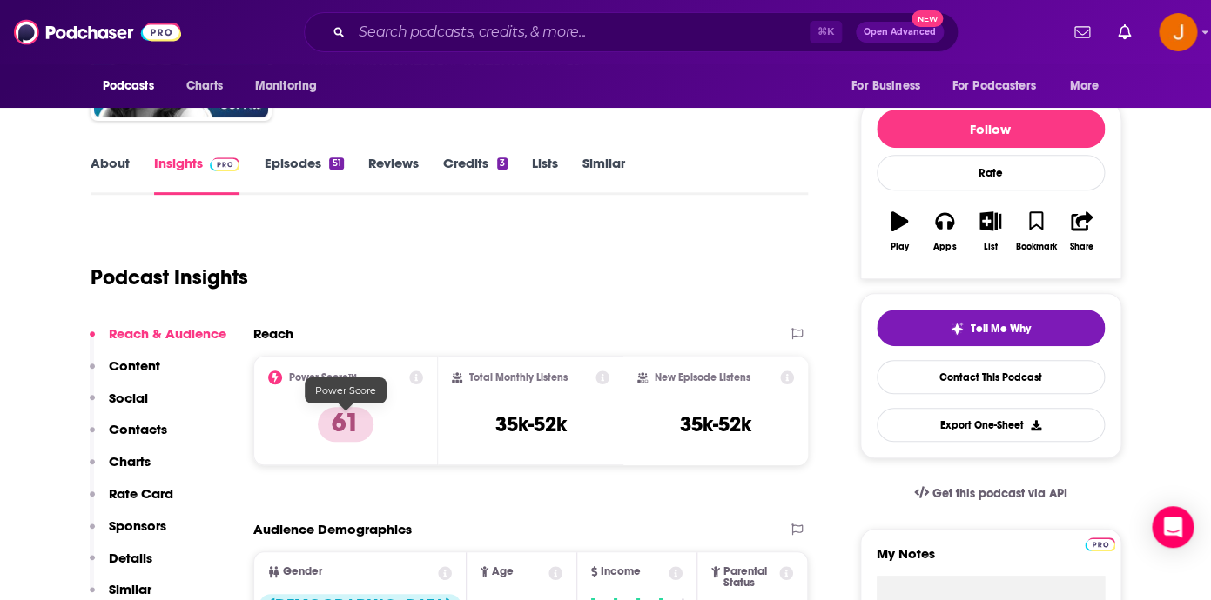
scroll to position [224, 0]
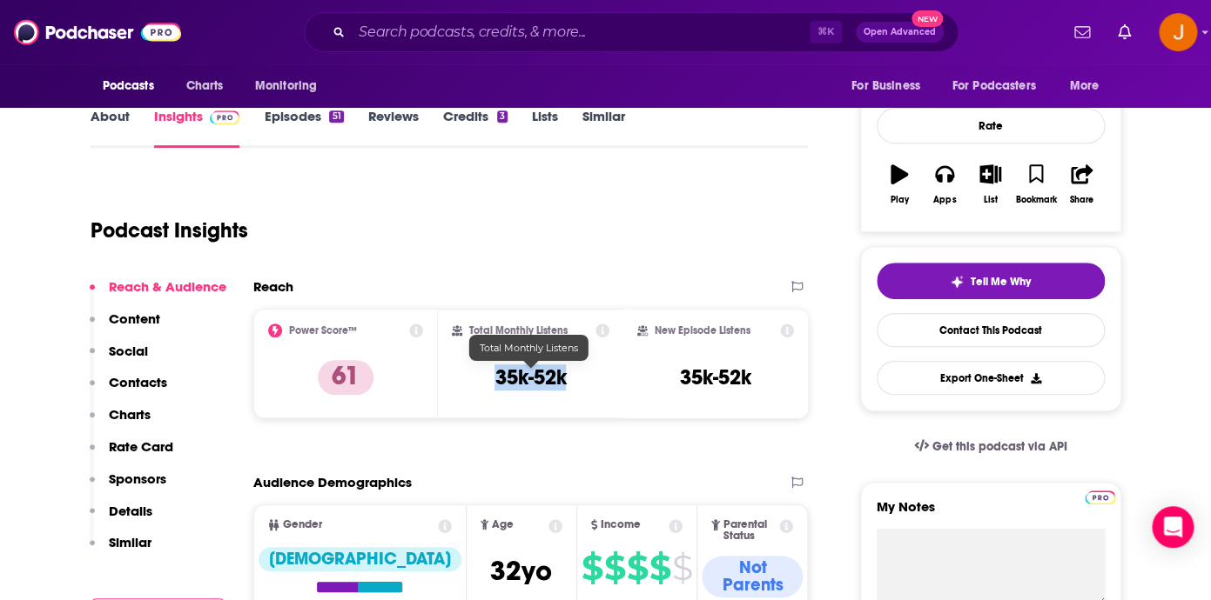
drag, startPoint x: 496, startPoint y: 379, endPoint x: 564, endPoint y: 380, distance: 67.9
click at [564, 380] on h3 "35k-52k" at bounding box center [529, 378] width 71 height 26
copy h3 "35k-52k"
click at [150, 386] on p "Contacts" at bounding box center [138, 382] width 58 height 17
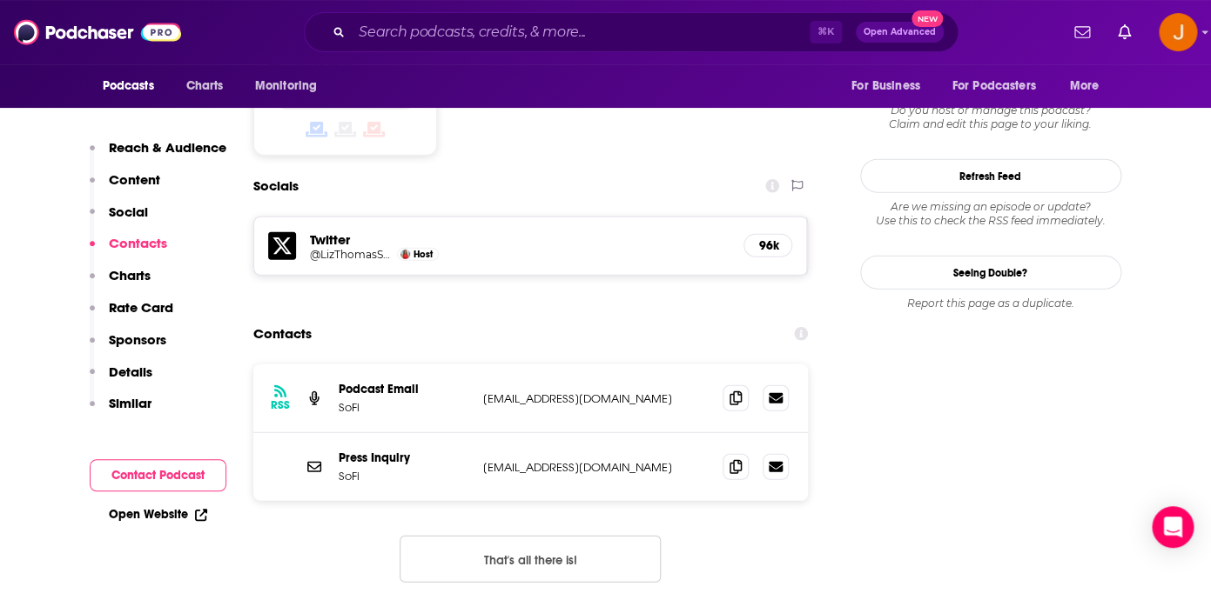
scroll to position [1421, 0]
drag, startPoint x: 554, startPoint y: 401, endPoint x: 480, endPoint y: 402, distance: 74.8
click at [480, 433] on div "Press Inquiry SoFi pr@sofi.com pr@sofi.com" at bounding box center [530, 467] width 555 height 68
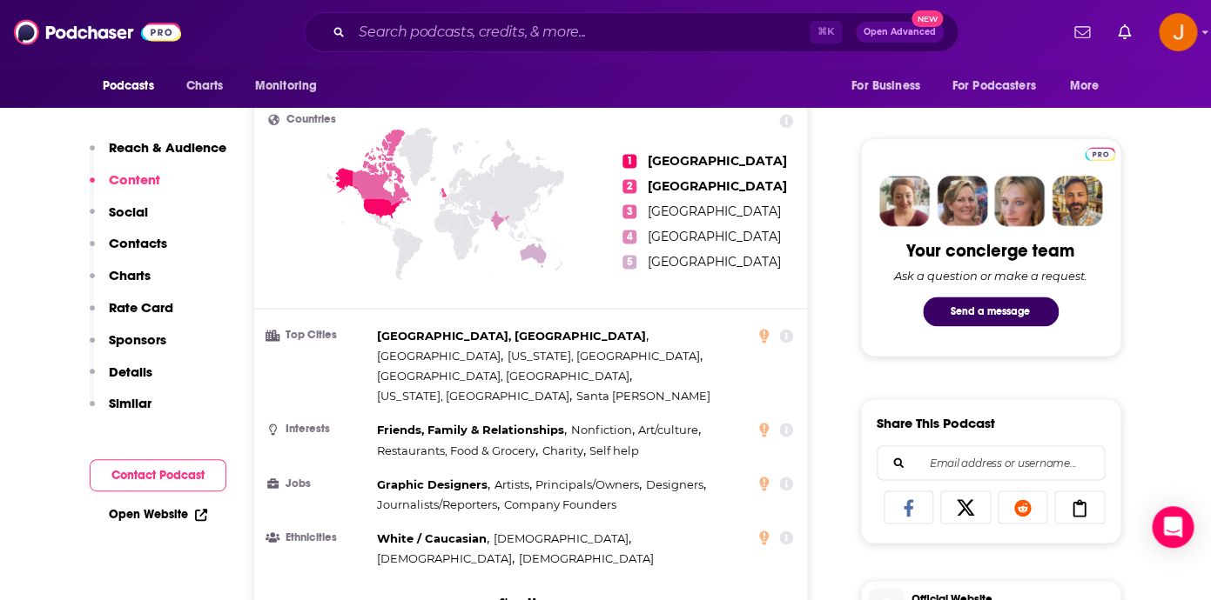
scroll to position [642, 0]
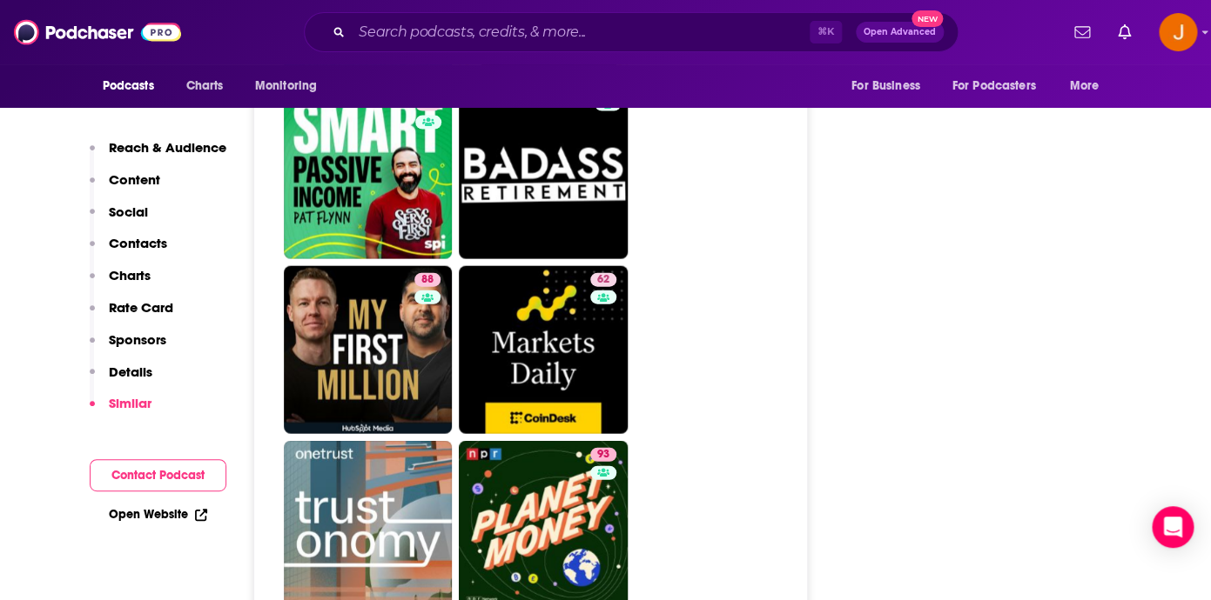
scroll to position [6324, 0]
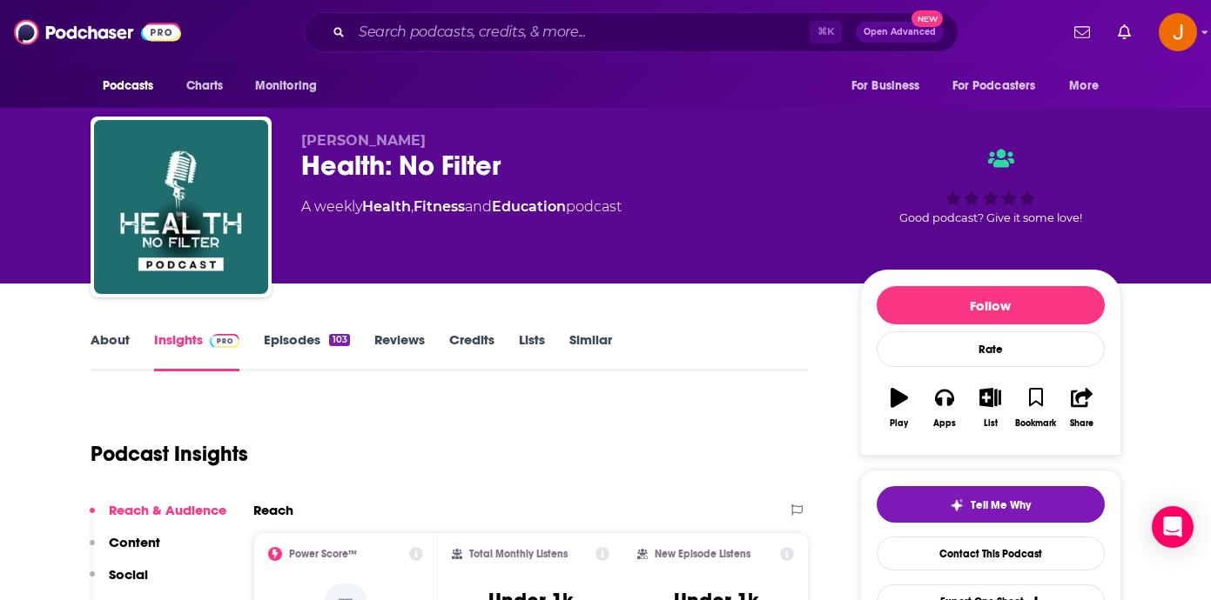
scroll to position [27, 0]
